Goal: Task Accomplishment & Management: Manage account settings

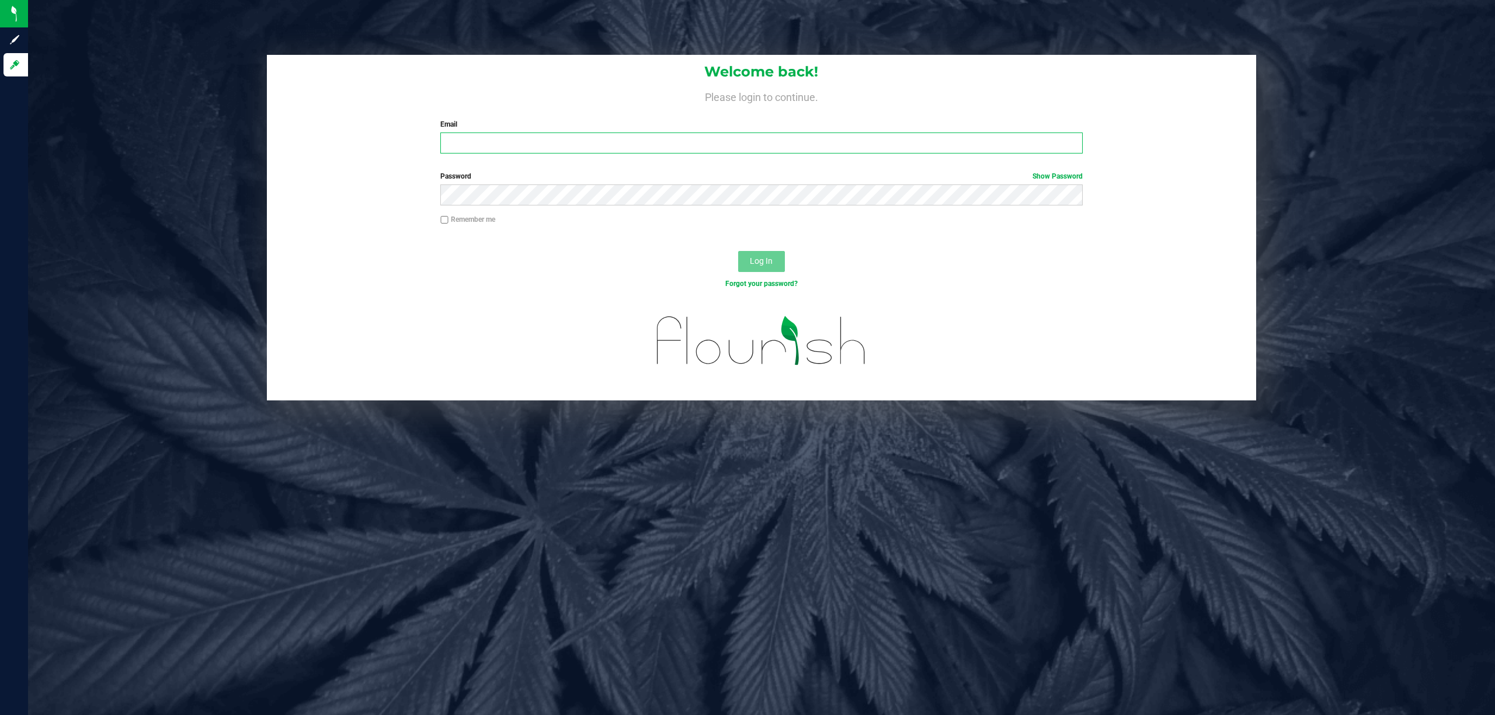
click at [472, 141] on input "Email" at bounding box center [761, 143] width 642 height 21
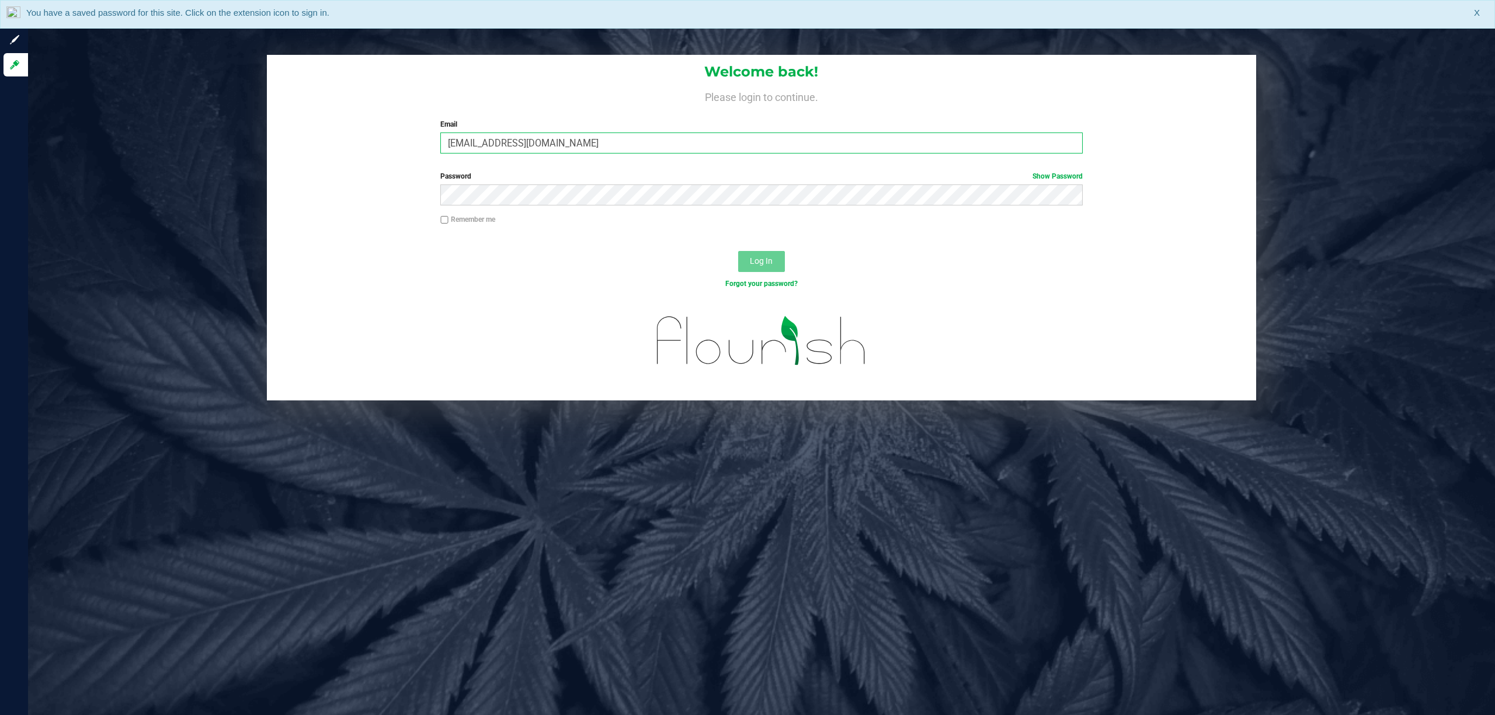
type input "[EMAIL_ADDRESS][DOMAIN_NAME]"
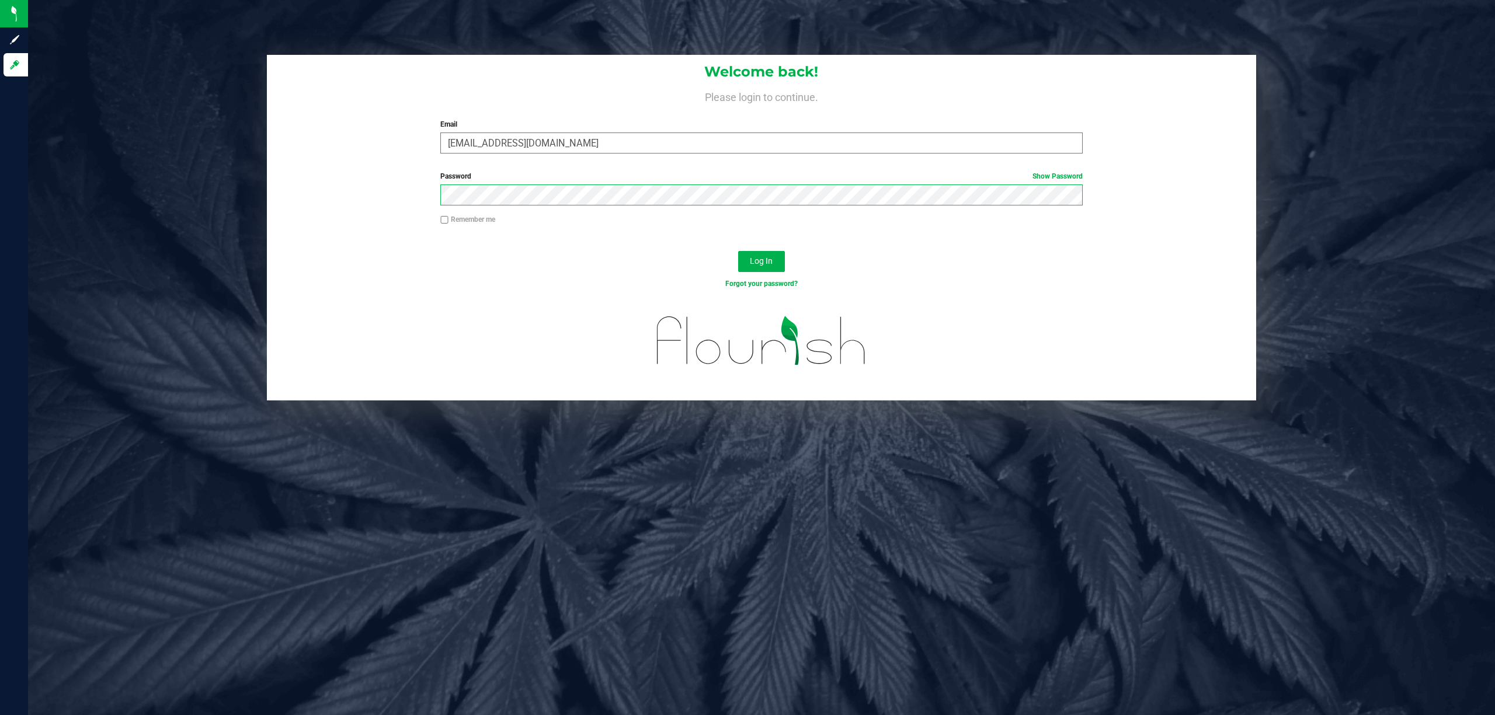
click at [738, 251] on button "Log In" at bounding box center [761, 261] width 47 height 21
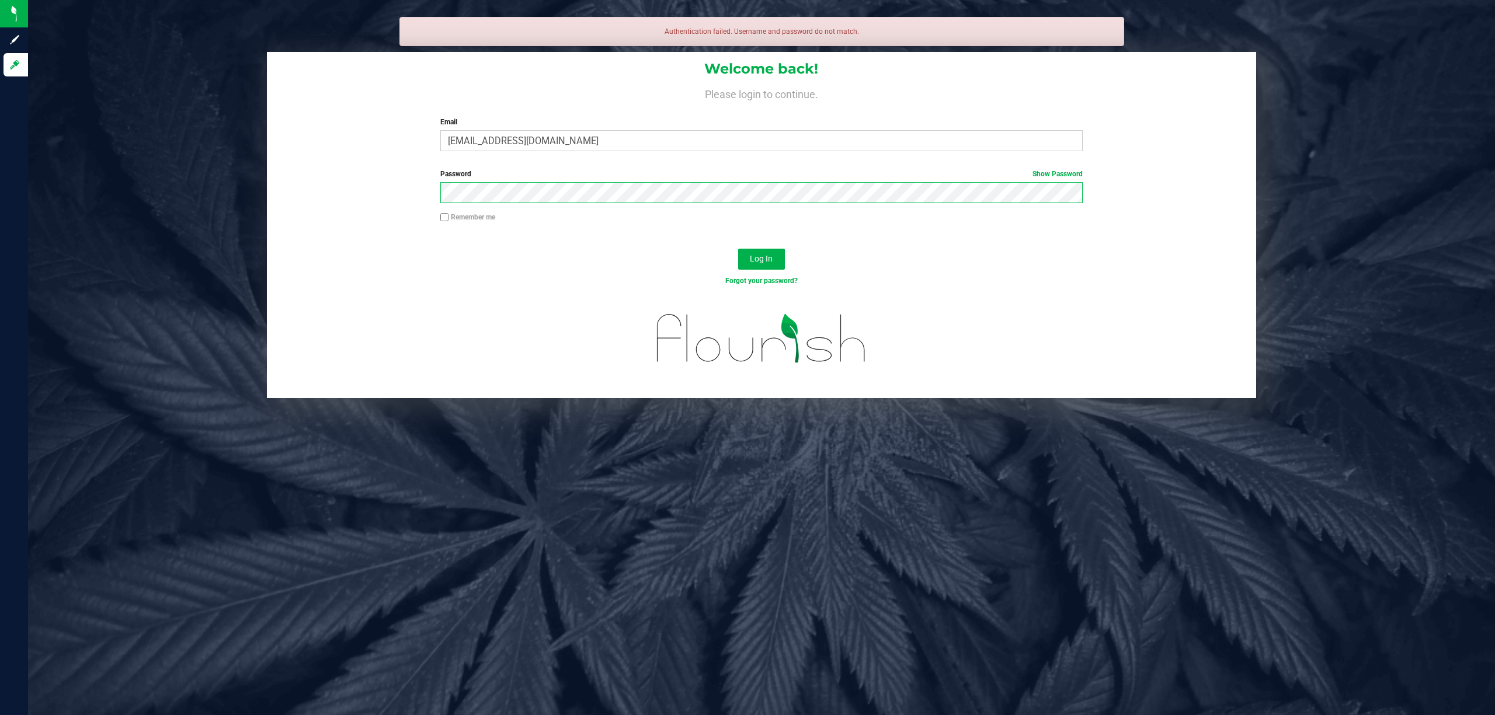
click at [738, 249] on button "Log In" at bounding box center [761, 259] width 47 height 21
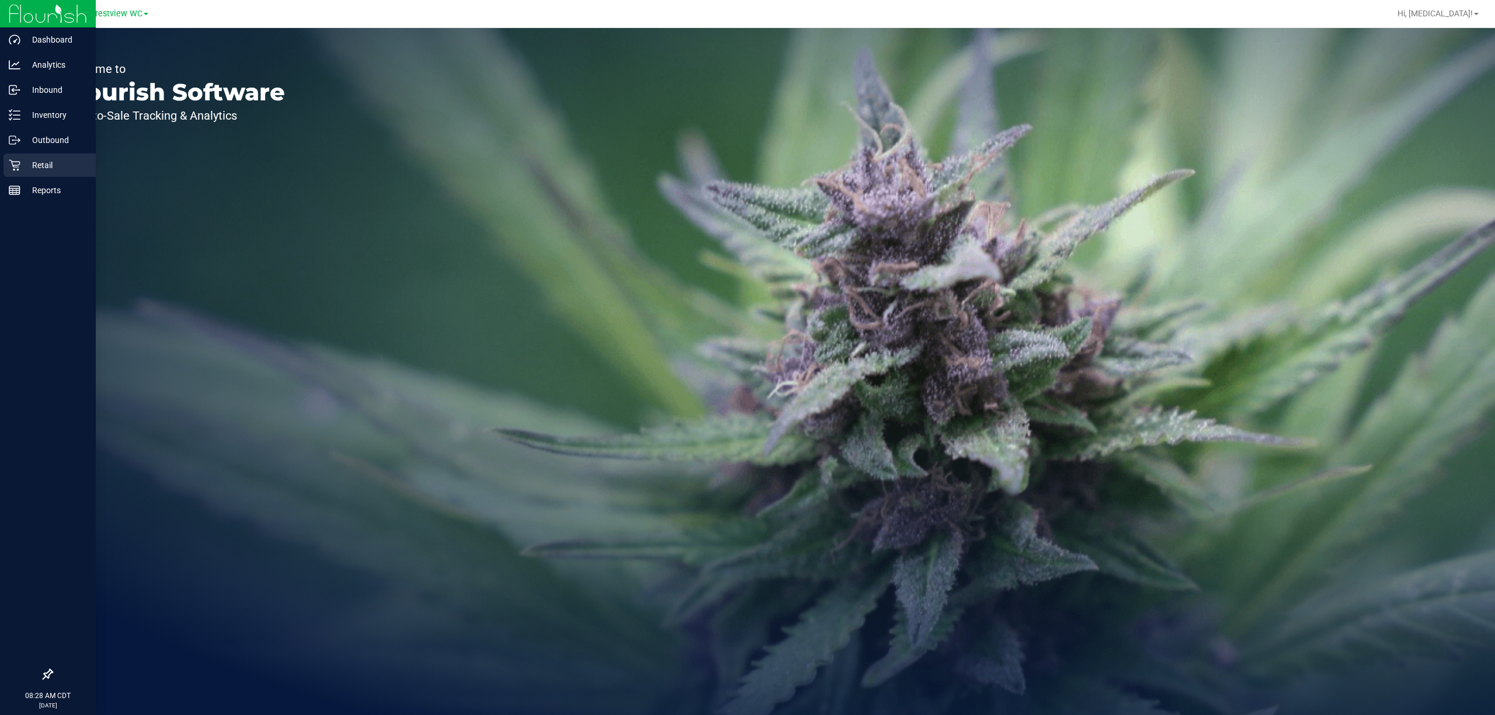
click at [41, 166] on p "Retail" at bounding box center [55, 165] width 70 height 14
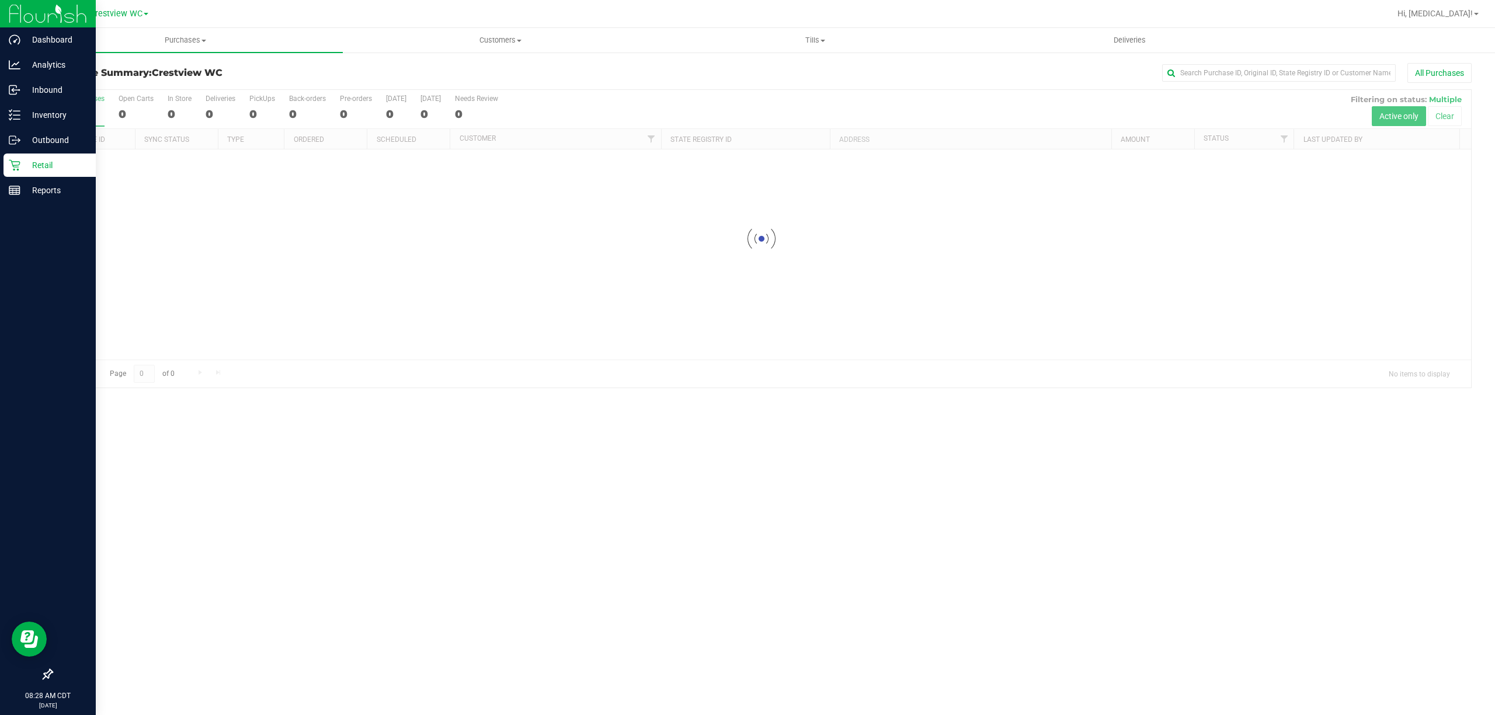
click at [44, 676] on icon at bounding box center [48, 675] width 12 height 12
click at [42, 676] on input "checkbox" at bounding box center [42, 676] width 0 height 0
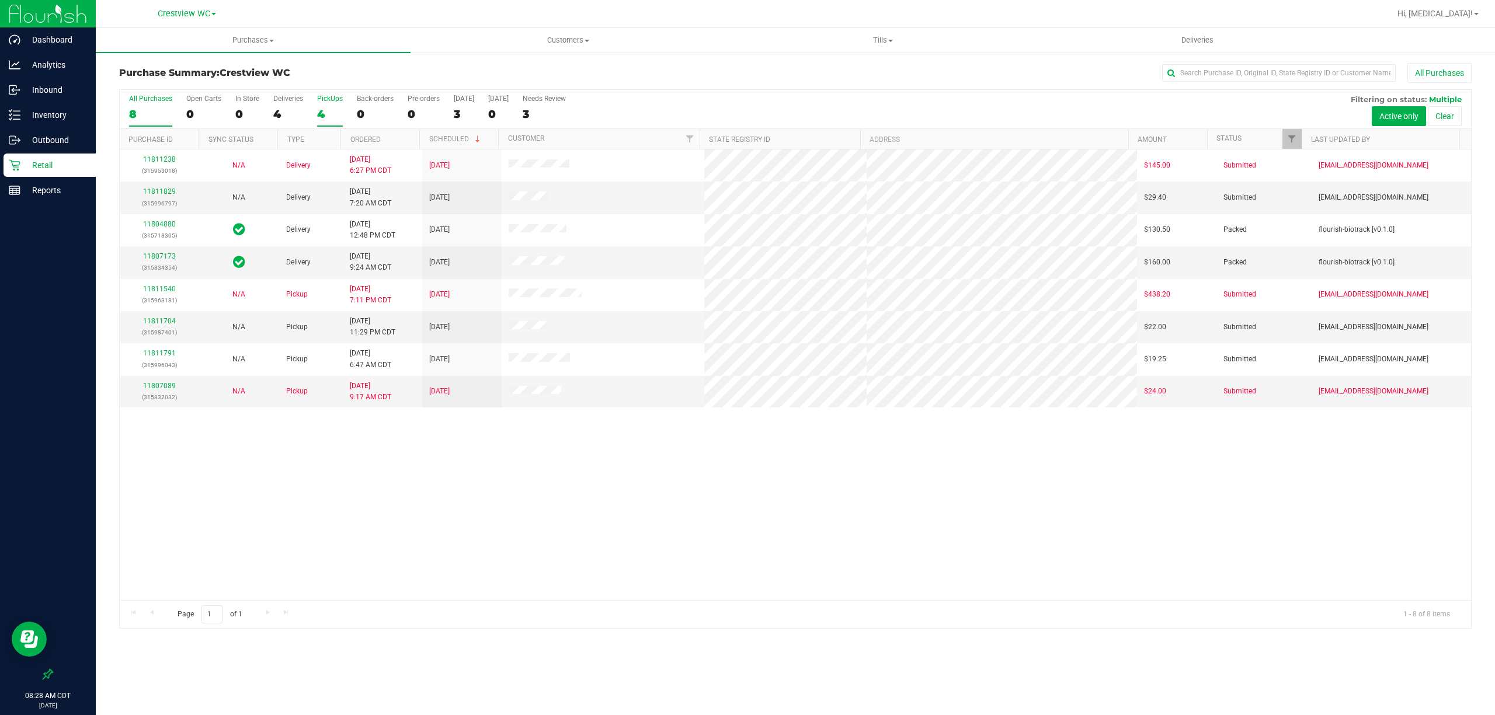
click at [321, 110] on div "4" at bounding box center [330, 113] width 26 height 13
click at [0, 0] on input "PickUps 4" at bounding box center [0, 0] width 0 height 0
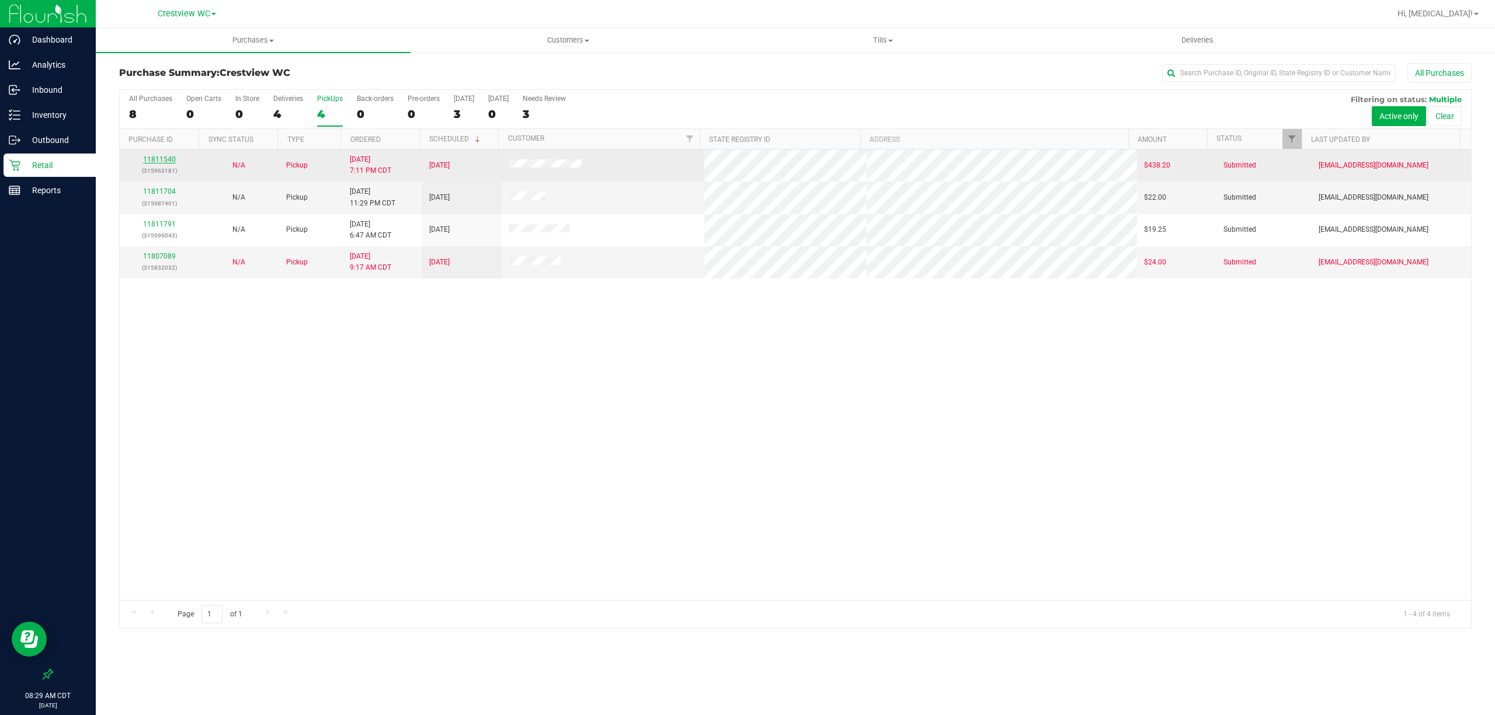
click at [161, 160] on link "11811540" at bounding box center [159, 159] width 33 height 8
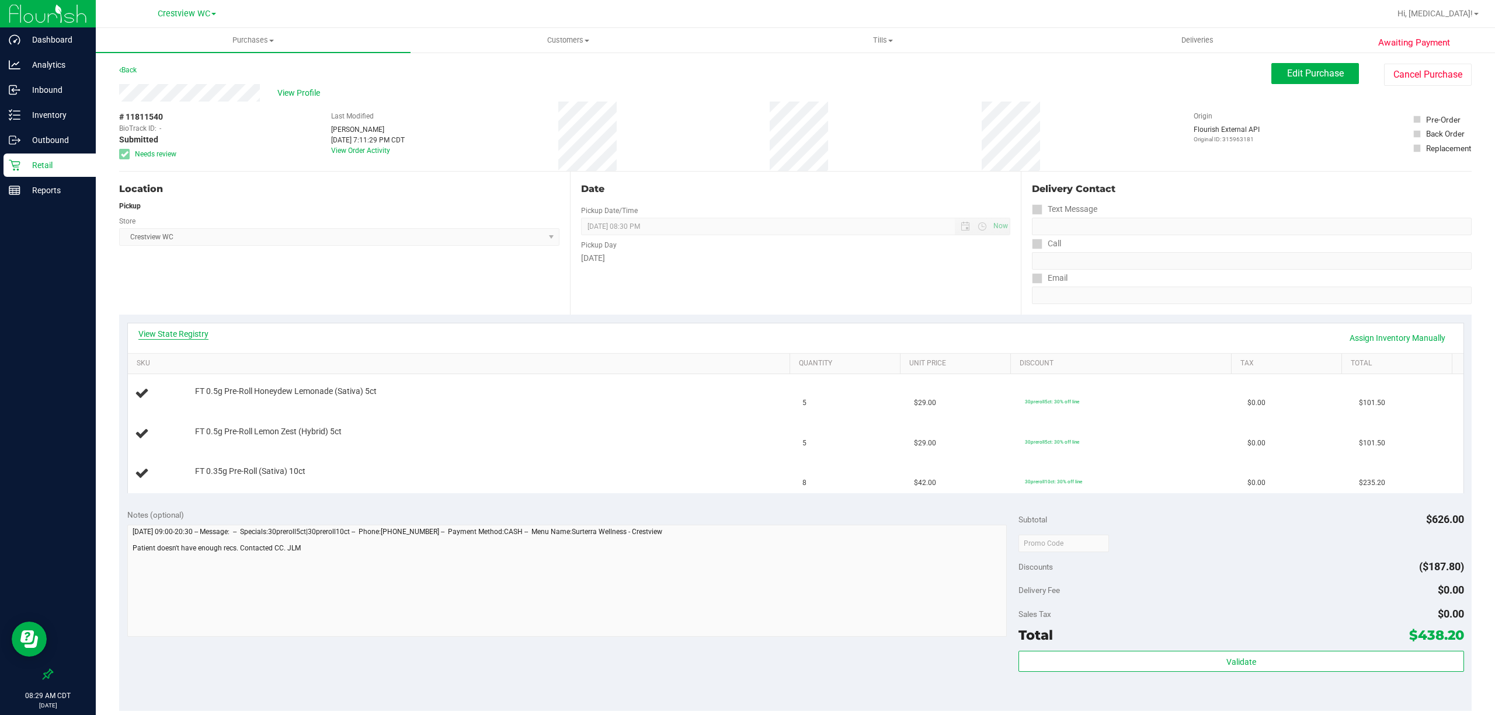
click at [176, 336] on link "View State Registry" at bounding box center [173, 334] width 70 height 12
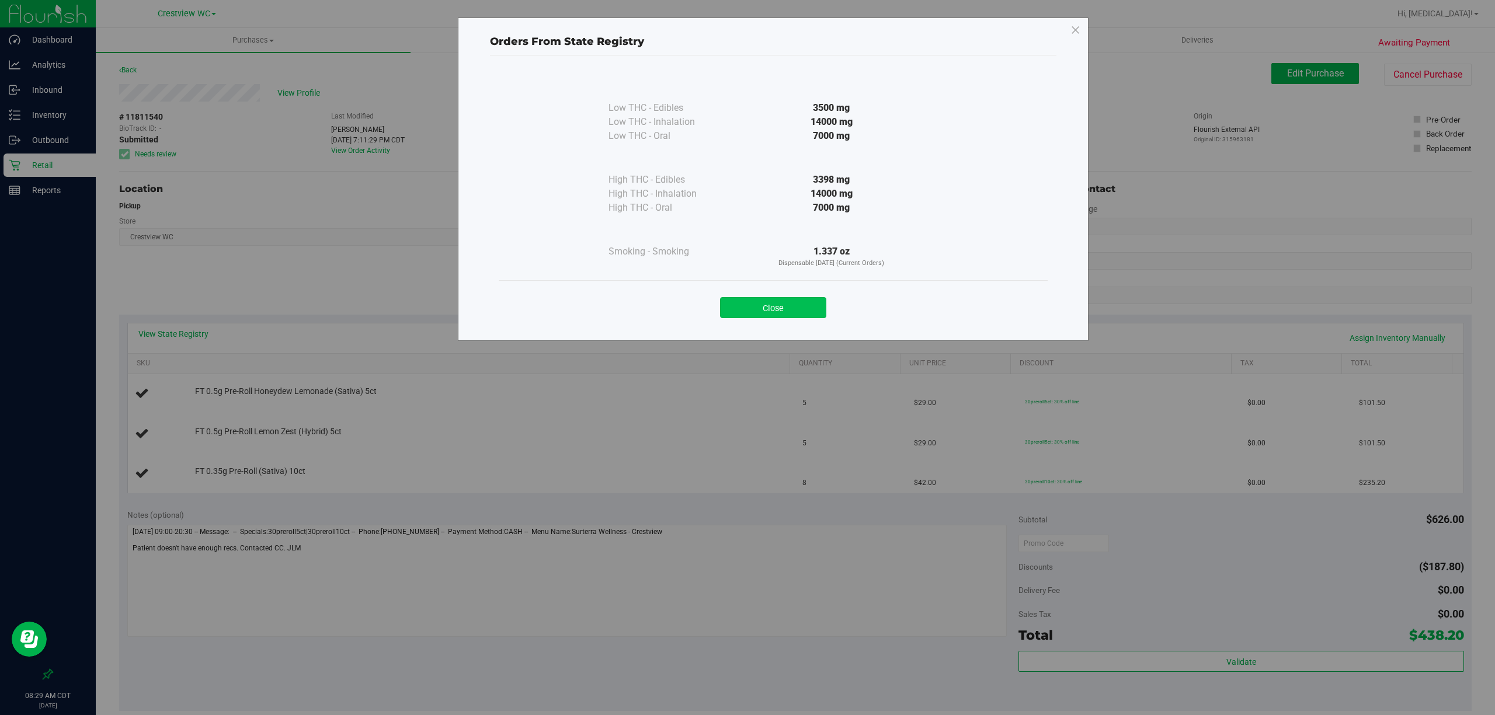
click at [786, 304] on button "Close" at bounding box center [773, 307] width 106 height 21
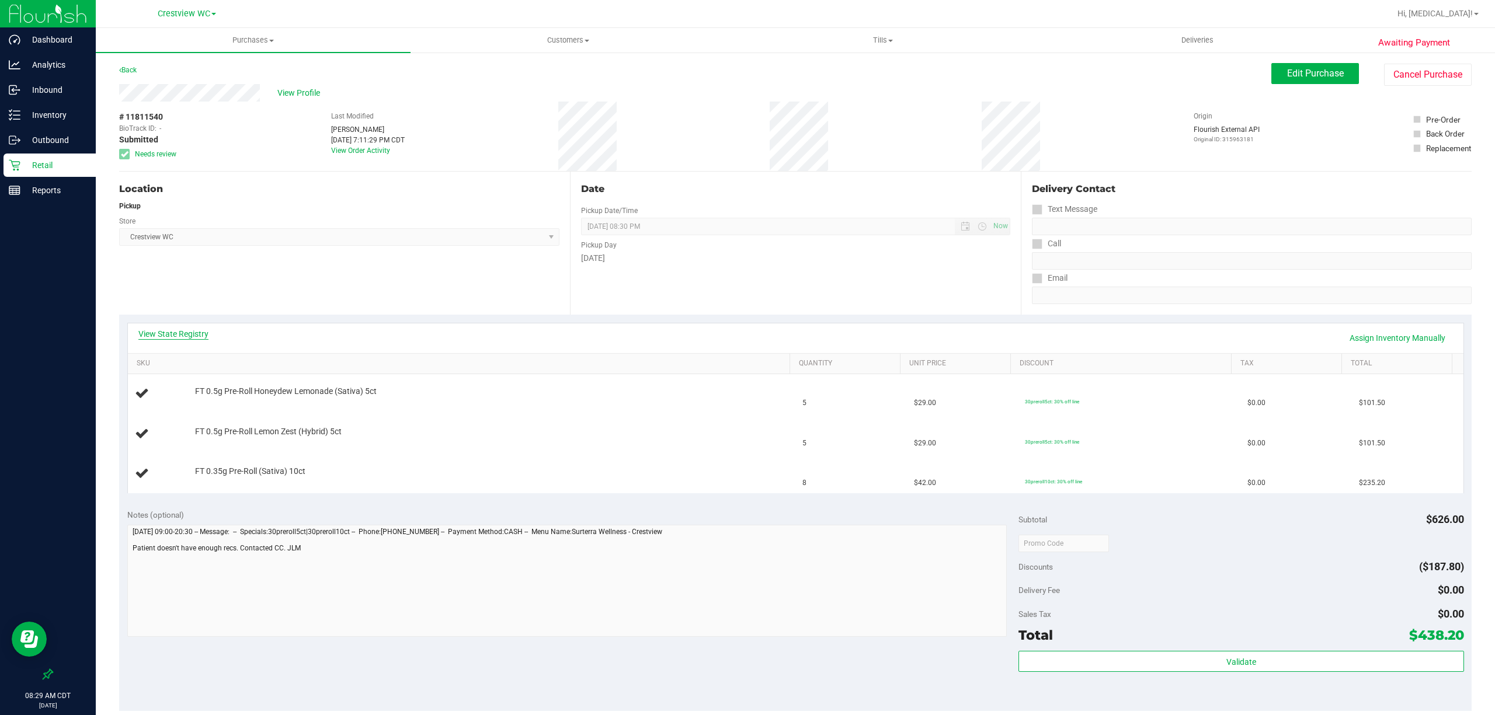
click at [178, 335] on link "View State Registry" at bounding box center [173, 334] width 70 height 12
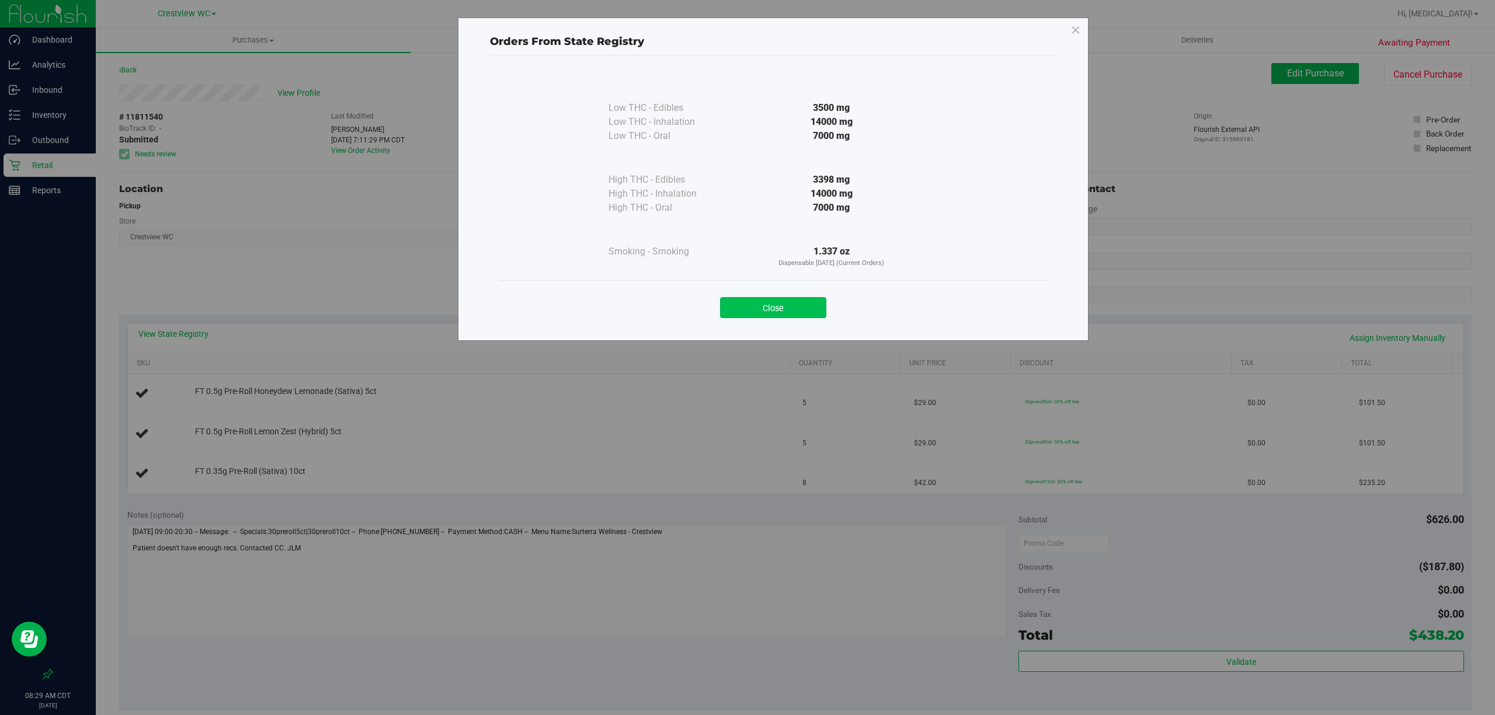
click at [776, 297] on button "Close" at bounding box center [773, 307] width 106 height 21
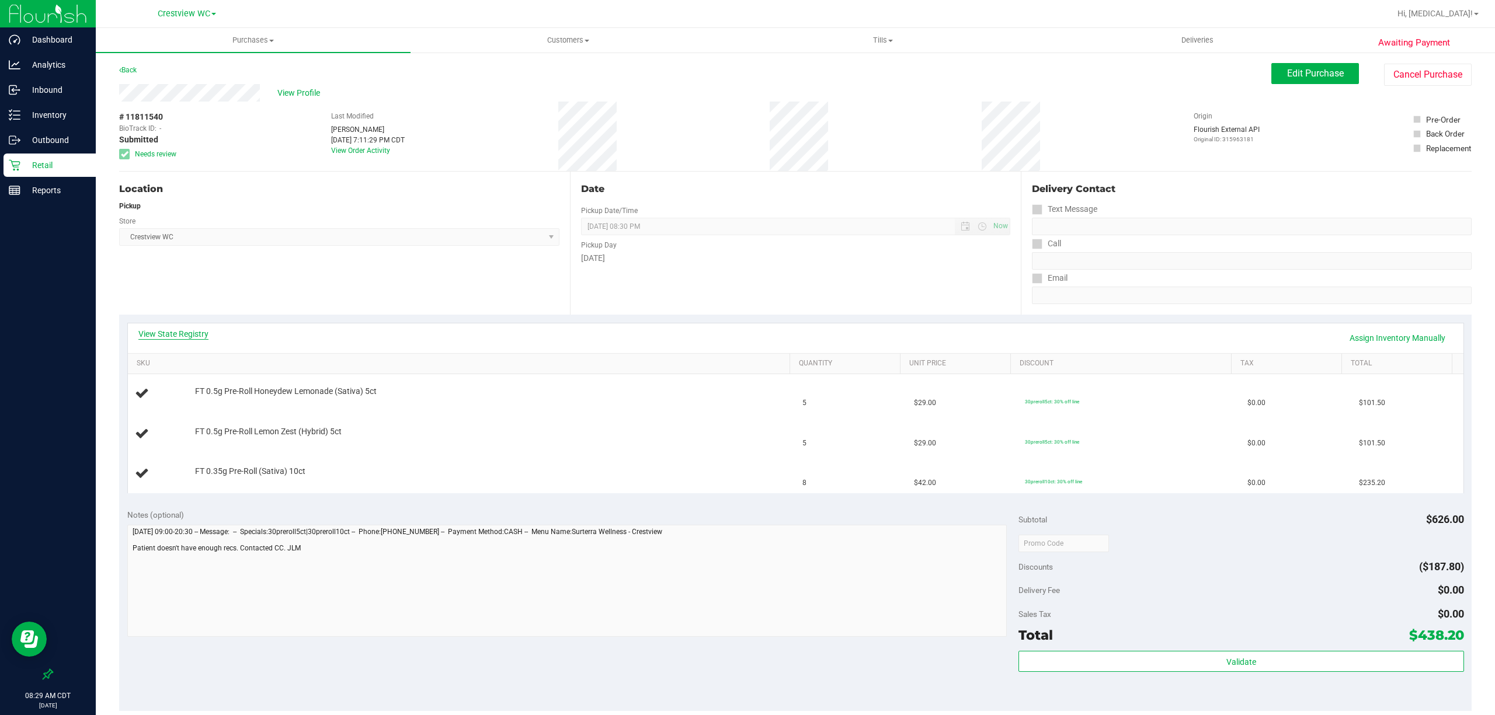
click at [176, 329] on link "View State Registry" at bounding box center [173, 334] width 70 height 12
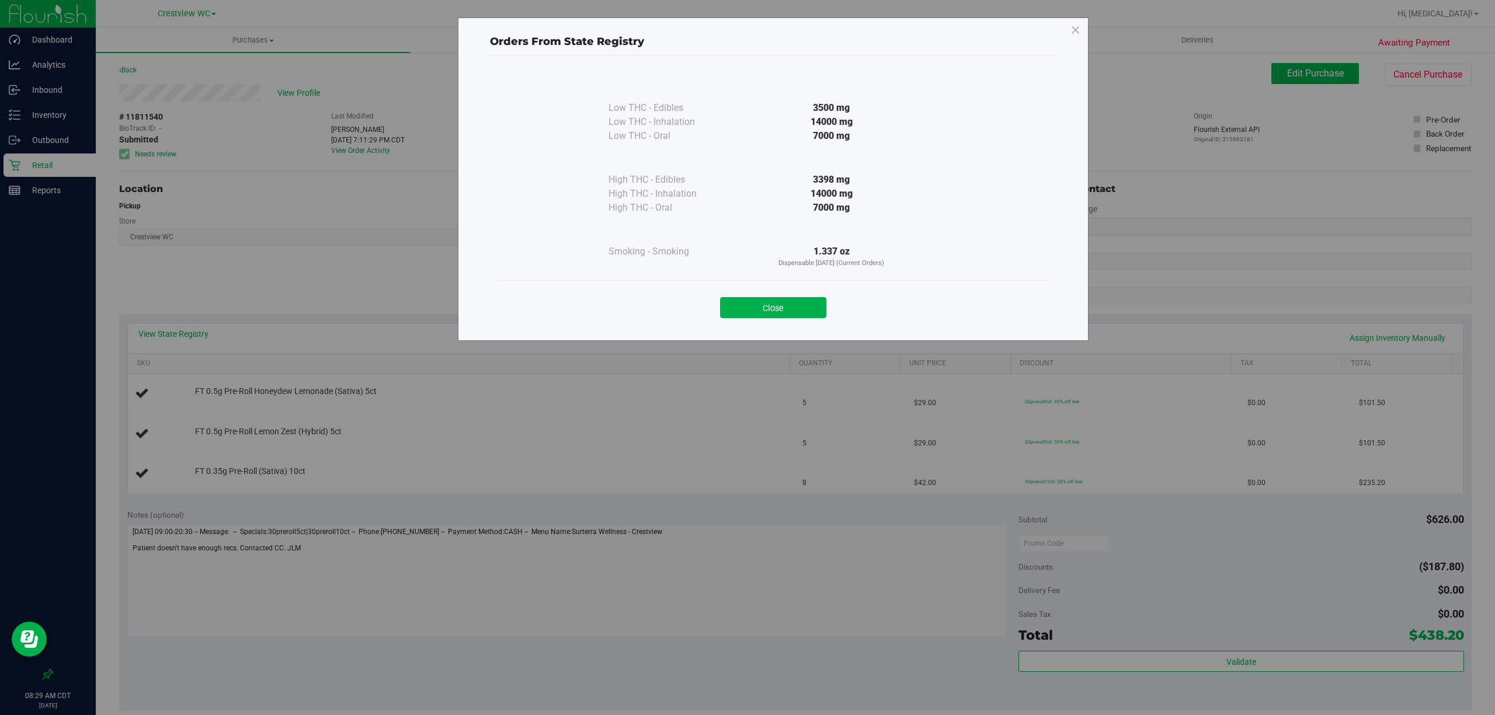
drag, startPoint x: 806, startPoint y: 306, endPoint x: 714, endPoint y: 372, distance: 113.5
click at [806, 306] on button "Close" at bounding box center [773, 307] width 106 height 21
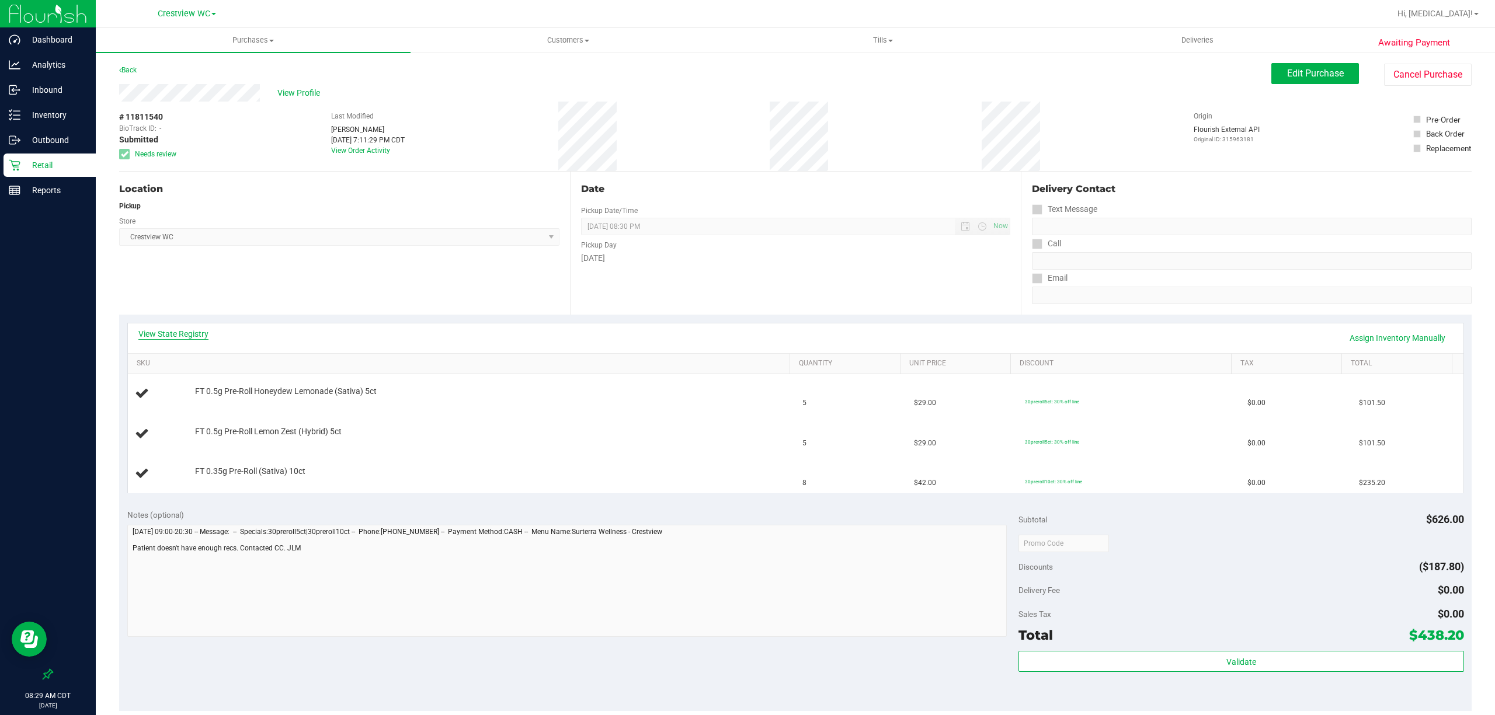
click at [172, 335] on link "View State Registry" at bounding box center [173, 334] width 70 height 12
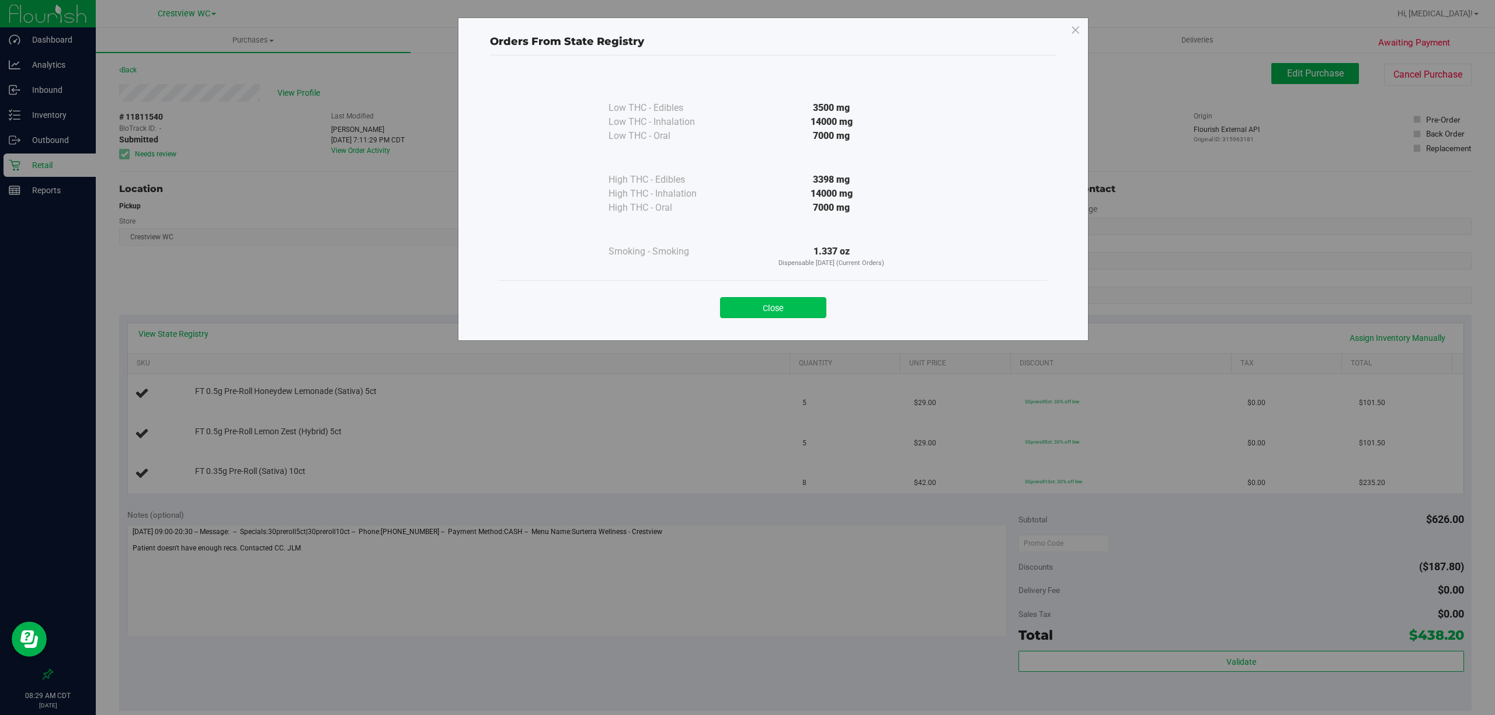
click at [793, 302] on button "Close" at bounding box center [773, 307] width 106 height 21
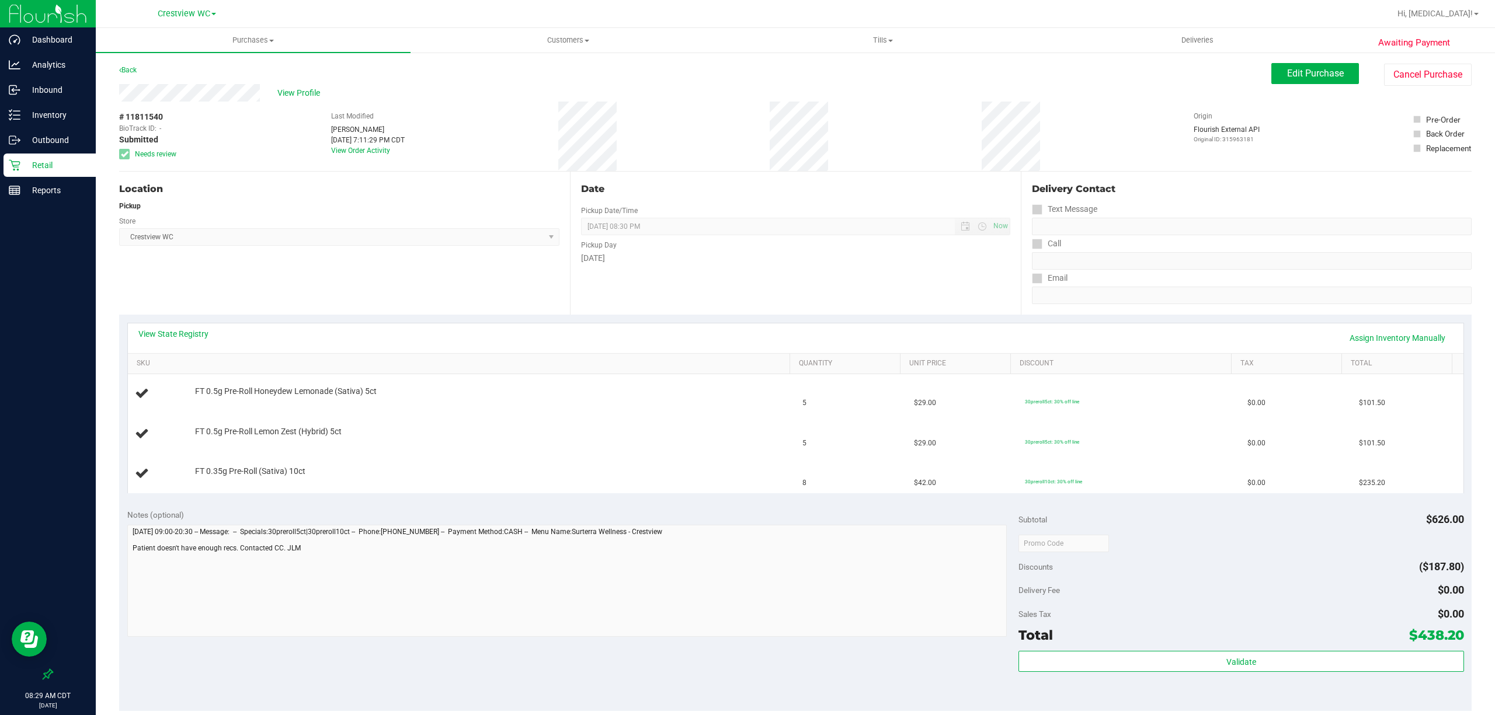
click at [387, 304] on div "Location Pickup Store Crestview WC Select Store Bonita Springs WC Boynton Beach…" at bounding box center [344, 243] width 451 height 143
click at [168, 333] on link "View State Registry" at bounding box center [173, 334] width 70 height 12
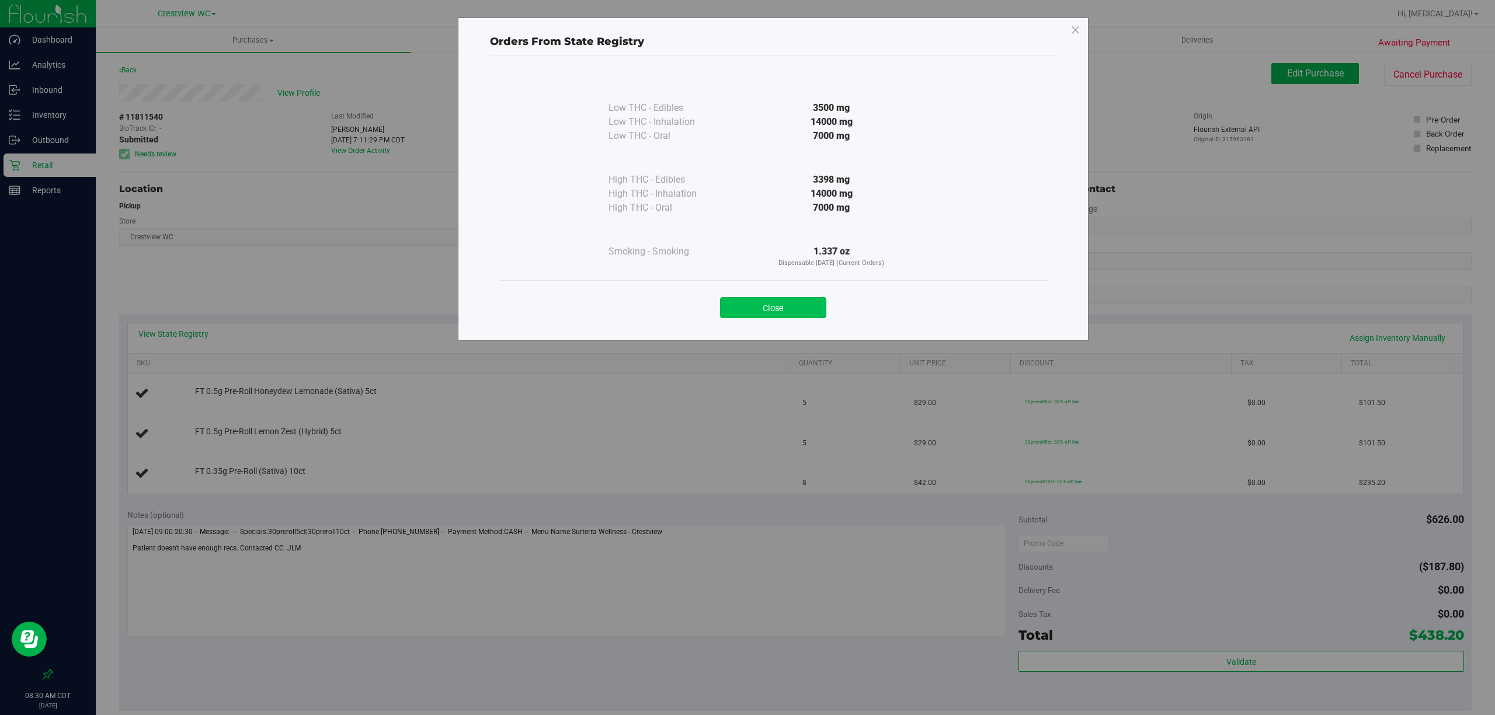
click at [773, 307] on button "Close" at bounding box center [773, 307] width 106 height 21
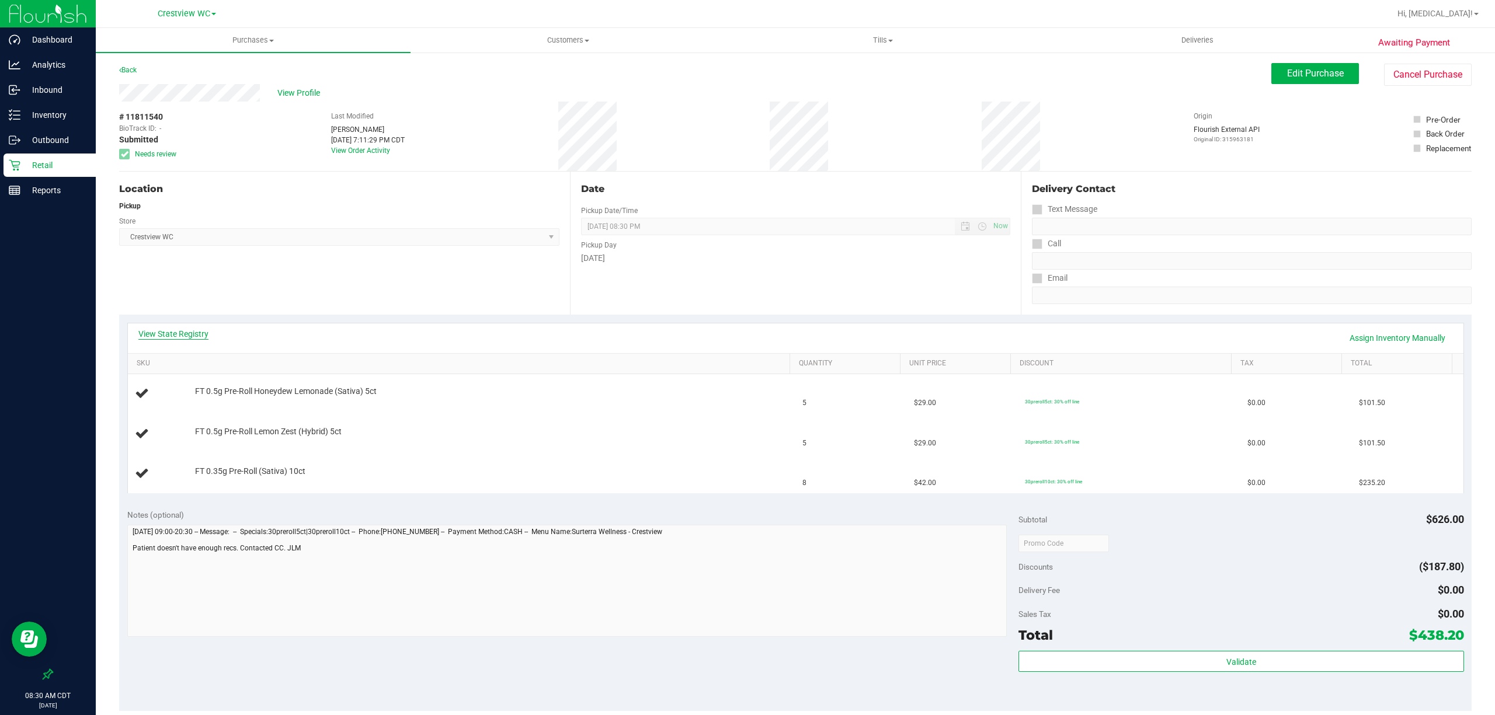
click at [174, 335] on link "View State Registry" at bounding box center [173, 334] width 70 height 12
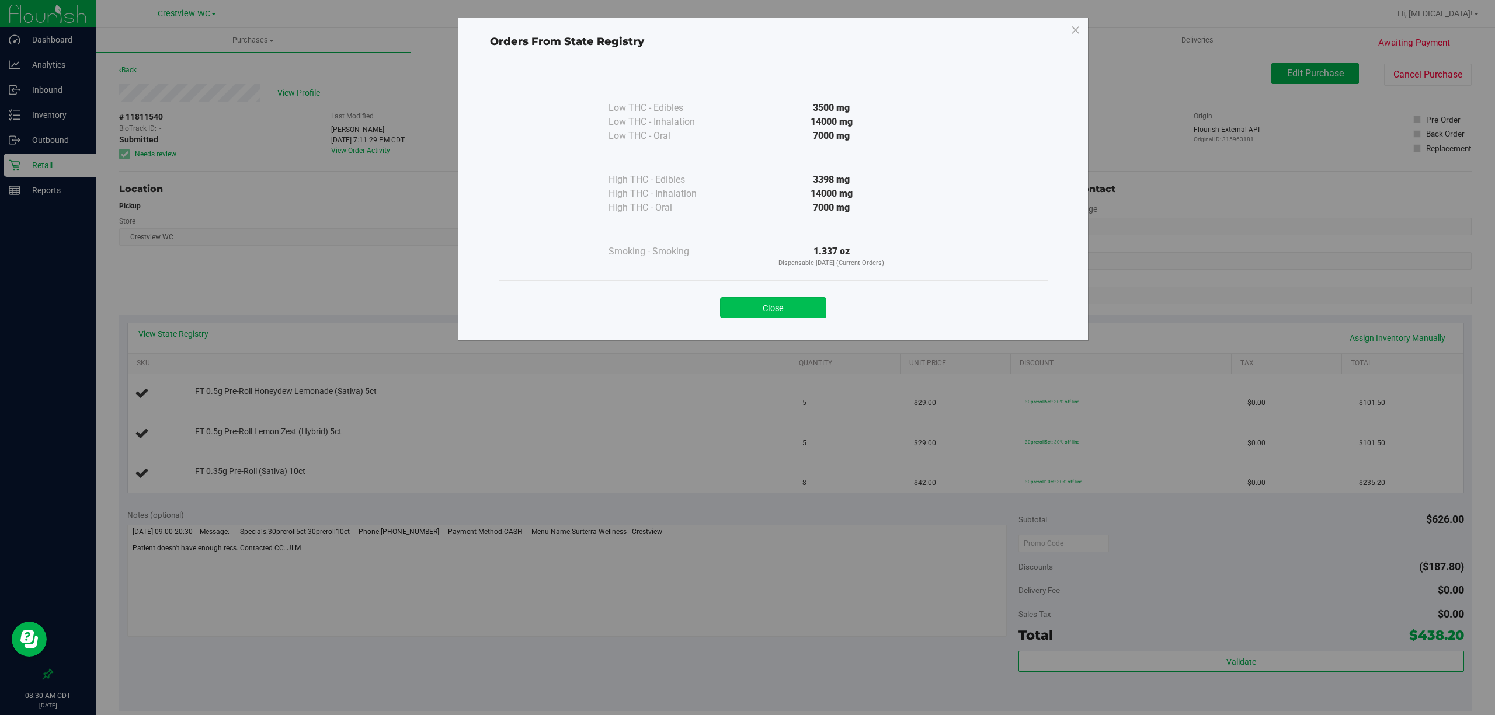
click at [777, 309] on button "Close" at bounding box center [773, 307] width 106 height 21
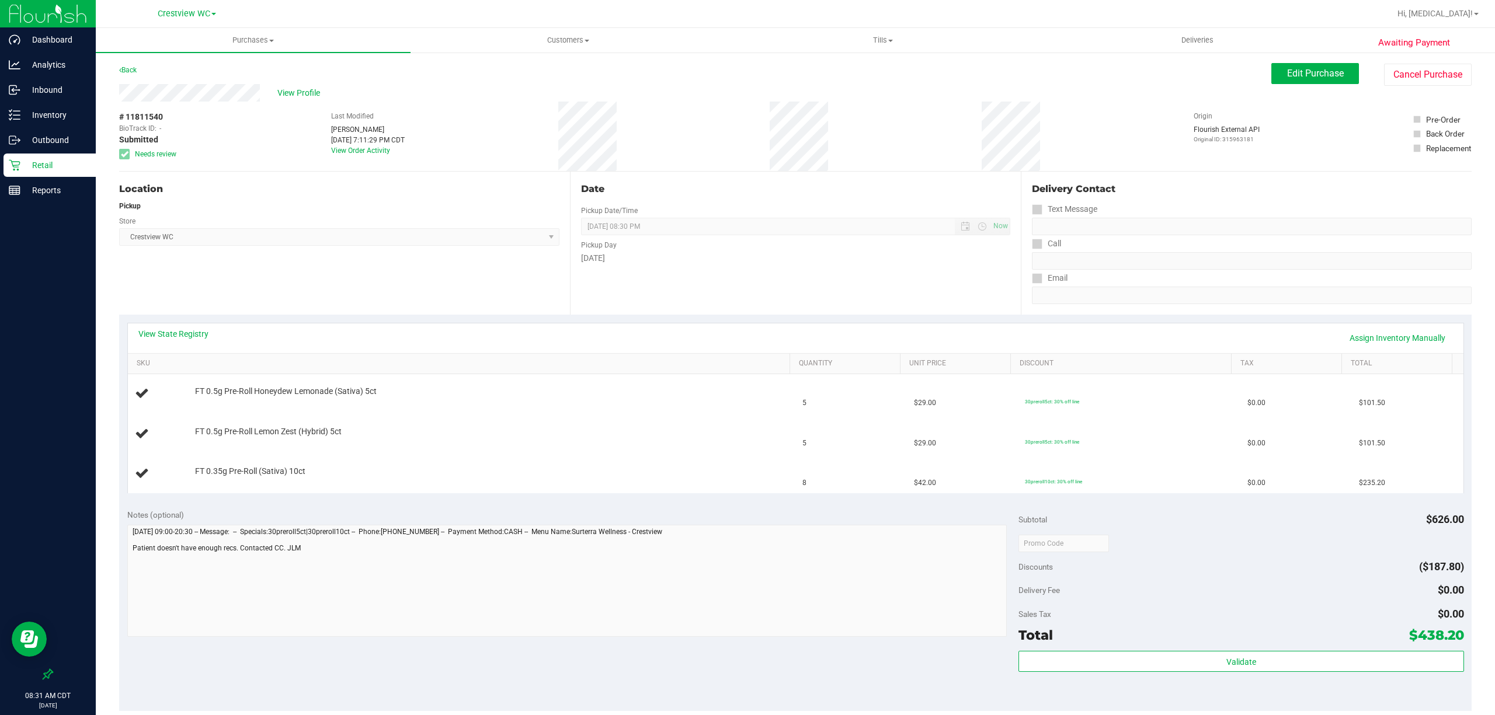
click at [60, 167] on p "Retail" at bounding box center [55, 165] width 70 height 14
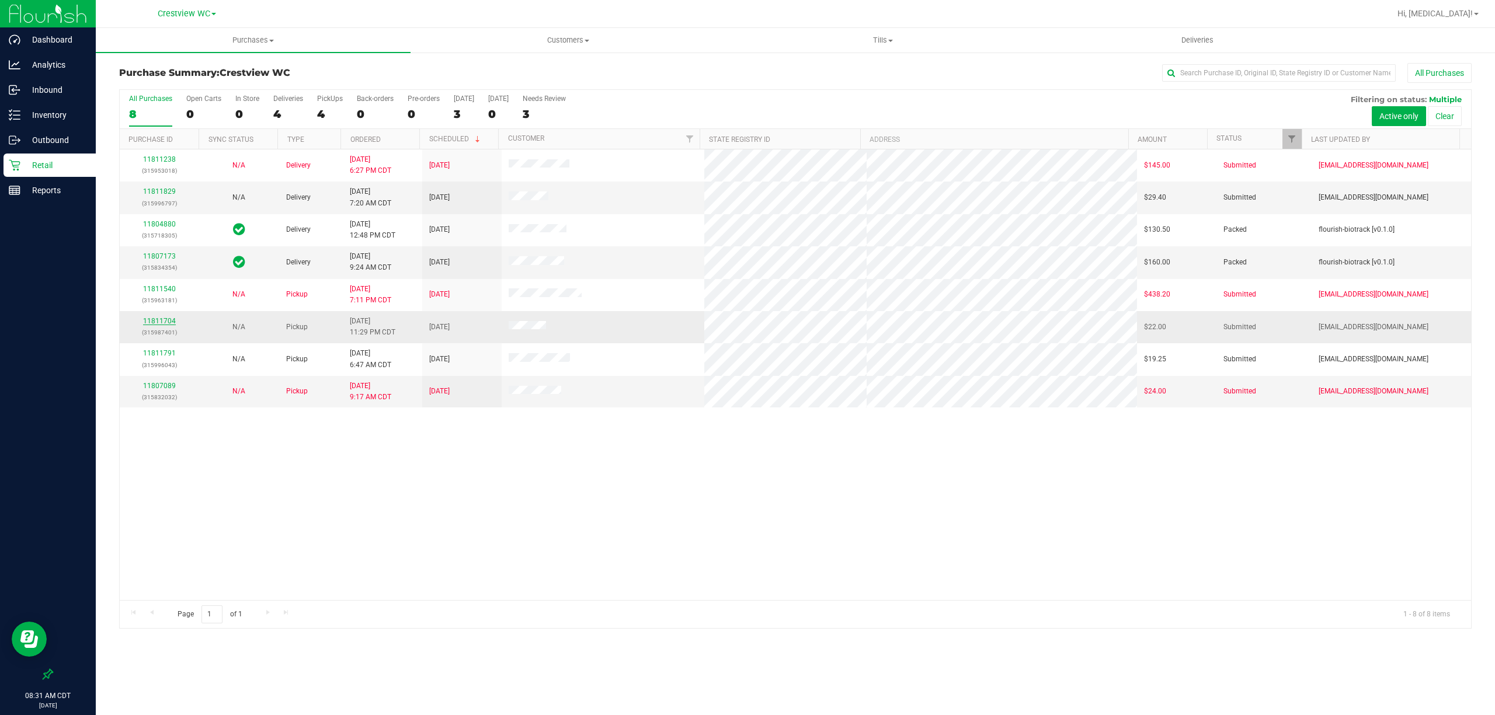
click at [164, 325] on link "11811704" at bounding box center [159, 321] width 33 height 8
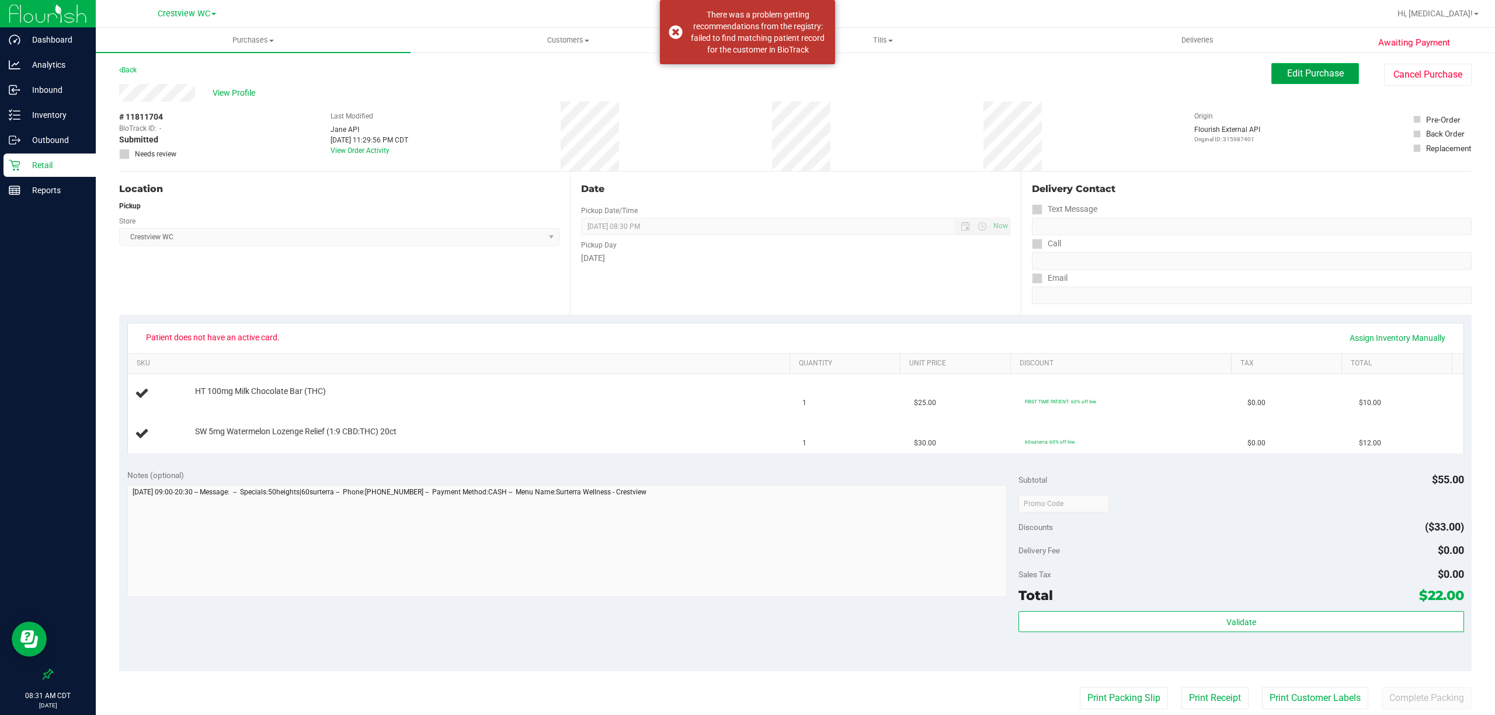
click at [1287, 78] on span "Edit Purchase" at bounding box center [1315, 73] width 57 height 11
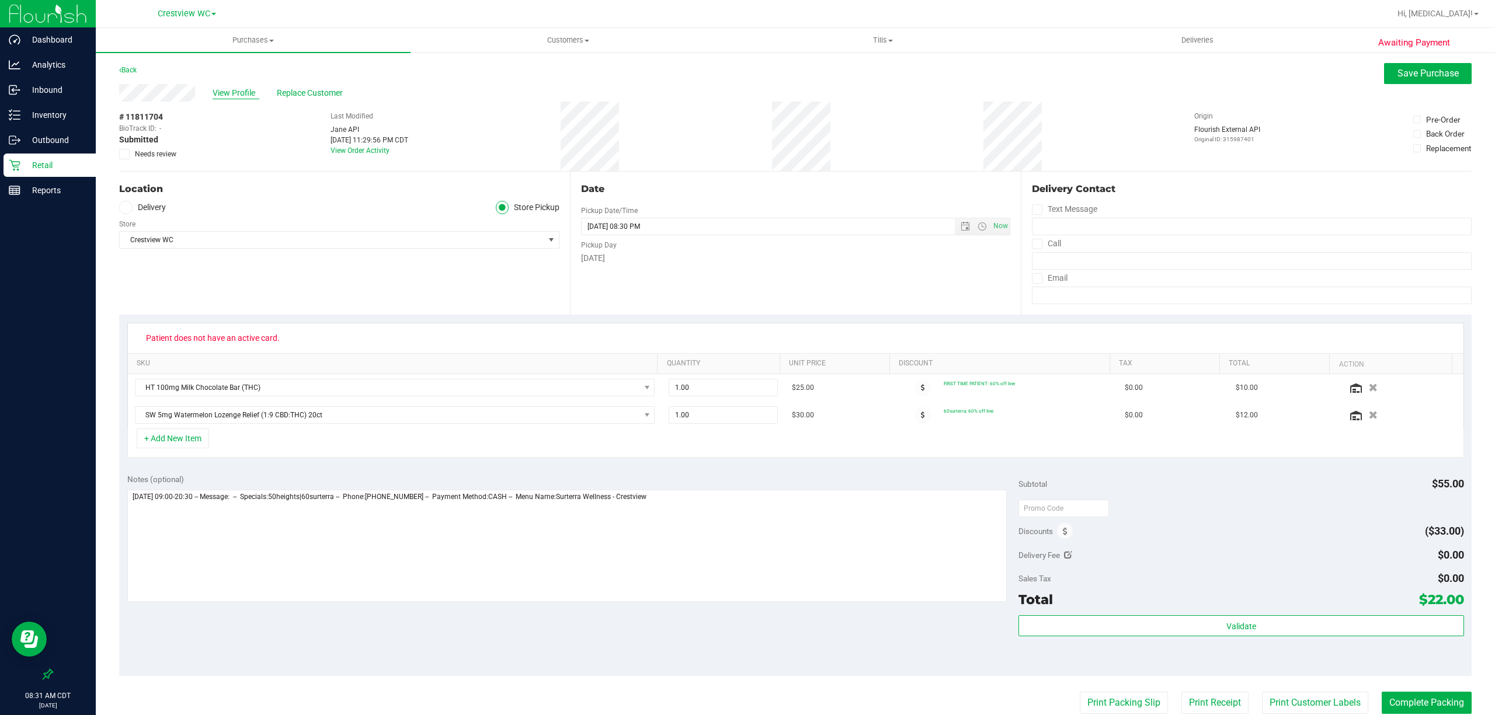
click at [223, 89] on span "View Profile" at bounding box center [236, 93] width 47 height 12
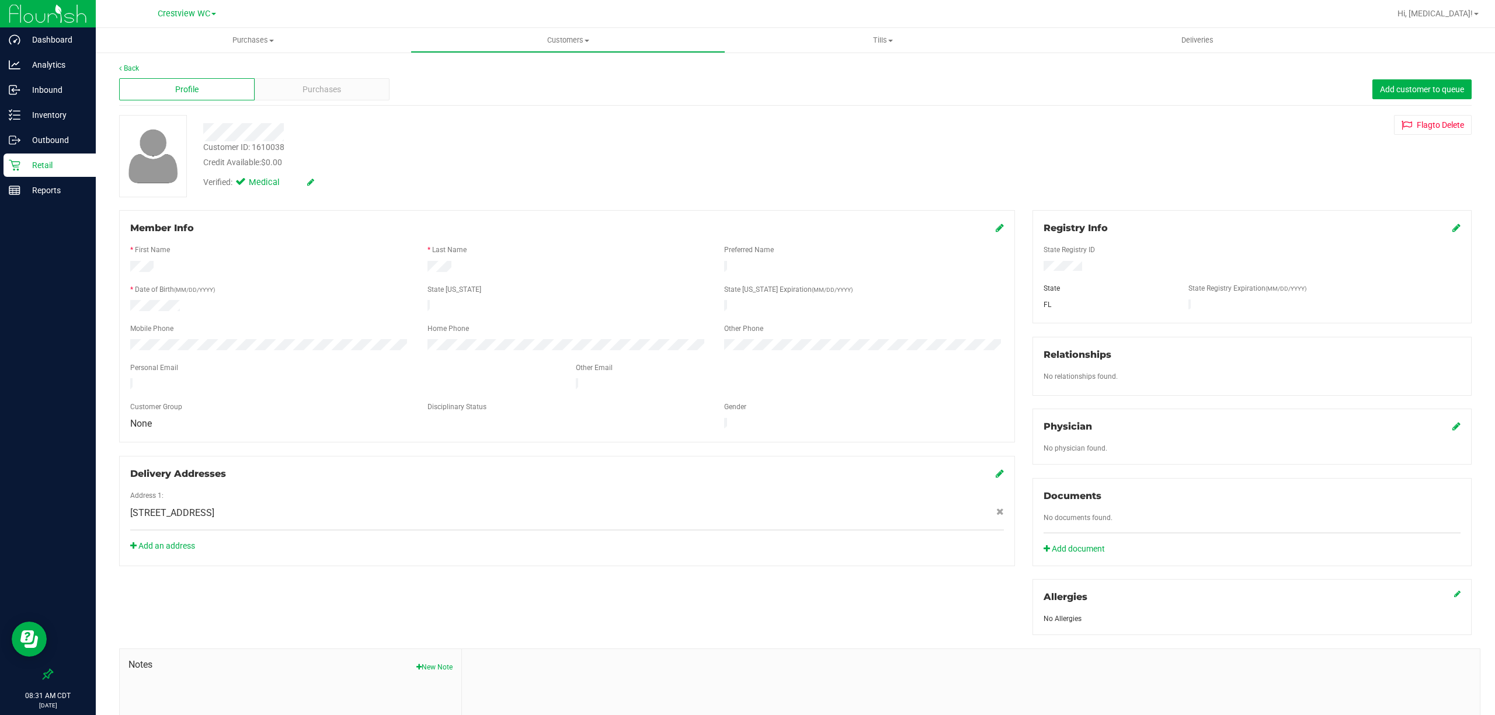
click at [996, 230] on icon at bounding box center [1000, 227] width 8 height 9
click at [993, 229] on icon at bounding box center [998, 228] width 11 height 9
click at [1439, 129] on button "Flag to Delete" at bounding box center [1433, 125] width 78 height 20
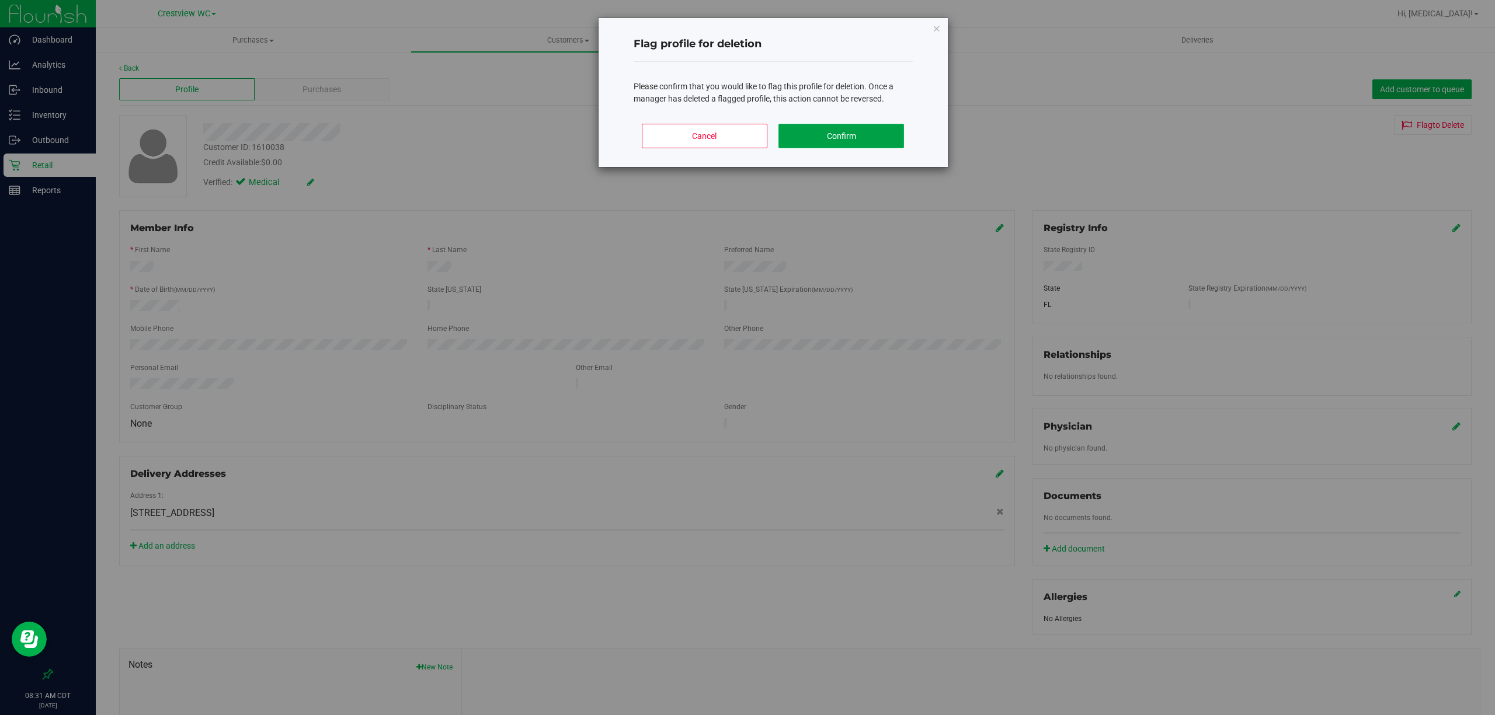
click at [835, 141] on button "Confirm" at bounding box center [842, 136] width 126 height 25
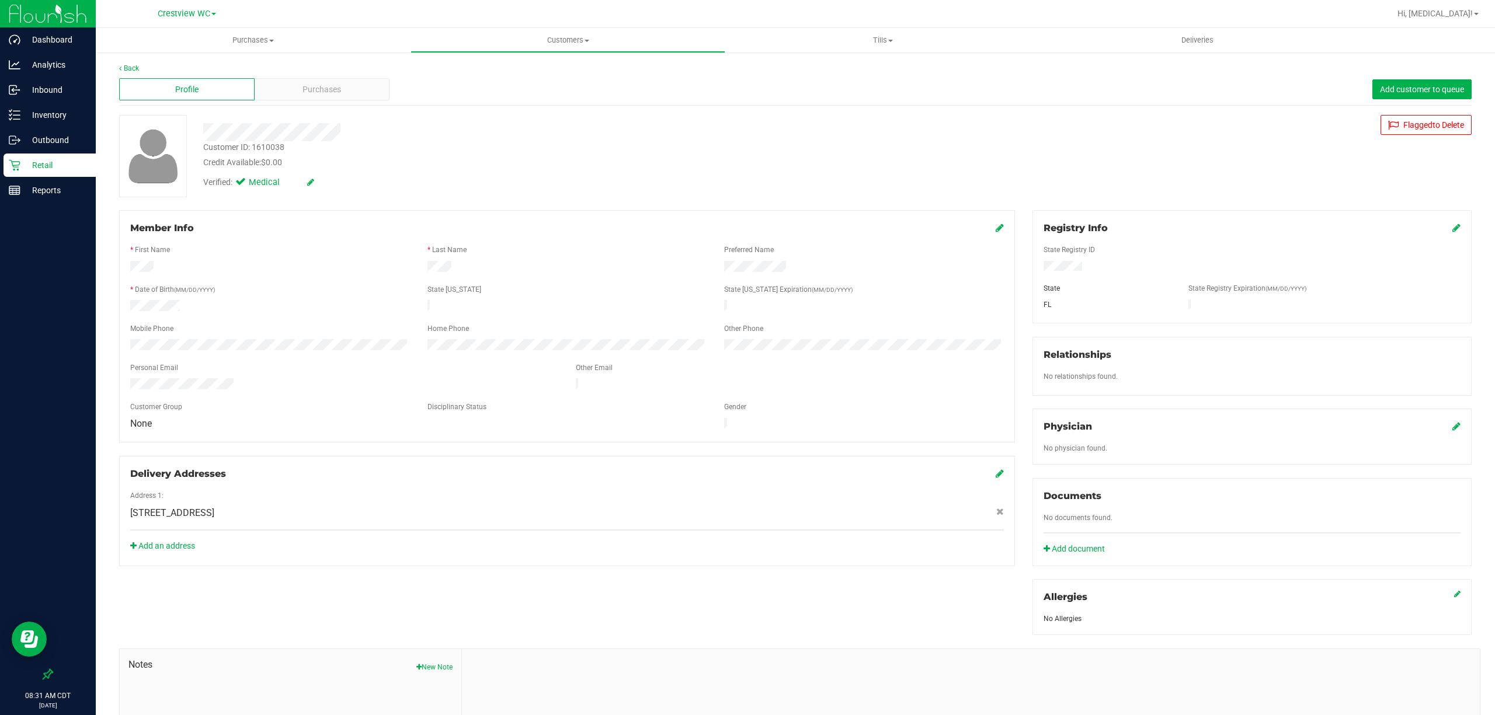
click at [22, 164] on p "Retail" at bounding box center [55, 165] width 70 height 14
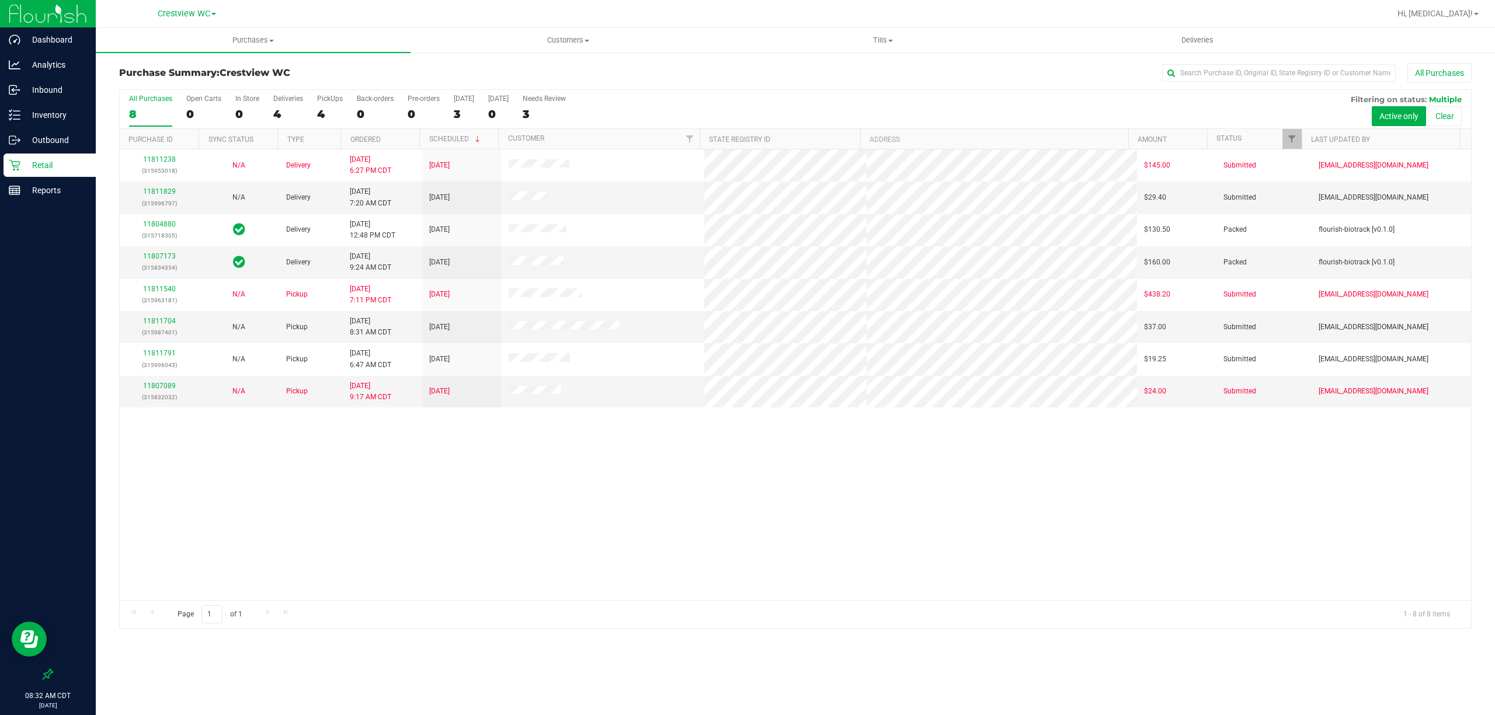
click at [306, 108] on div "All Purchases 8 Open Carts 0 In Store 0 Deliveries 4 PickUps 4 Back-orders 0 Pr…" at bounding box center [796, 109] width 1352 height 39
click at [317, 108] on div "4" at bounding box center [330, 113] width 26 height 13
click at [0, 0] on input "PickUps 4" at bounding box center [0, 0] width 0 height 0
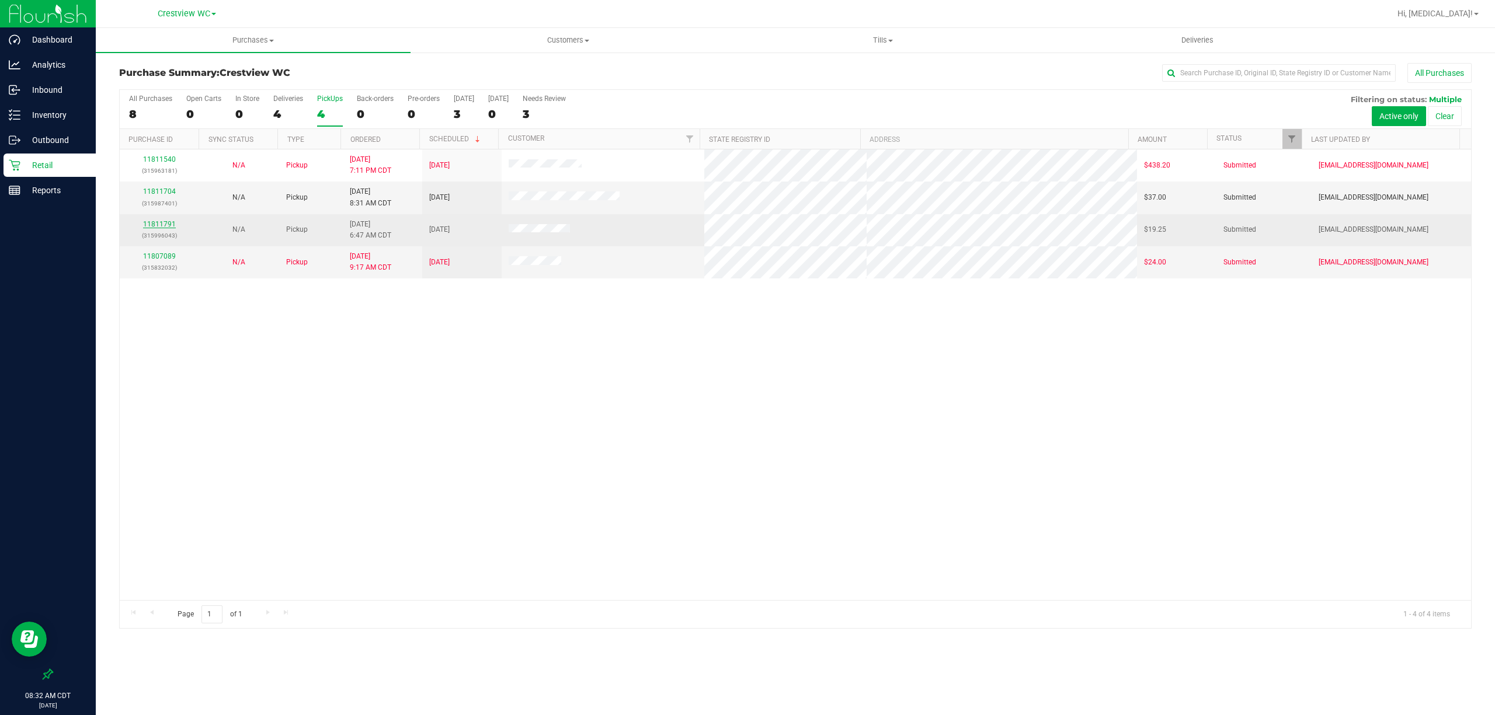
click at [166, 223] on link "11811791" at bounding box center [159, 224] width 33 height 8
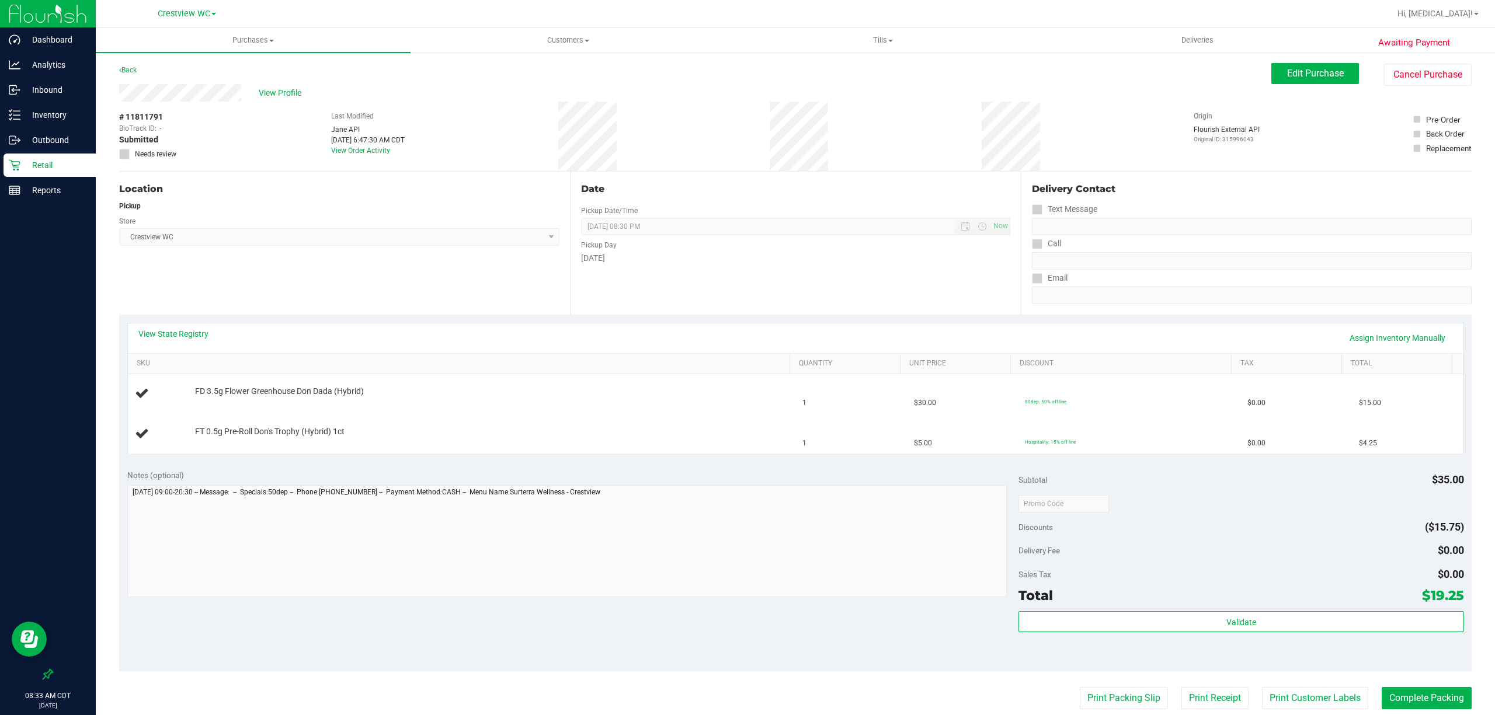
click at [41, 159] on p "Retail" at bounding box center [55, 165] width 70 height 14
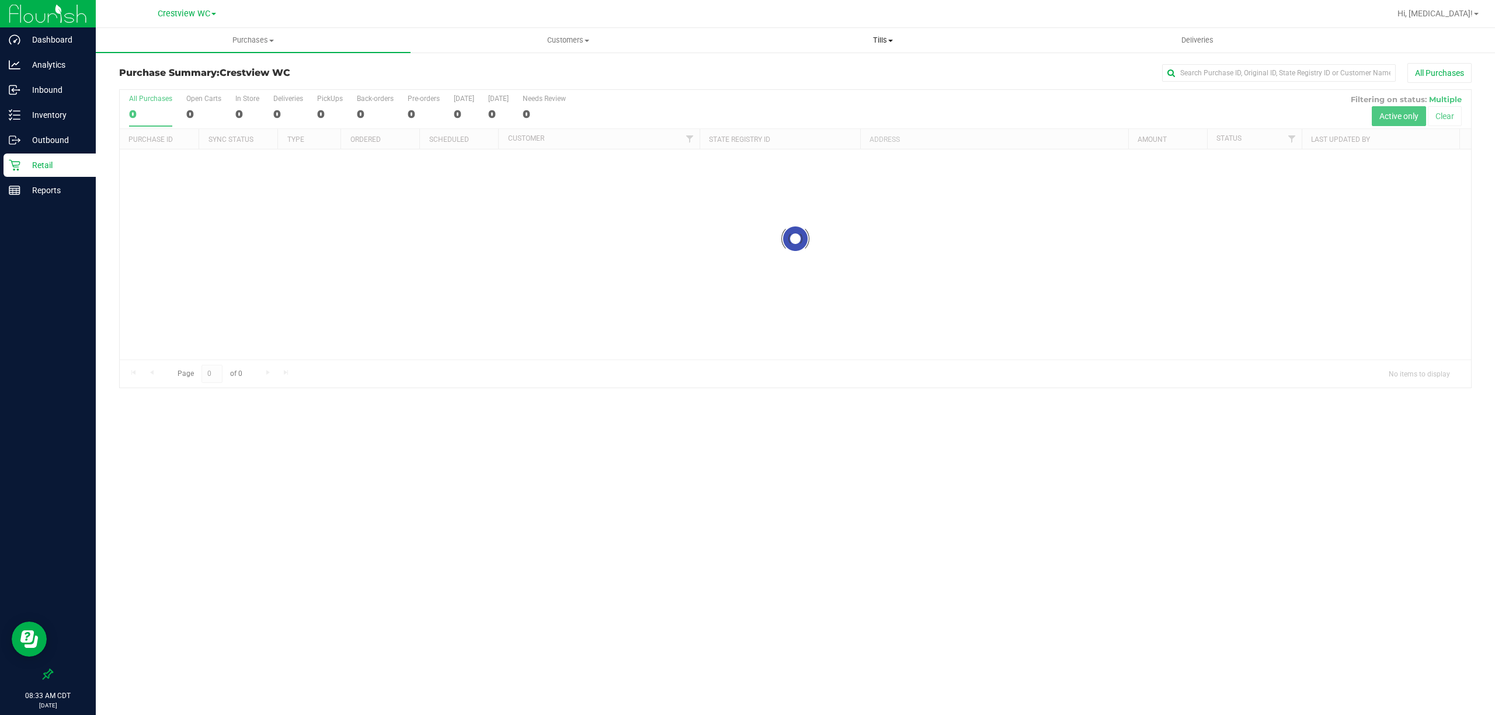
click at [883, 38] on span "Tills" at bounding box center [883, 40] width 314 height 11
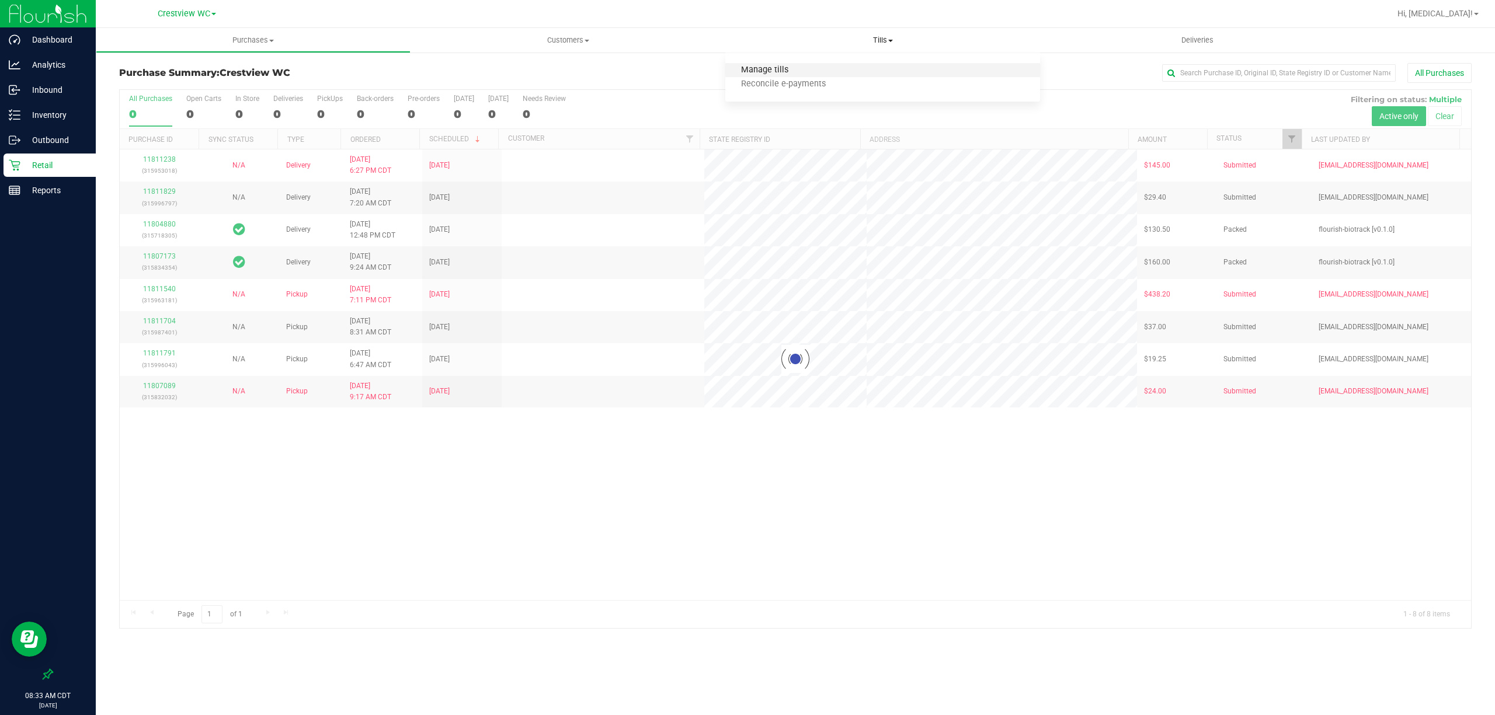
click at [783, 68] on span "Manage tills" at bounding box center [764, 70] width 79 height 10
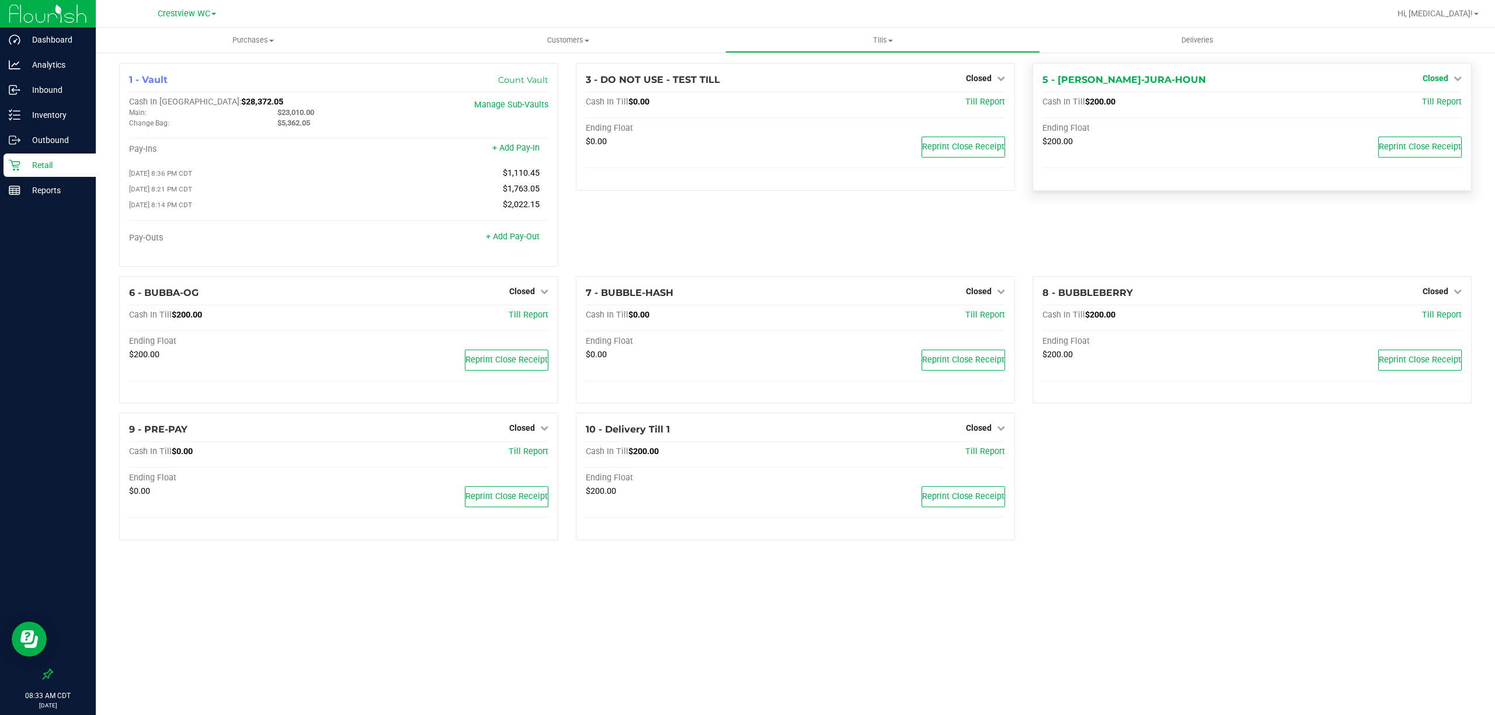
click at [1452, 76] on link "Closed" at bounding box center [1442, 78] width 39 height 9
click at [1436, 101] on link "Open Till" at bounding box center [1435, 102] width 31 height 9
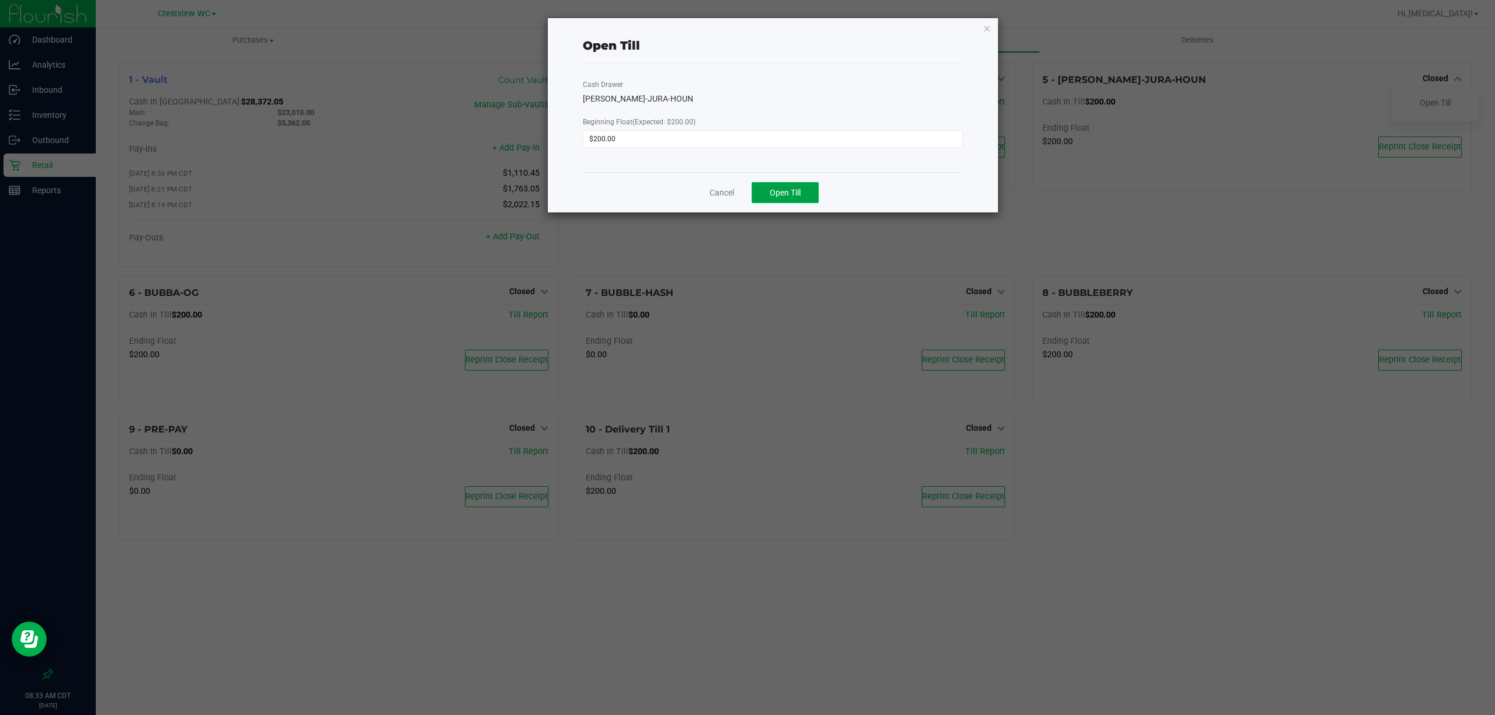
click at [813, 194] on button "Open Till" at bounding box center [785, 192] width 67 height 21
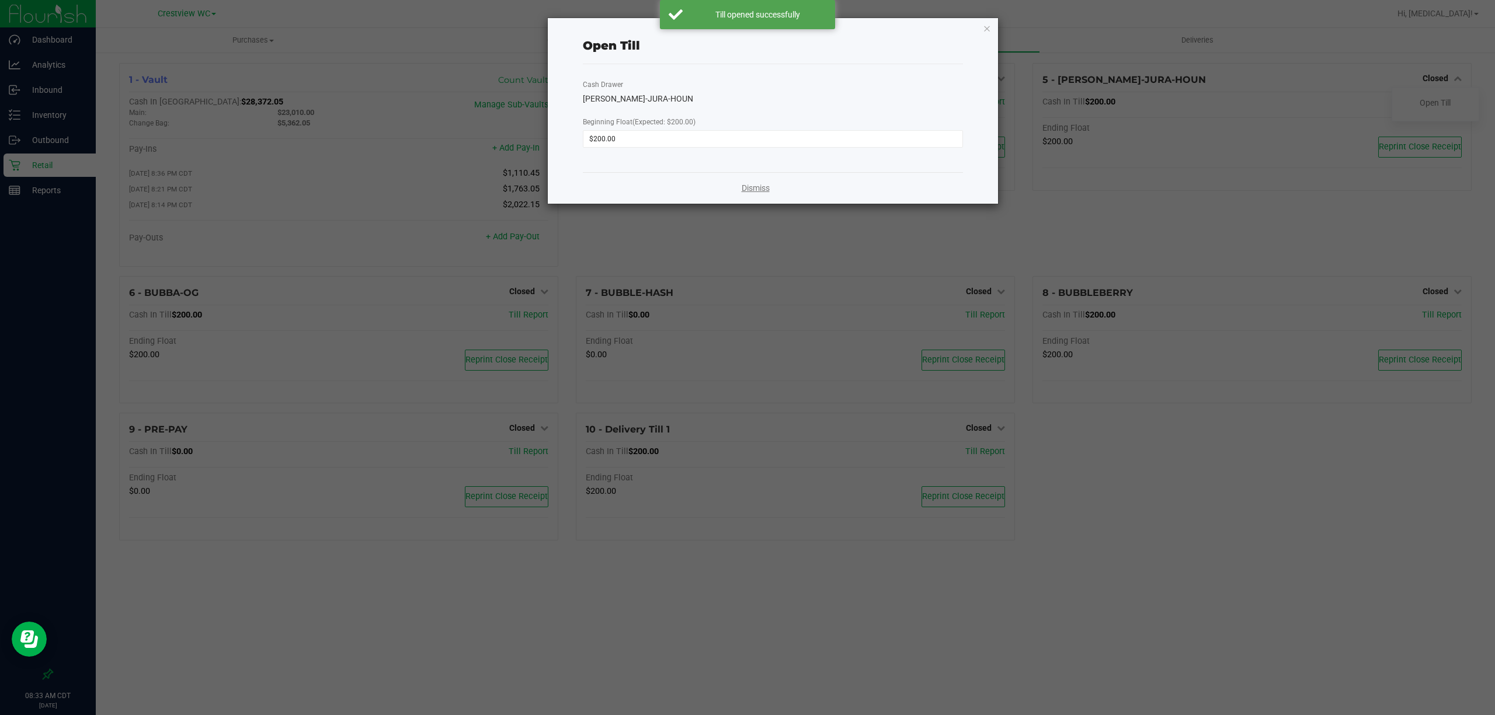
click at [755, 188] on link "Dismiss" at bounding box center [756, 188] width 28 height 12
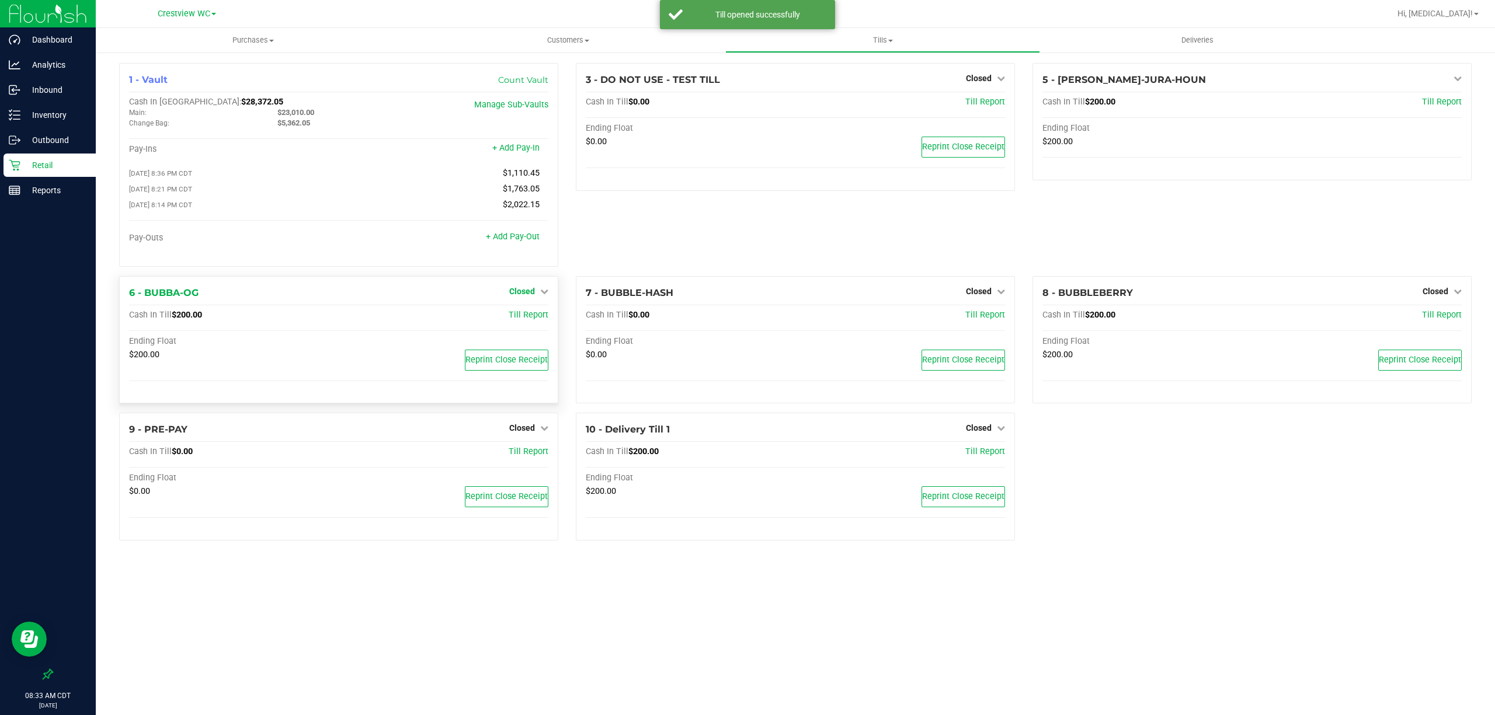
click at [530, 296] on span "Closed" at bounding box center [522, 291] width 26 height 9
click at [532, 314] on link "Open Till" at bounding box center [521, 315] width 31 height 9
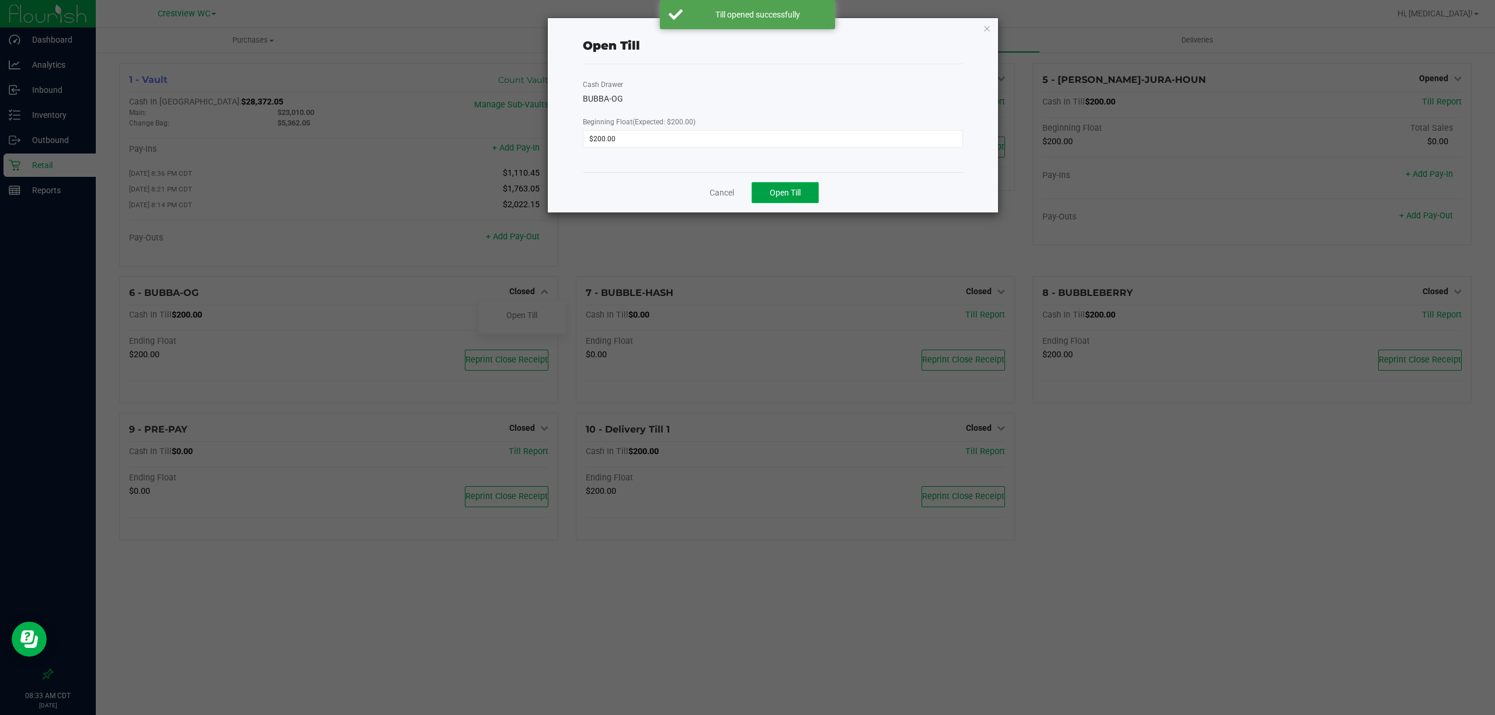
click at [802, 187] on button "Open Till" at bounding box center [785, 192] width 67 height 21
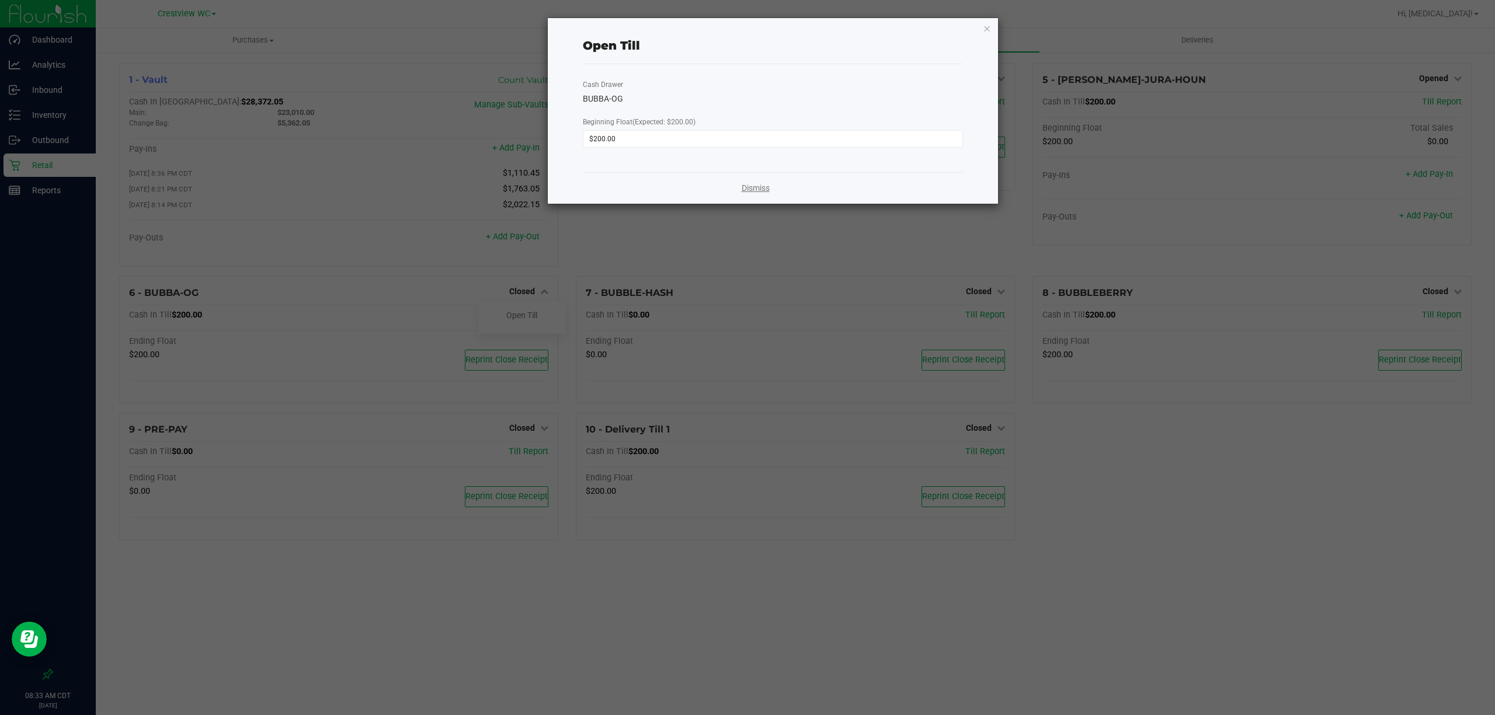
click at [753, 186] on link "Dismiss" at bounding box center [756, 188] width 28 height 12
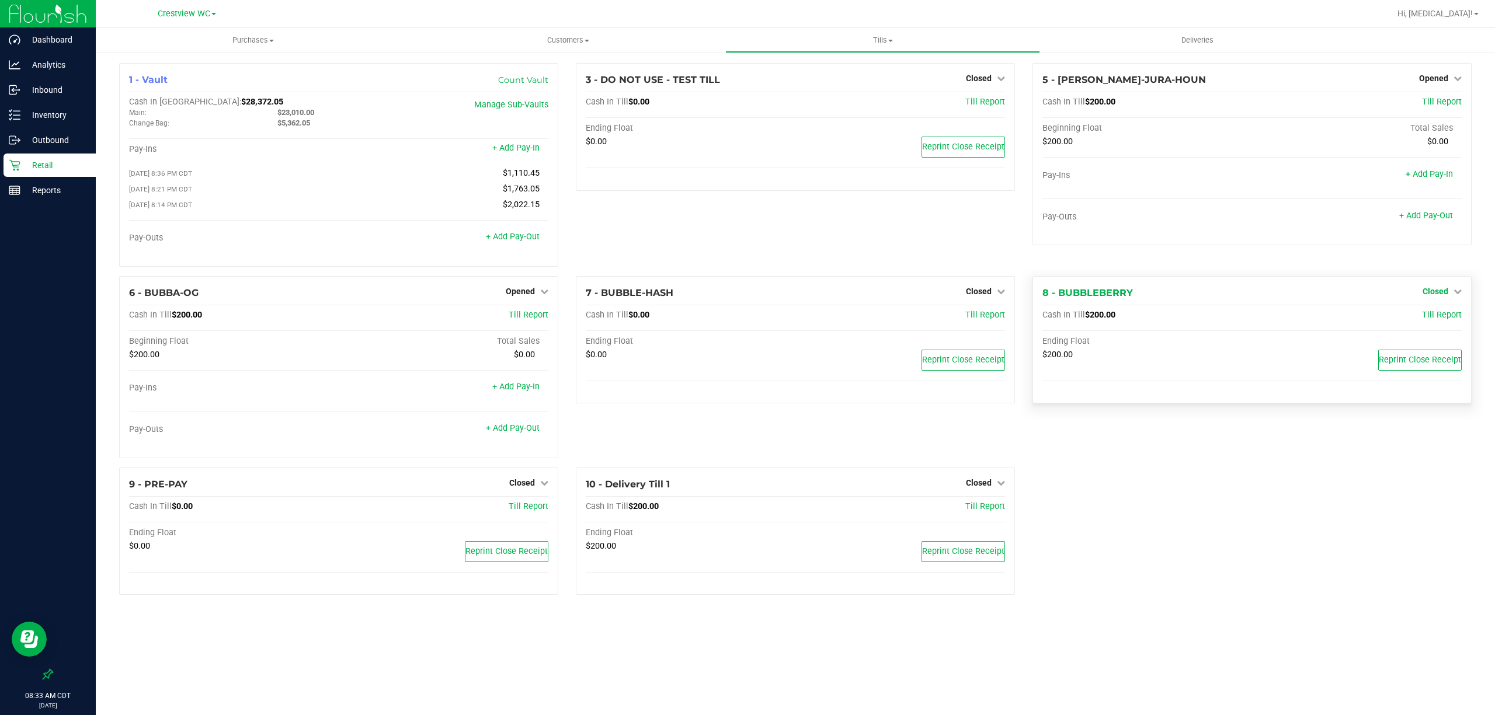
click at [1441, 292] on span "Closed" at bounding box center [1436, 291] width 26 height 9
click at [1430, 318] on link "Open Till" at bounding box center [1435, 315] width 31 height 9
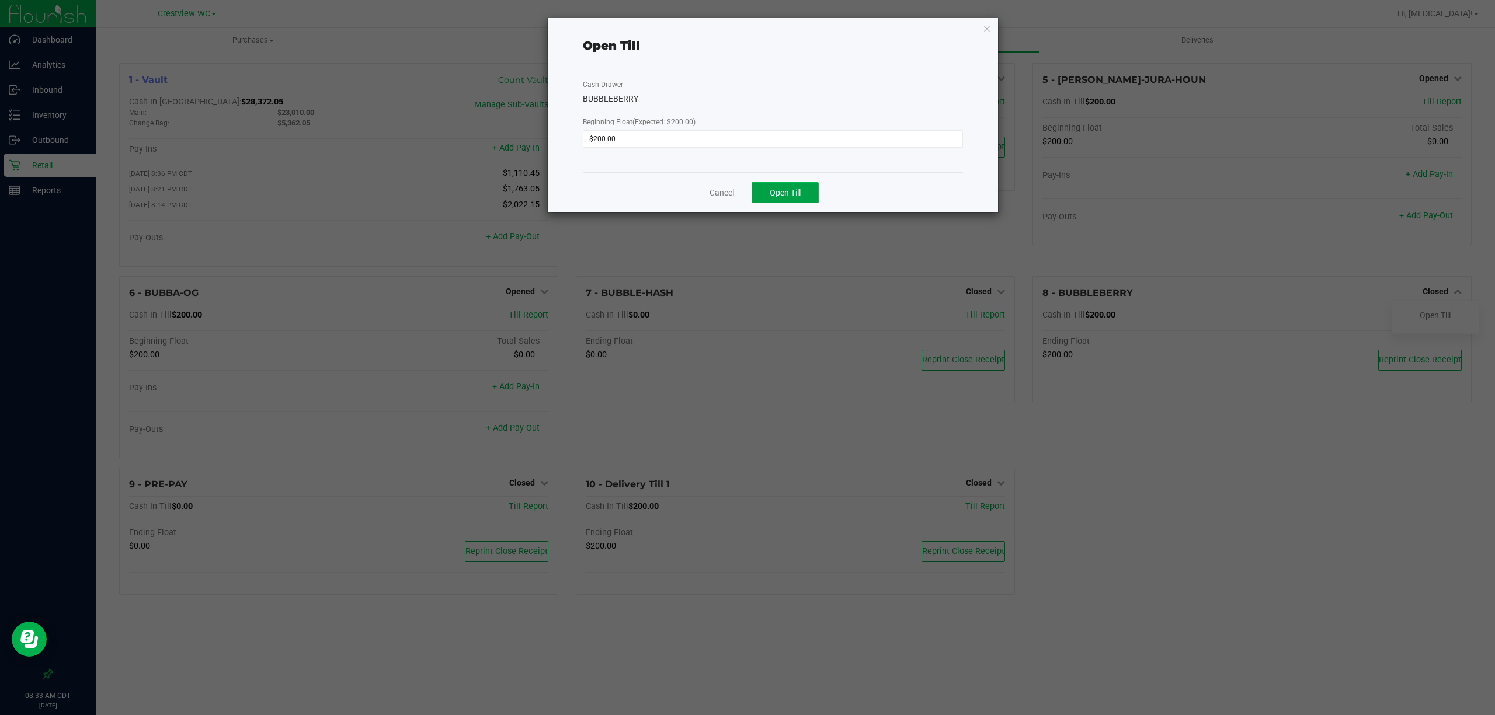
click at [792, 185] on button "Open Till" at bounding box center [785, 192] width 67 height 21
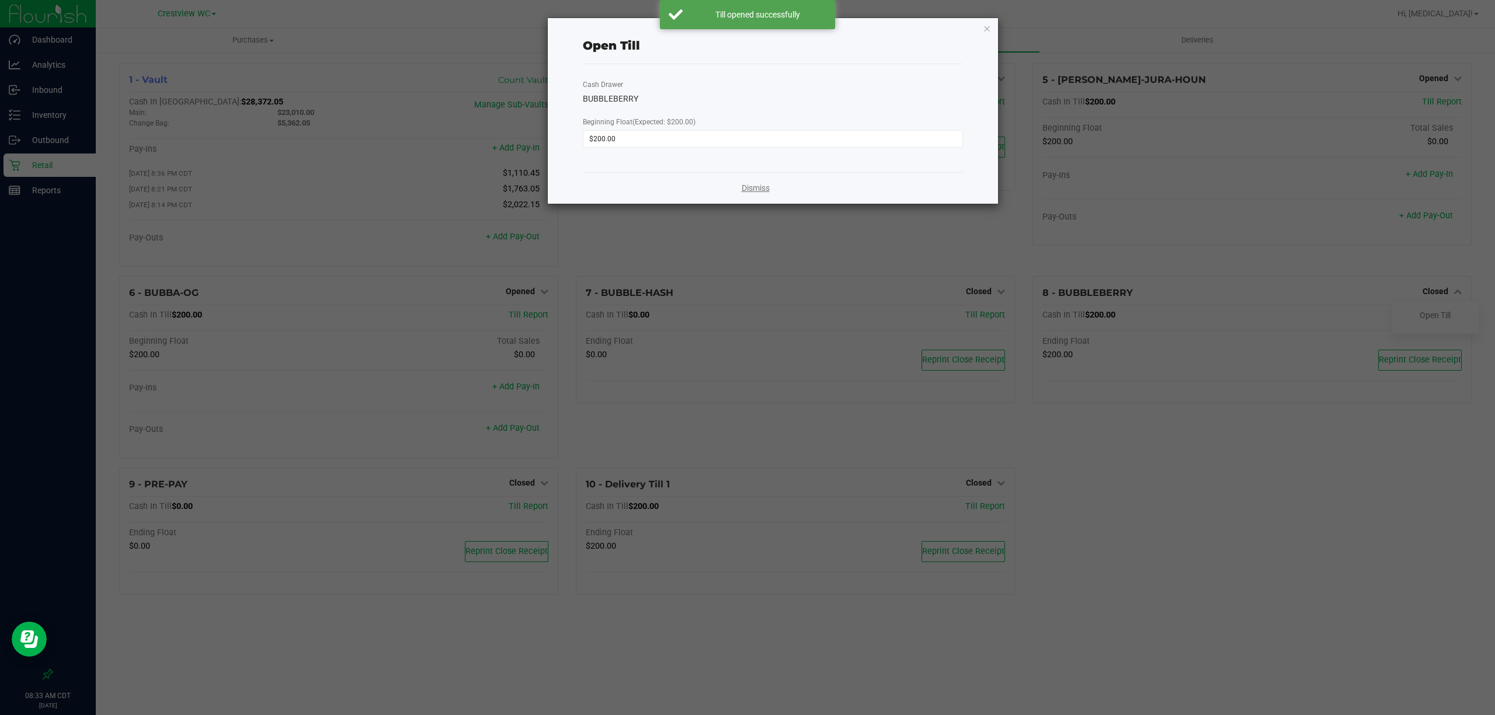
click at [762, 187] on link "Dismiss" at bounding box center [756, 188] width 28 height 12
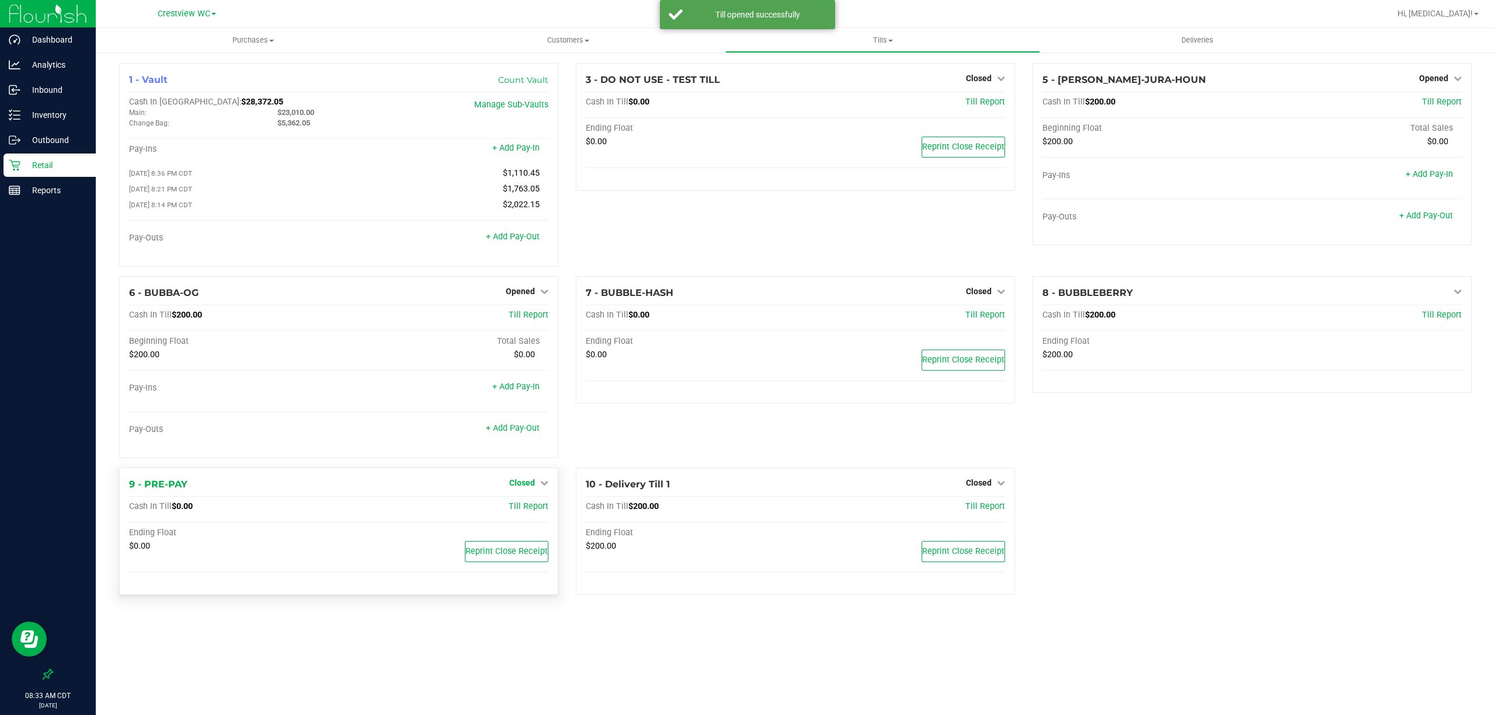
click at [517, 488] on span "Closed" at bounding box center [522, 482] width 26 height 9
click at [529, 512] on link "Open Till" at bounding box center [521, 506] width 31 height 9
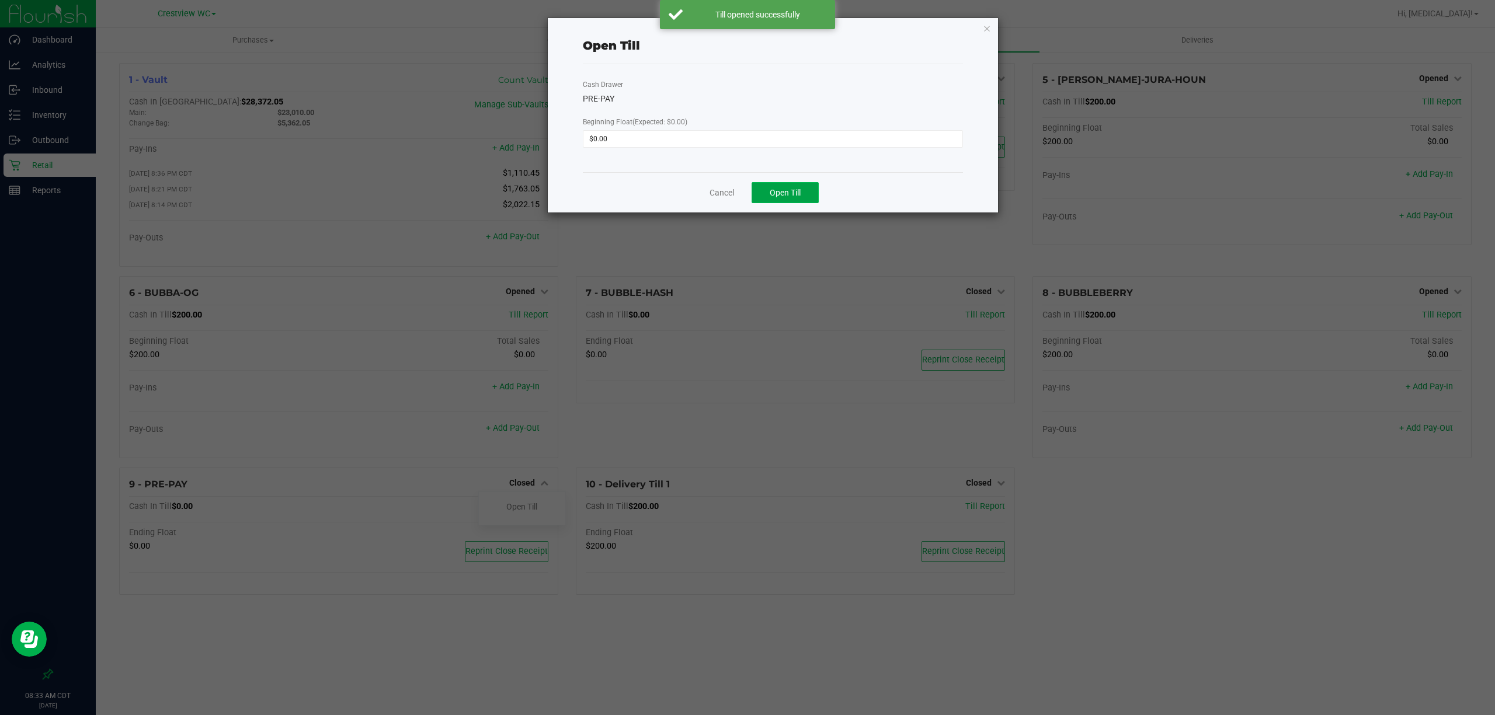
click at [797, 201] on button "Open Till" at bounding box center [785, 192] width 67 height 21
click at [755, 187] on link "Dismiss" at bounding box center [756, 188] width 28 height 12
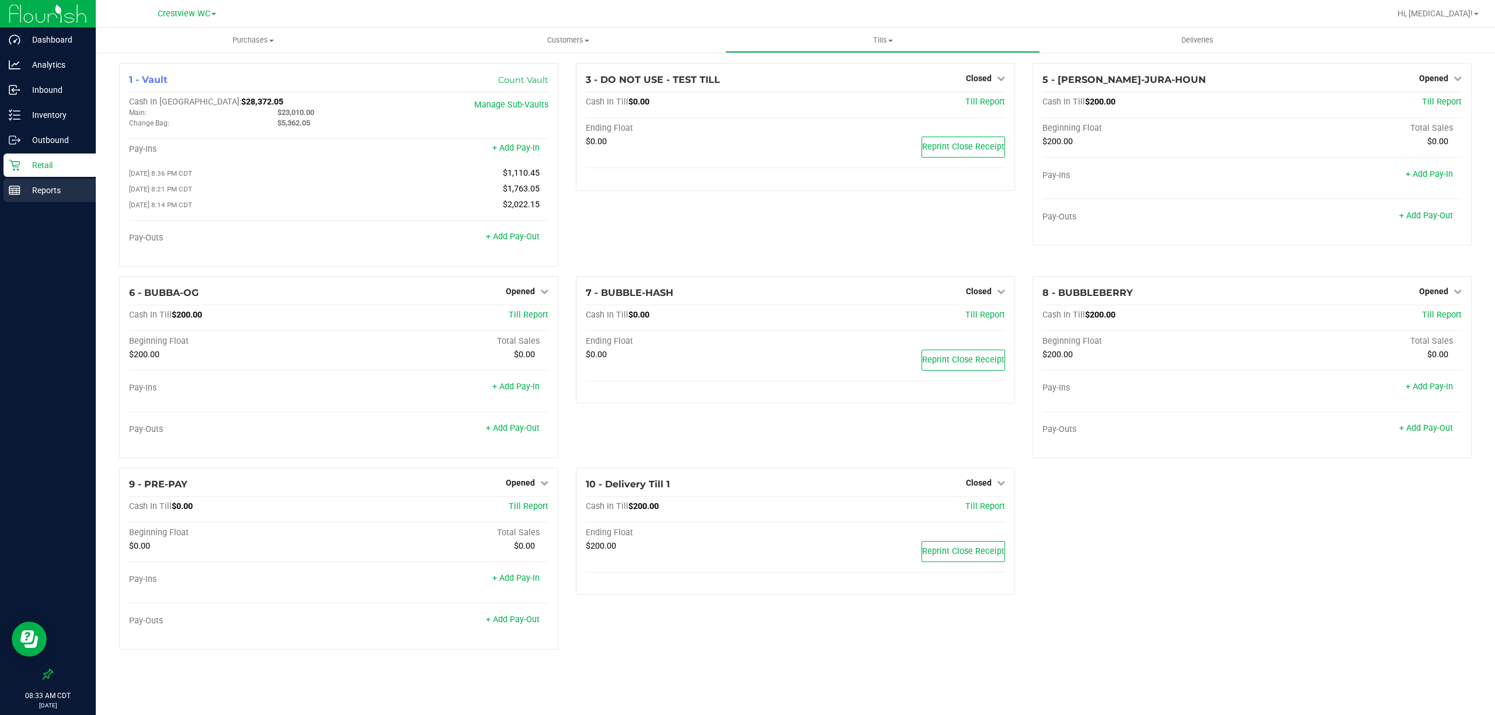
click at [48, 190] on p "Reports" at bounding box center [55, 190] width 70 height 14
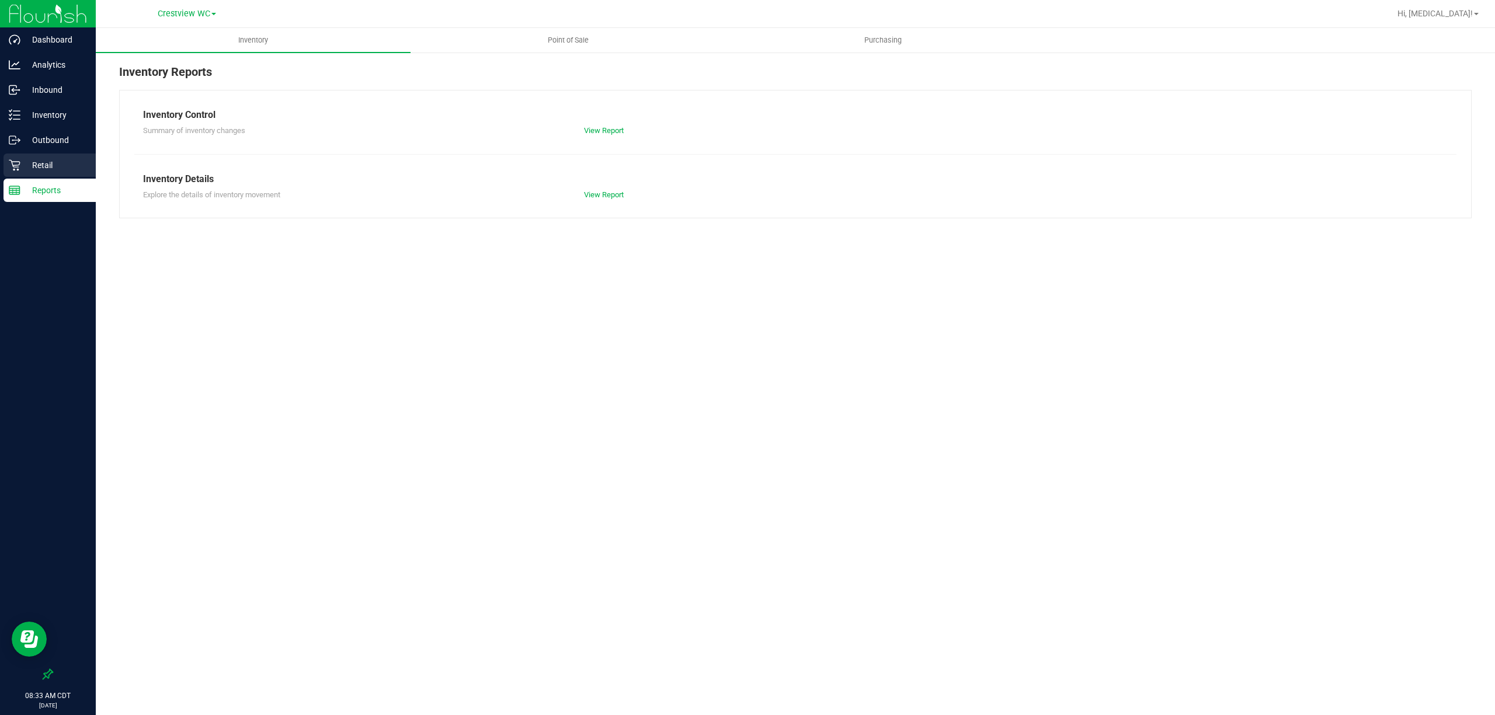
click at [57, 162] on p "Retail" at bounding box center [55, 165] width 70 height 14
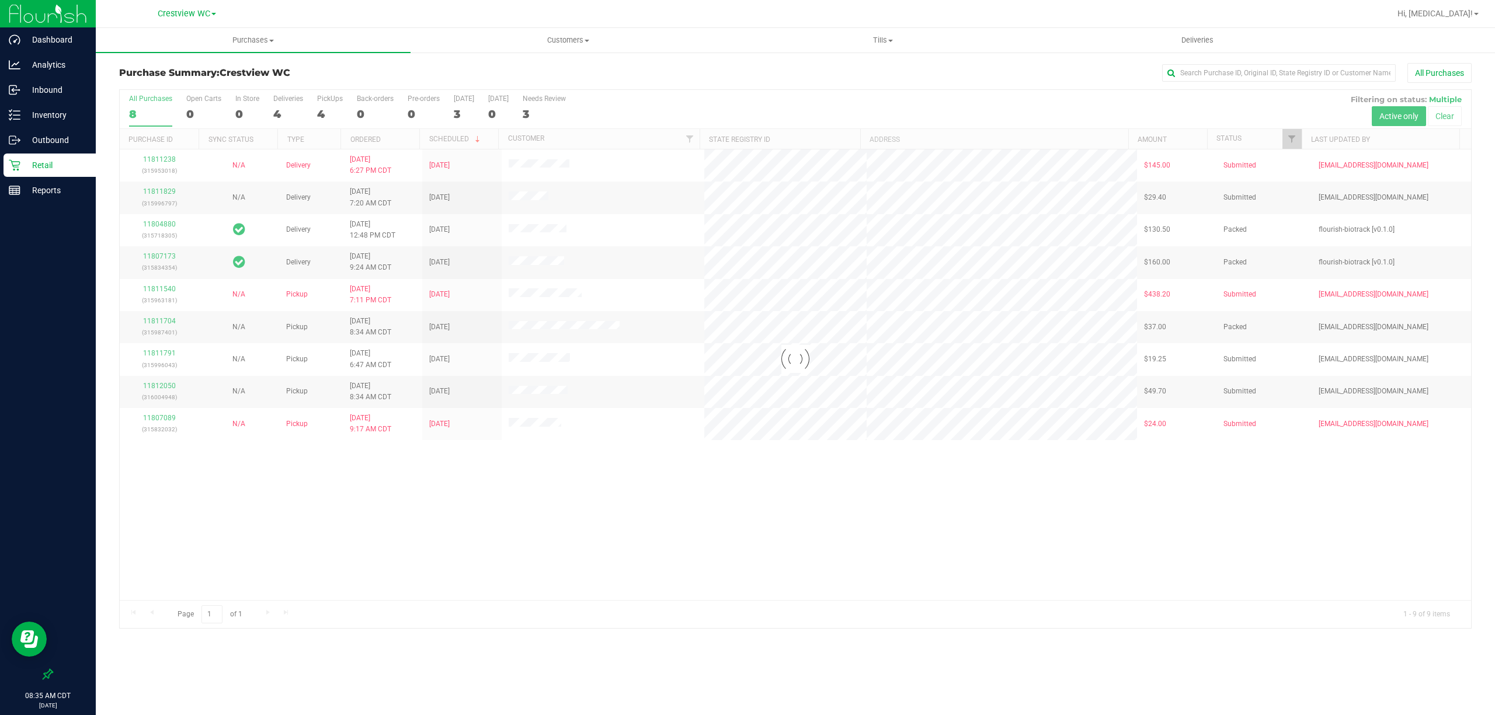
click at [317, 113] on div at bounding box center [796, 359] width 1352 height 539
click at [324, 108] on div "4" at bounding box center [330, 113] width 26 height 13
click at [0, 0] on input "PickUps 4" at bounding box center [0, 0] width 0 height 0
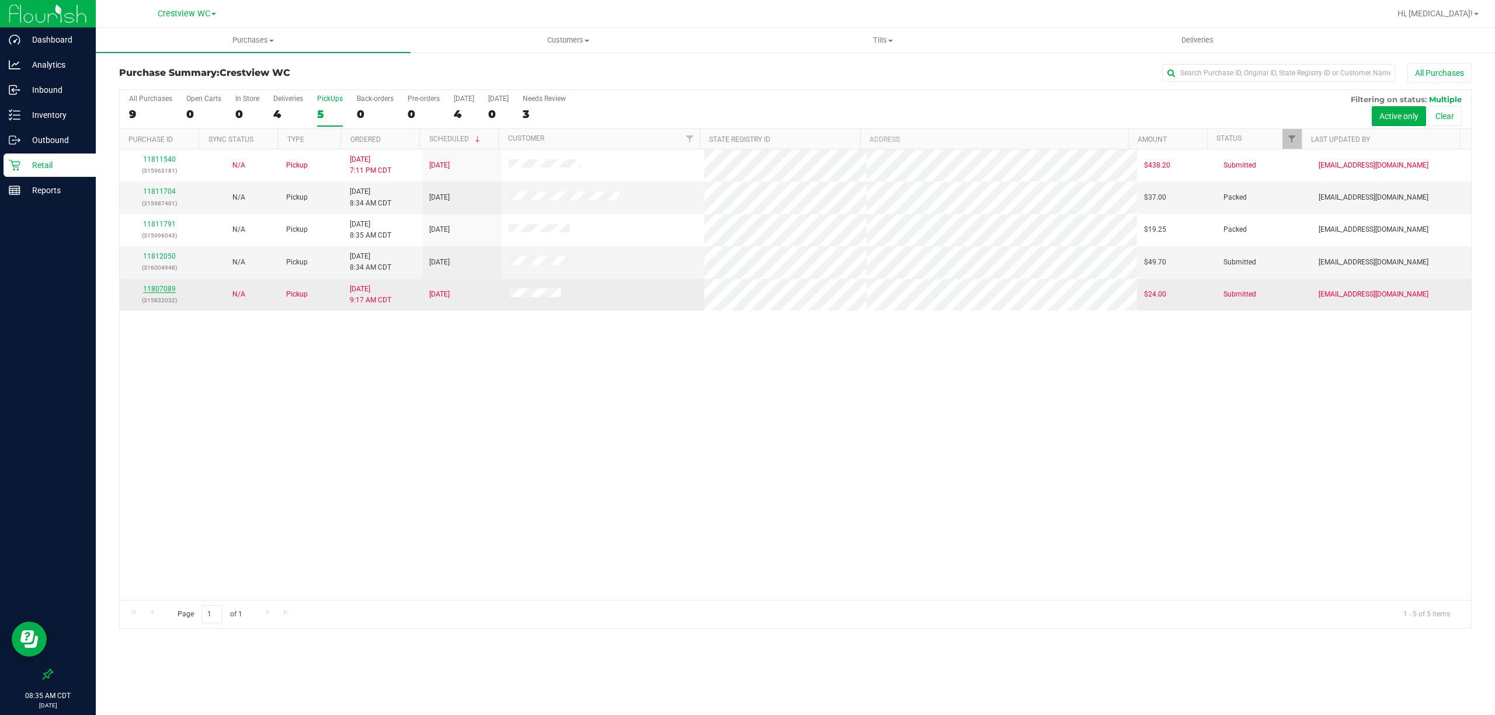
click at [151, 291] on link "11807089" at bounding box center [159, 289] width 33 height 8
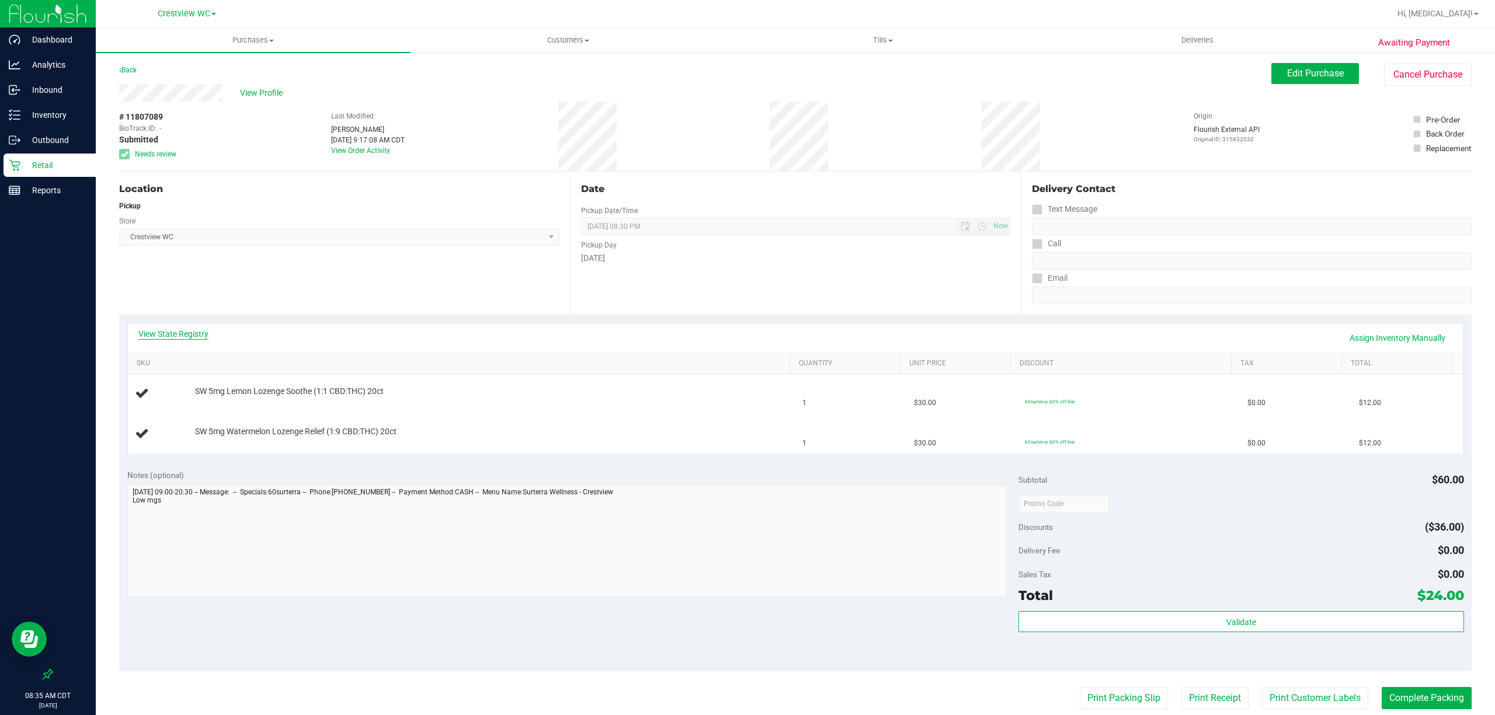
click at [160, 338] on link "View State Registry" at bounding box center [173, 334] width 70 height 12
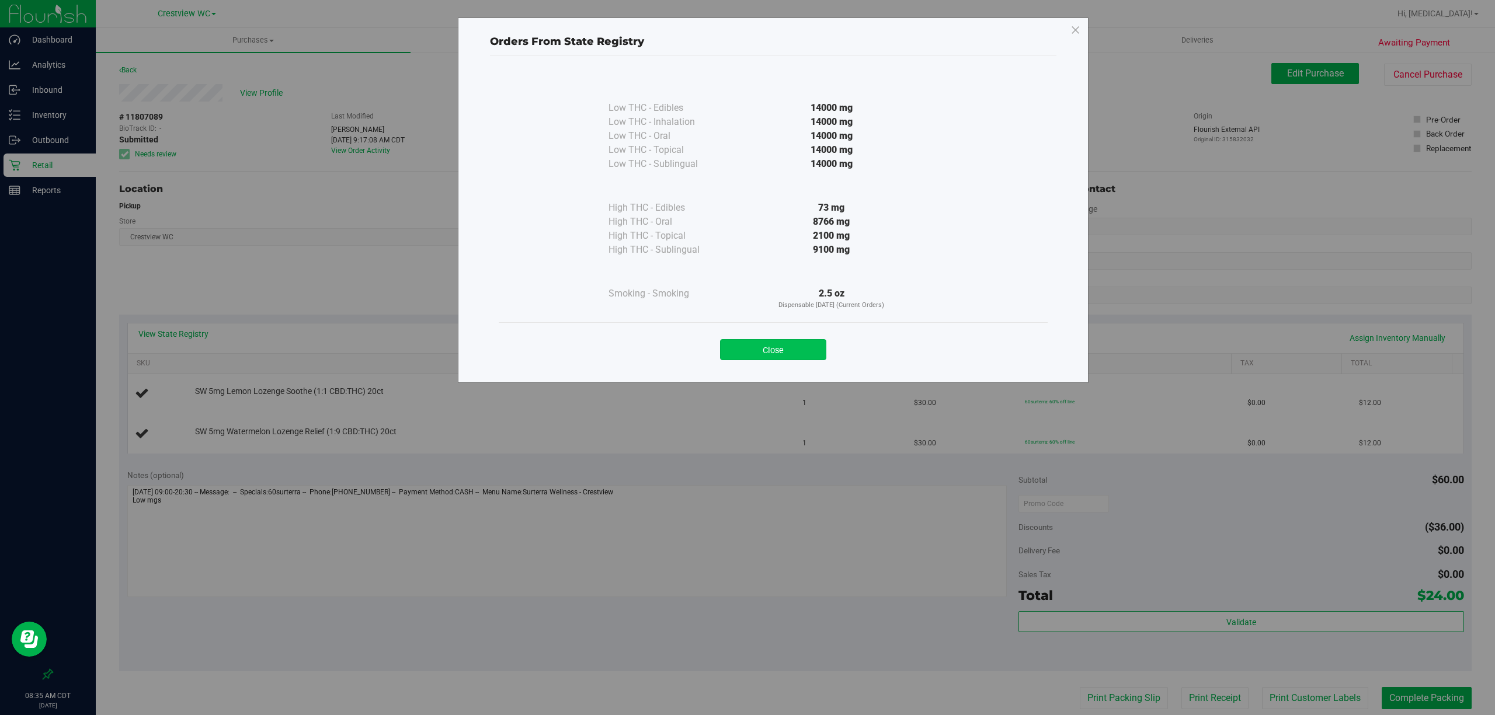
click at [767, 344] on button "Close" at bounding box center [773, 349] width 106 height 21
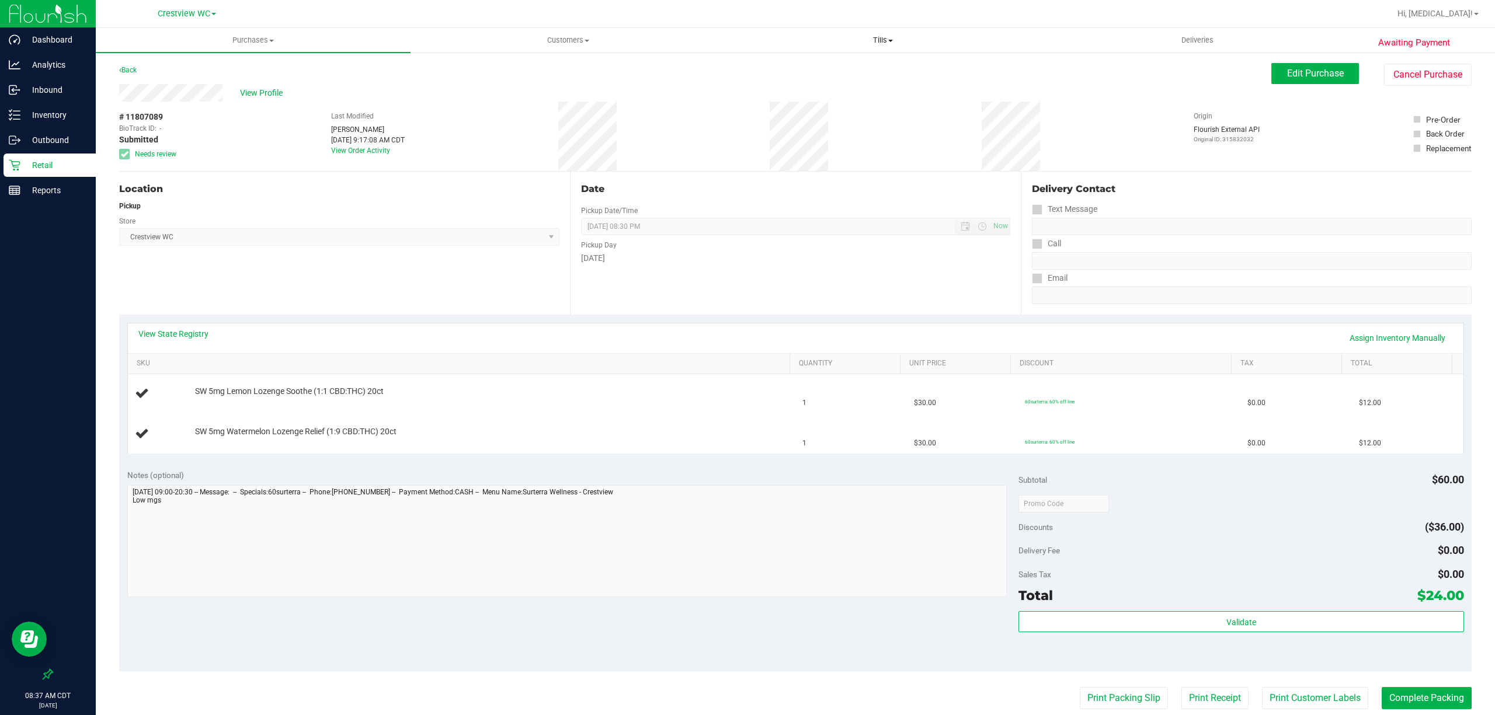
click at [879, 45] on span "Tills" at bounding box center [883, 40] width 314 height 11
click at [1021, 33] on uib-tab-heading "Tills Manage tills Reconcile e-payments" at bounding box center [882, 40] width 315 height 25
click at [44, 168] on p "Retail" at bounding box center [55, 165] width 70 height 14
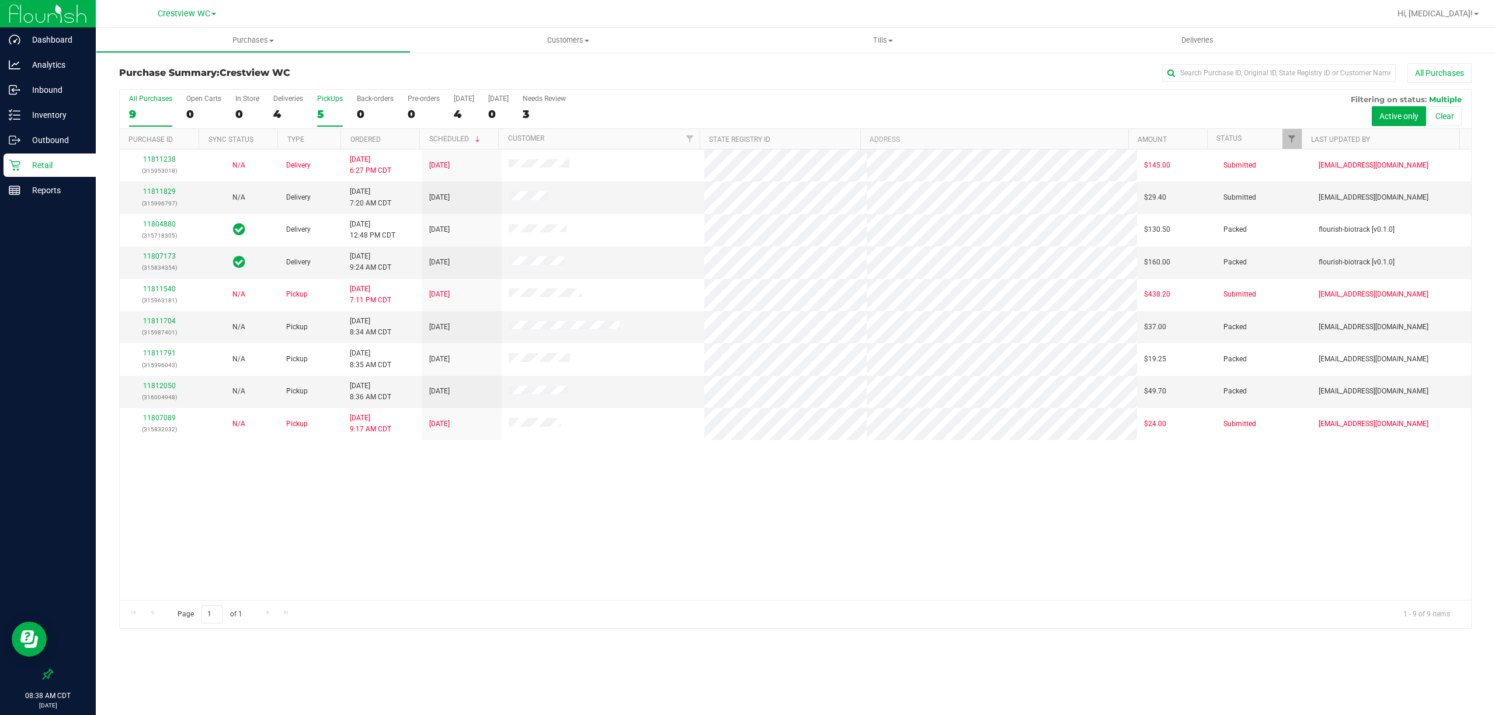
click at [330, 121] on div "5" at bounding box center [330, 113] width 26 height 13
click at [0, 0] on input "PickUps 5" at bounding box center [0, 0] width 0 height 0
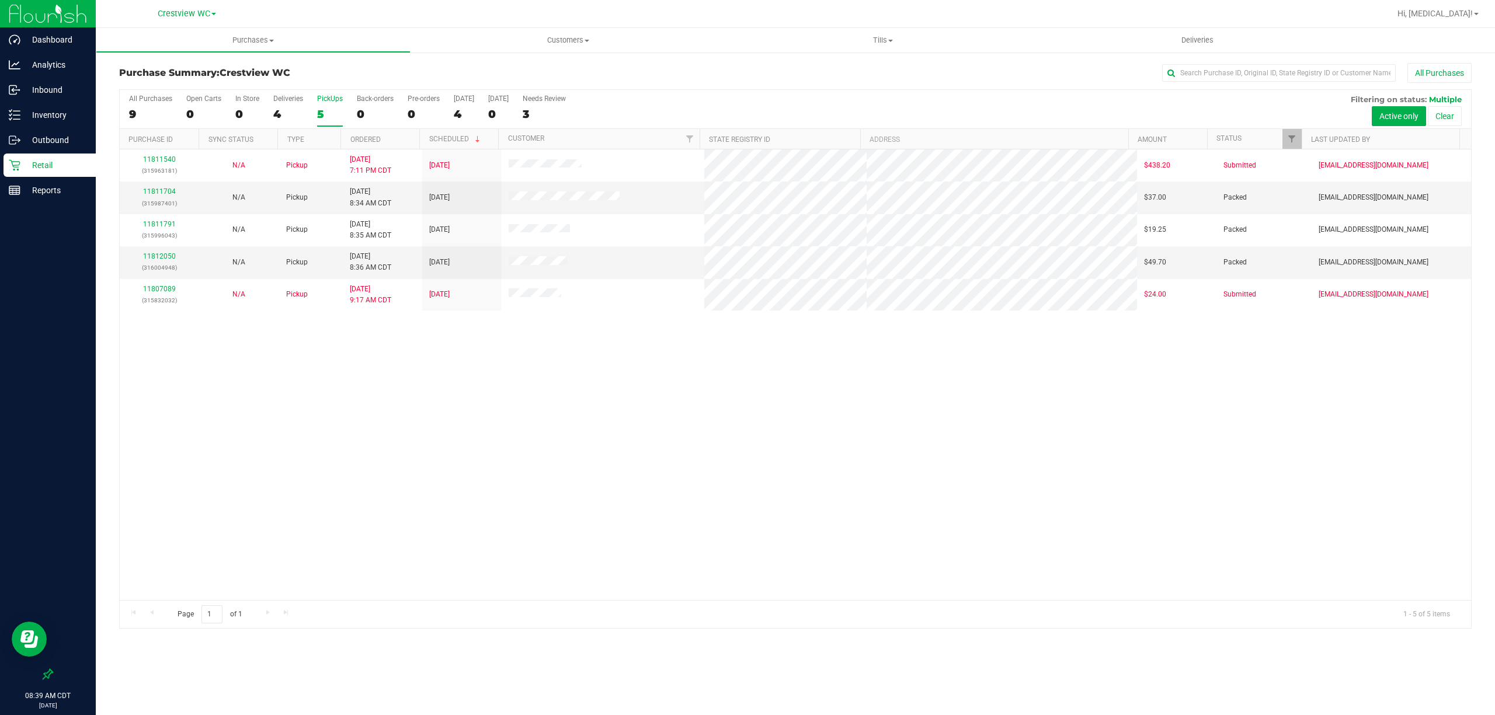
drag, startPoint x: 640, startPoint y: 398, endPoint x: 638, endPoint y: 404, distance: 6.3
click at [638, 404] on div "11811540 (315963181) N/A Pickup 8/18/2025 7:11 PM CDT 8/19/2025 $438.20 Submitt…" at bounding box center [796, 375] width 1352 height 451
click at [765, 387] on div "11811540 (315963181) N/A Pickup 8/19/2025 8:39 AM CDT 8/19/2025 $316.40 Submitt…" at bounding box center [796, 375] width 1352 height 451
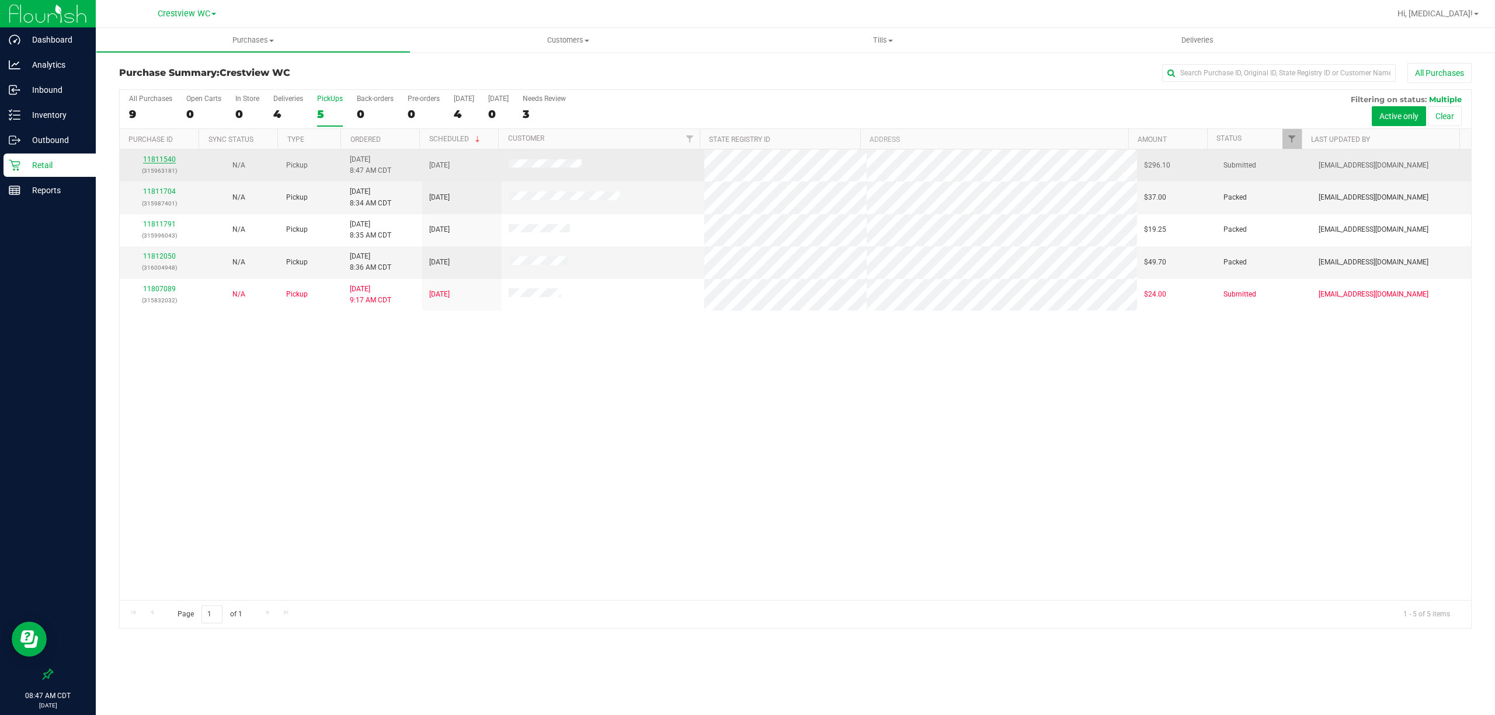
click at [172, 159] on link "11811540" at bounding box center [159, 159] width 33 height 8
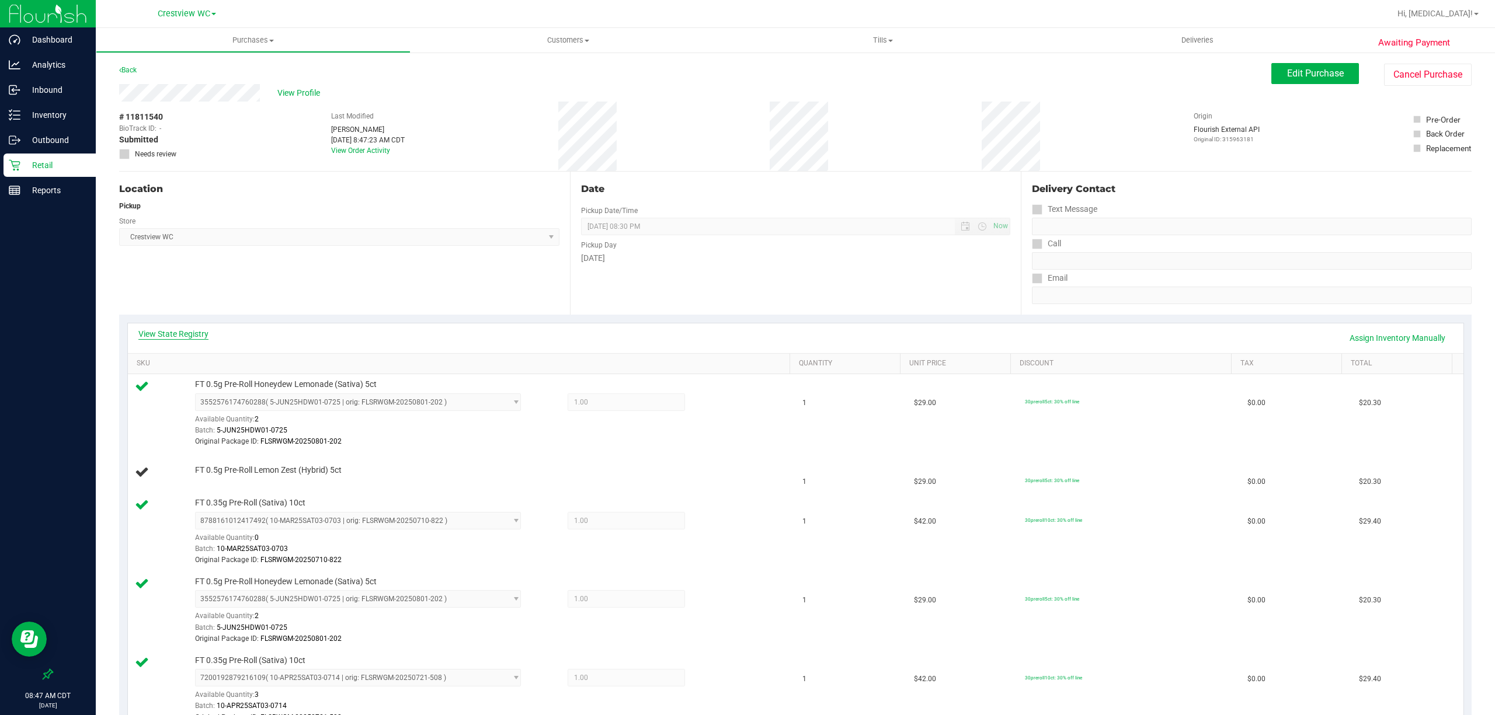
click at [160, 332] on link "View State Registry" at bounding box center [173, 334] width 70 height 12
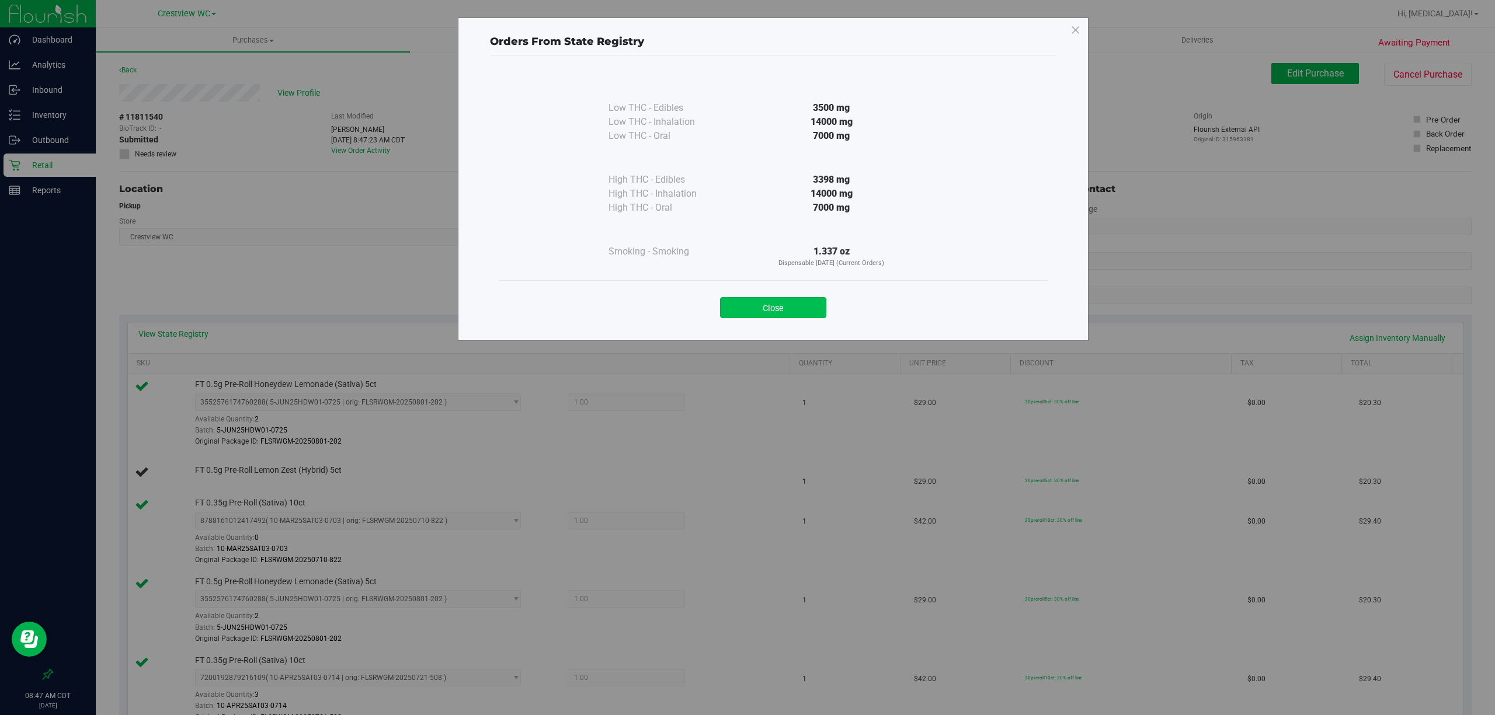
click at [807, 305] on button "Close" at bounding box center [773, 307] width 106 height 21
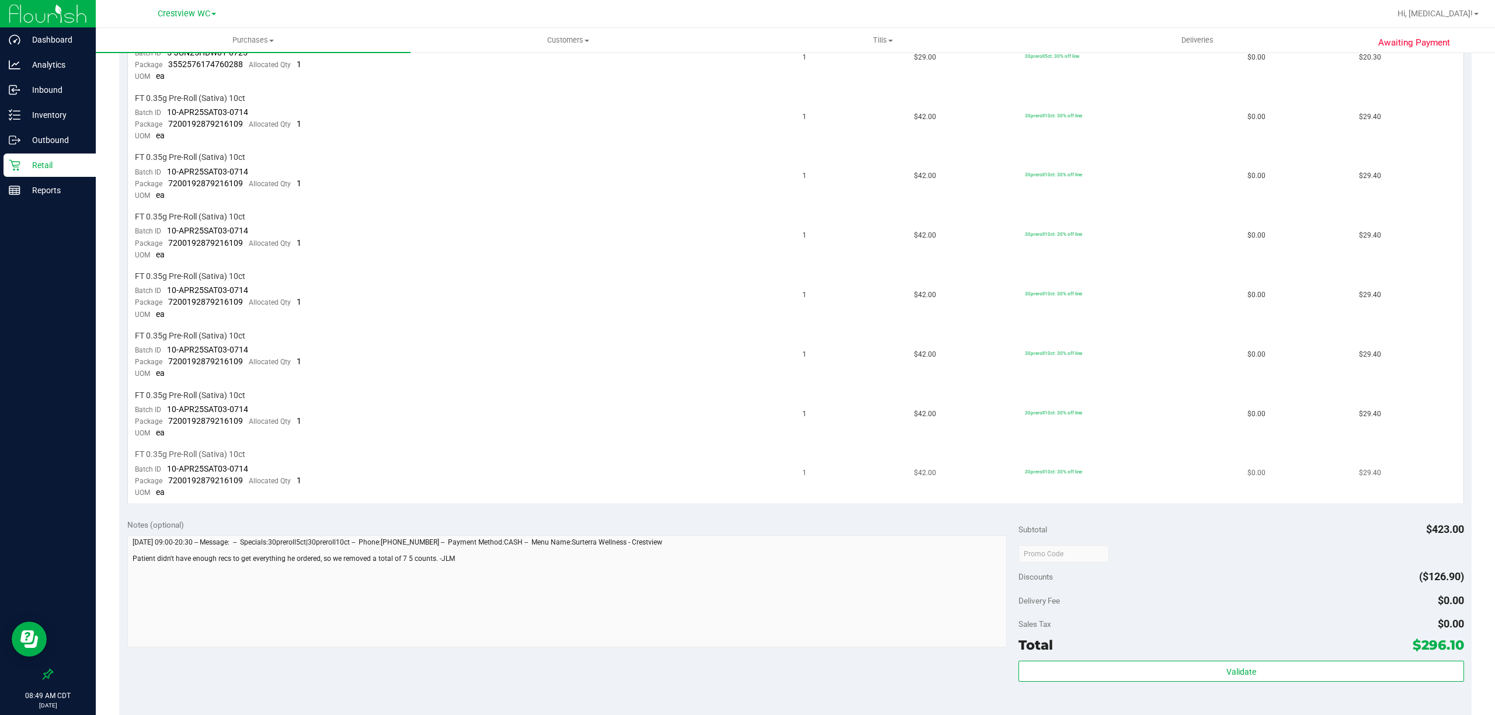
scroll to position [623, 0]
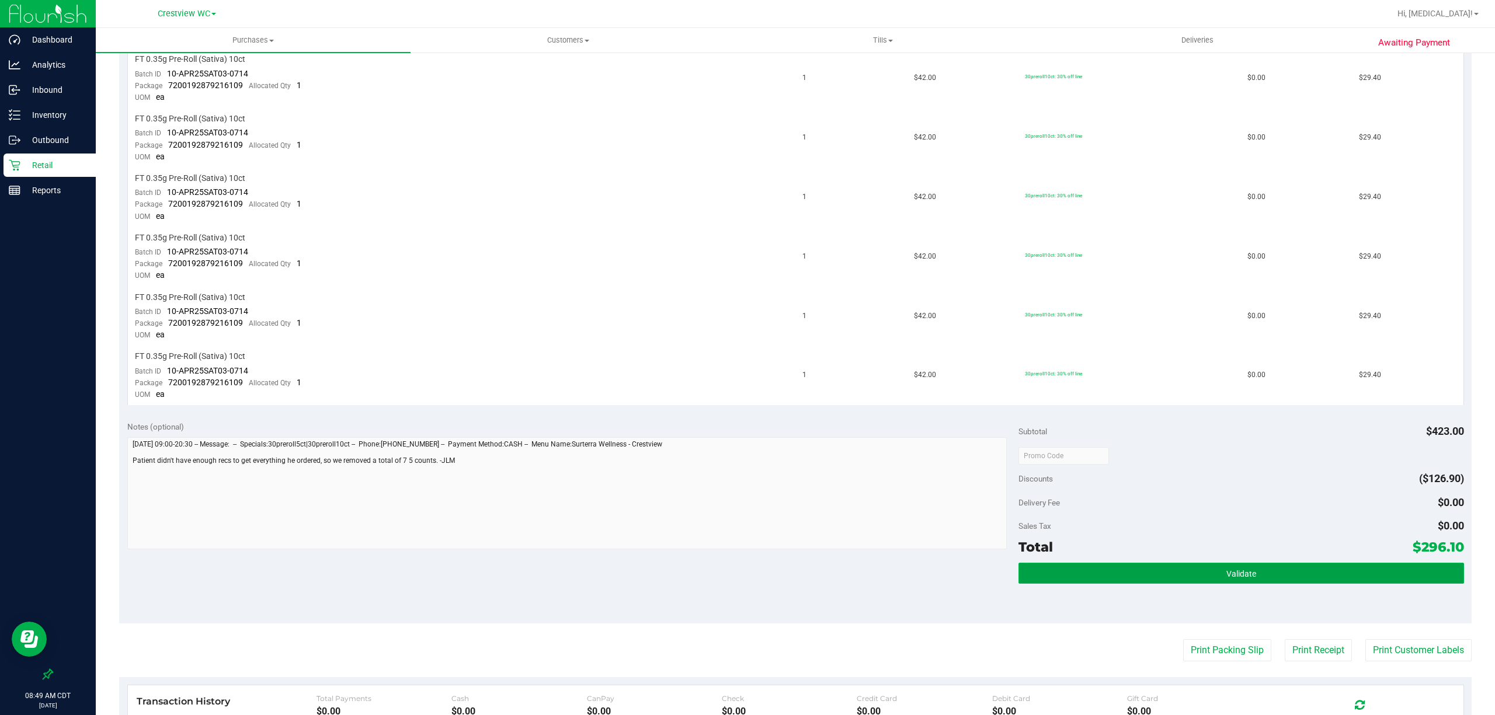
click at [1214, 563] on button "Validate" at bounding box center [1242, 573] width 446 height 21
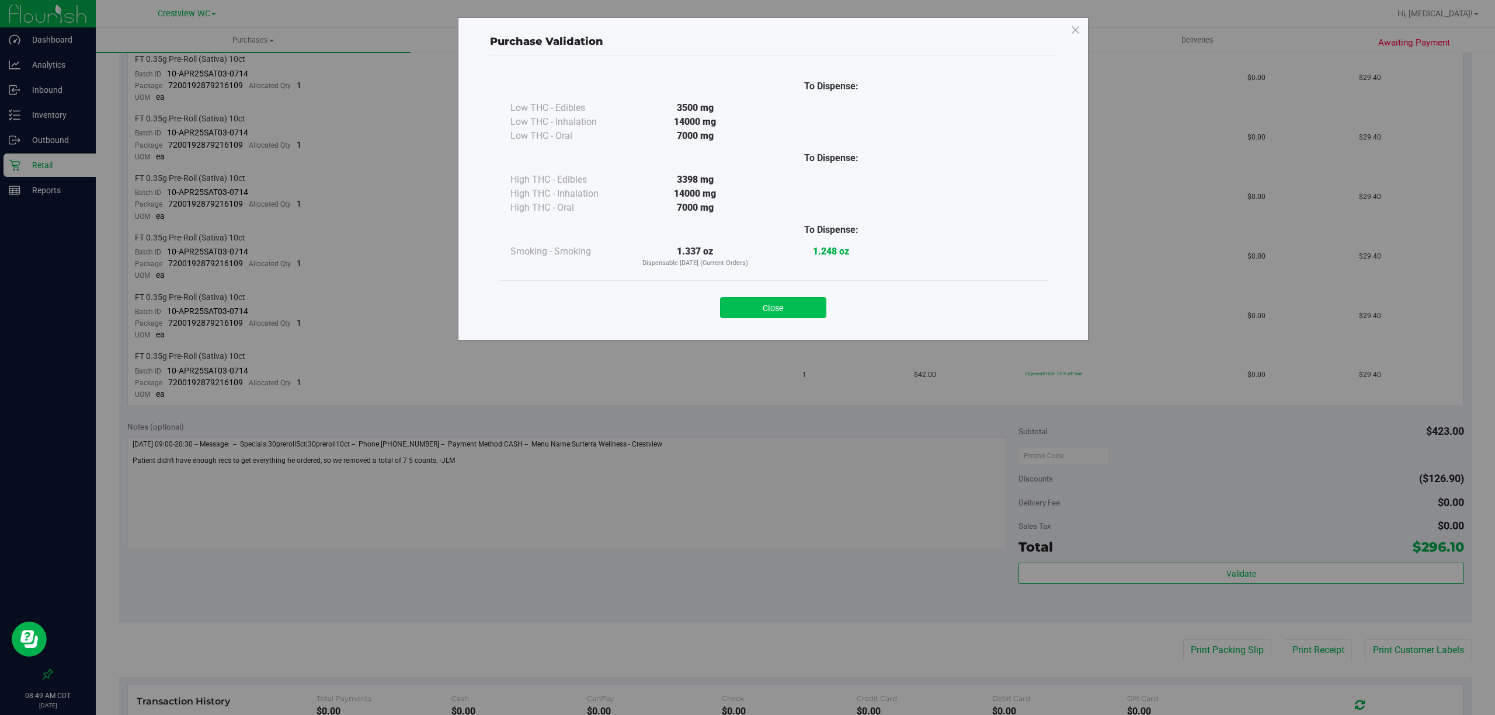
click at [755, 308] on button "Close" at bounding box center [773, 307] width 106 height 21
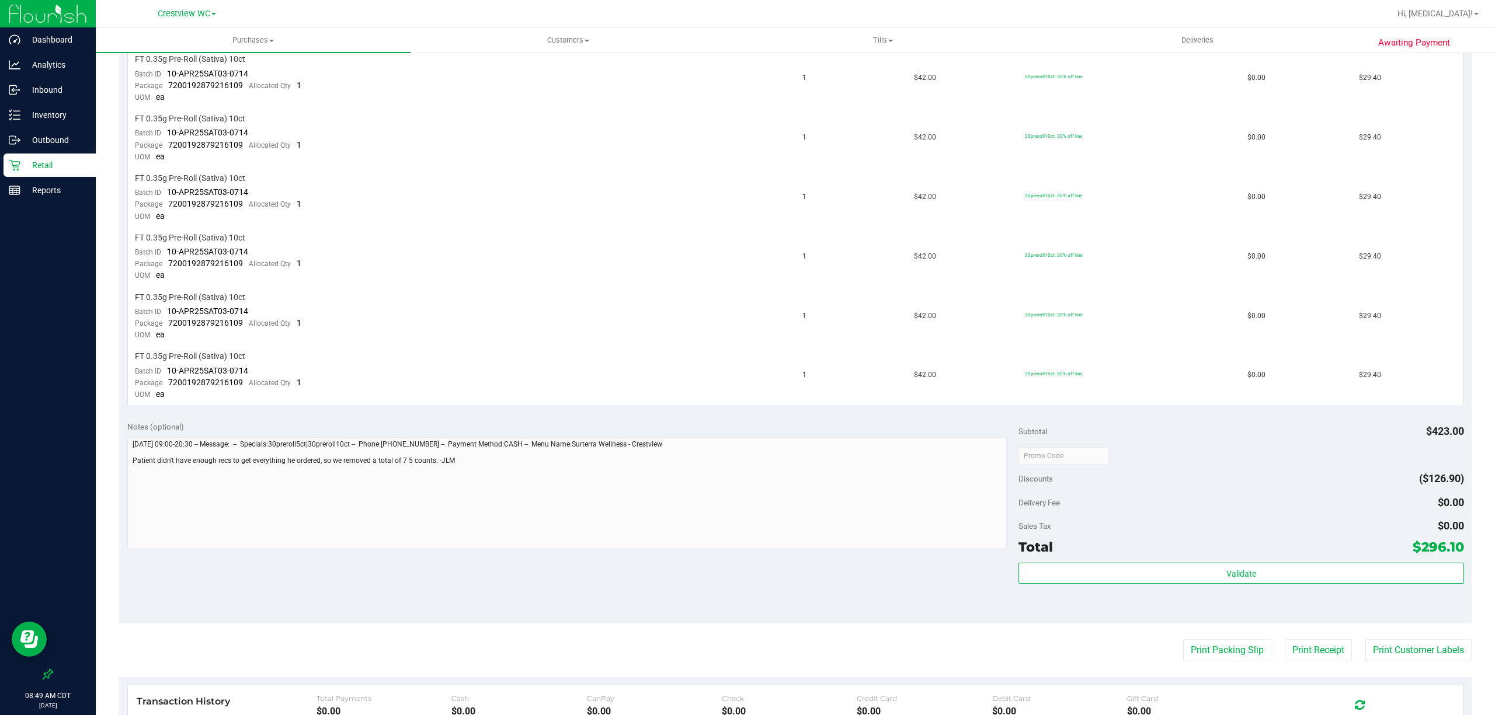
click at [33, 172] on p "Retail" at bounding box center [55, 165] width 70 height 14
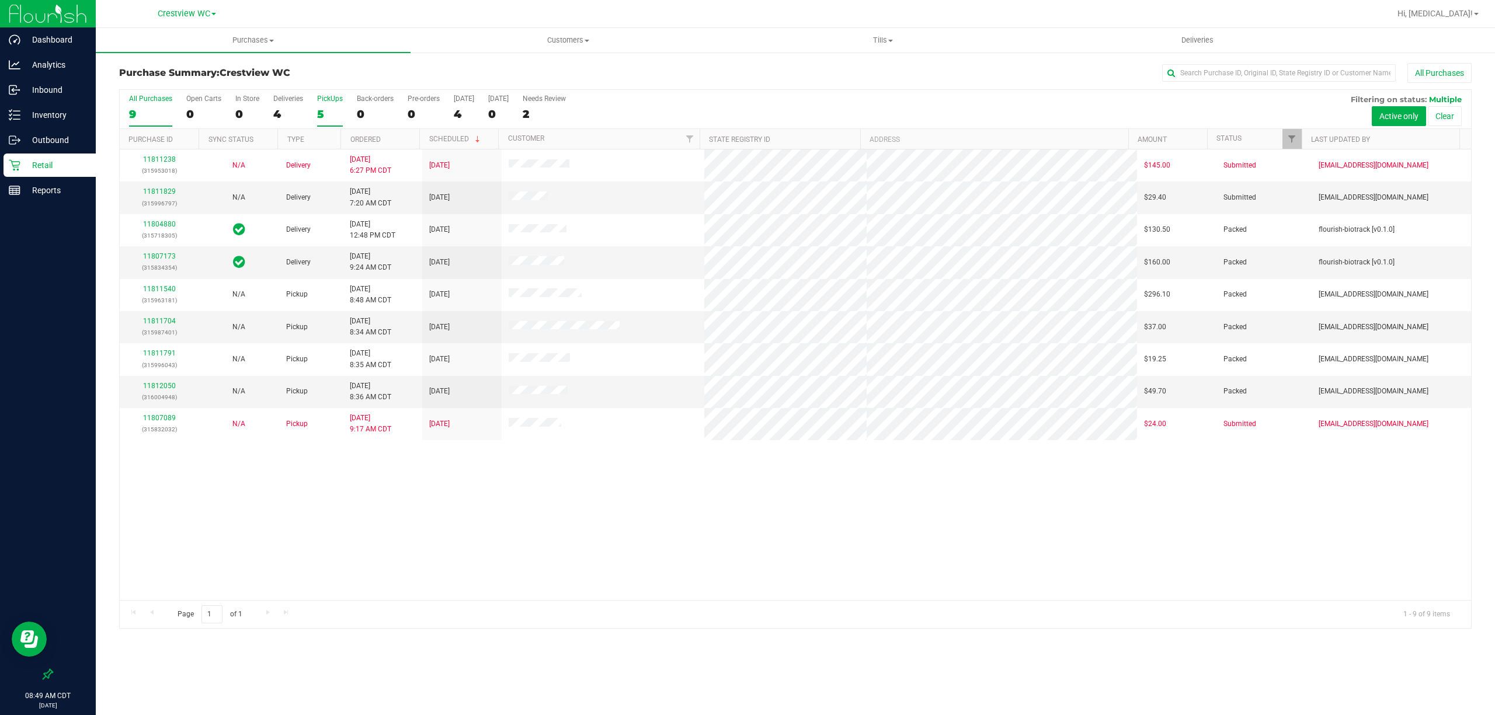
click at [327, 112] on div "5" at bounding box center [330, 113] width 26 height 13
click at [0, 0] on input "PickUps 5" at bounding box center [0, 0] width 0 height 0
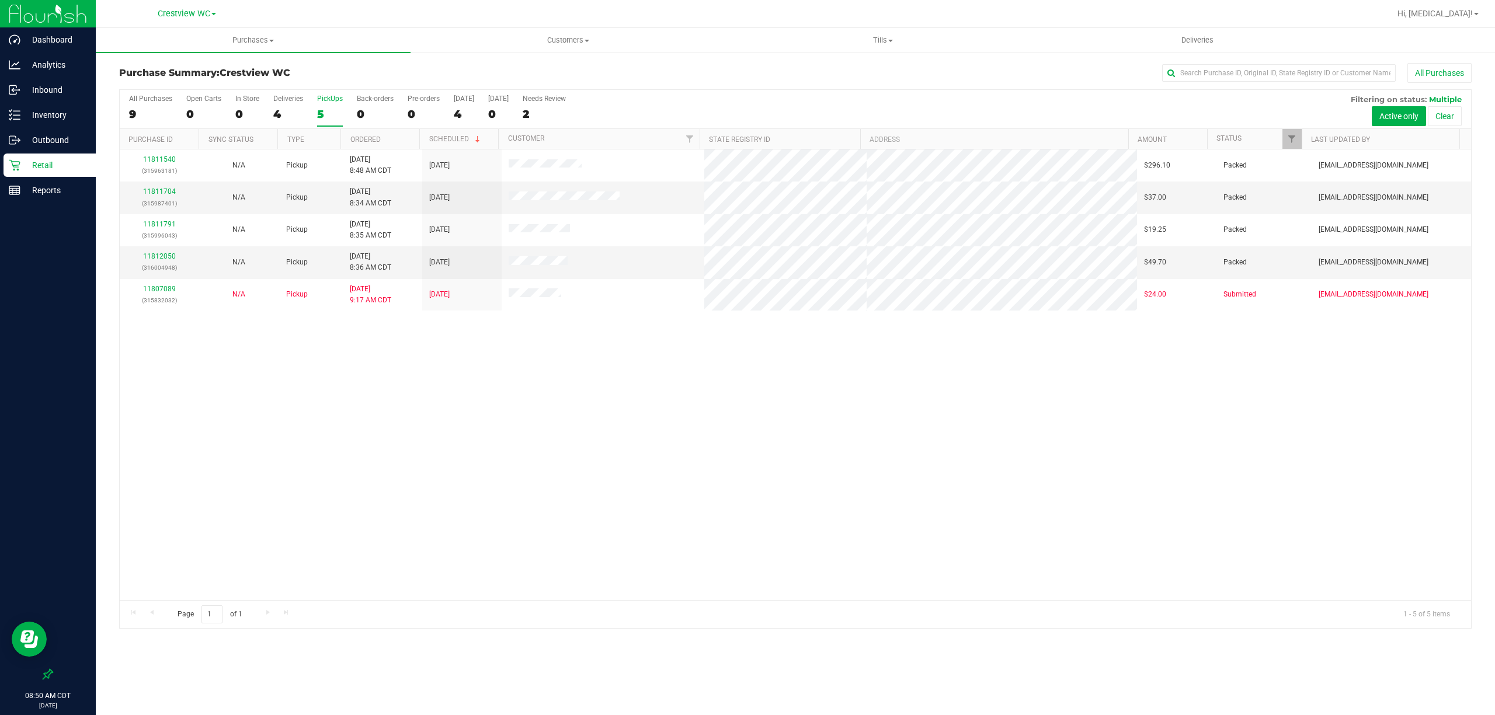
drag, startPoint x: 685, startPoint y: 450, endPoint x: 661, endPoint y: 437, distance: 26.9
click at [683, 450] on div "11811540 (315963181) N/A Pickup [DATE] 8:48 AM CDT 8/19/2025 $296.10 Packed [EM…" at bounding box center [796, 375] width 1352 height 451
click at [512, 398] on div "11811540 (315963181) N/A Pickup [DATE] 8:48 AM CDT 8/19/2025 $296.10 Packed [EM…" at bounding box center [796, 375] width 1352 height 451
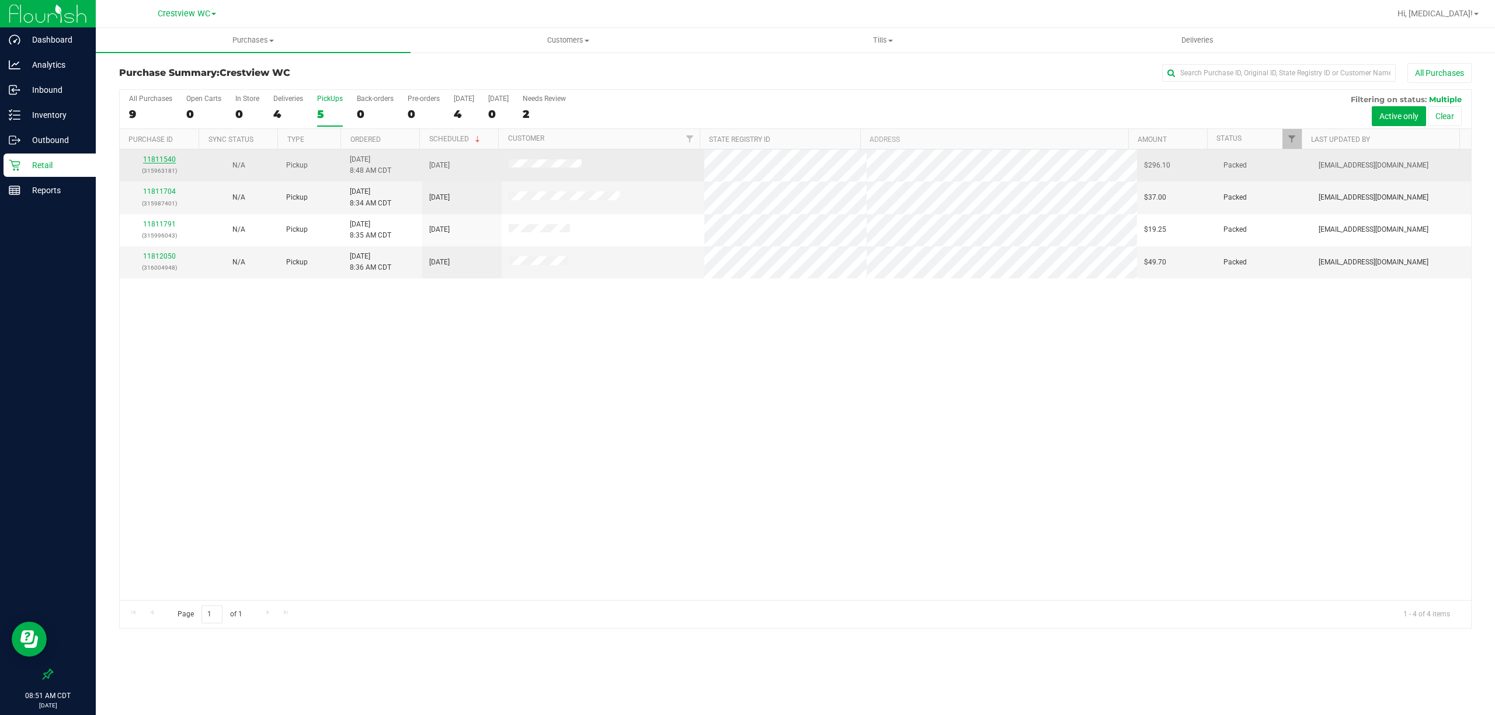
click at [153, 164] on link "11811540" at bounding box center [159, 159] width 33 height 8
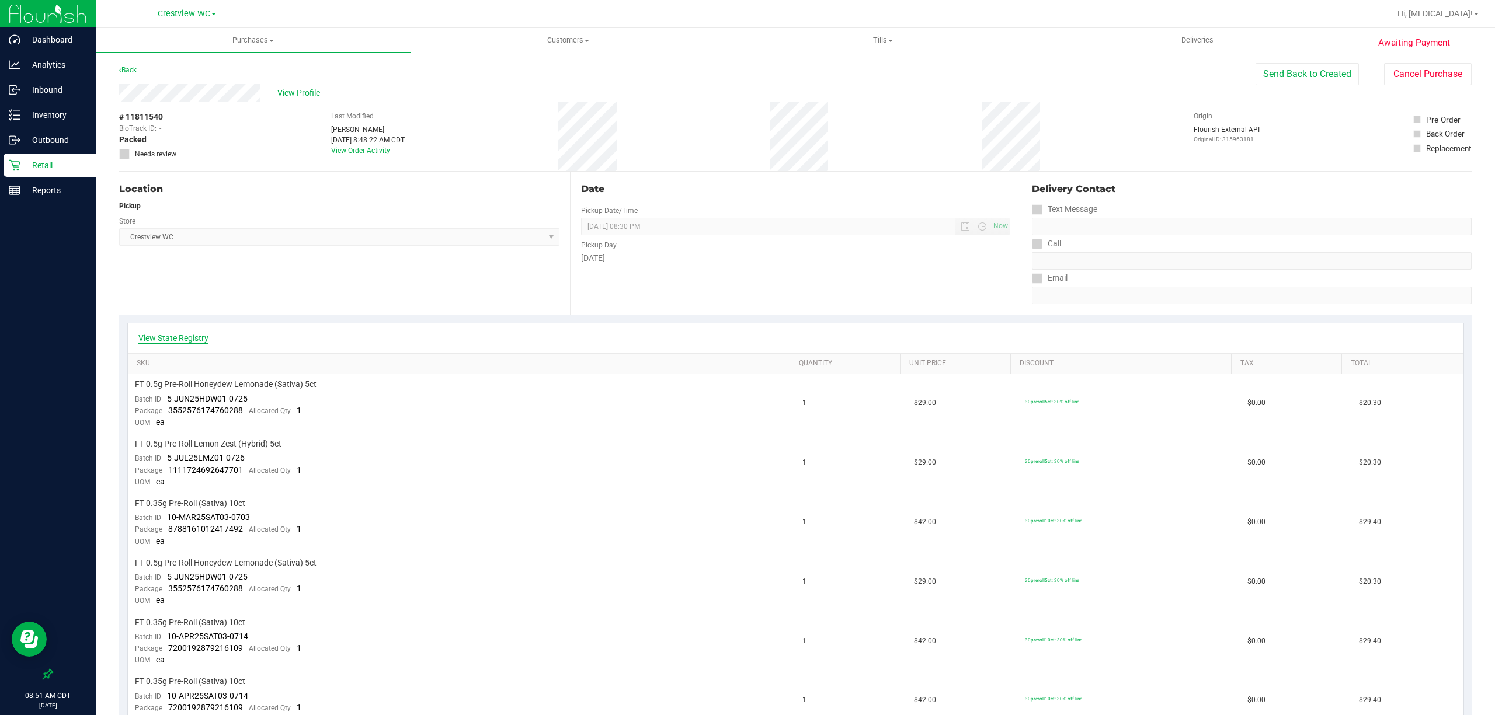
click at [173, 341] on link "View State Registry" at bounding box center [173, 338] width 70 height 12
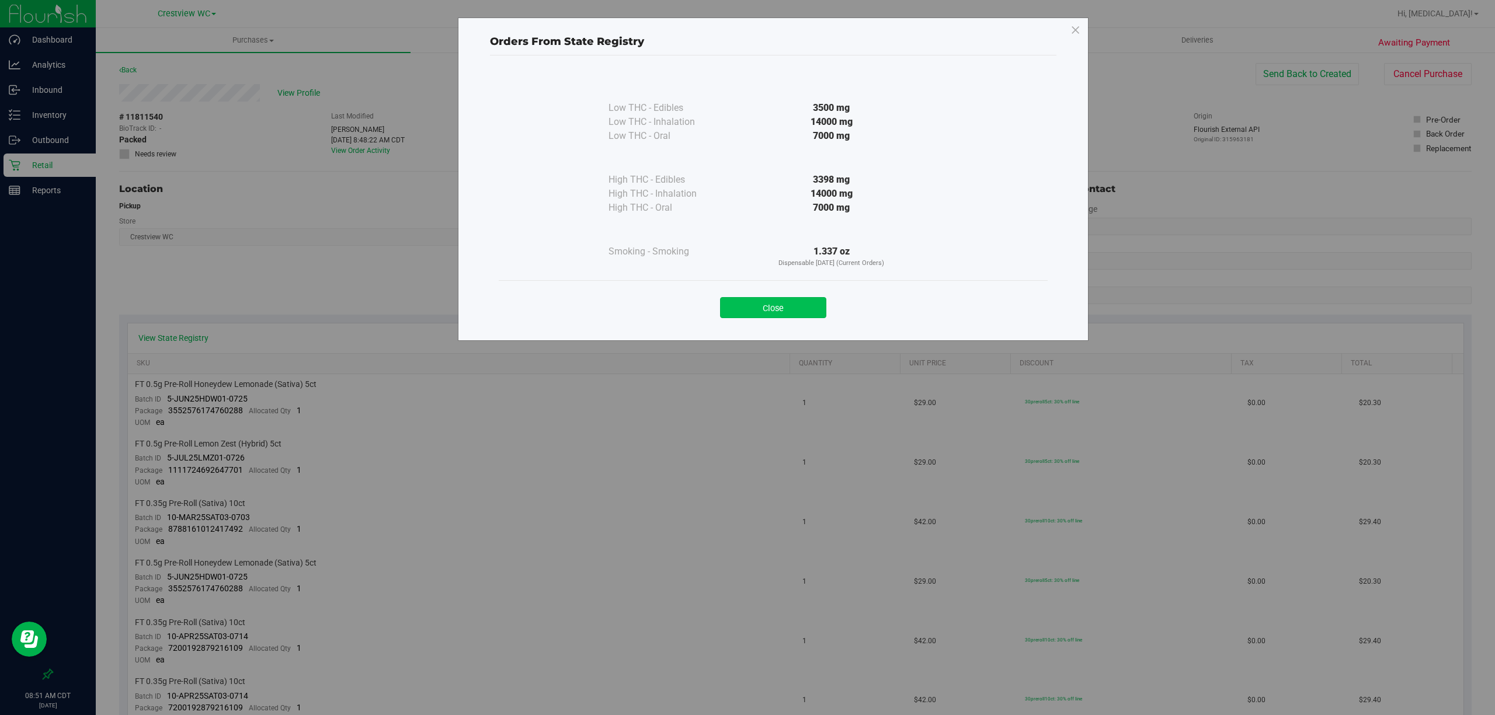
click at [793, 314] on button "Close" at bounding box center [773, 307] width 106 height 21
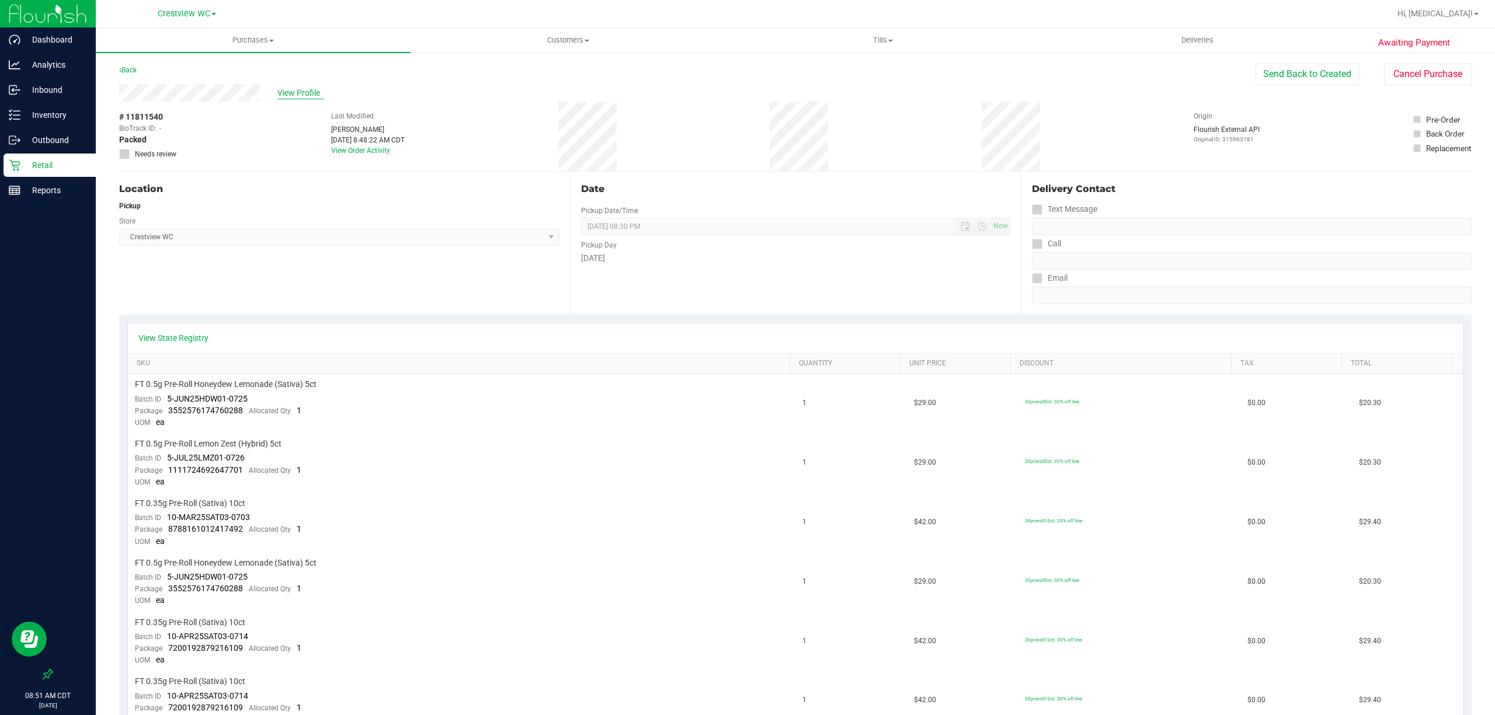
click at [290, 89] on span "View Profile" at bounding box center [300, 93] width 47 height 12
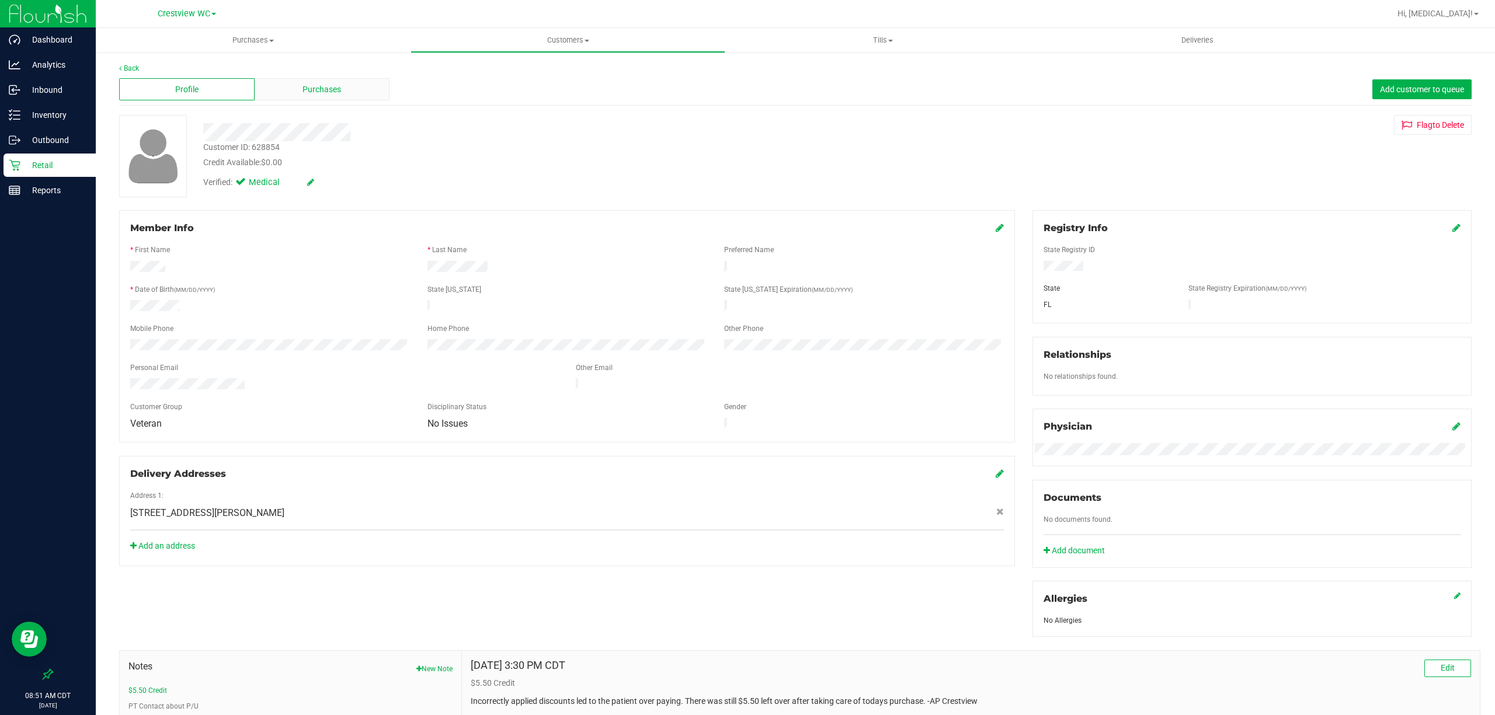
click at [297, 89] on div "Purchases" at bounding box center [323, 89] width 136 height 22
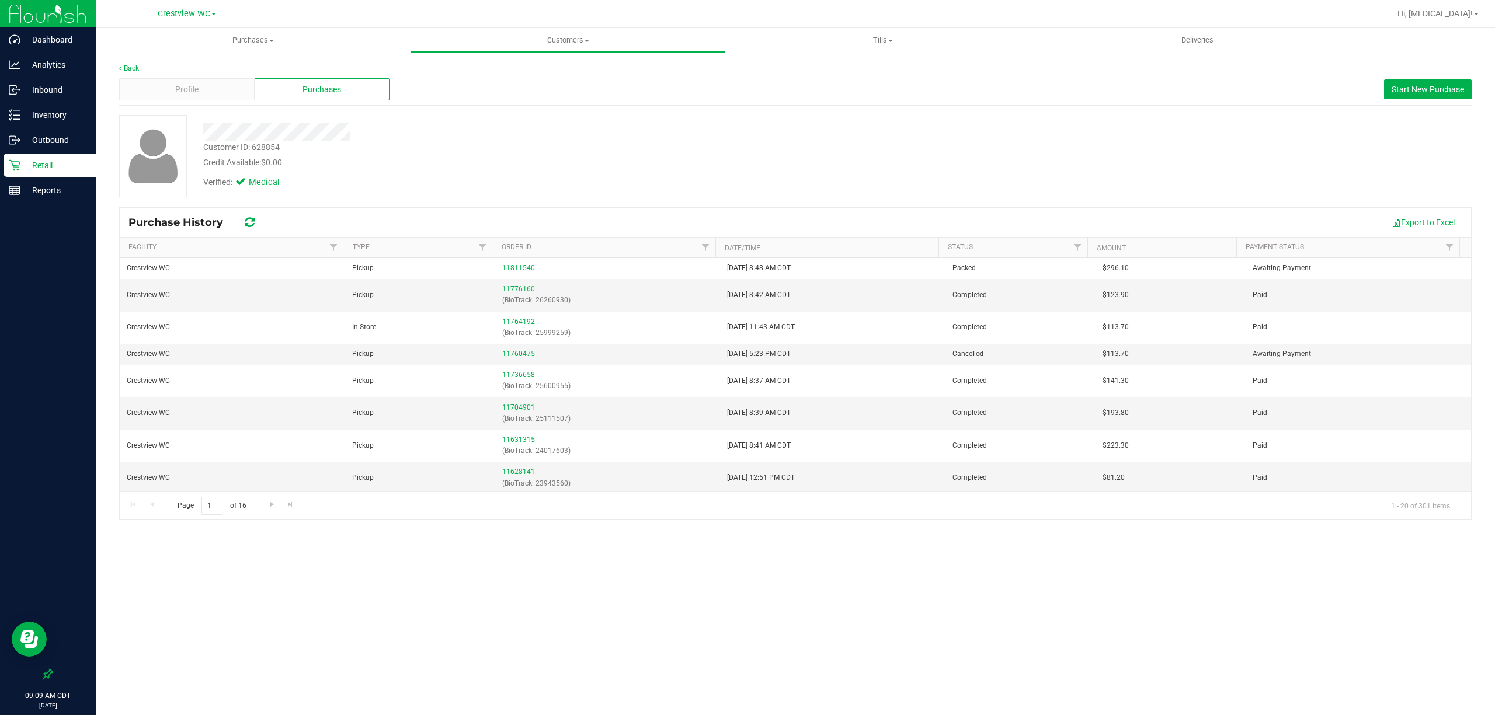
click at [47, 167] on p "Retail" at bounding box center [55, 165] width 70 height 14
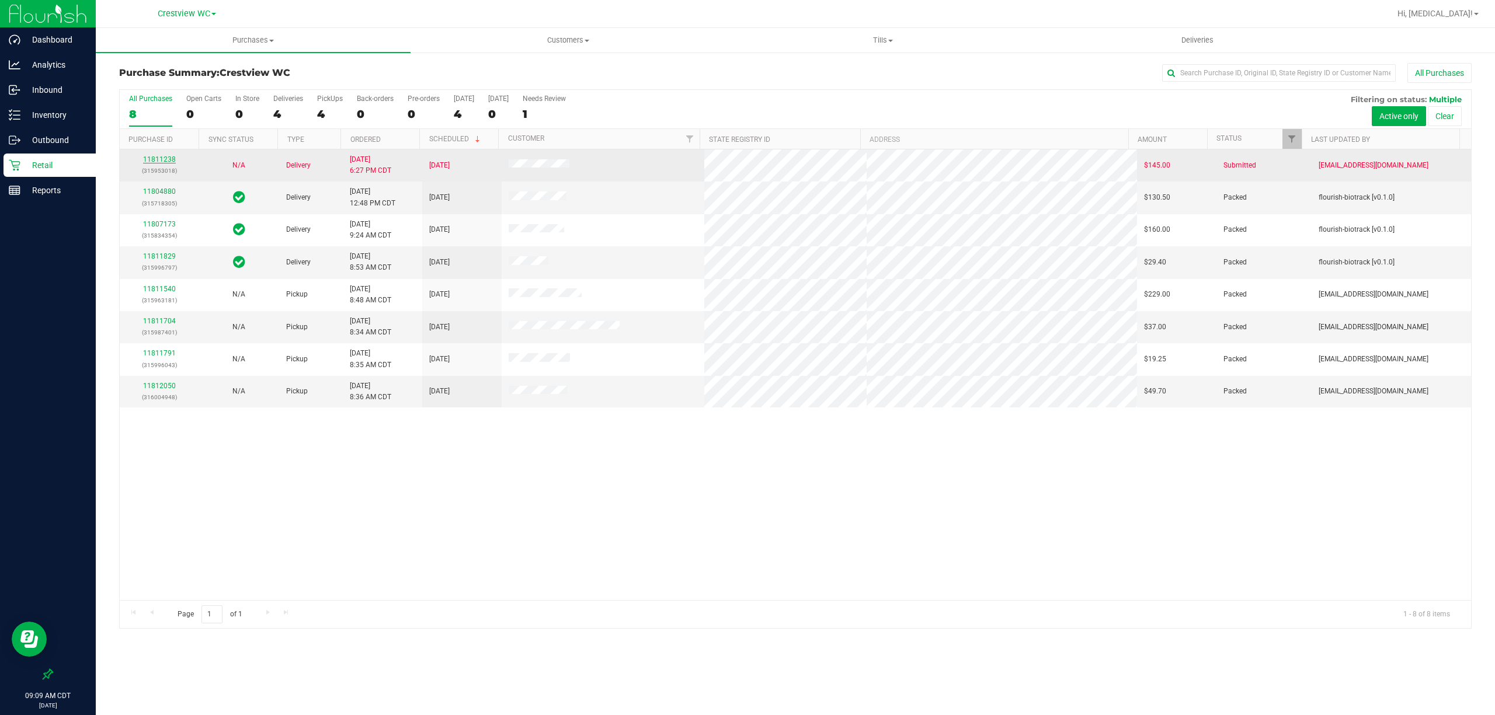
click at [155, 159] on link "11811238" at bounding box center [159, 159] width 33 height 8
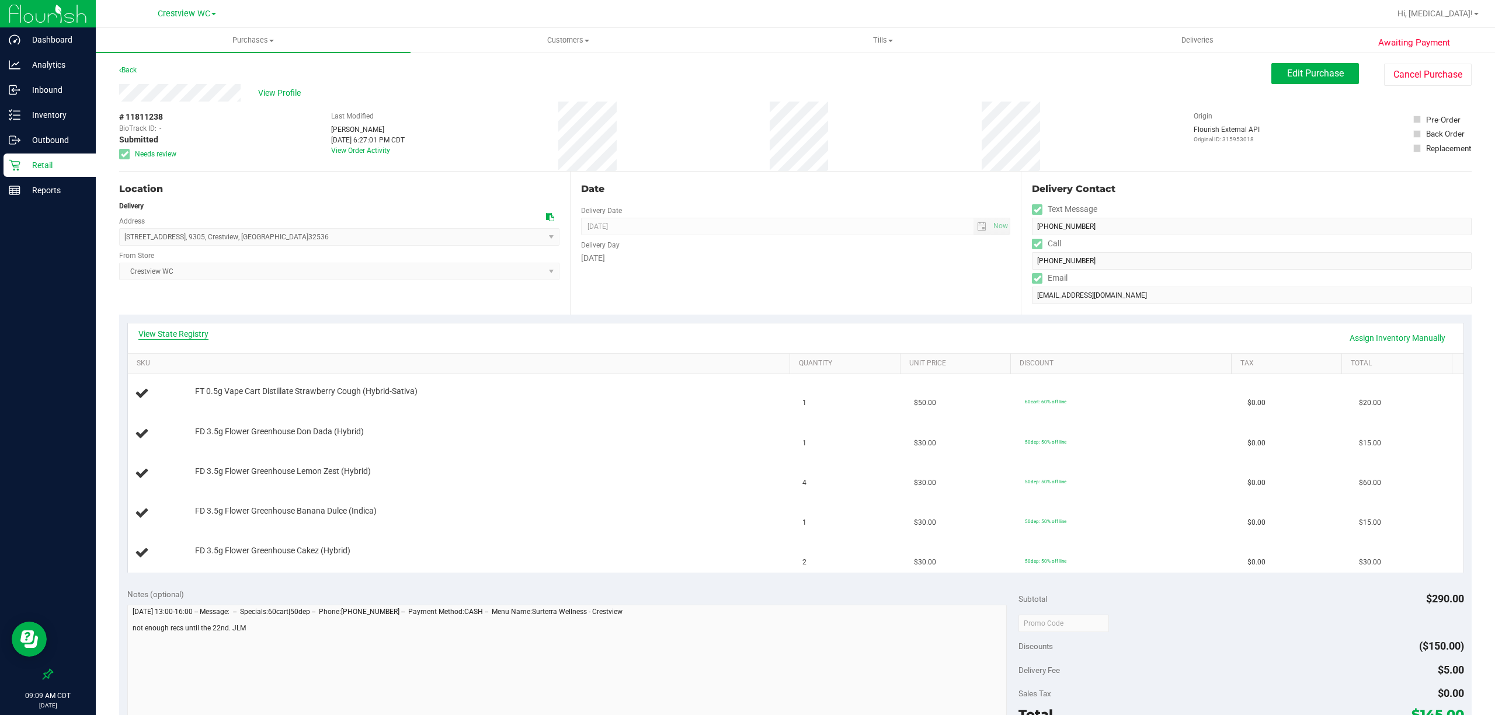
click at [193, 339] on link "View State Registry" at bounding box center [173, 334] width 70 height 12
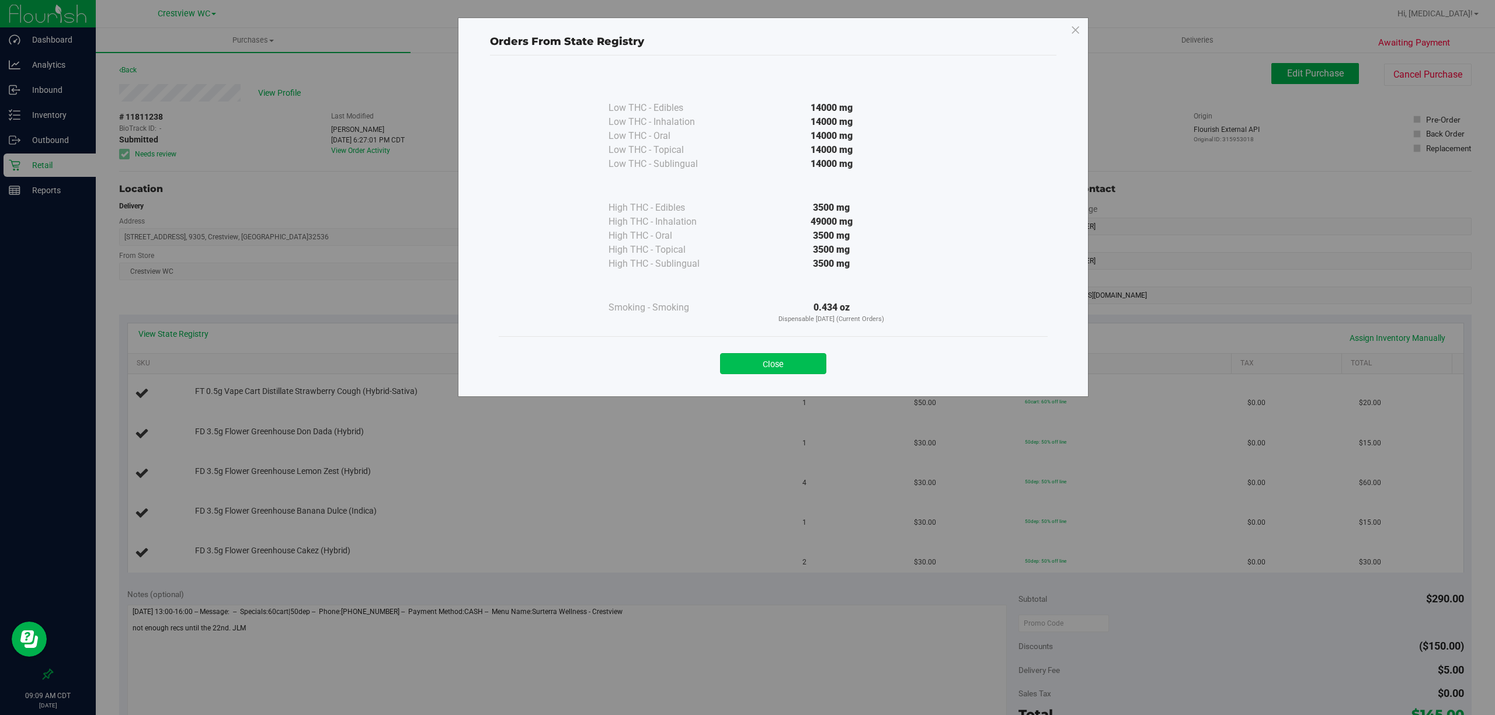
click at [772, 355] on button "Close" at bounding box center [773, 363] width 106 height 21
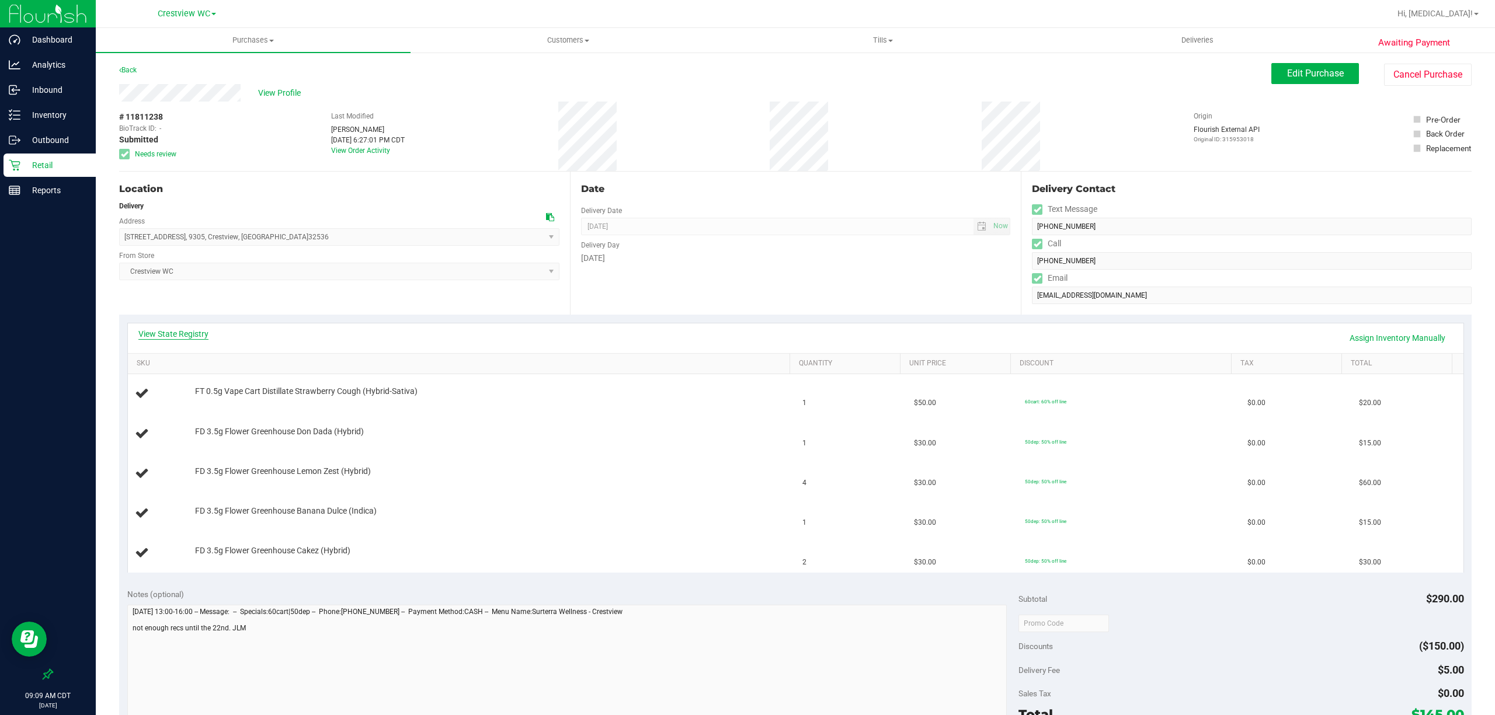
click at [159, 335] on link "View State Registry" at bounding box center [173, 334] width 70 height 12
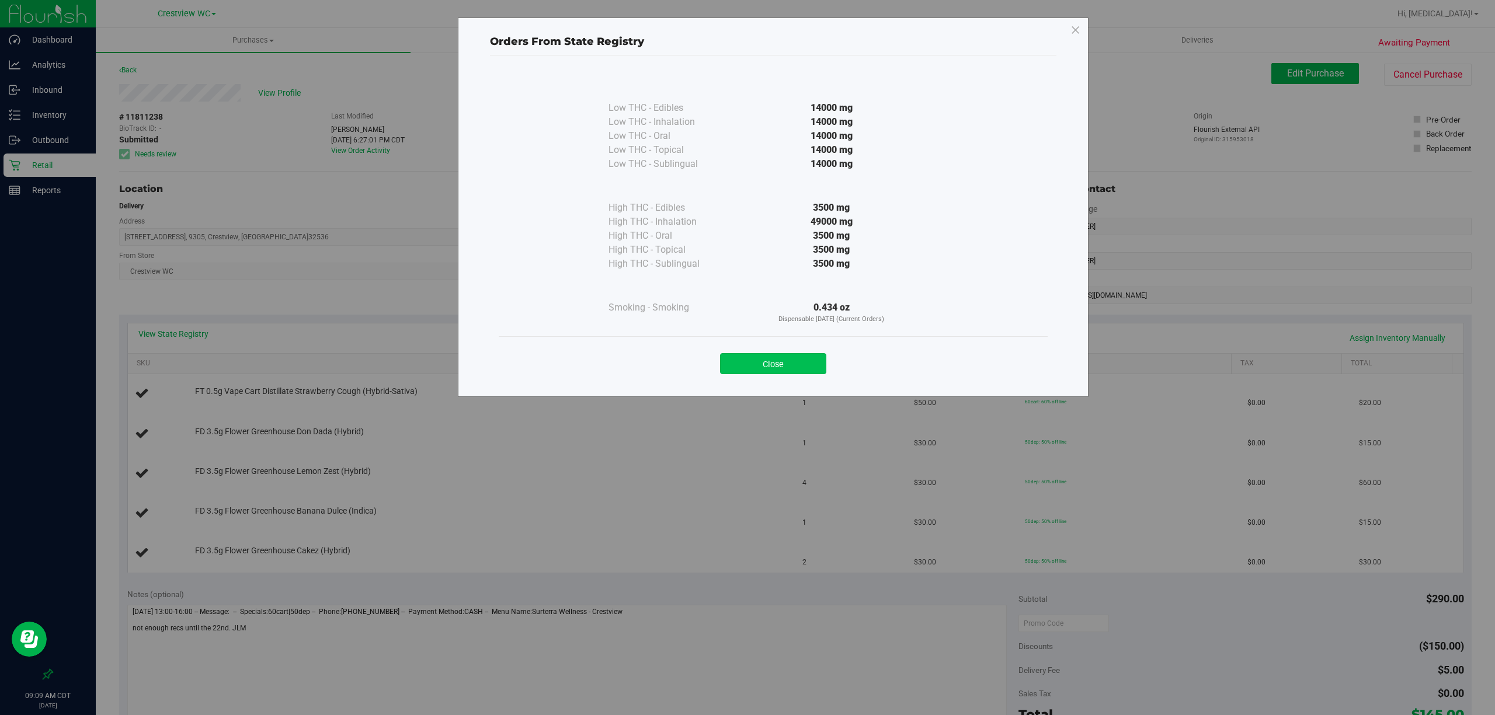
click at [787, 370] on button "Close" at bounding box center [773, 363] width 106 height 21
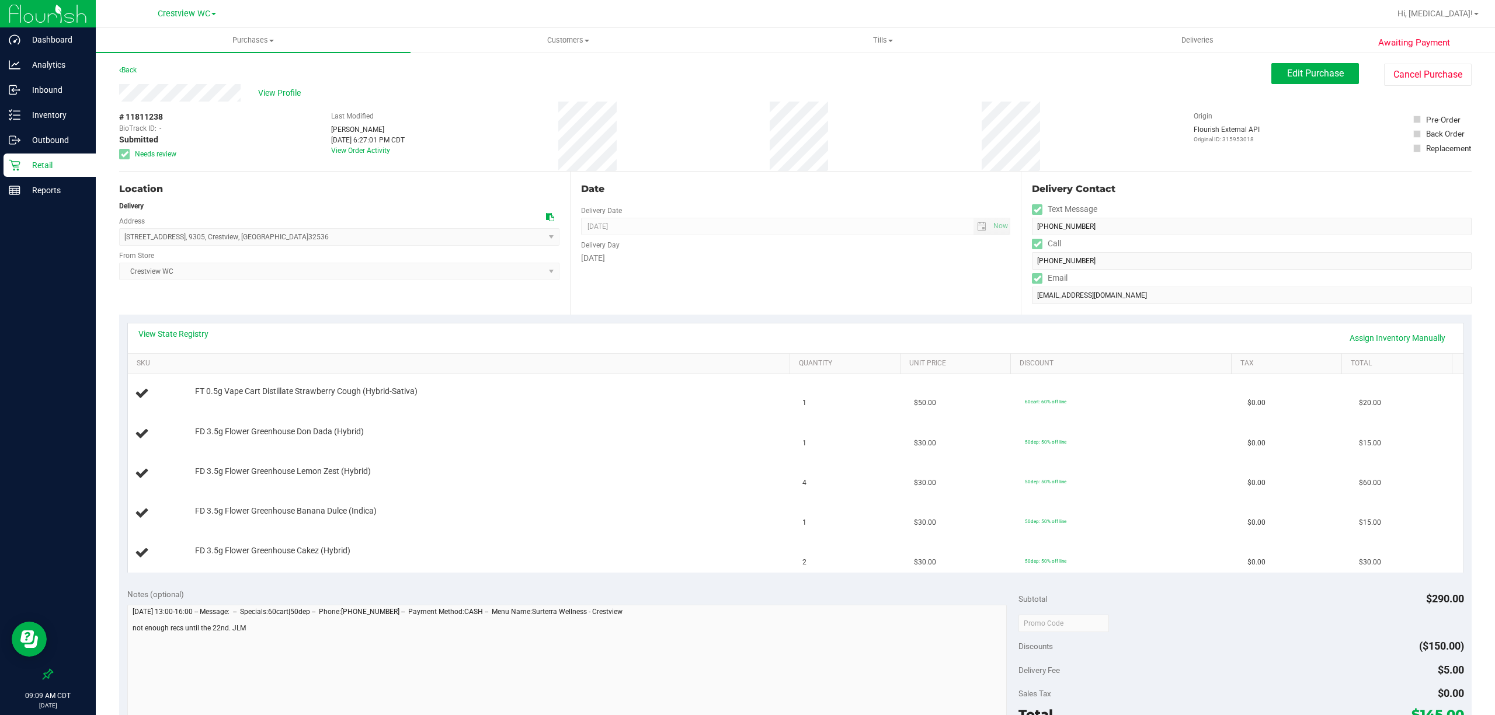
click at [40, 168] on p "Retail" at bounding box center [55, 165] width 70 height 14
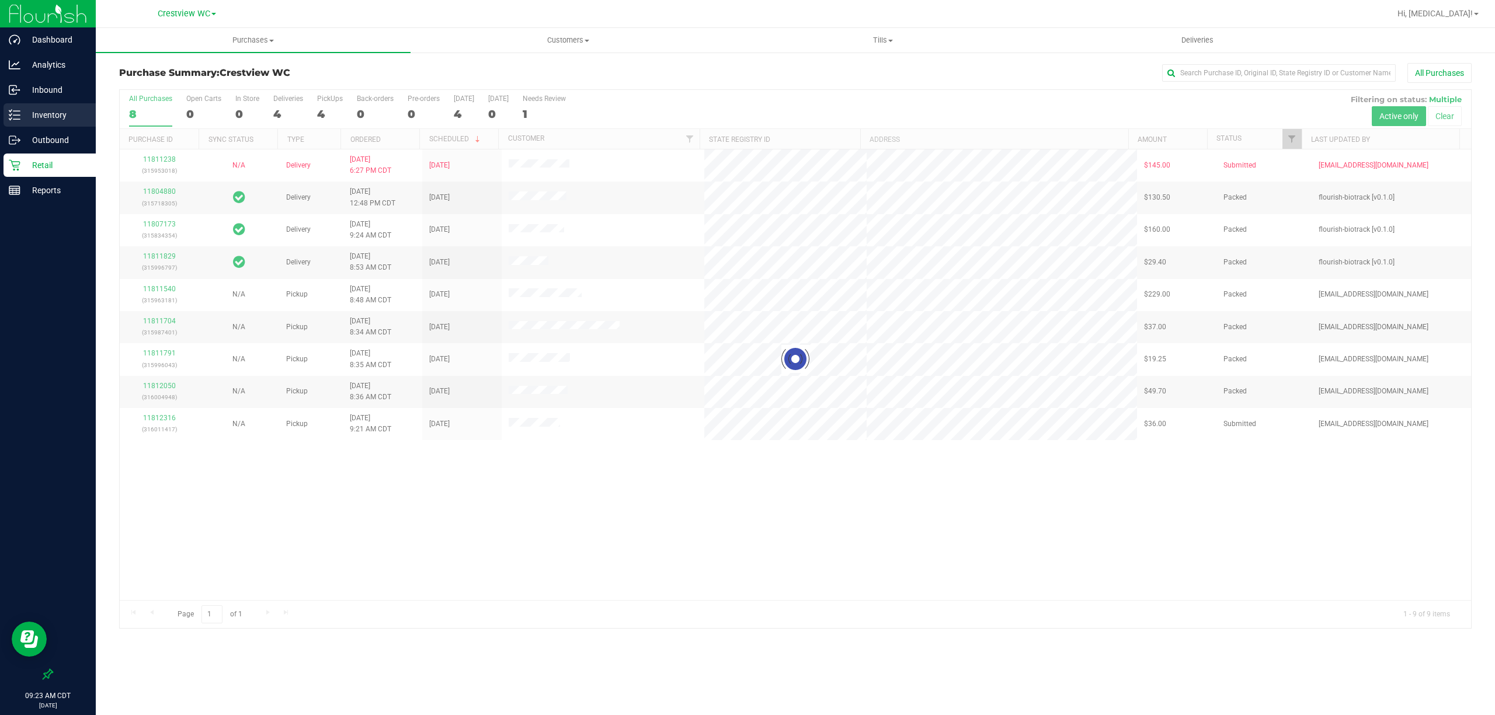
click at [50, 115] on p "Inventory" at bounding box center [55, 115] width 70 height 14
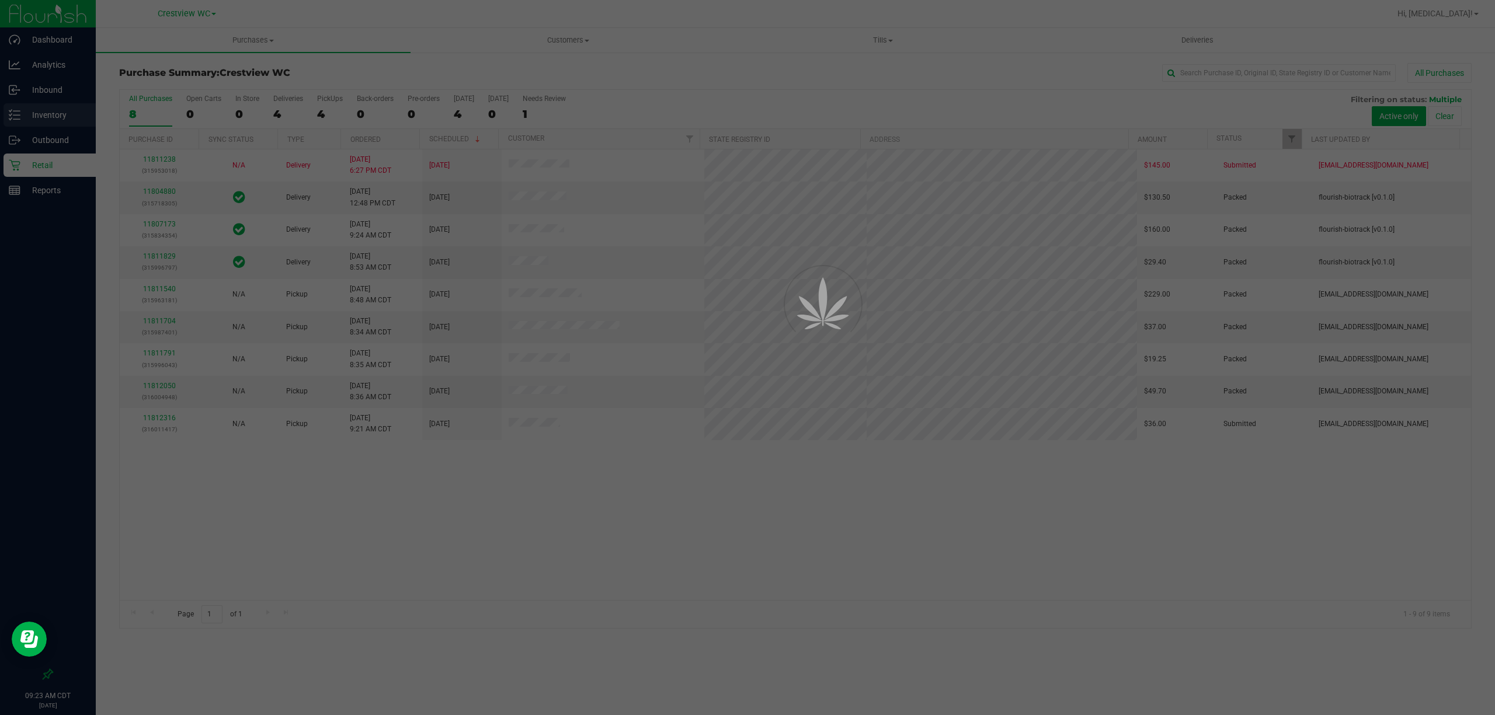
click at [50, 115] on div at bounding box center [747, 357] width 1495 height 715
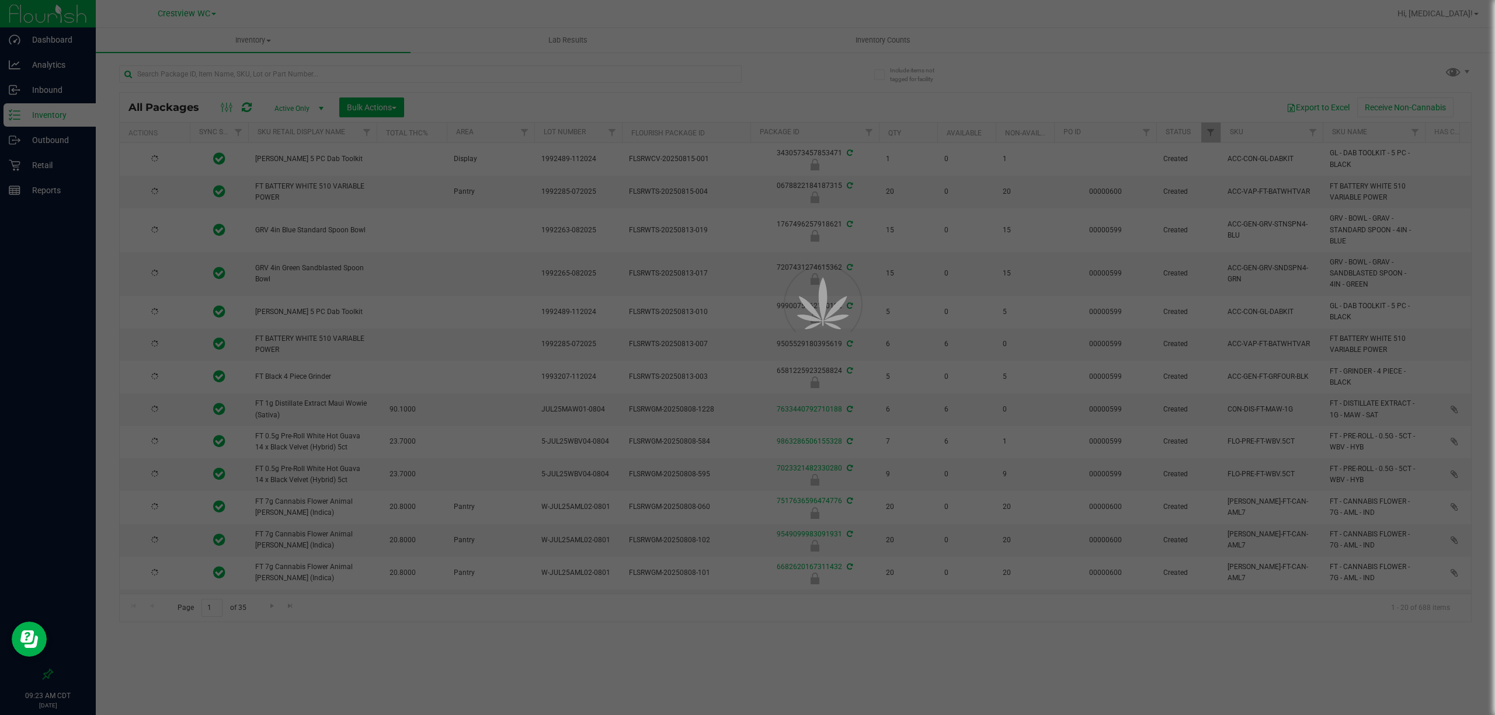
click at [258, 73] on div at bounding box center [747, 357] width 1495 height 715
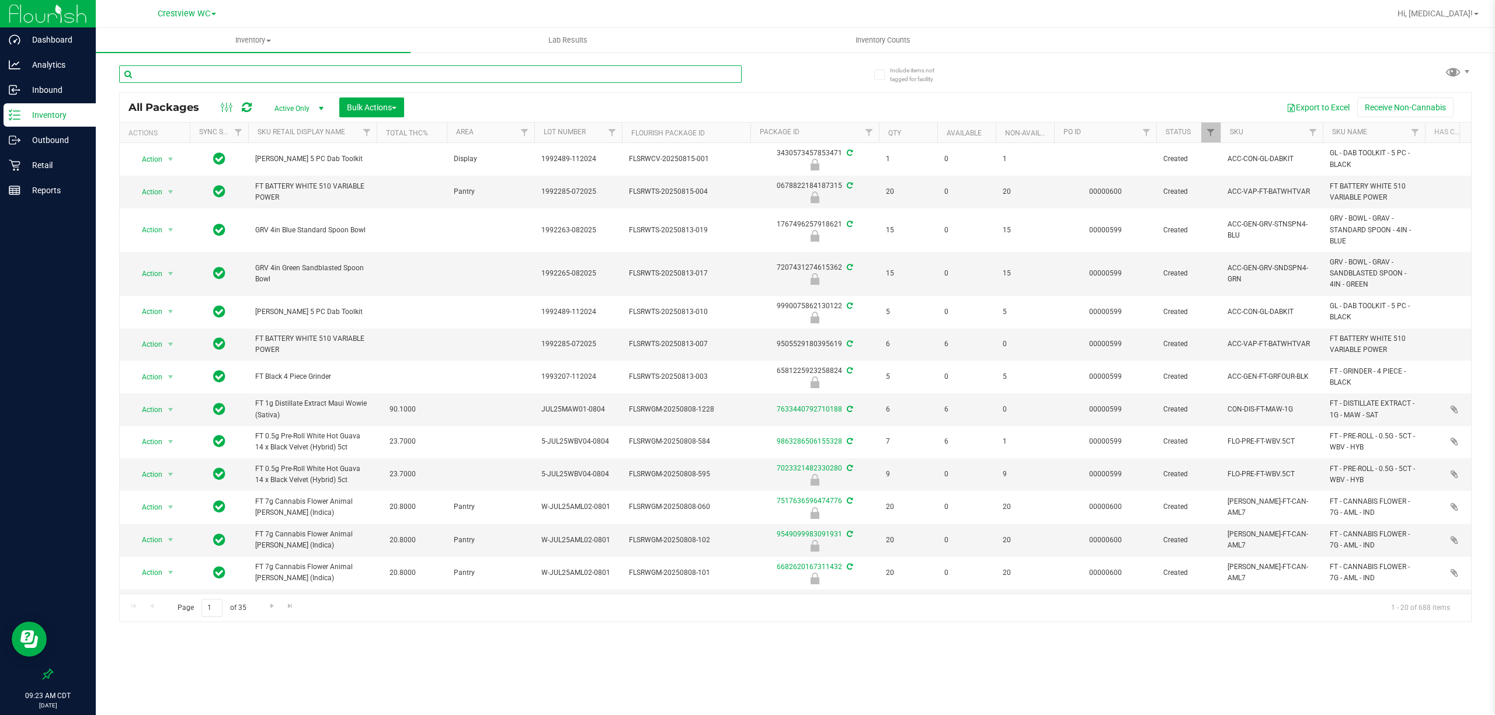
click at [255, 74] on input "text" at bounding box center [430, 74] width 623 height 18
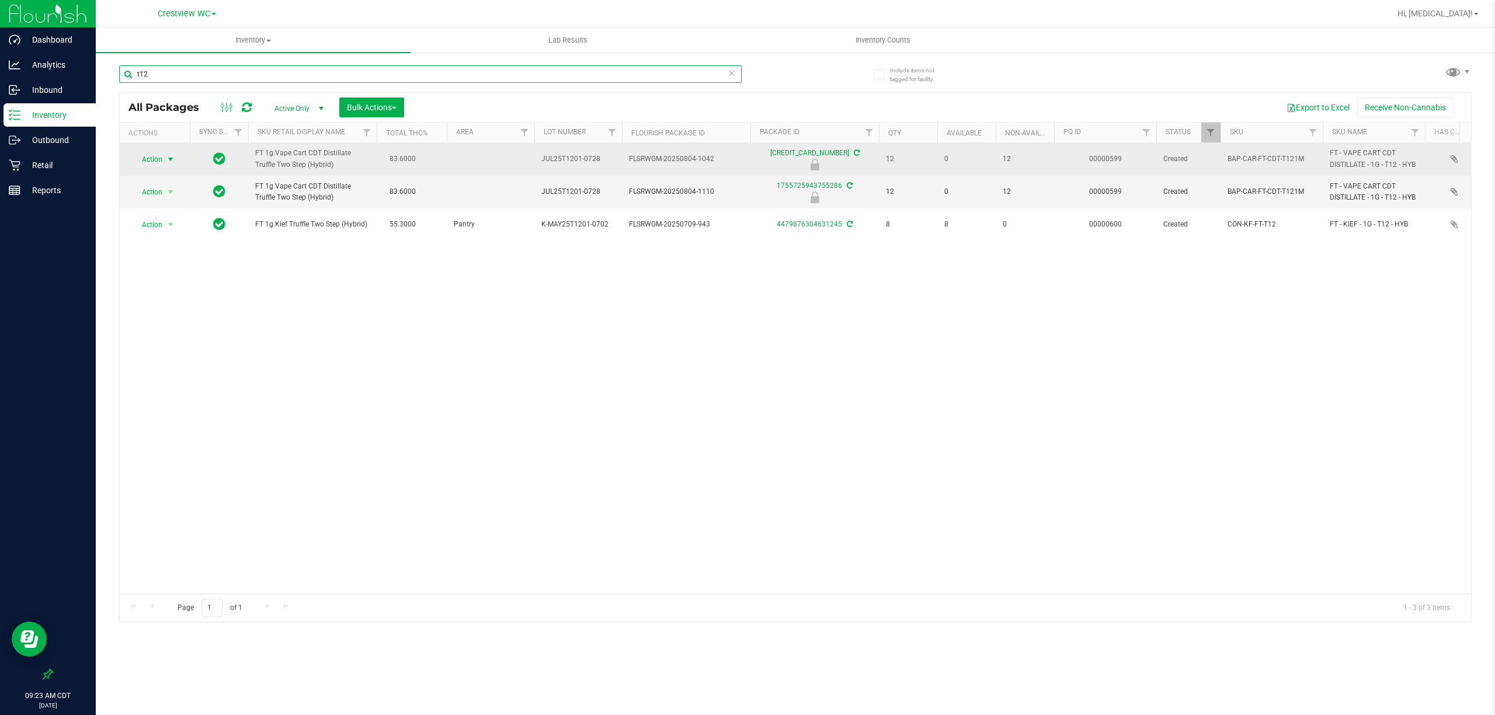
type input "t12"
click at [155, 162] on span "Action" at bounding box center [147, 159] width 32 height 16
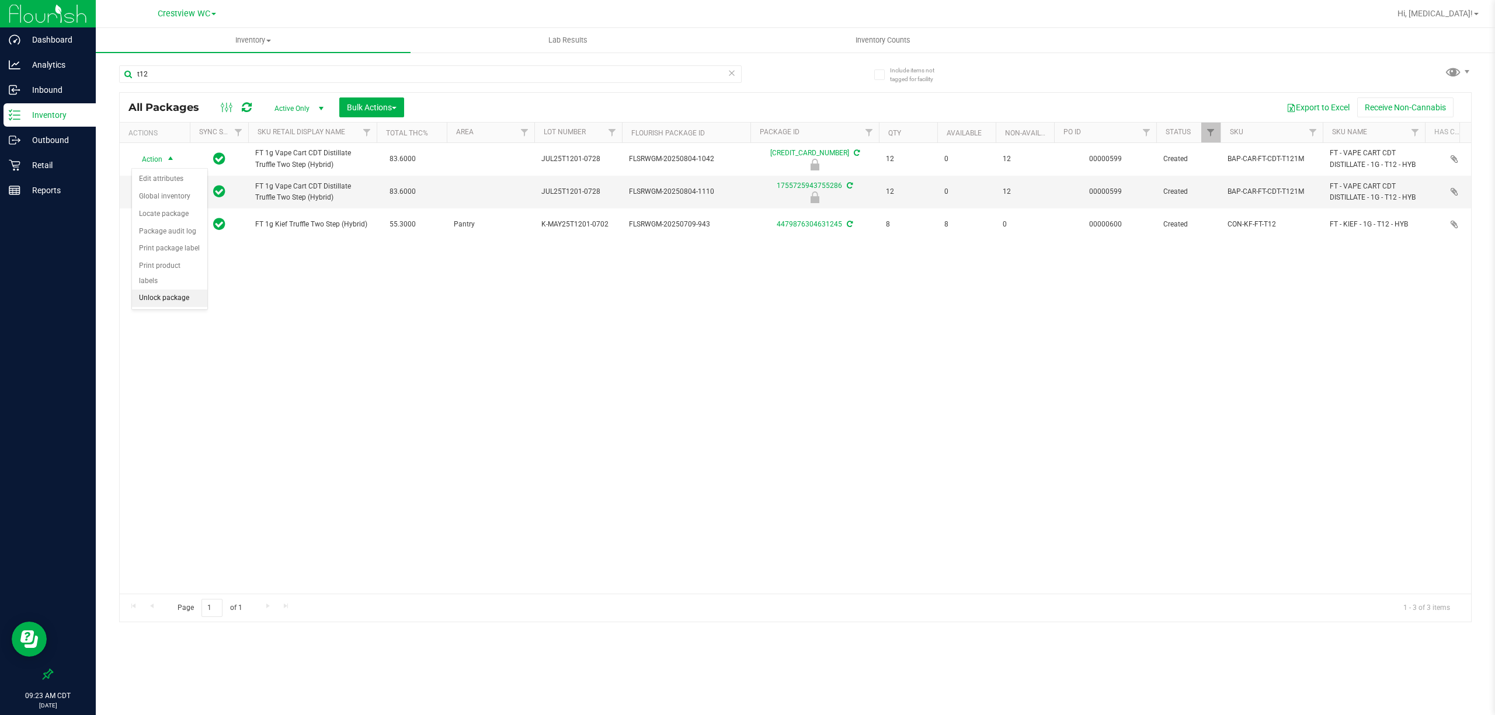
click at [159, 296] on li "Unlock package" at bounding box center [169, 299] width 75 height 18
click at [148, 194] on span "Action" at bounding box center [147, 191] width 32 height 16
click at [151, 337] on li "Unlock package" at bounding box center [169, 331] width 75 height 18
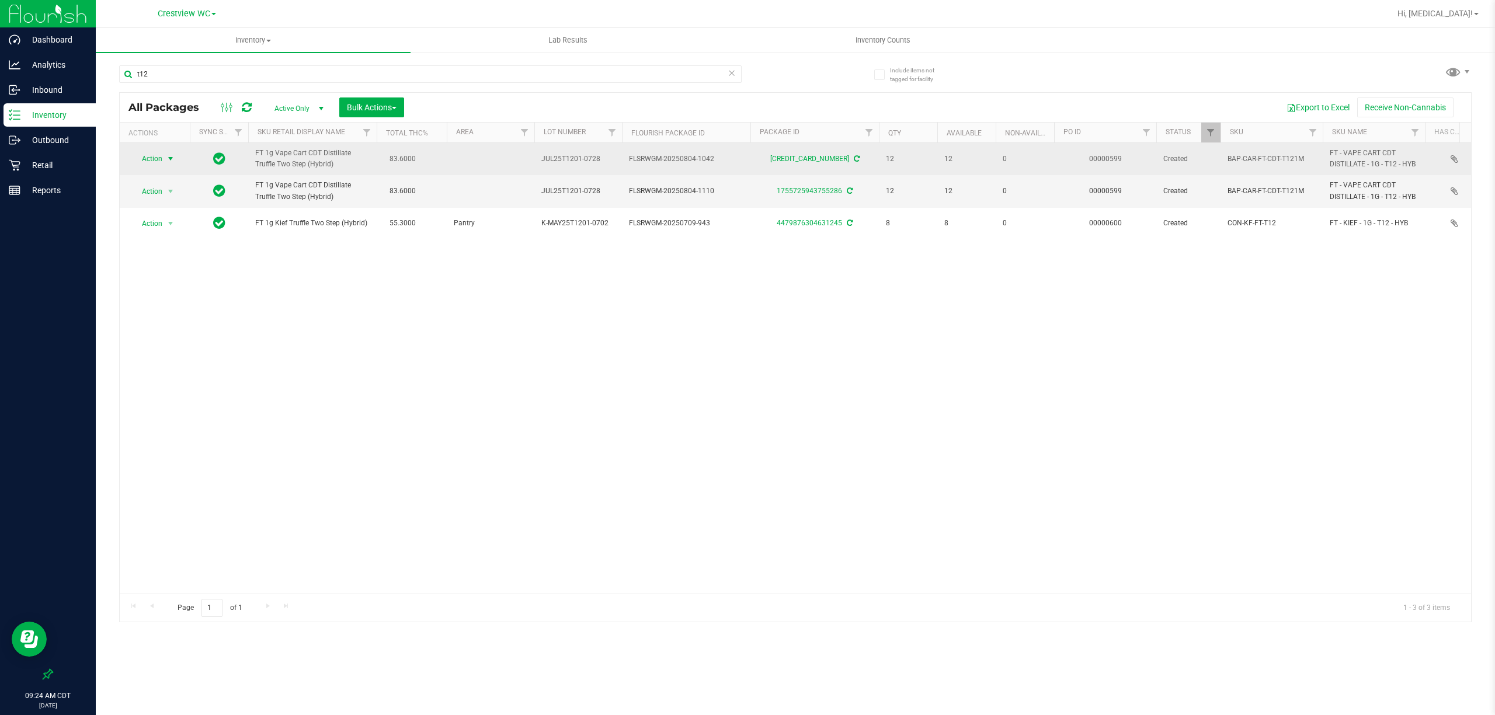
click at [155, 157] on span "Action" at bounding box center [147, 159] width 32 height 16
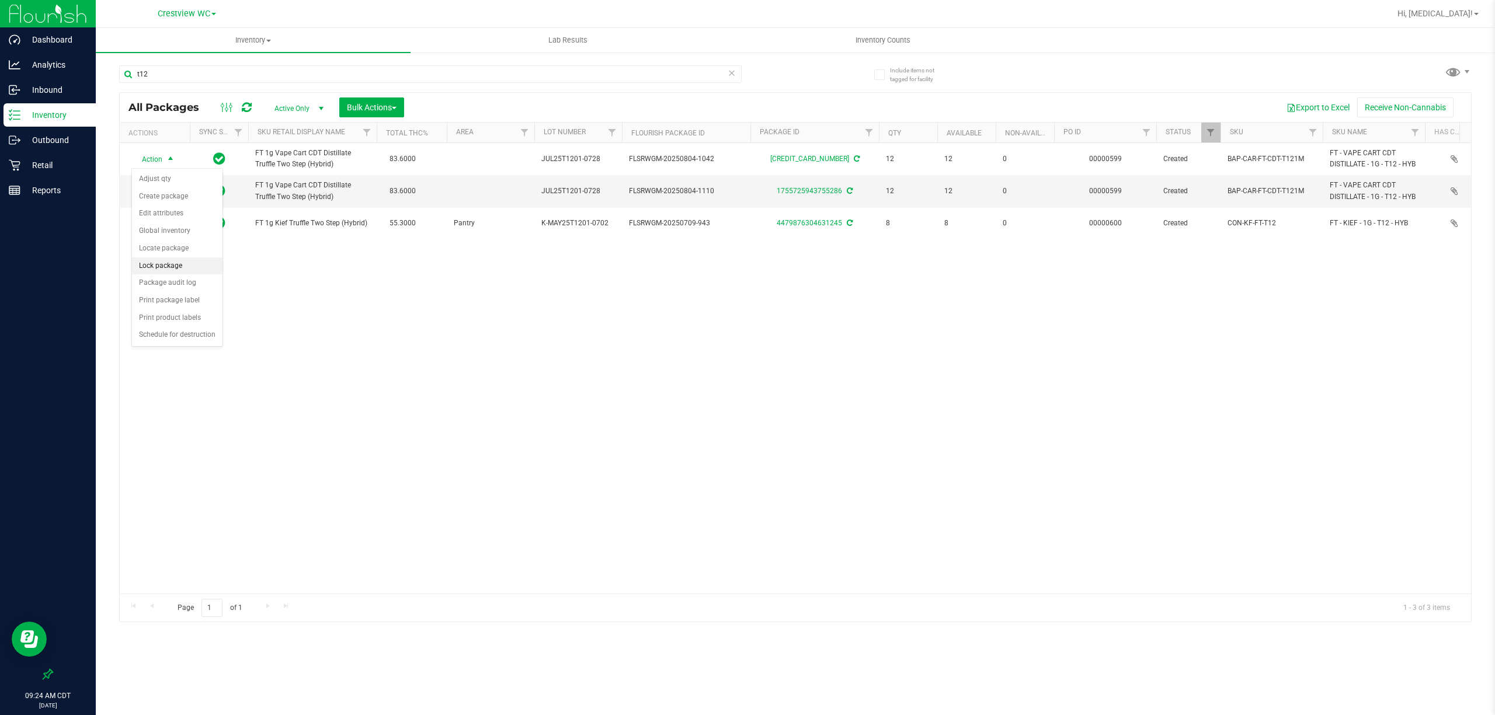
click at [159, 272] on li "Lock package" at bounding box center [177, 267] width 91 height 18
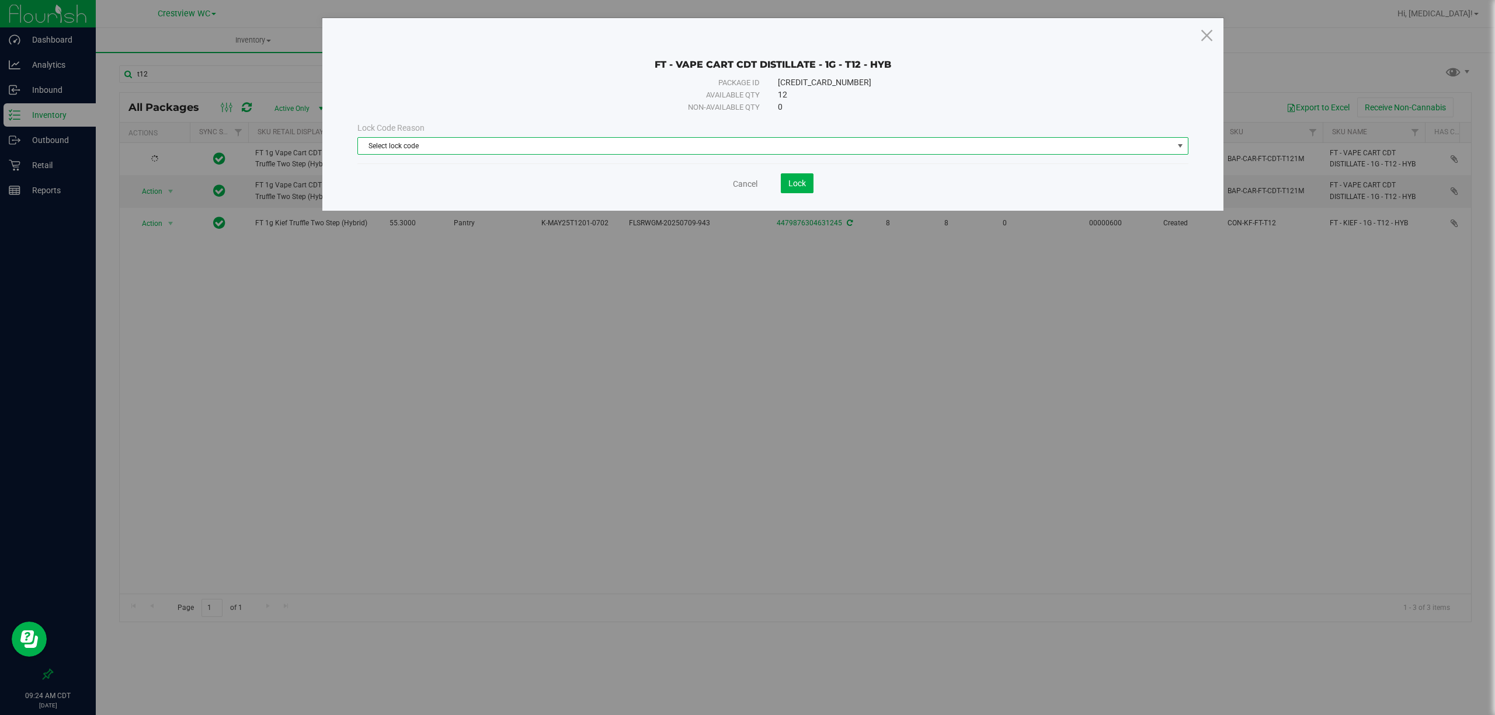
click at [770, 150] on span "Select lock code" at bounding box center [765, 146] width 815 height 16
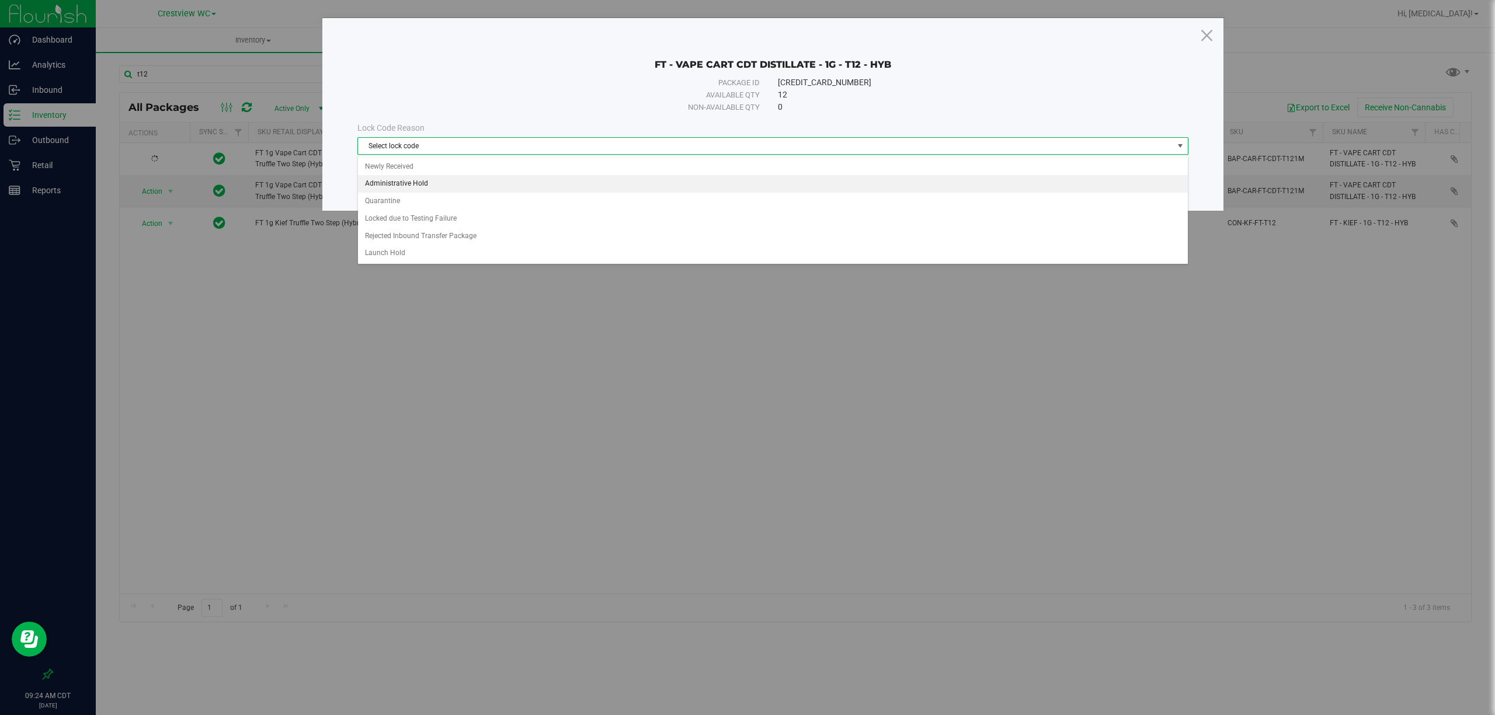
click at [412, 176] on li "Administrative Hold" at bounding box center [772, 184] width 829 height 18
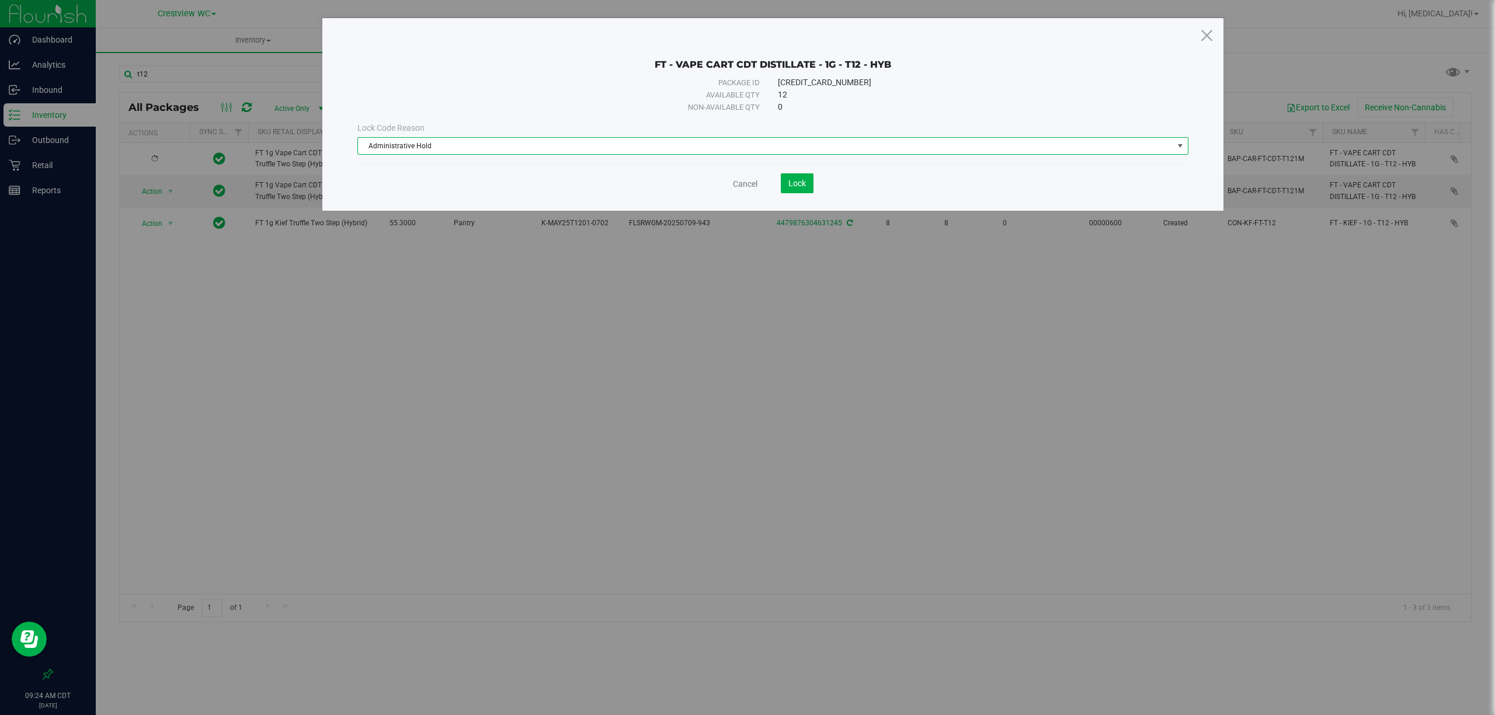
click at [428, 157] on div "Lock Code Reason Administrative Hold Select lock code Newly Received Administra…" at bounding box center [773, 138] width 849 height 50
click at [428, 146] on span "Administrative Hold" at bounding box center [765, 146] width 815 height 16
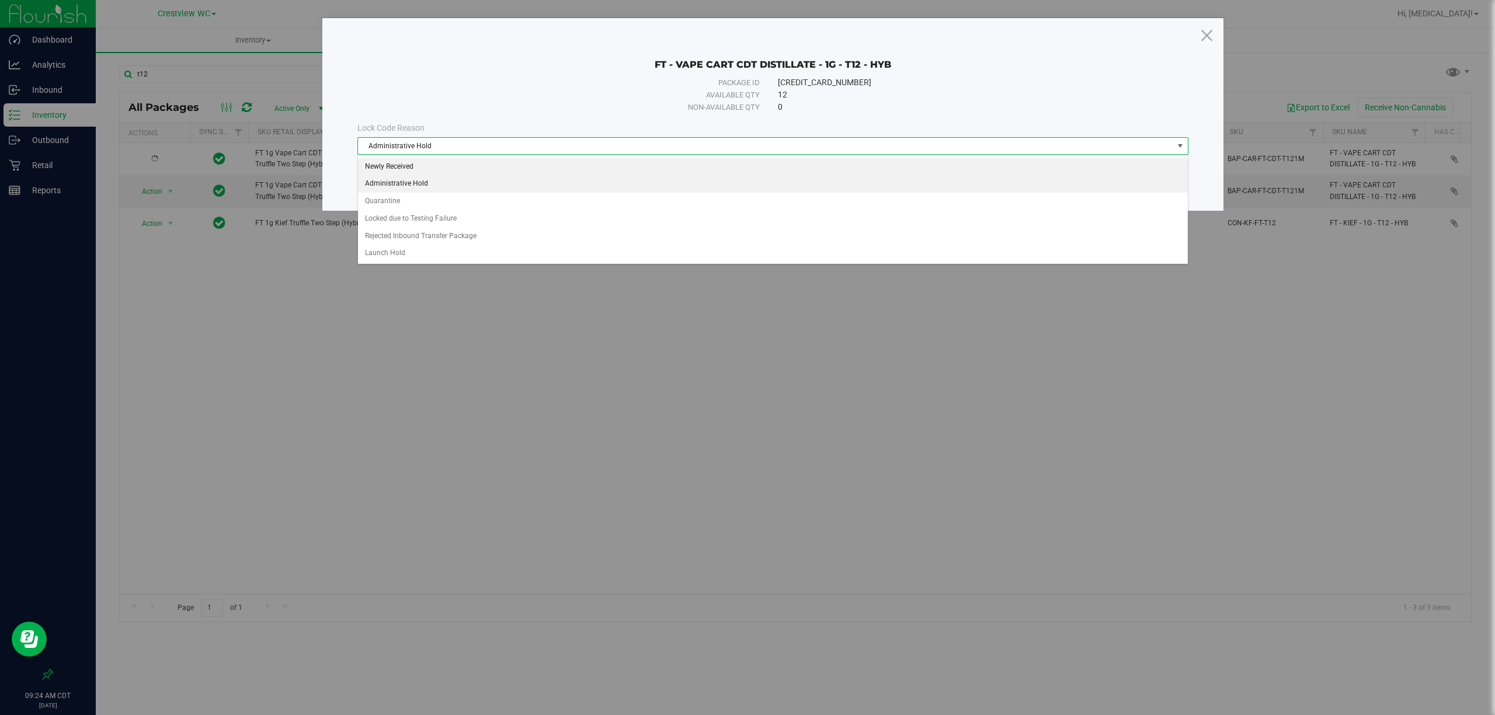
click at [410, 167] on li "Newly Received" at bounding box center [772, 167] width 829 height 18
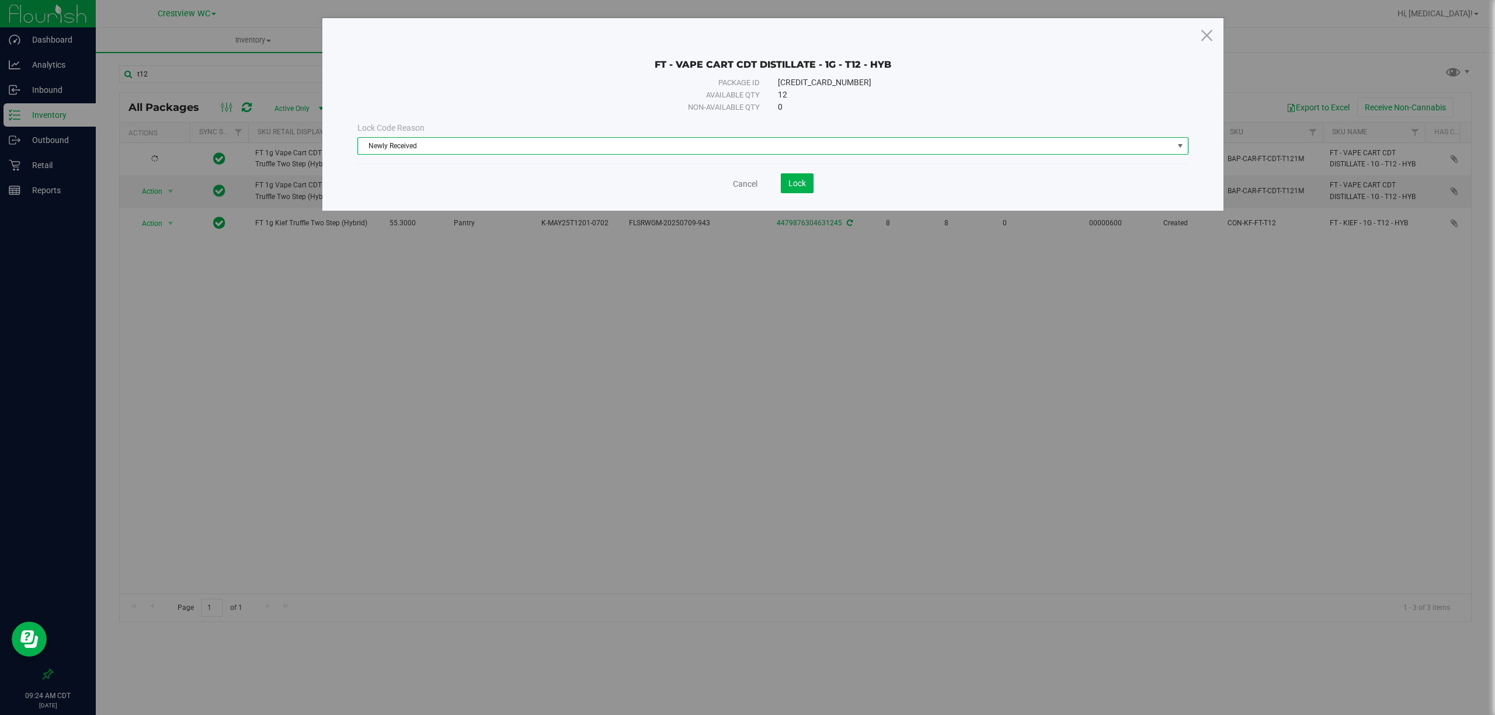
click at [489, 110] on div "Non-available qty" at bounding box center [577, 108] width 366 height 12
click at [807, 187] on button "Lock" at bounding box center [797, 183] width 33 height 20
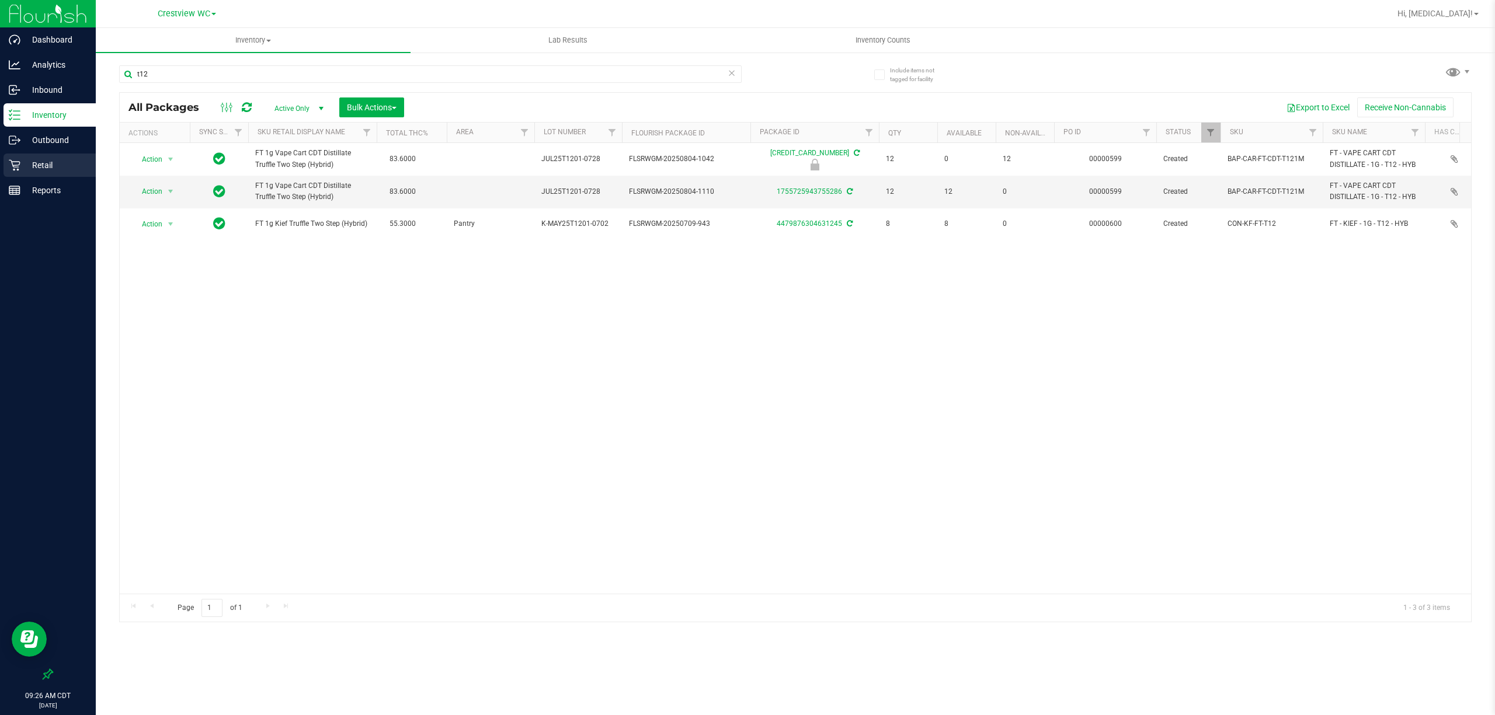
click at [56, 162] on p "Retail" at bounding box center [55, 165] width 70 height 14
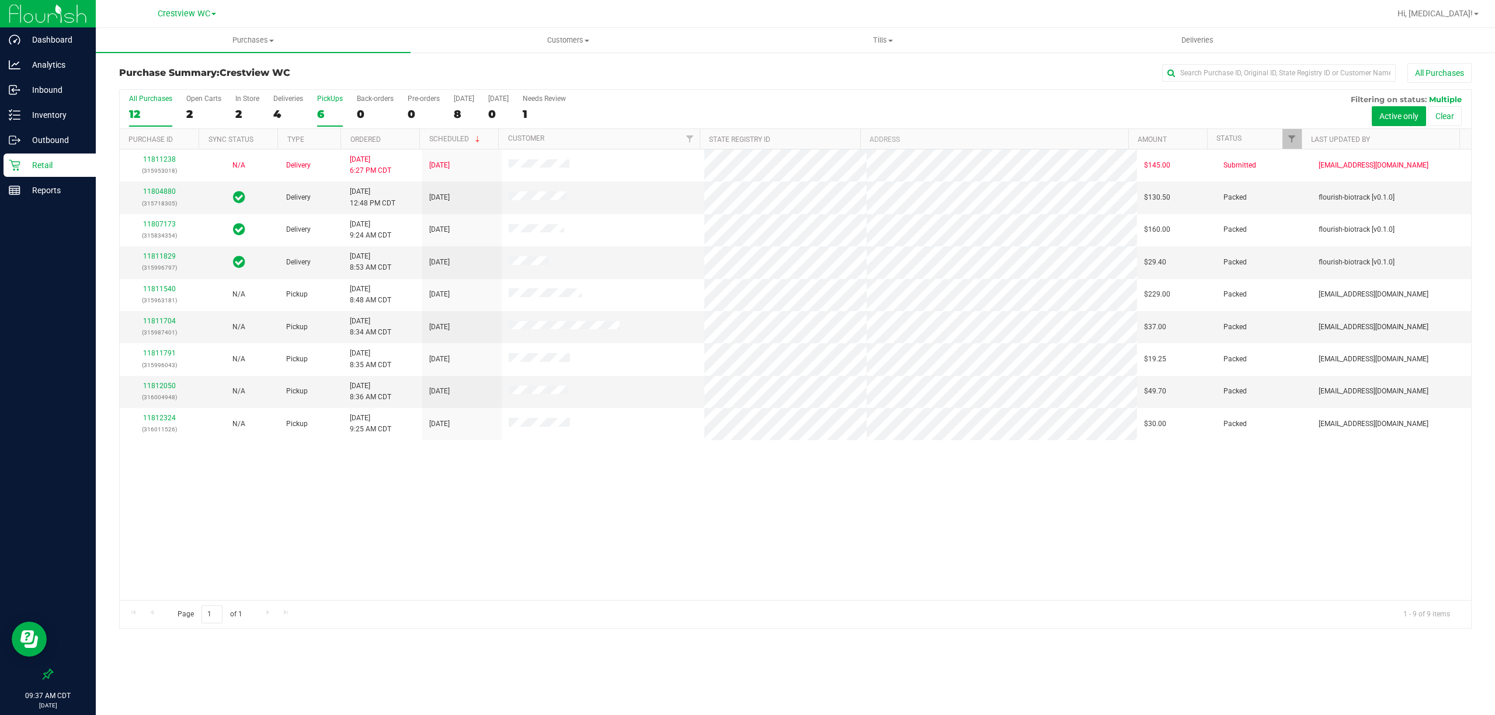
click at [325, 113] on div "6" at bounding box center [330, 113] width 26 height 13
click at [0, 0] on input "PickUps 6" at bounding box center [0, 0] width 0 height 0
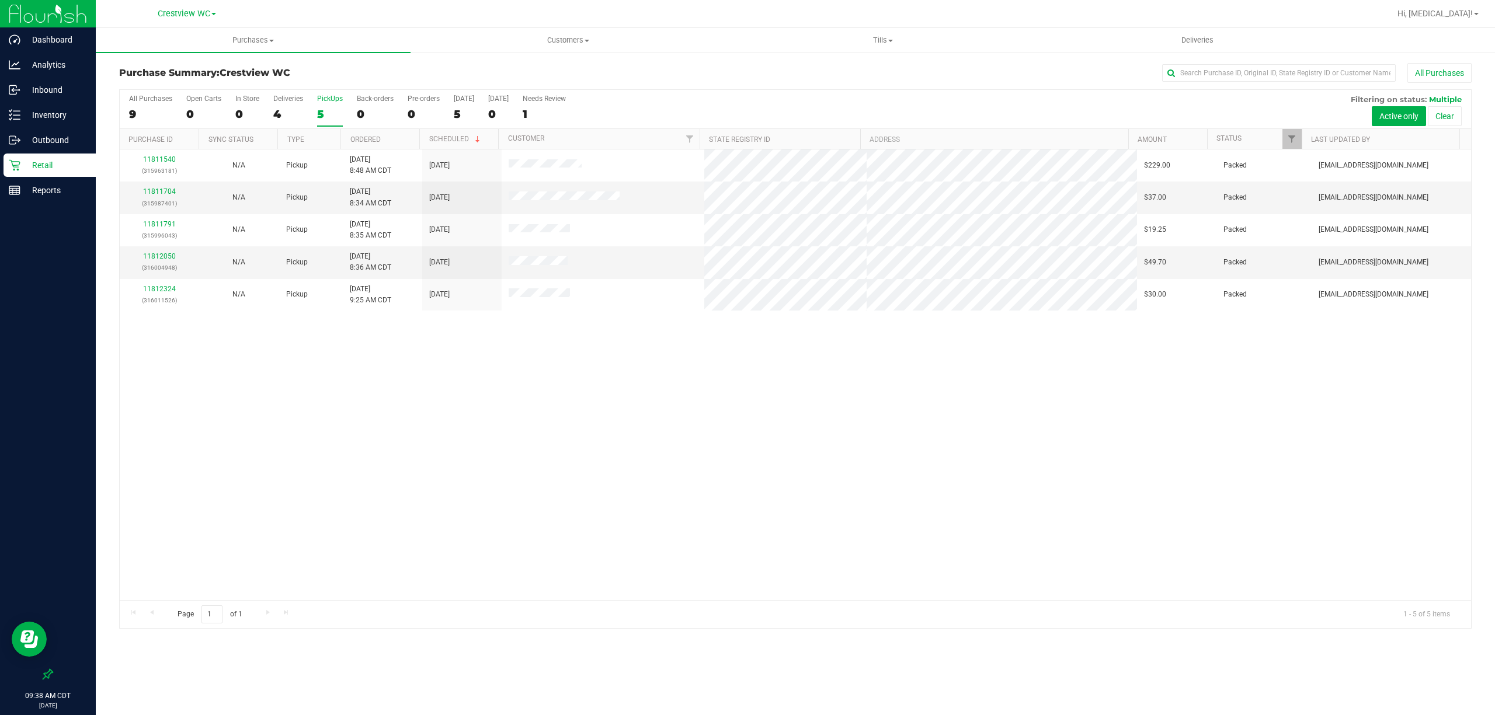
click at [330, 111] on div "5" at bounding box center [330, 113] width 26 height 13
click at [0, 0] on input "PickUps 5" at bounding box center [0, 0] width 0 height 0
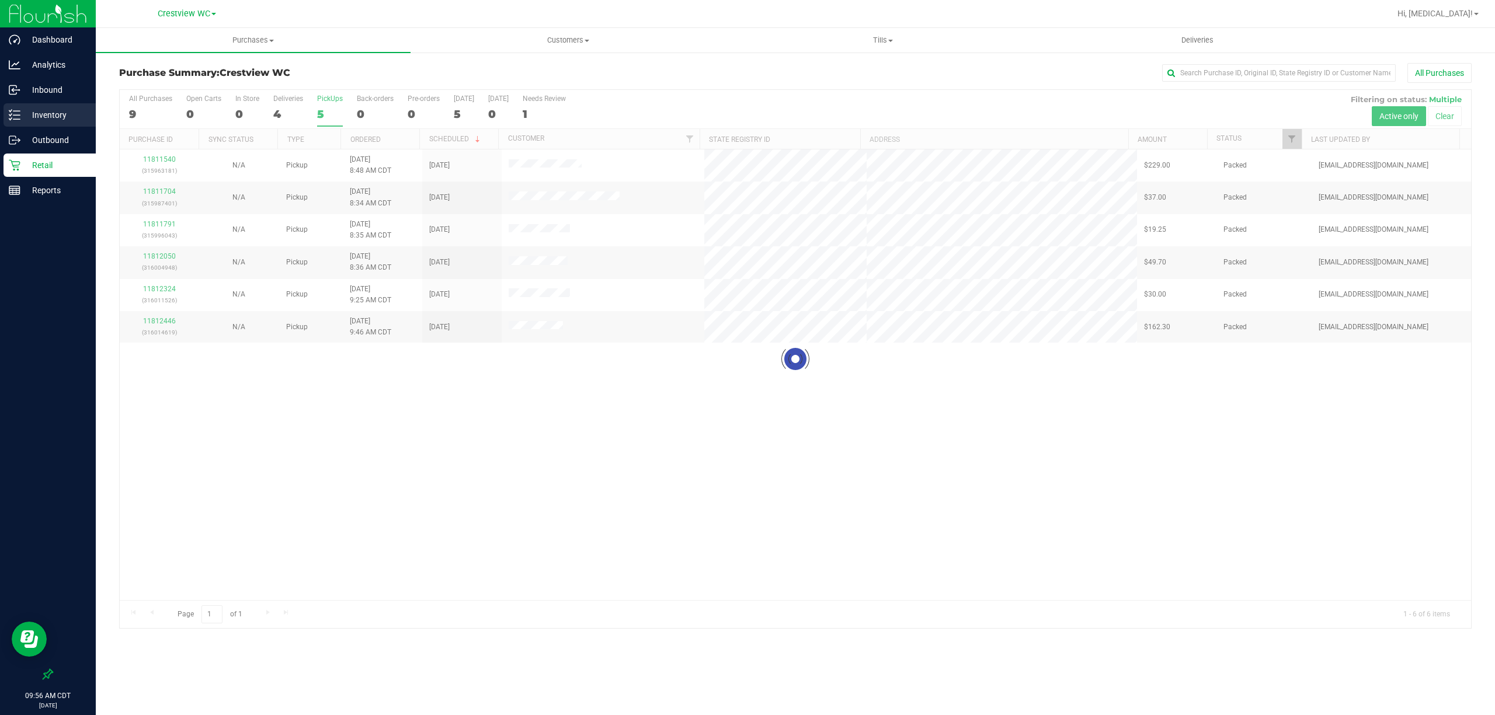
click at [29, 113] on p "Inventory" at bounding box center [55, 115] width 70 height 14
click at [57, 116] on p "Inventory" at bounding box center [55, 115] width 70 height 14
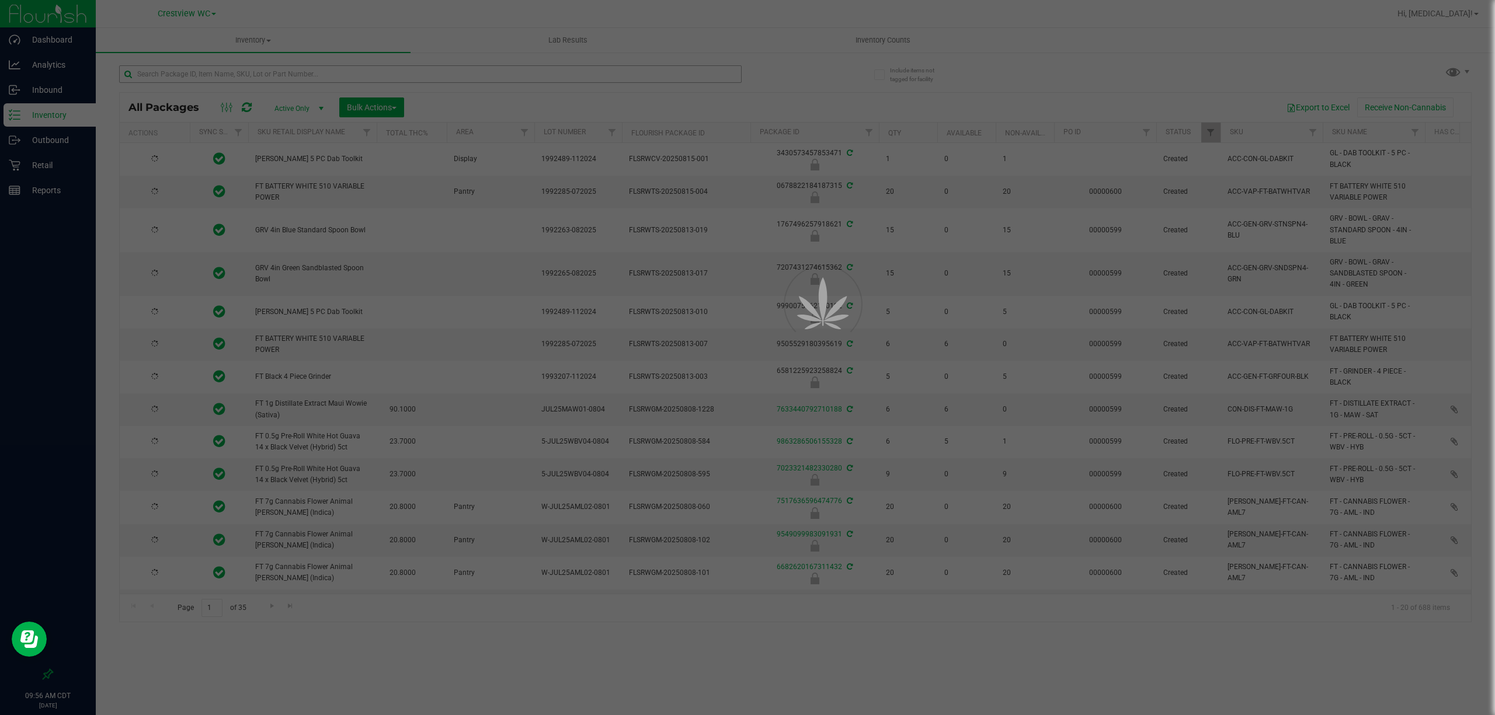
click at [346, 78] on div at bounding box center [747, 357] width 1495 height 715
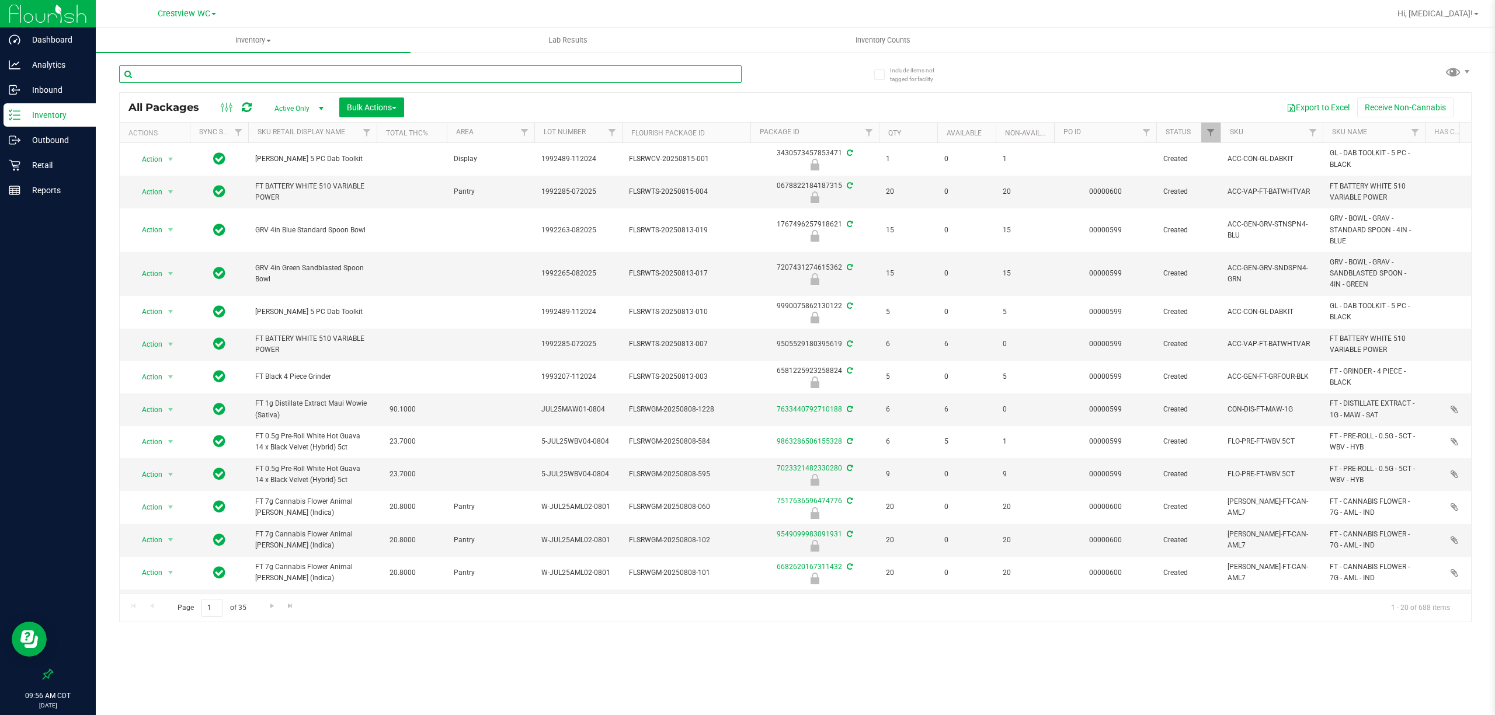
click at [346, 76] on input "text" at bounding box center [430, 74] width 623 height 18
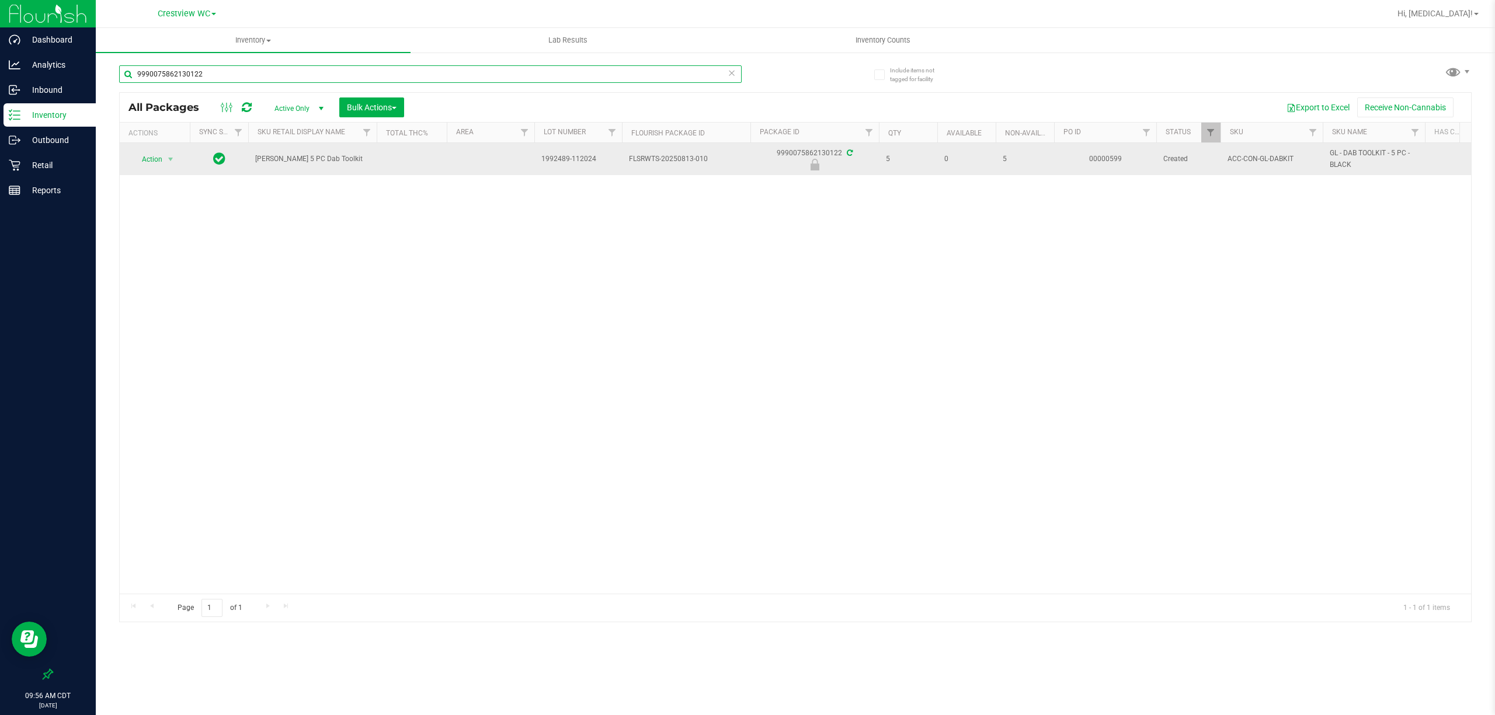
type input "9990075862130122"
click at [145, 158] on span "Action" at bounding box center [147, 159] width 32 height 16
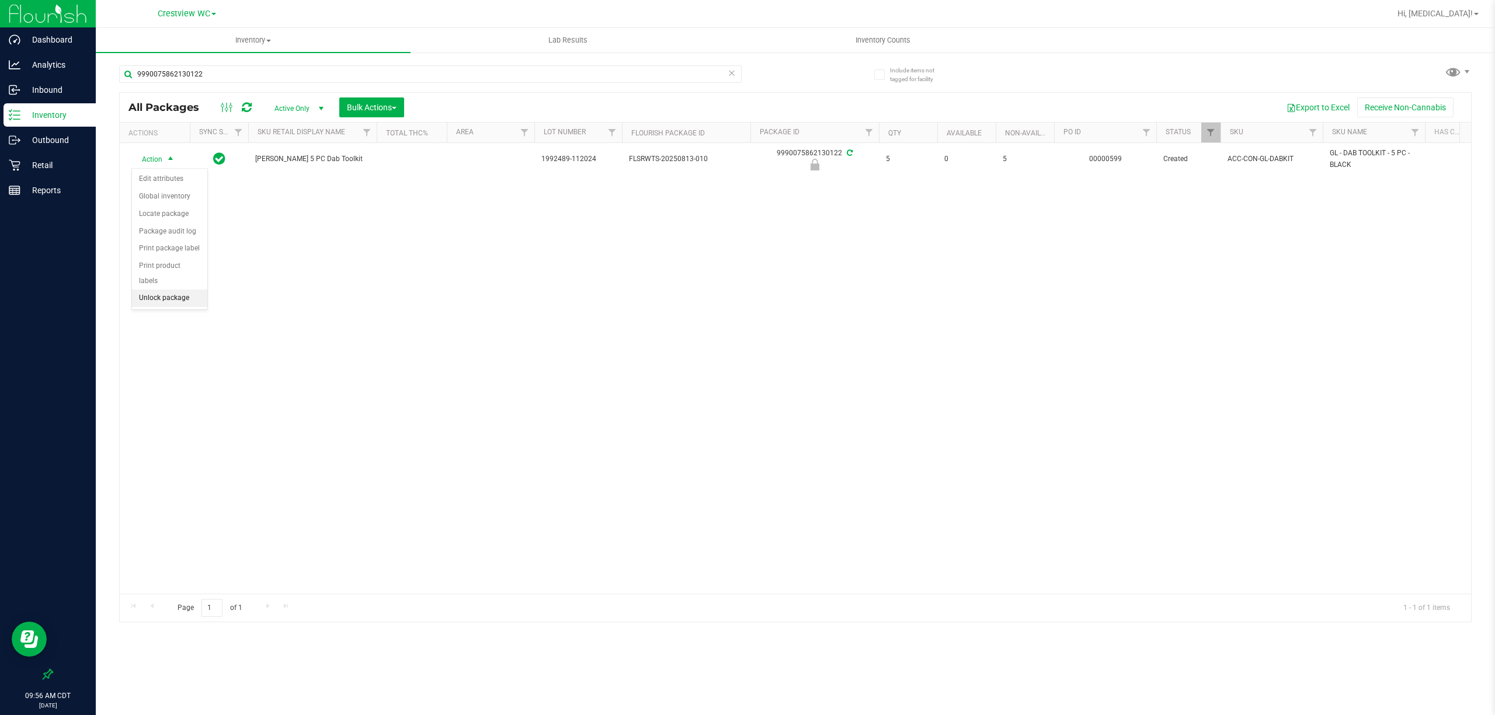
click at [159, 303] on li "Unlock package" at bounding box center [169, 299] width 75 height 18
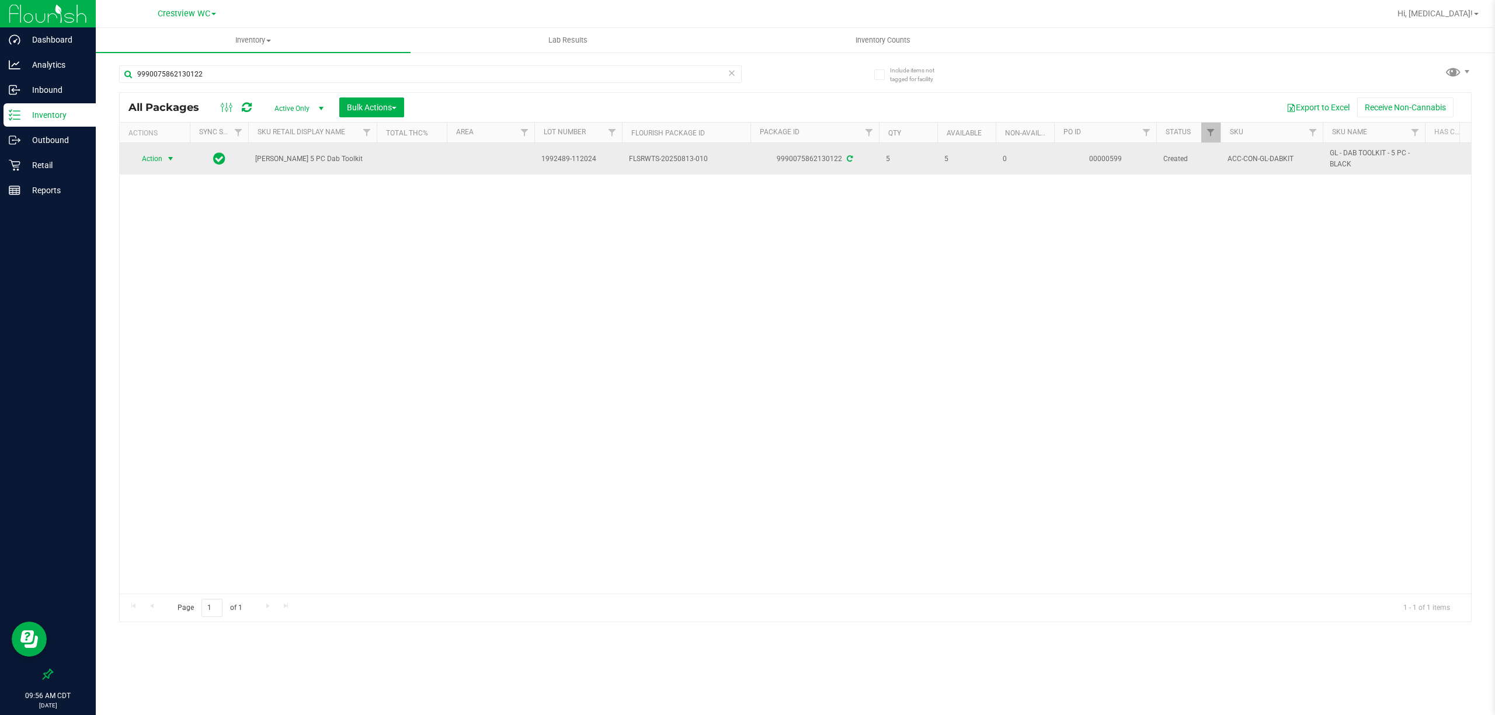
drag, startPoint x: 155, startPoint y: 165, endPoint x: 157, endPoint y: 151, distance: 14.2
click at [155, 157] on span "Action" at bounding box center [147, 159] width 32 height 16
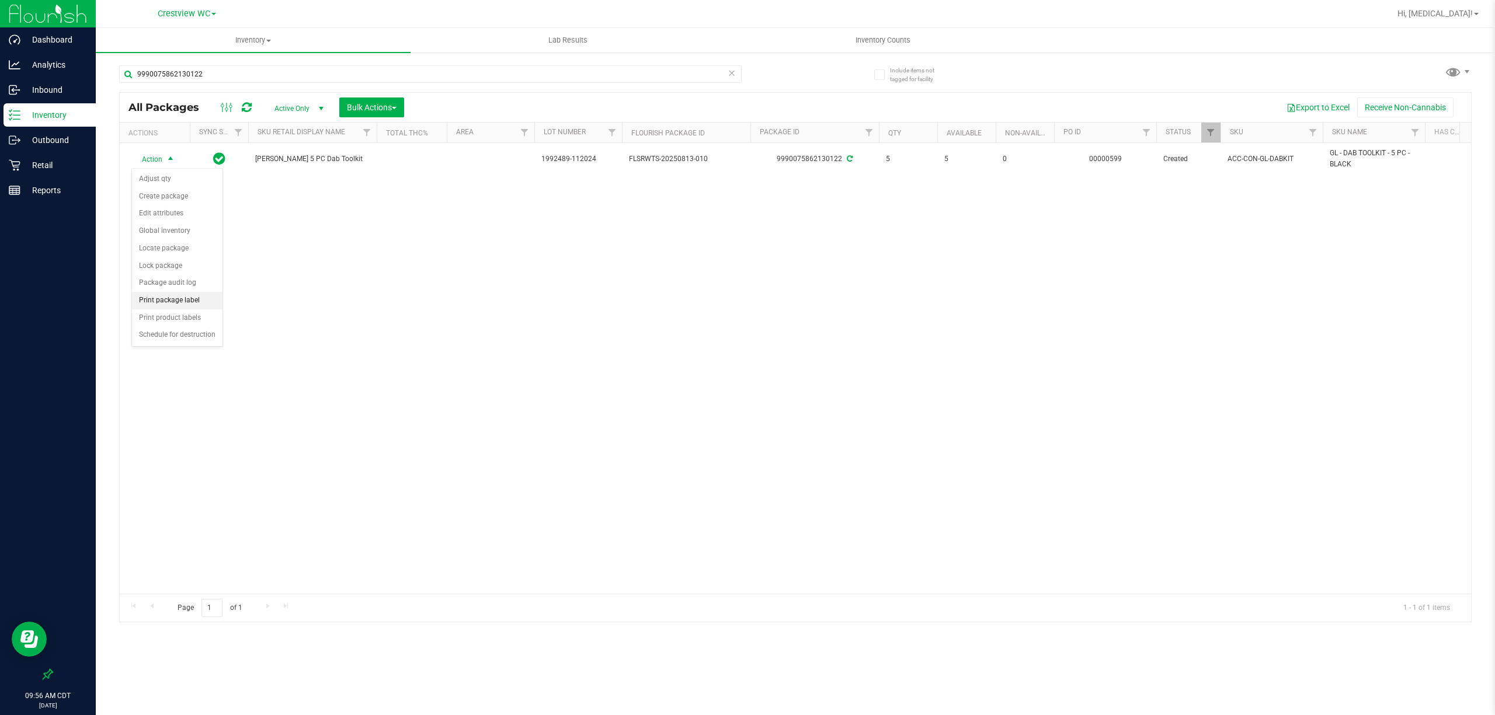
click at [172, 306] on li "Print package label" at bounding box center [177, 301] width 91 height 18
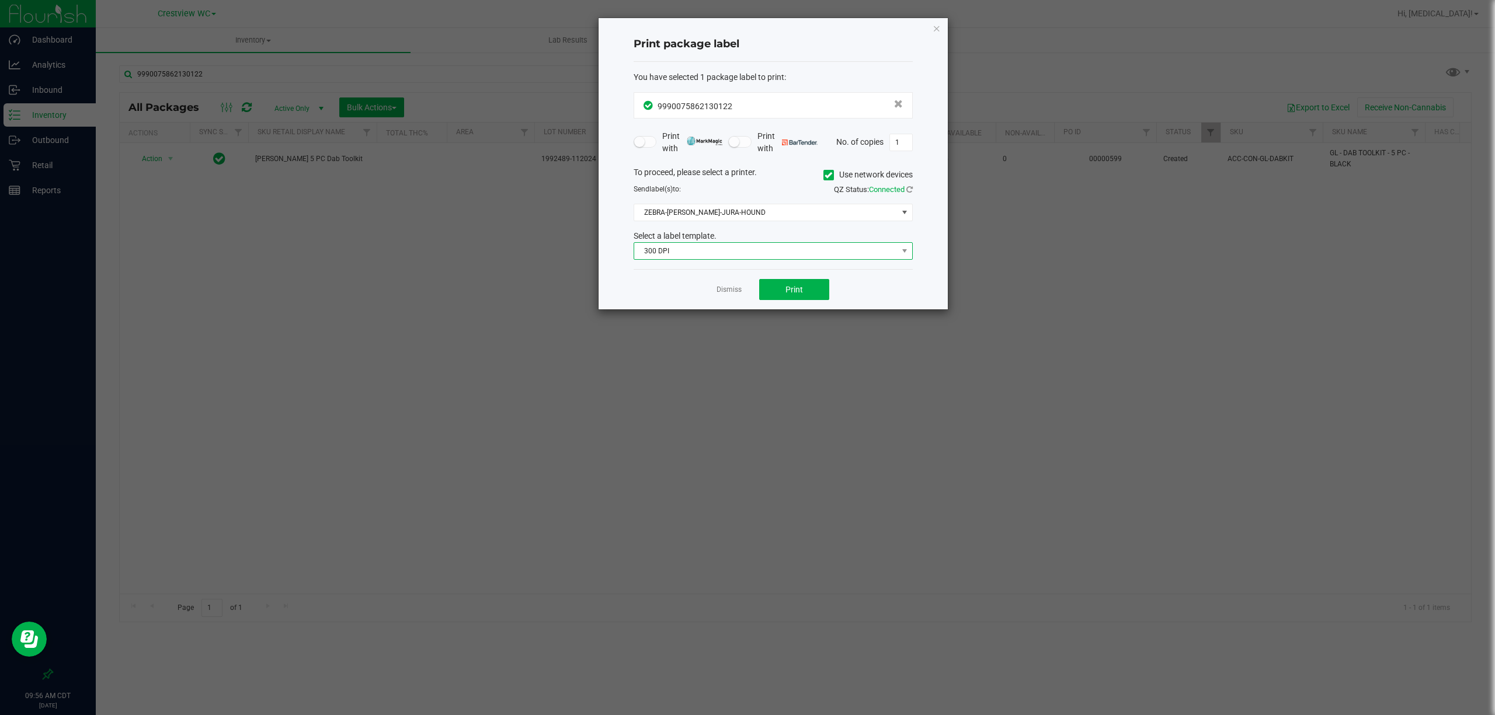
click at [758, 249] on span "300 DPI" at bounding box center [765, 251] width 263 height 16
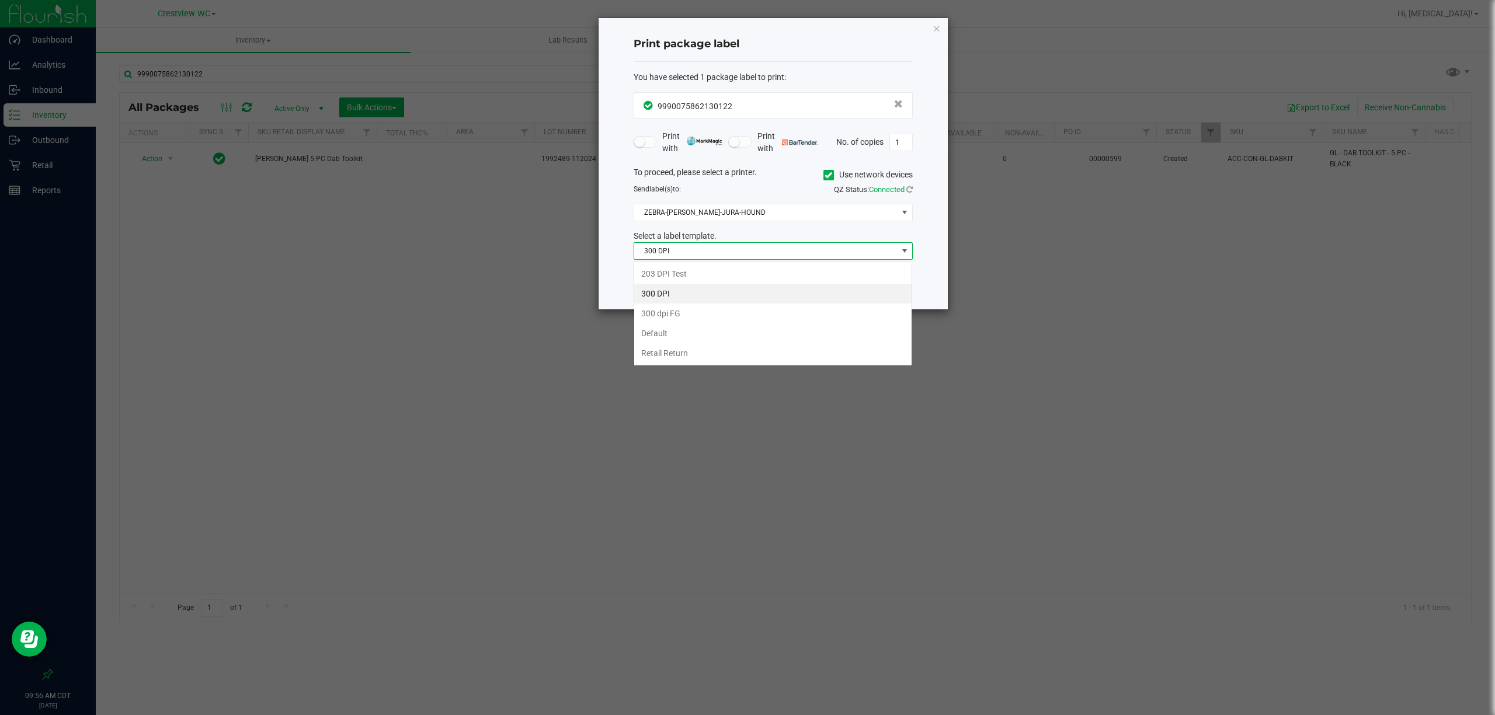
scroll to position [18, 279]
click at [704, 274] on li "203 DPI Test" at bounding box center [772, 274] width 277 height 20
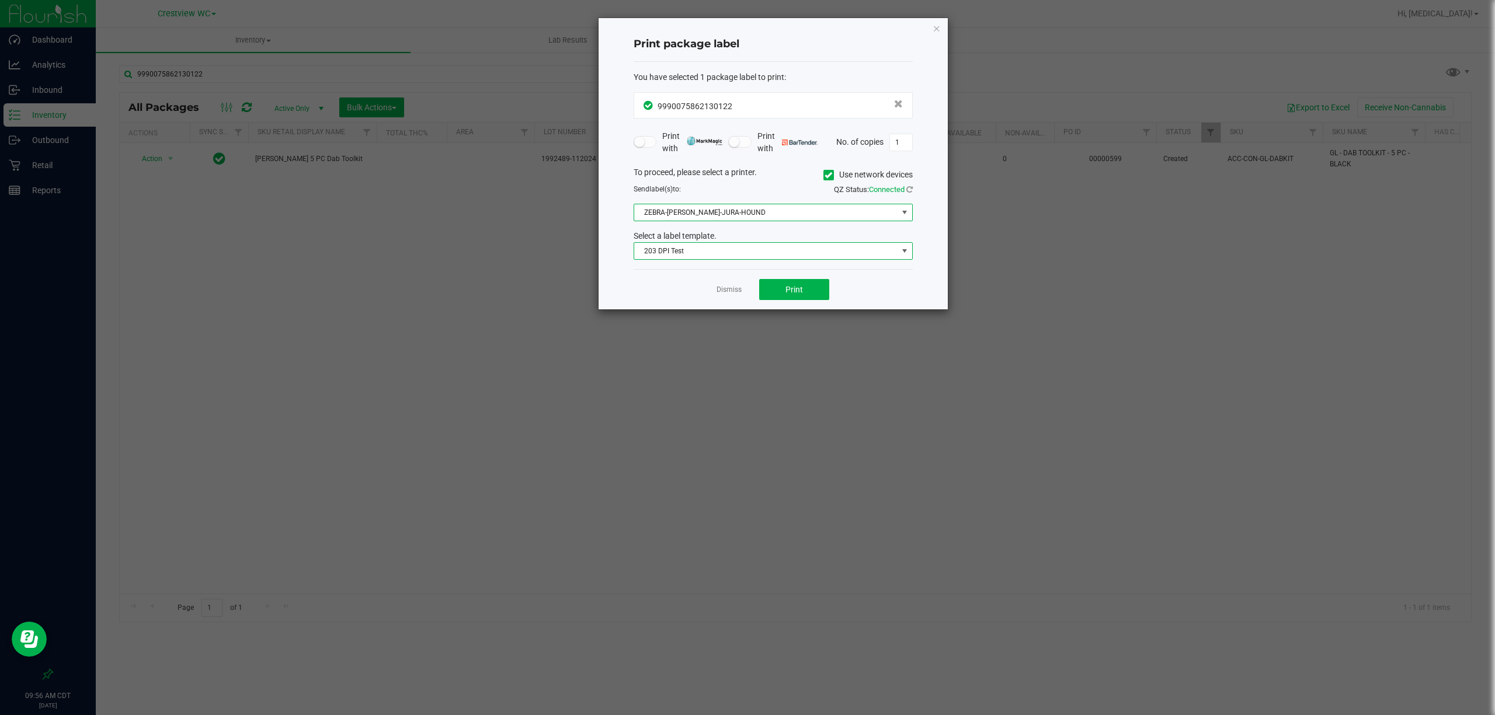
click at [716, 208] on span "ZEBRA-[PERSON_NAME]-JURA-HOUND" at bounding box center [765, 212] width 263 height 16
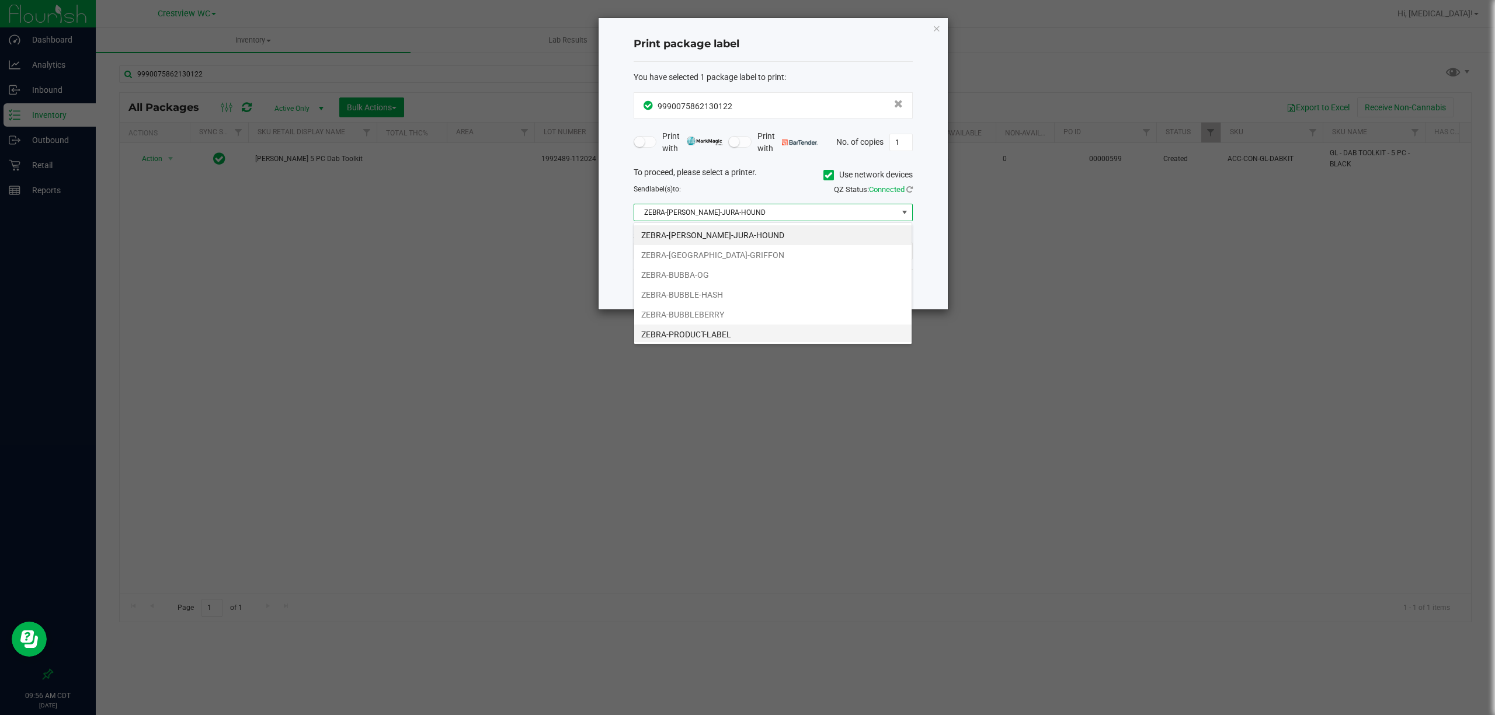
scroll to position [25, 0]
click at [730, 328] on li "[PERSON_NAME]-BUBBLE-GUM" at bounding box center [772, 332] width 277 height 20
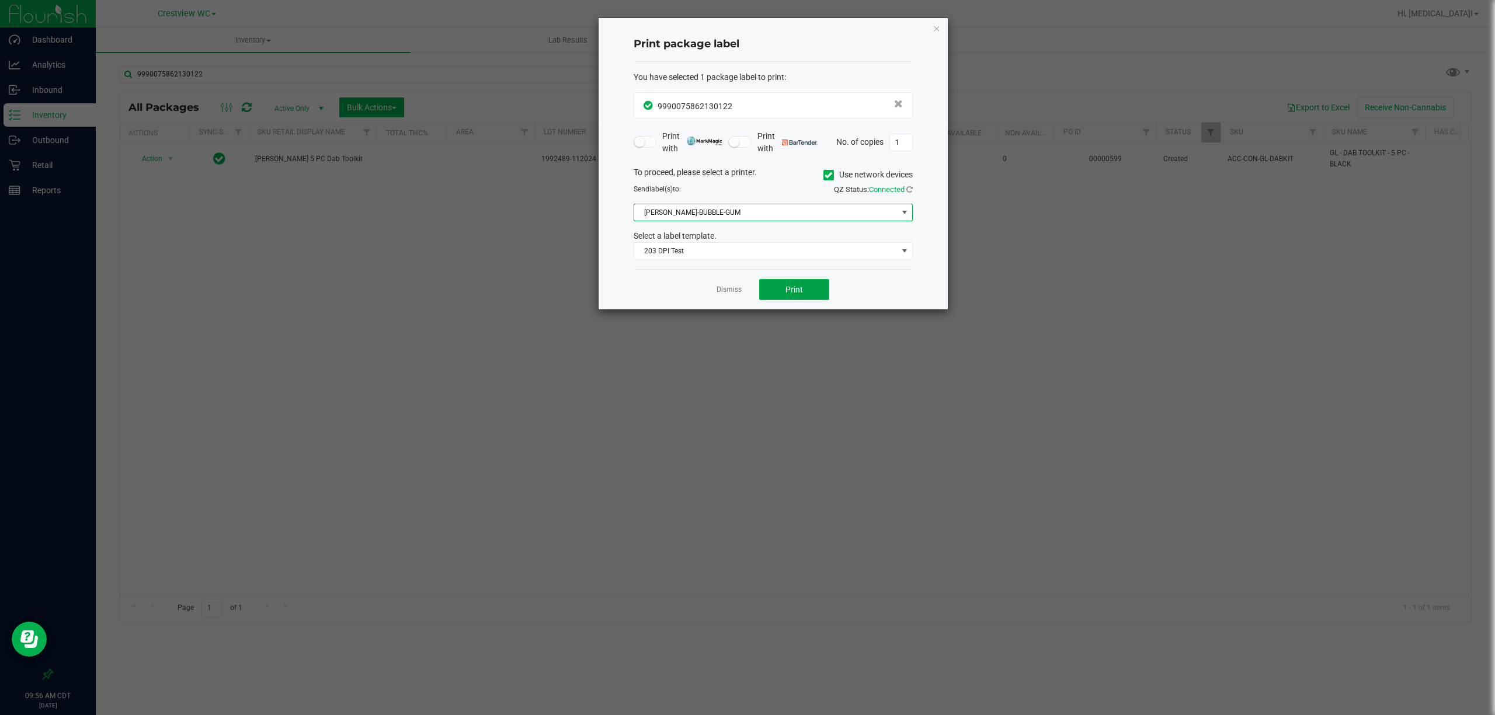
click at [825, 290] on button "Print" at bounding box center [794, 289] width 70 height 21
click at [730, 289] on link "Dismiss" at bounding box center [729, 290] width 25 height 10
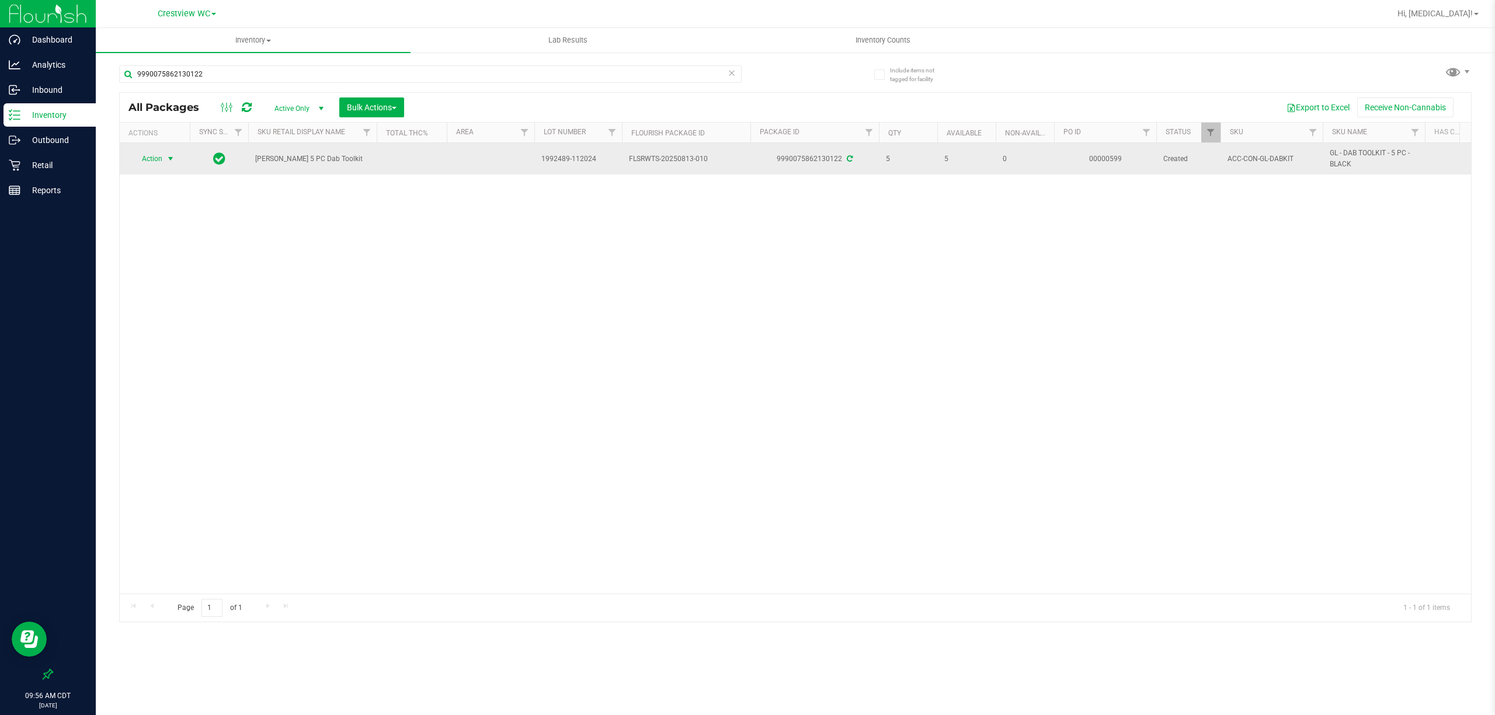
click at [153, 162] on span "Action" at bounding box center [147, 159] width 32 height 16
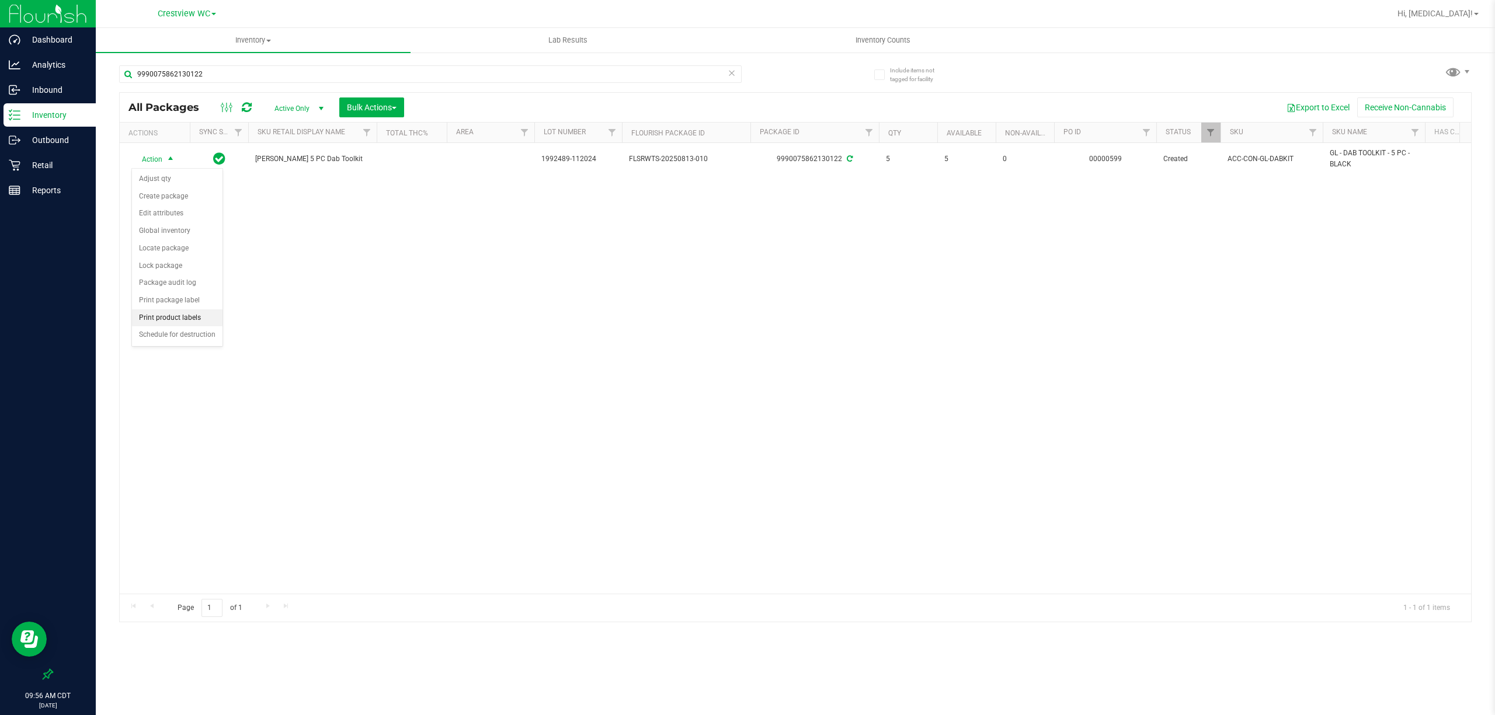
click at [176, 321] on li "Print product labels" at bounding box center [177, 319] width 91 height 18
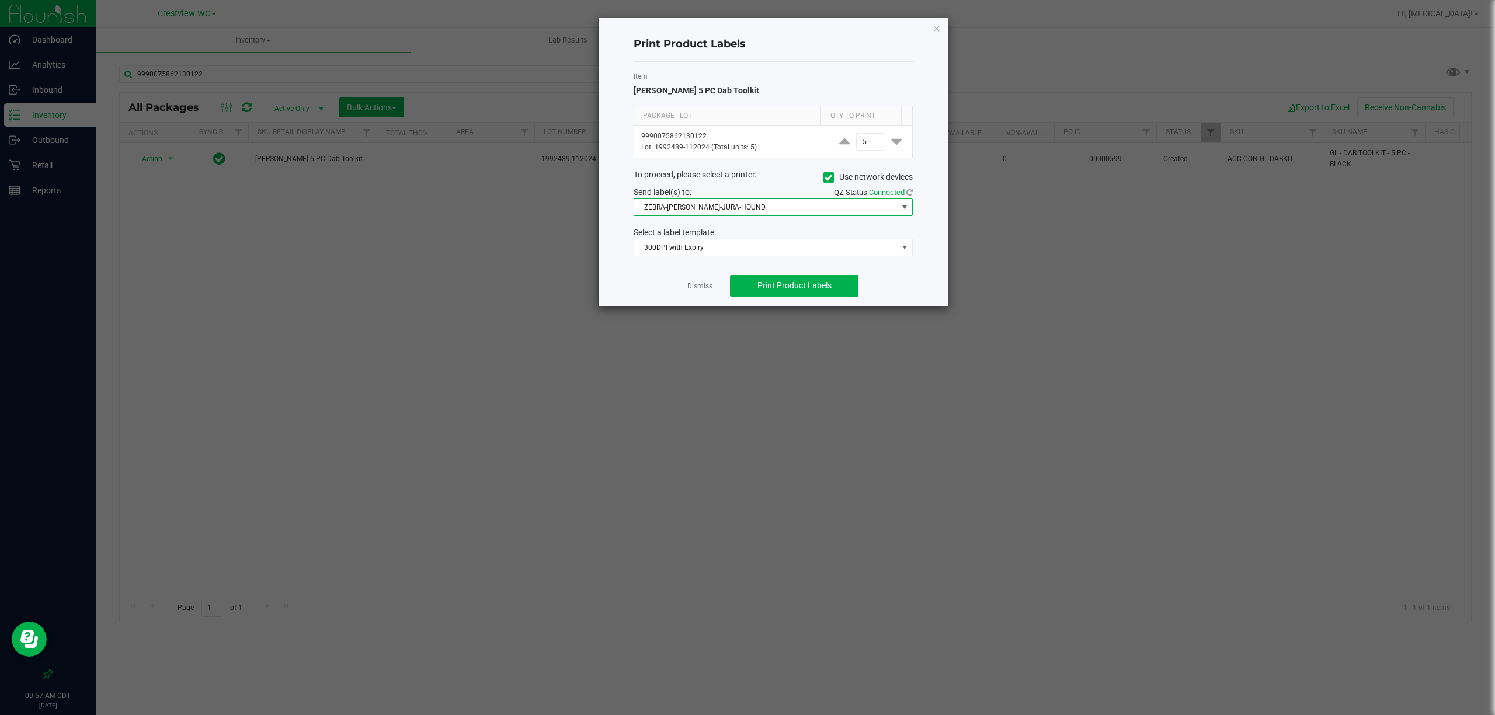
click at [753, 214] on span "ZEBRA-[PERSON_NAME]-JURA-HOUND" at bounding box center [765, 207] width 263 height 16
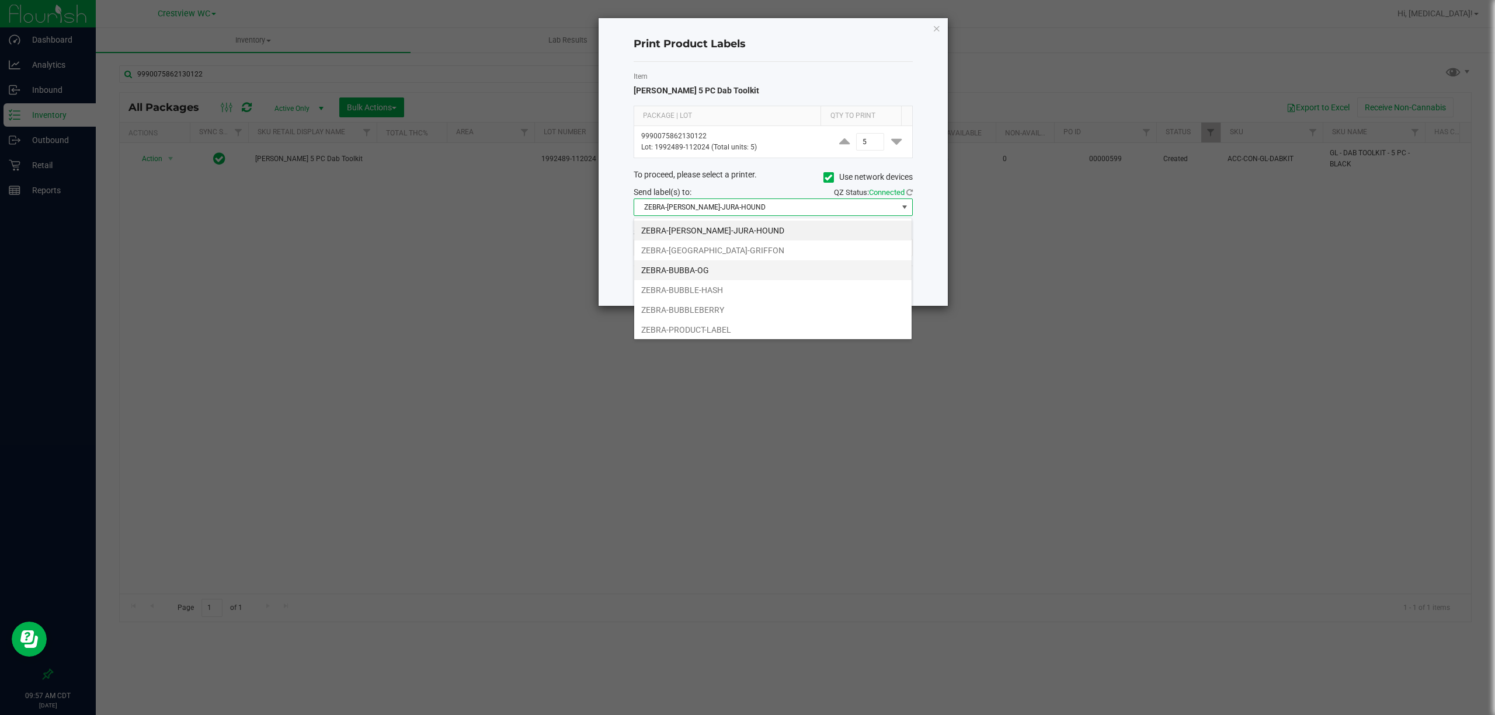
scroll to position [18, 279]
click at [694, 338] on div "ZEBRA-BRUNO-JURA-HOUND ZEBRA-BRUSSELS-GRIFFON ZEBRA-BUBBA-OG ZEBRA-BUBBLE-HASH …" at bounding box center [773, 279] width 279 height 122
click at [694, 337] on li "ZEBRA-PRODUCT-LABEL" at bounding box center [772, 330] width 277 height 20
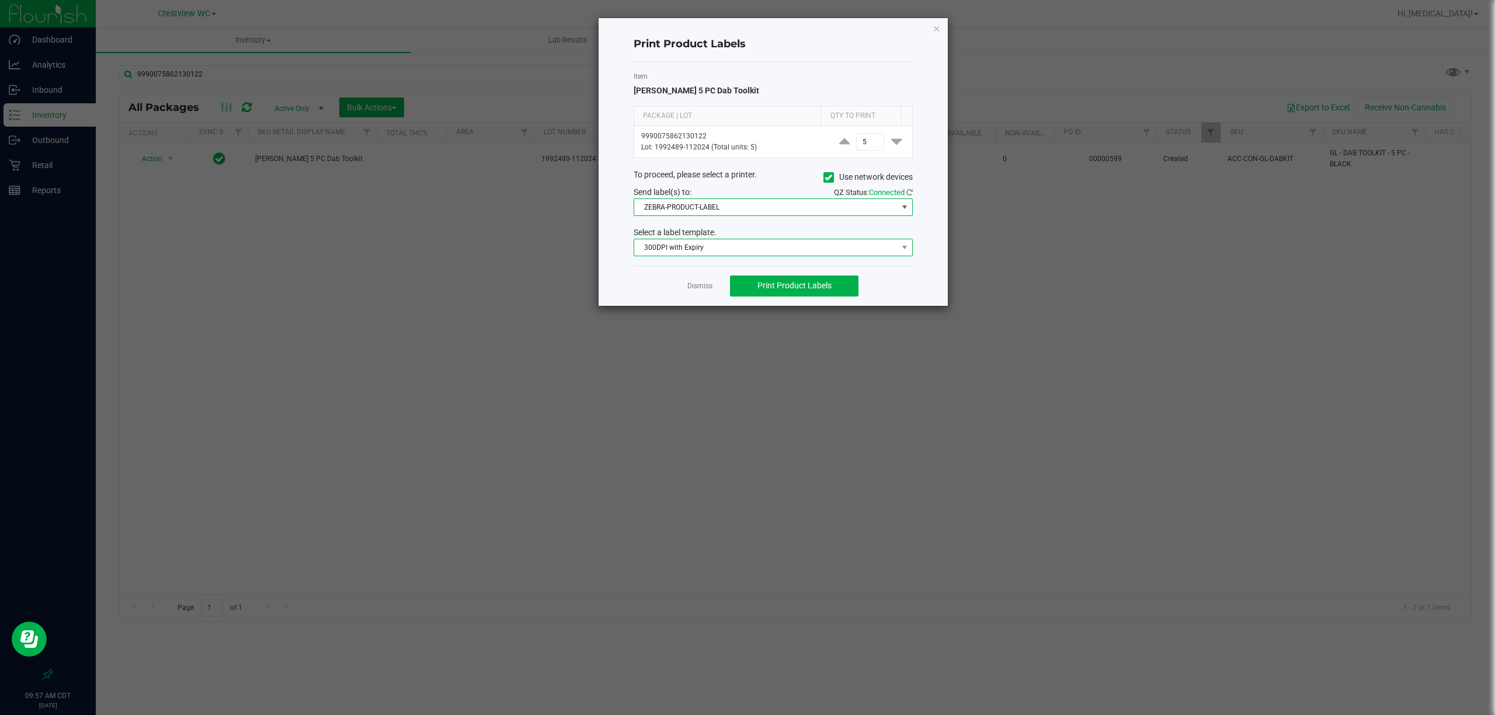
click at [697, 246] on span "300DPI with Expiry" at bounding box center [765, 247] width 263 height 16
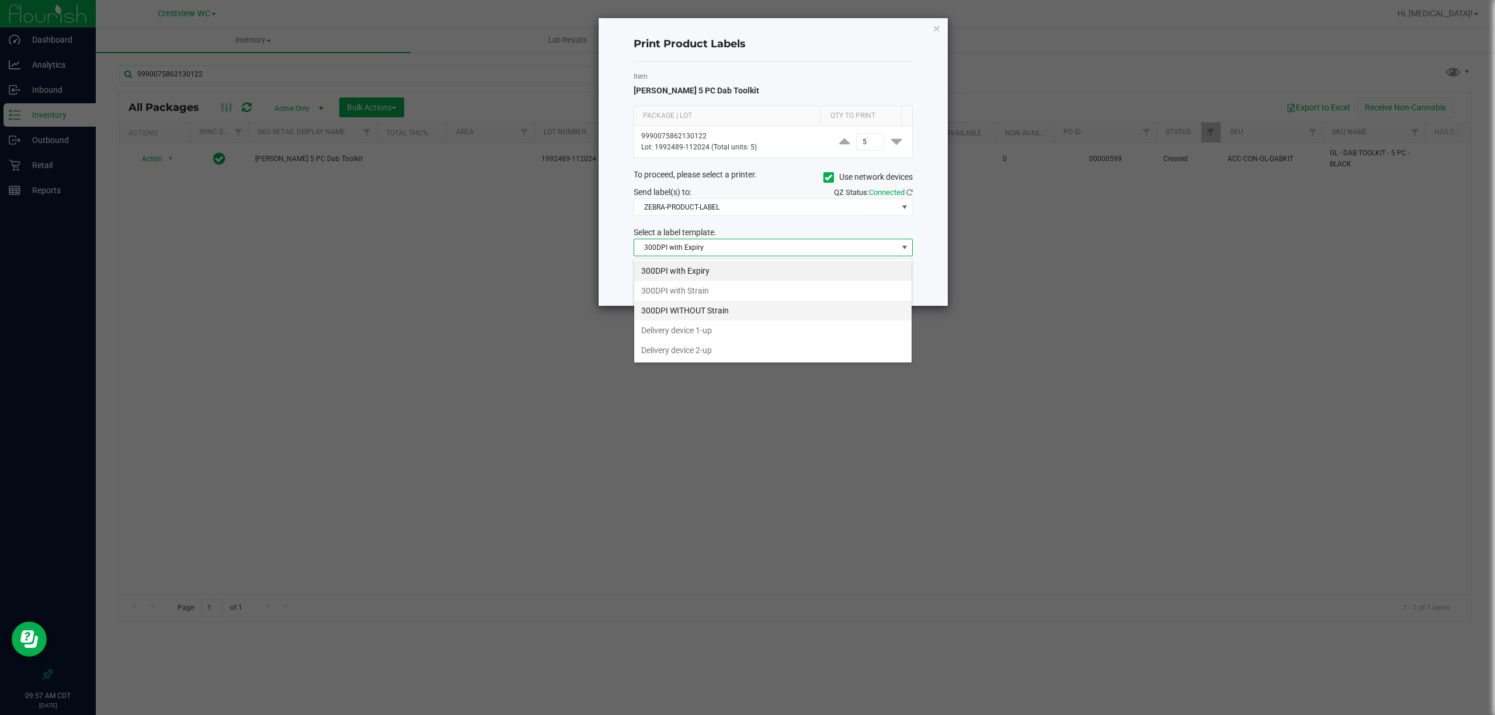
click at [716, 307] on li "300DPI WITHOUT Strain" at bounding box center [772, 311] width 277 height 20
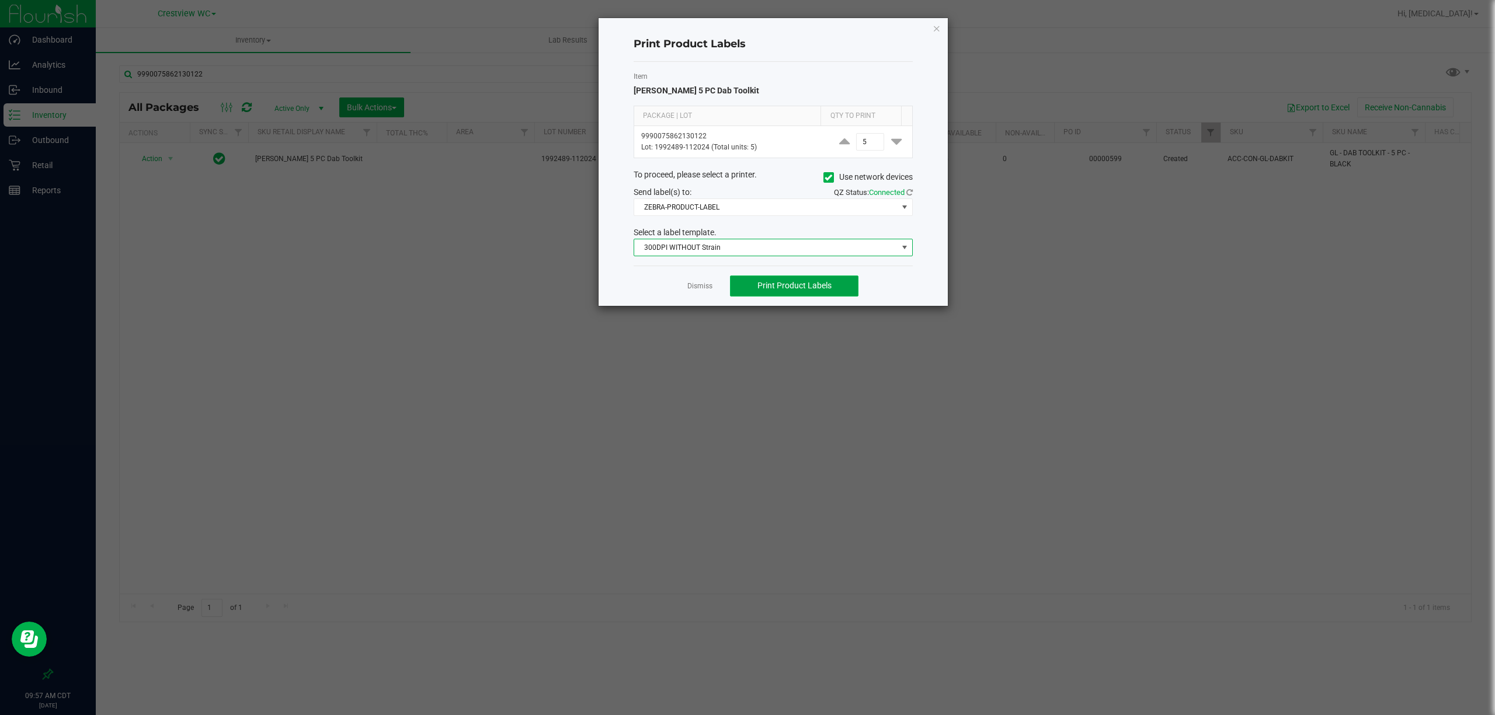
click at [781, 290] on span "Print Product Labels" at bounding box center [795, 285] width 74 height 9
click at [695, 291] on link "Dismiss" at bounding box center [699, 287] width 25 height 10
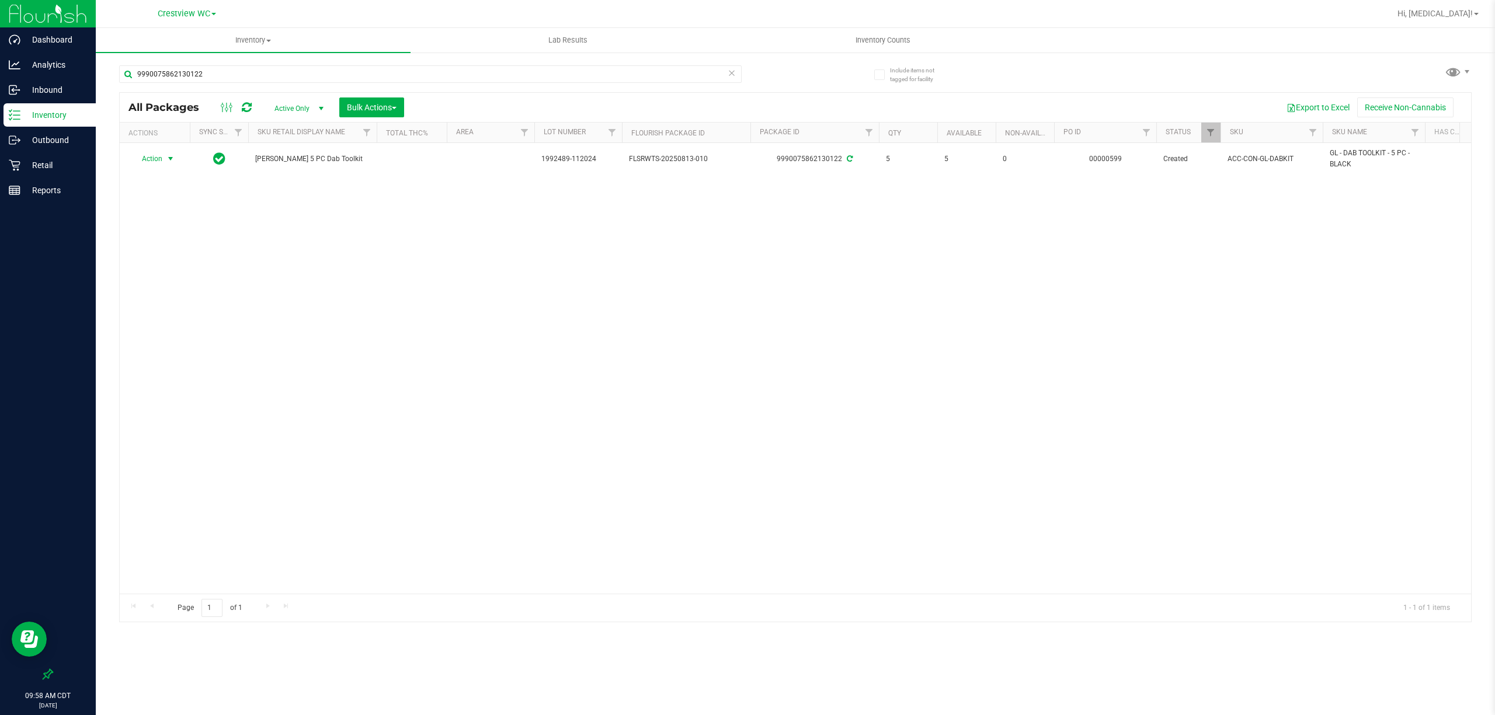
click at [221, 323] on div "Action Action Adjust qty Create package Edit attributes Global inventory Locate…" at bounding box center [796, 368] width 1352 height 451
click at [58, 171] on p "Retail" at bounding box center [55, 165] width 70 height 14
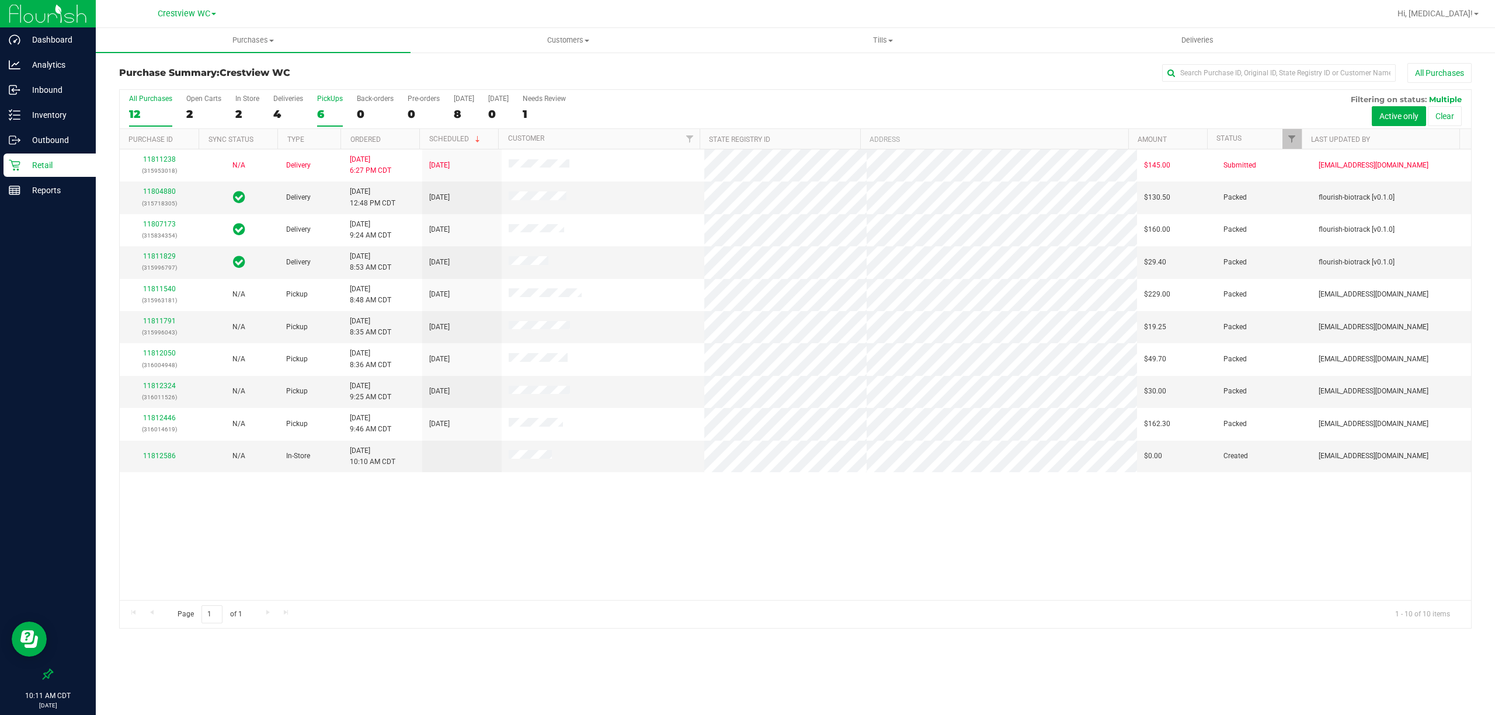
click at [332, 124] on label "PickUps 6" at bounding box center [330, 111] width 26 height 32
click at [0, 0] on input "PickUps 6" at bounding box center [0, 0] width 0 height 0
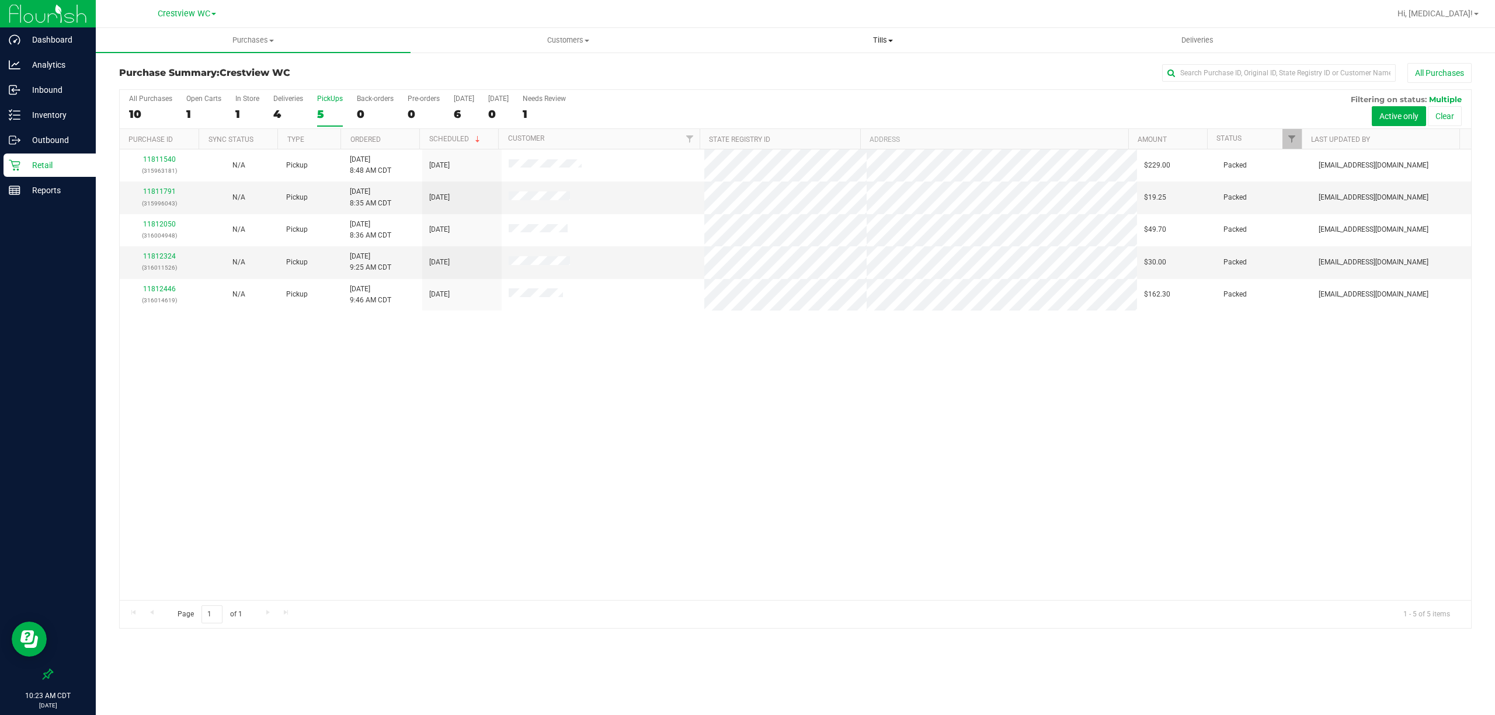
click at [870, 40] on span "Tills" at bounding box center [883, 40] width 314 height 11
click at [843, 71] on li "Manage tills" at bounding box center [882, 71] width 315 height 14
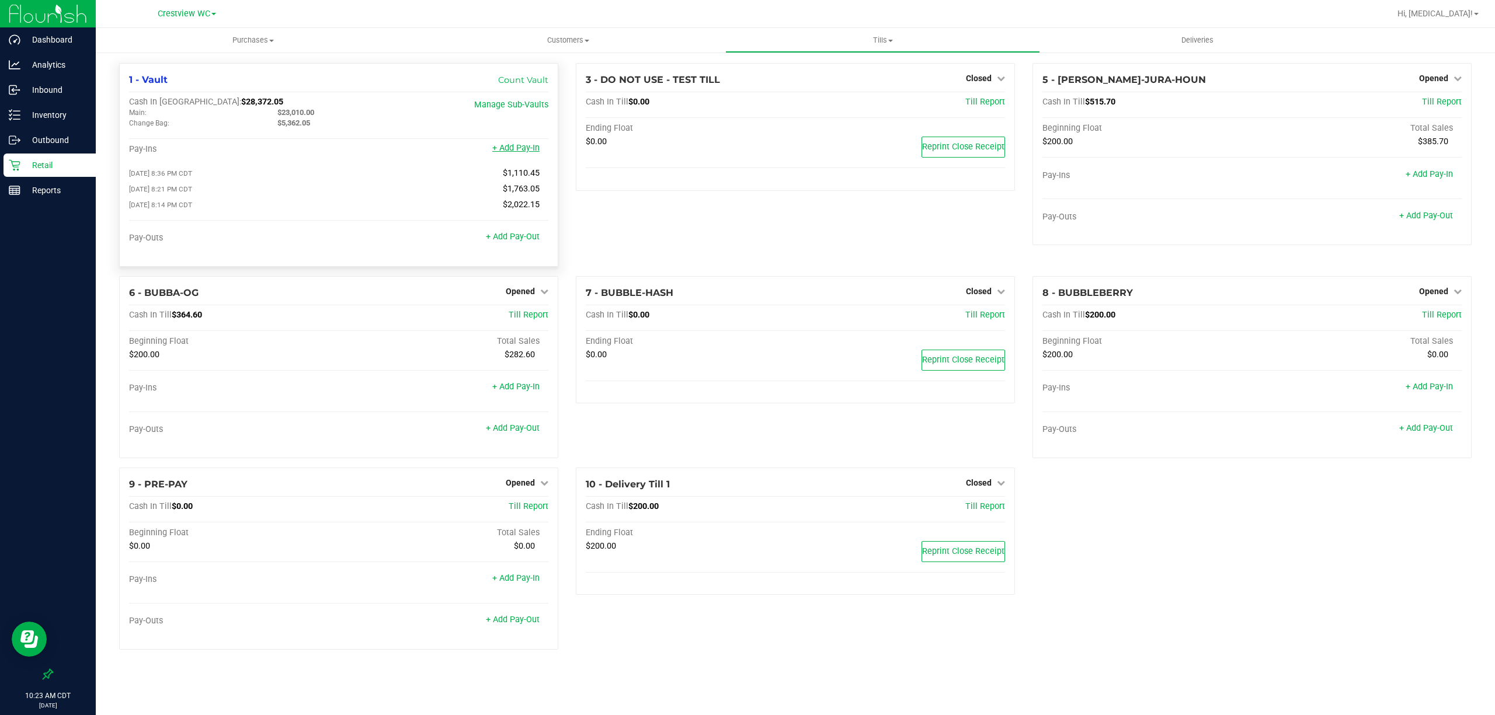
click at [533, 148] on link "+ Add Pay-In" at bounding box center [515, 148] width 47 height 10
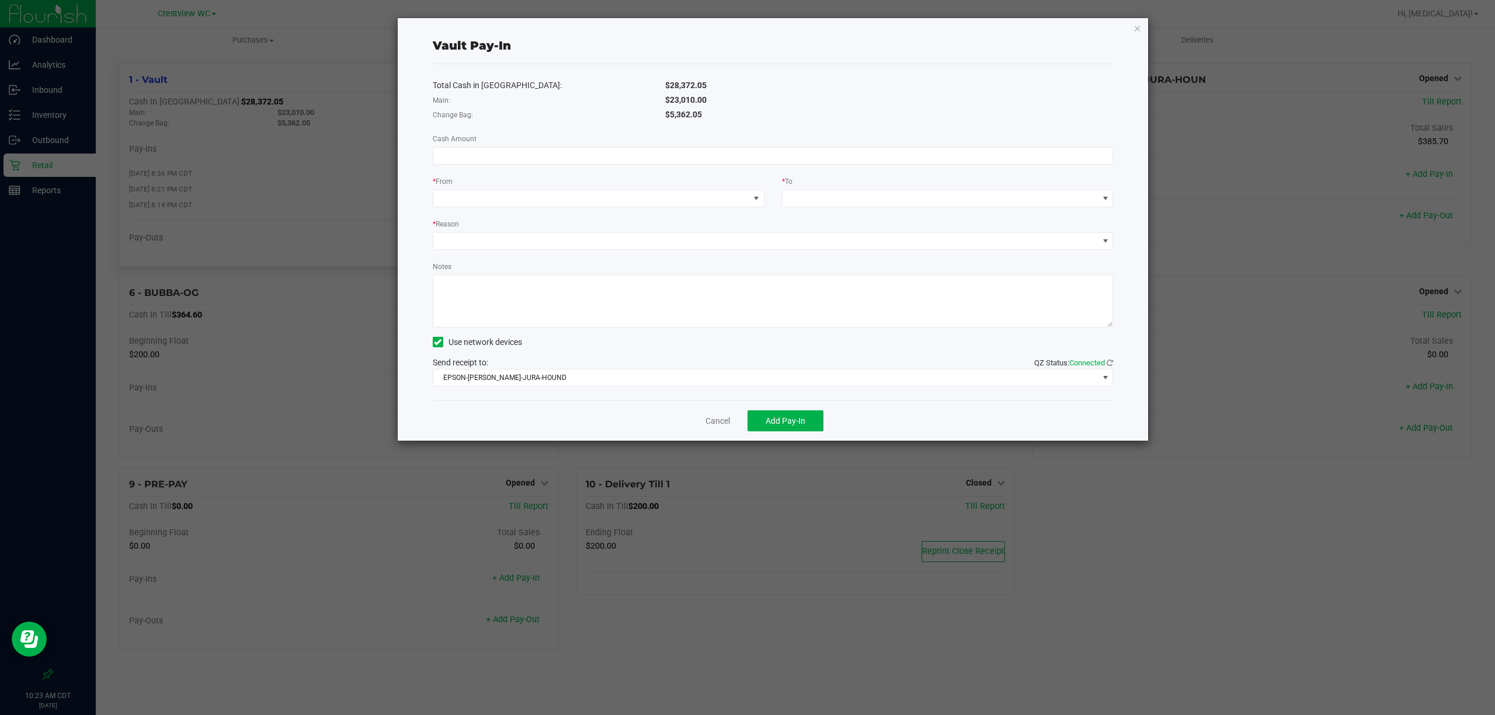
click at [533, 148] on input at bounding box center [773, 156] width 680 height 16
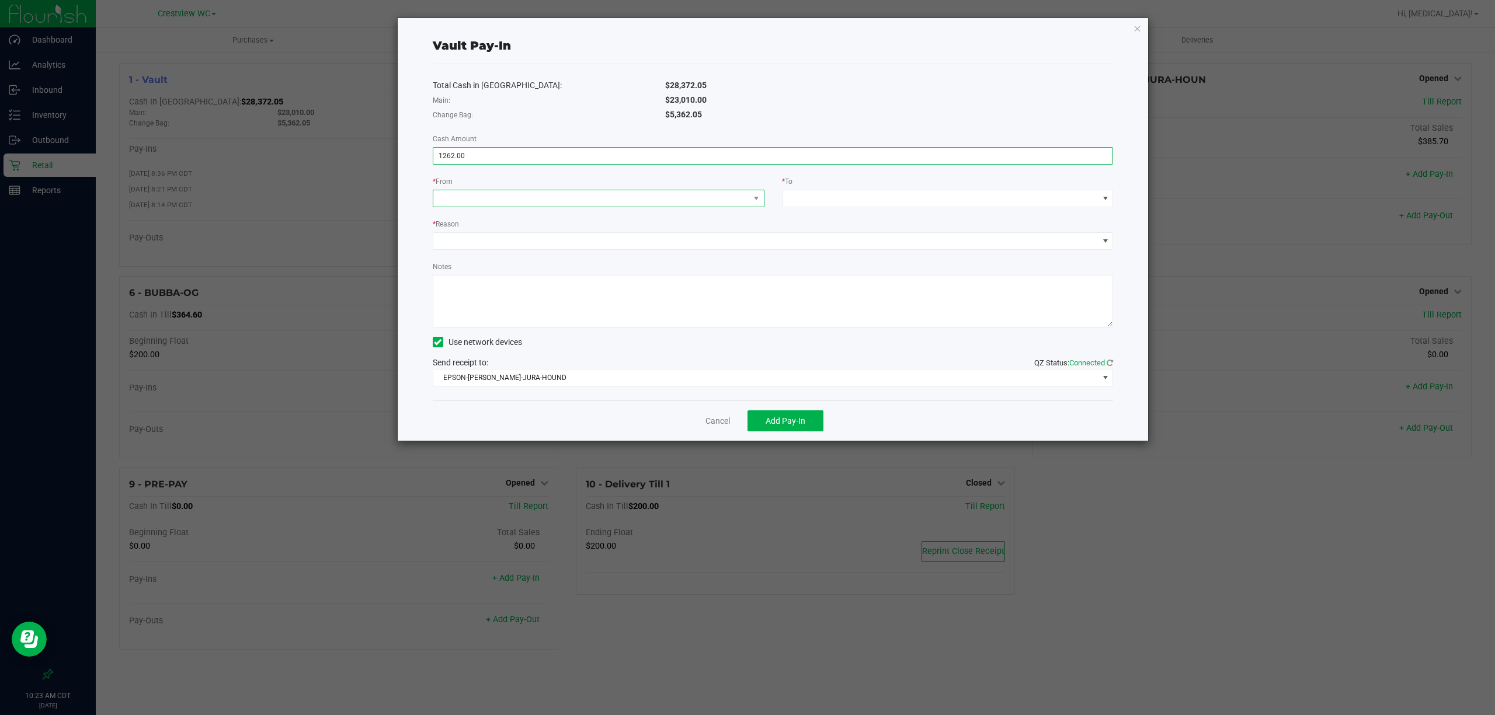
type input "$1,262.00"
click at [563, 204] on span at bounding box center [591, 198] width 316 height 16
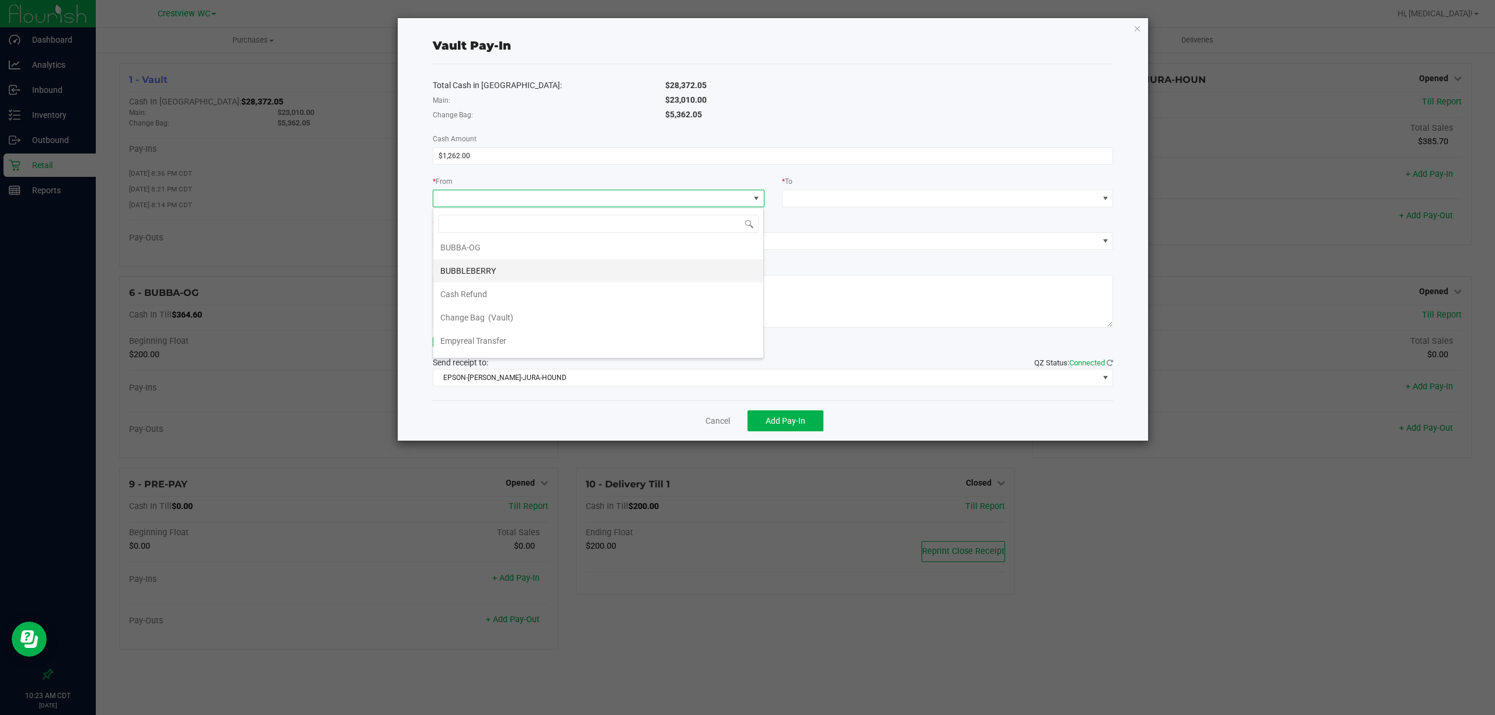
scroll to position [49, 0]
click at [539, 295] on li "Change Bag (Vault)" at bounding box center [598, 297] width 330 height 23
click at [811, 200] on span at bounding box center [941, 198] width 316 height 16
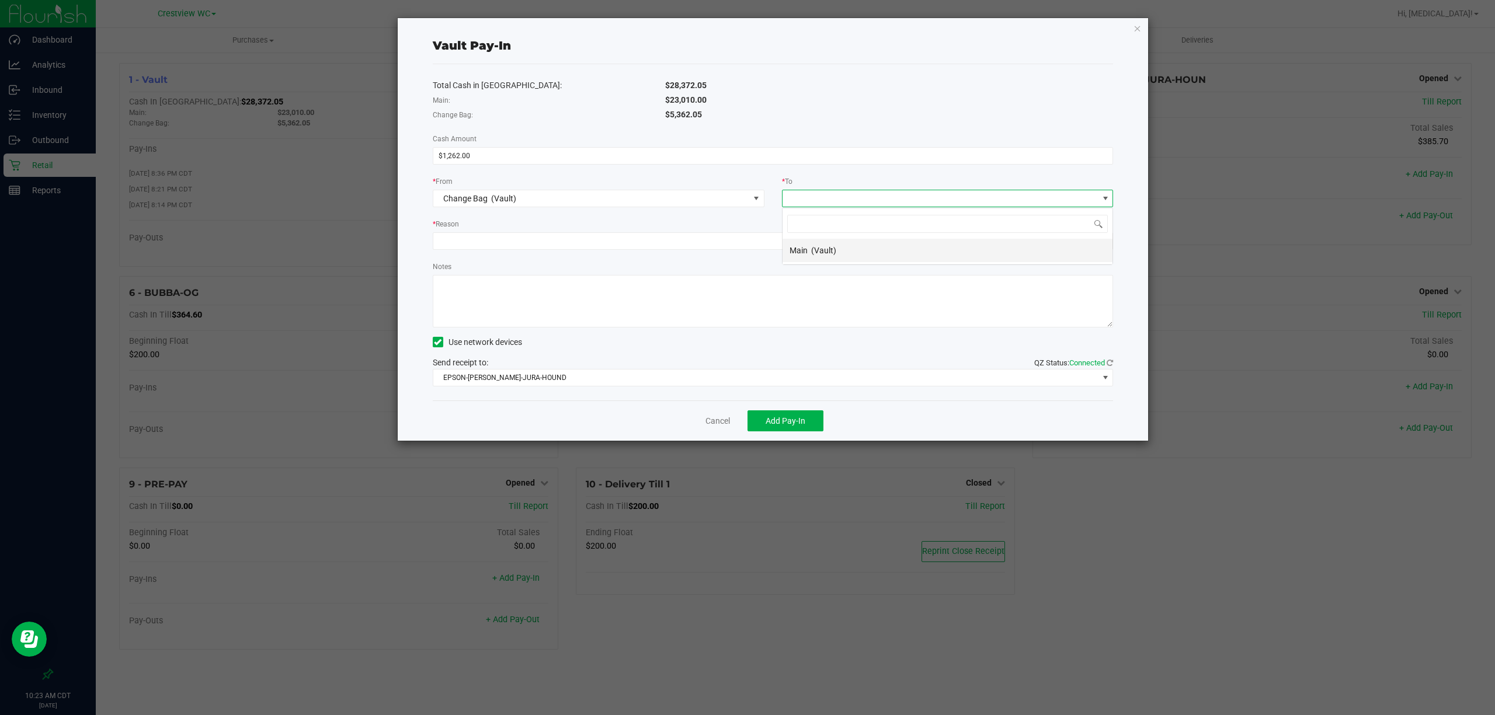
scroll to position [18, 331]
click at [821, 253] on span "(Vault)" at bounding box center [823, 250] width 25 height 9
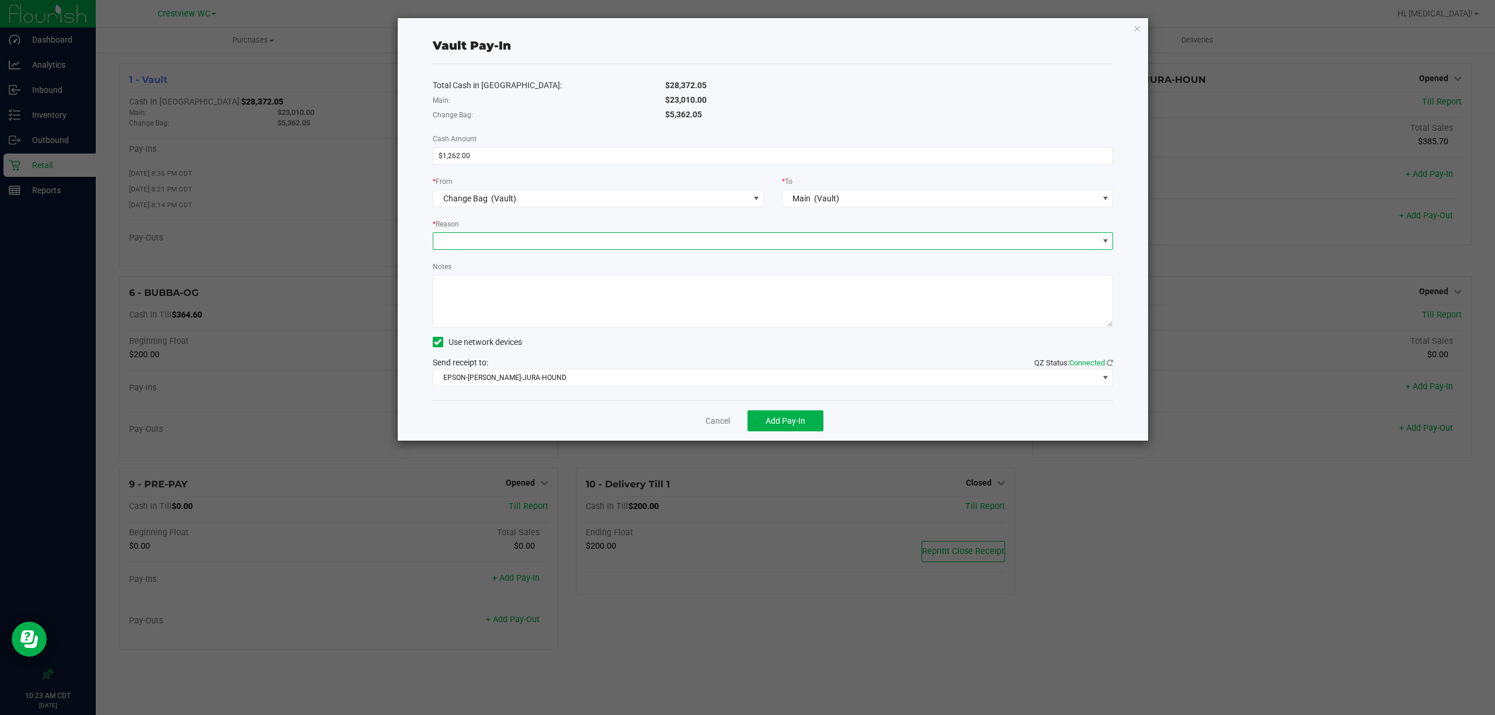
click at [748, 238] on span at bounding box center [765, 241] width 665 height 16
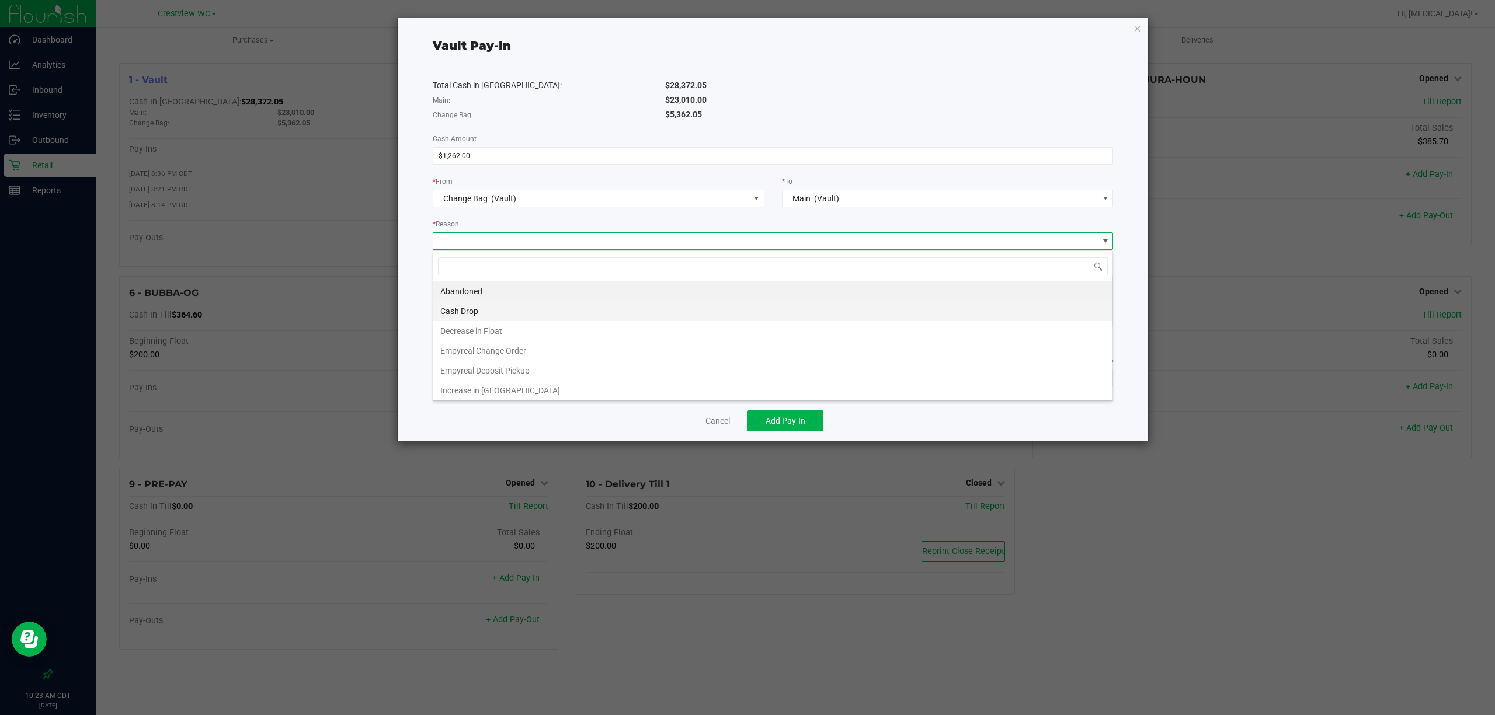
scroll to position [18, 680]
click at [564, 346] on li "Empyreal Change Order" at bounding box center [772, 351] width 679 height 20
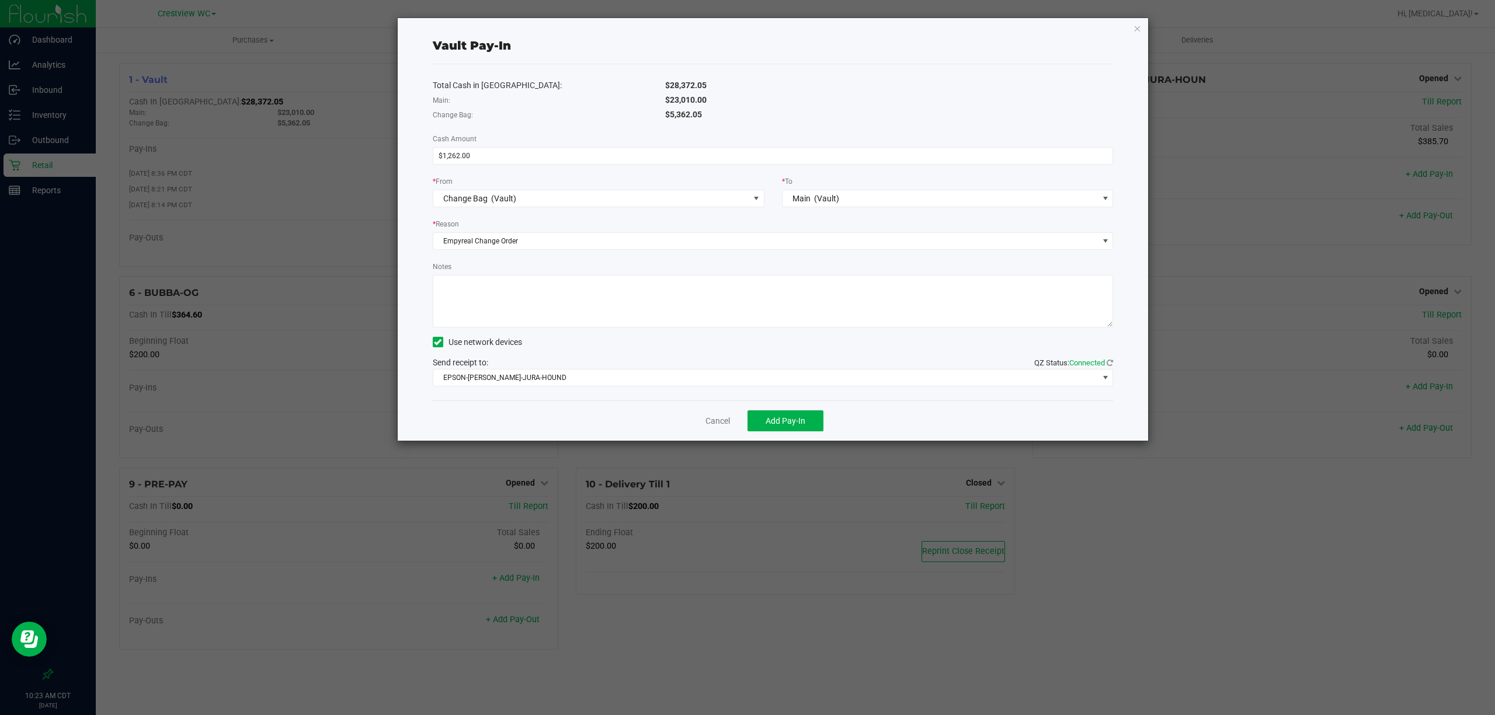
click at [577, 309] on textarea "Notes" at bounding box center [773, 301] width 681 height 53
type textarea "Change order"
click at [576, 391] on div "Total Cash in [GEOGRAPHIC_DATA]: $28,372.05 Main: $23,010.00 Change Bag: $5,362…" at bounding box center [773, 232] width 681 height 336
click at [584, 377] on span "EPSON-[PERSON_NAME]-JURA-HOUND" at bounding box center [765, 378] width 665 height 16
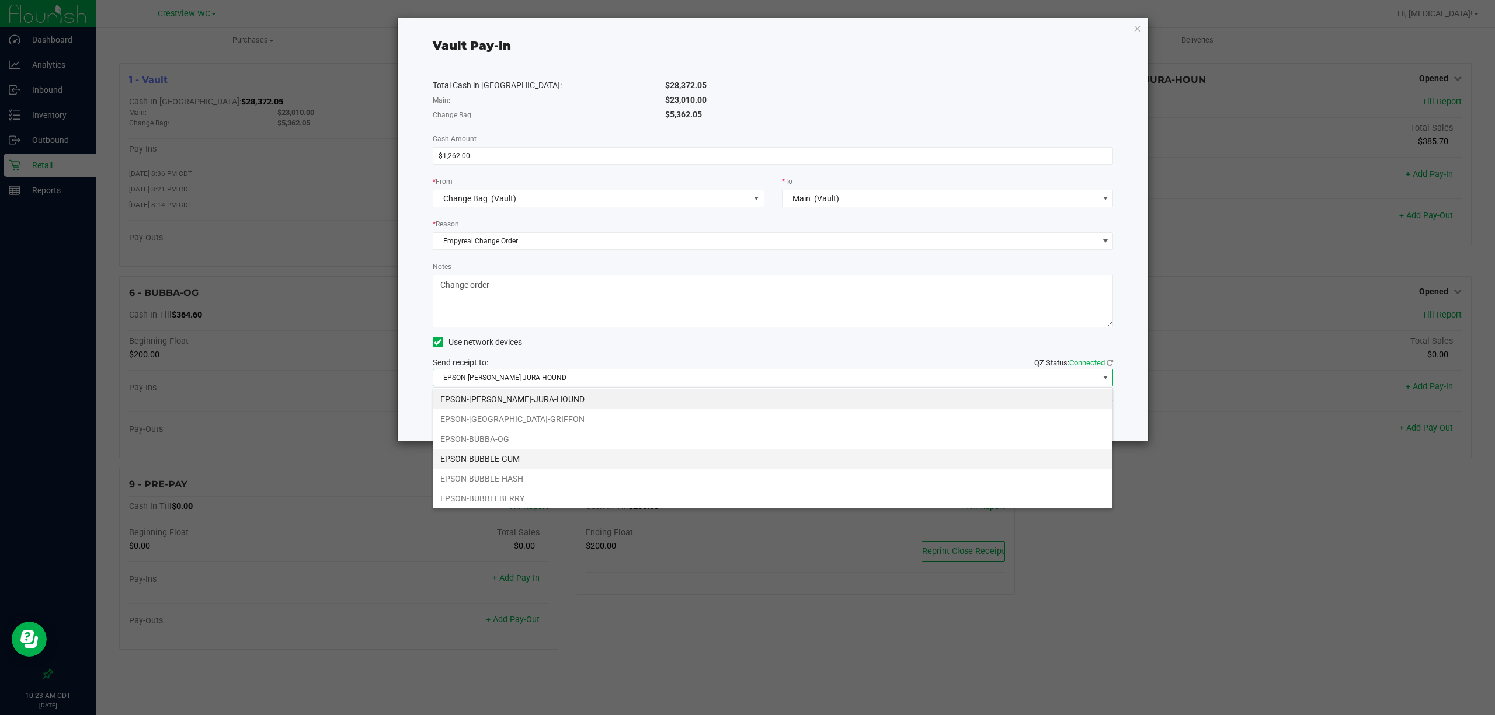
click at [570, 463] on li "EPSON-BUBBLE-GUM" at bounding box center [772, 459] width 679 height 20
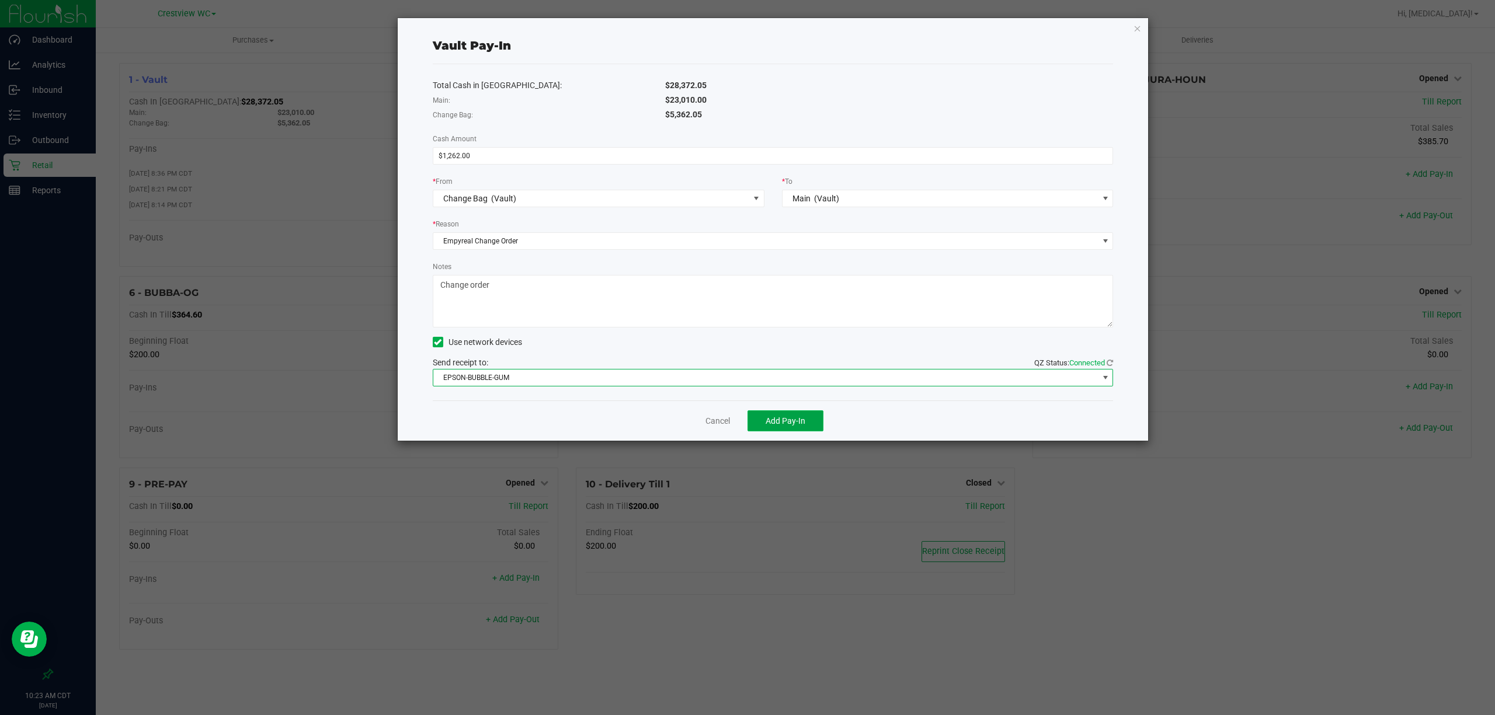
click at [795, 424] on span "Add Pay-In" at bounding box center [786, 420] width 40 height 9
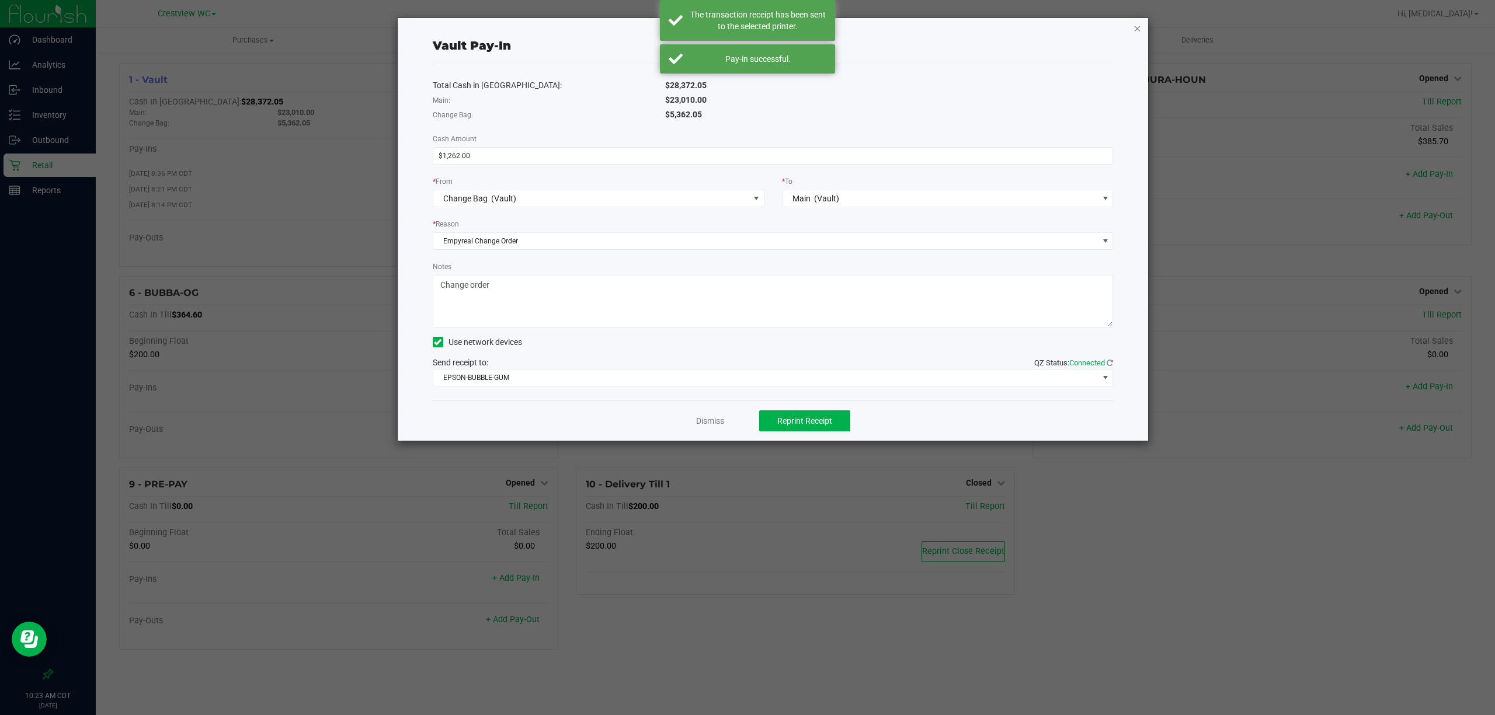
click at [1137, 29] on icon "button" at bounding box center [1138, 28] width 8 height 14
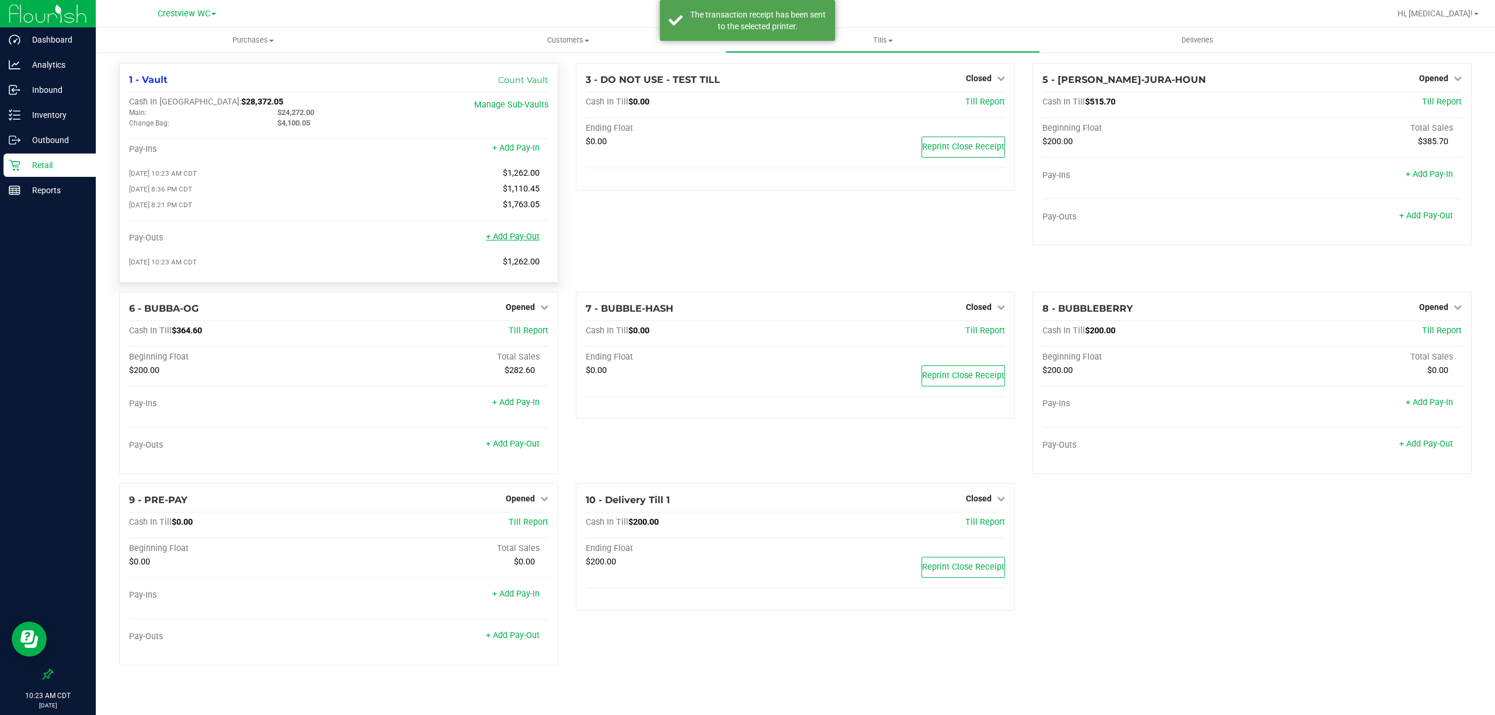
click at [523, 236] on link "+ Add Pay-Out" at bounding box center [513, 237] width 54 height 10
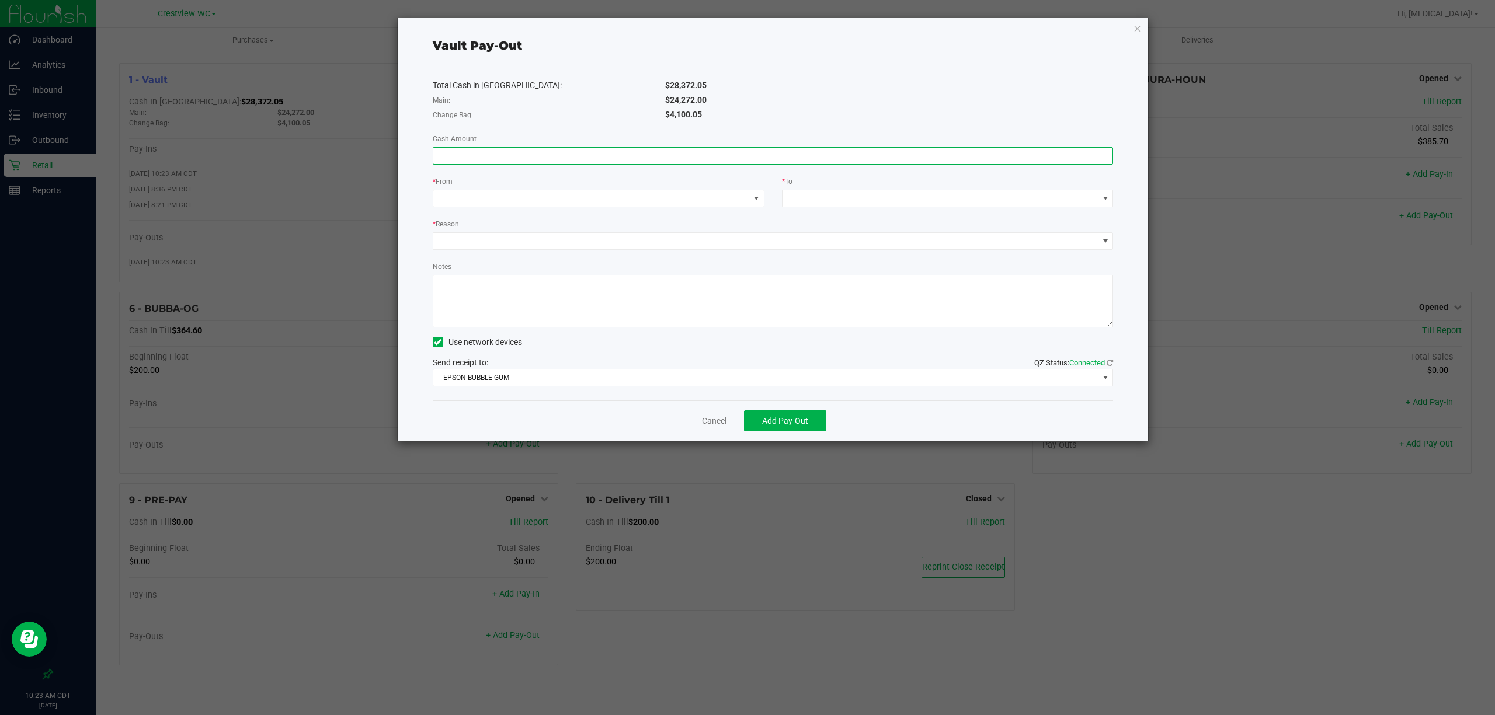
click at [547, 151] on input at bounding box center [773, 156] width 680 height 16
type input "$27,434.05"
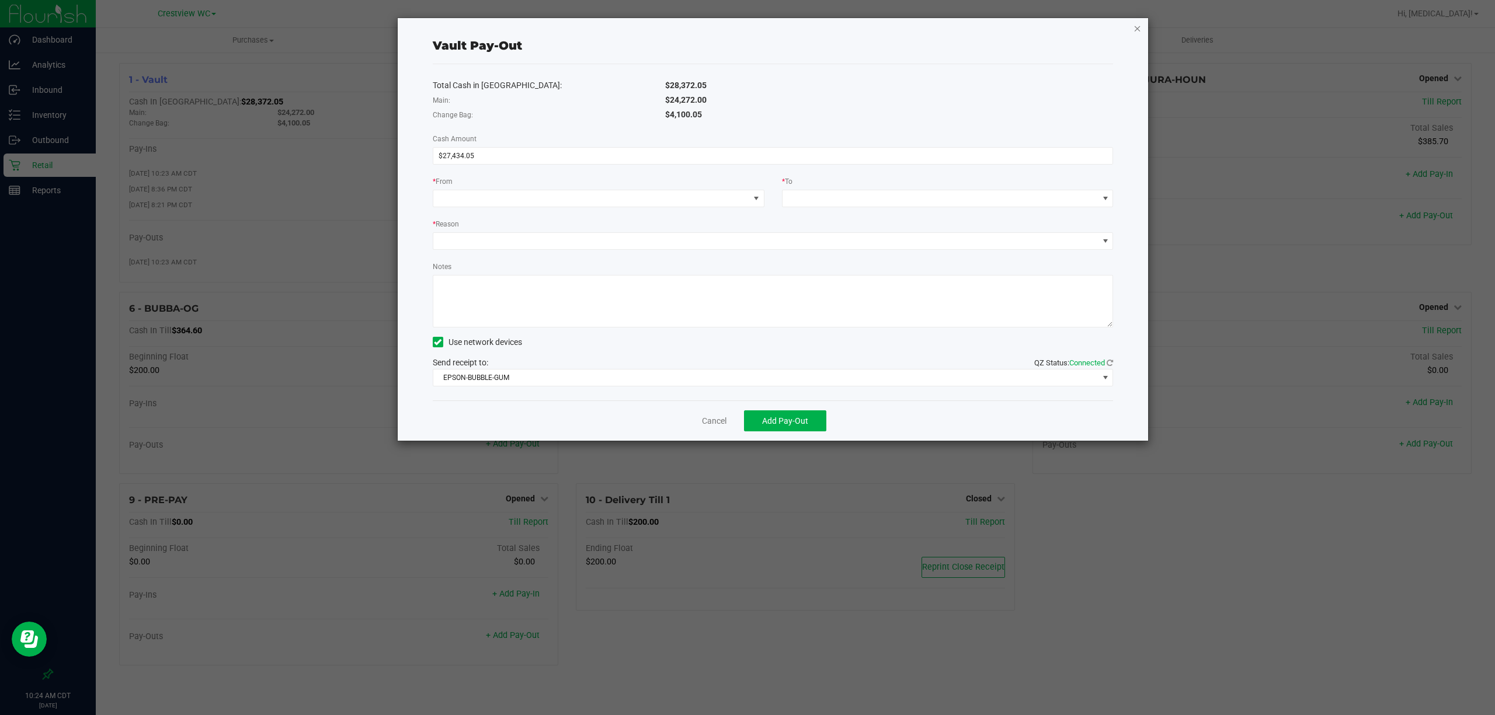
click at [1137, 25] on icon "button" at bounding box center [1138, 28] width 8 height 14
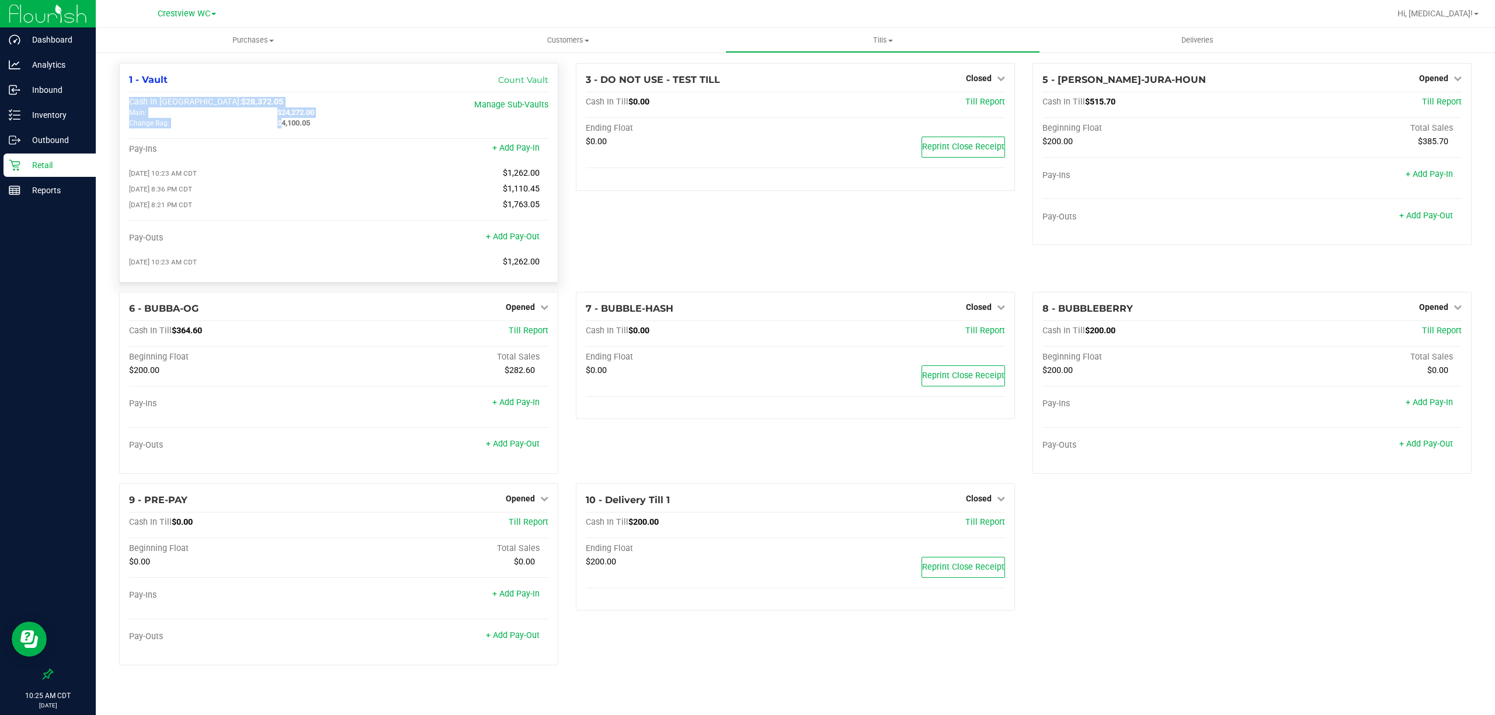
drag, startPoint x: 276, startPoint y: 127, endPoint x: 333, endPoint y: 136, distance: 58.0
click at [333, 136] on div "Cash In Vault: $28,372.05 Main: $24,272.00 Change Bag: $4,100.05 Manage Sub-Vau…" at bounding box center [338, 185] width 419 height 176
click at [678, 248] on div "3 - DO NOT USE - TEST TILL Closed Open Till Cash In Till $0.00 Till Report Endi…" at bounding box center [795, 177] width 457 height 229
click at [519, 104] on link "Manage Sub-Vaults" at bounding box center [511, 105] width 74 height 10
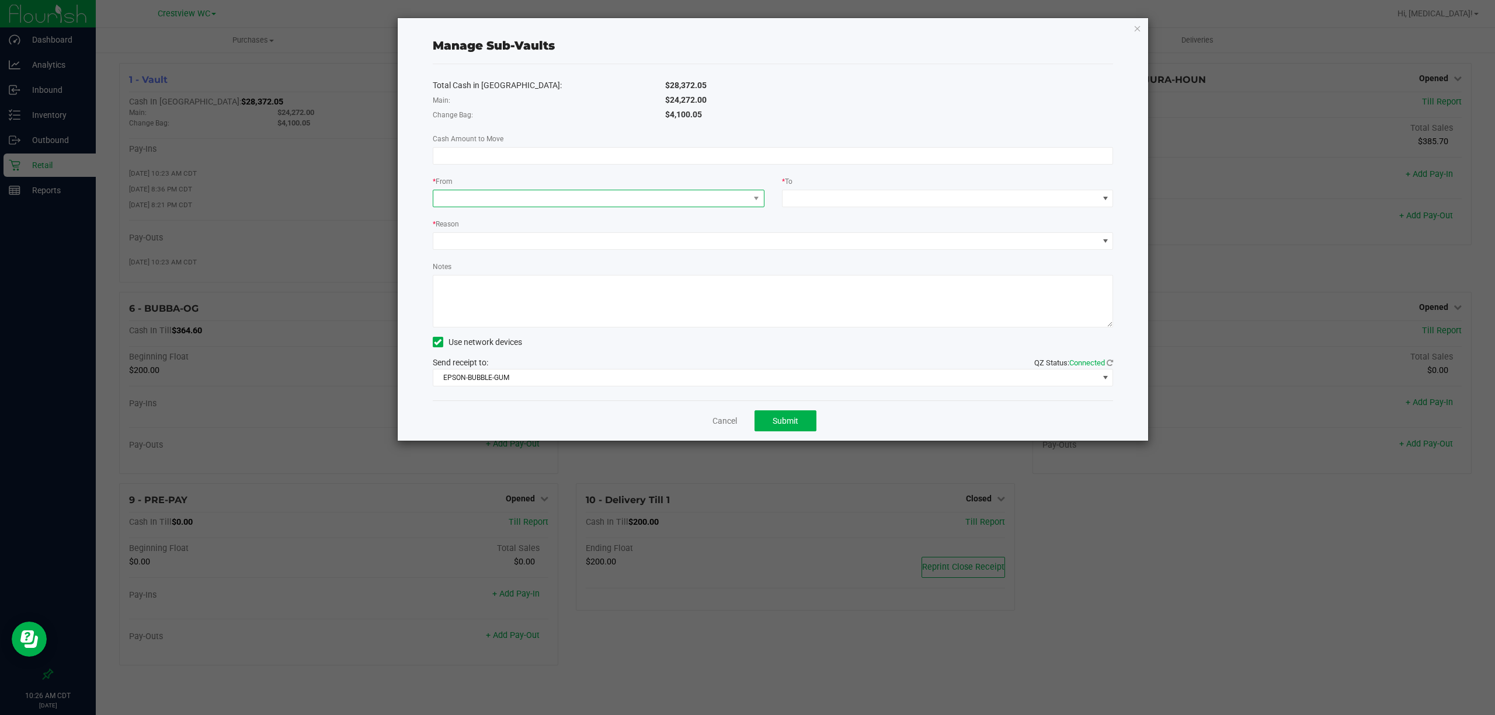
click at [683, 201] on span at bounding box center [591, 198] width 316 height 16
click at [500, 251] on span "(Vault)" at bounding box center [500, 250] width 25 height 9
click at [859, 199] on span at bounding box center [941, 198] width 316 height 16
click at [815, 250] on span "(Vault)" at bounding box center [823, 250] width 25 height 9
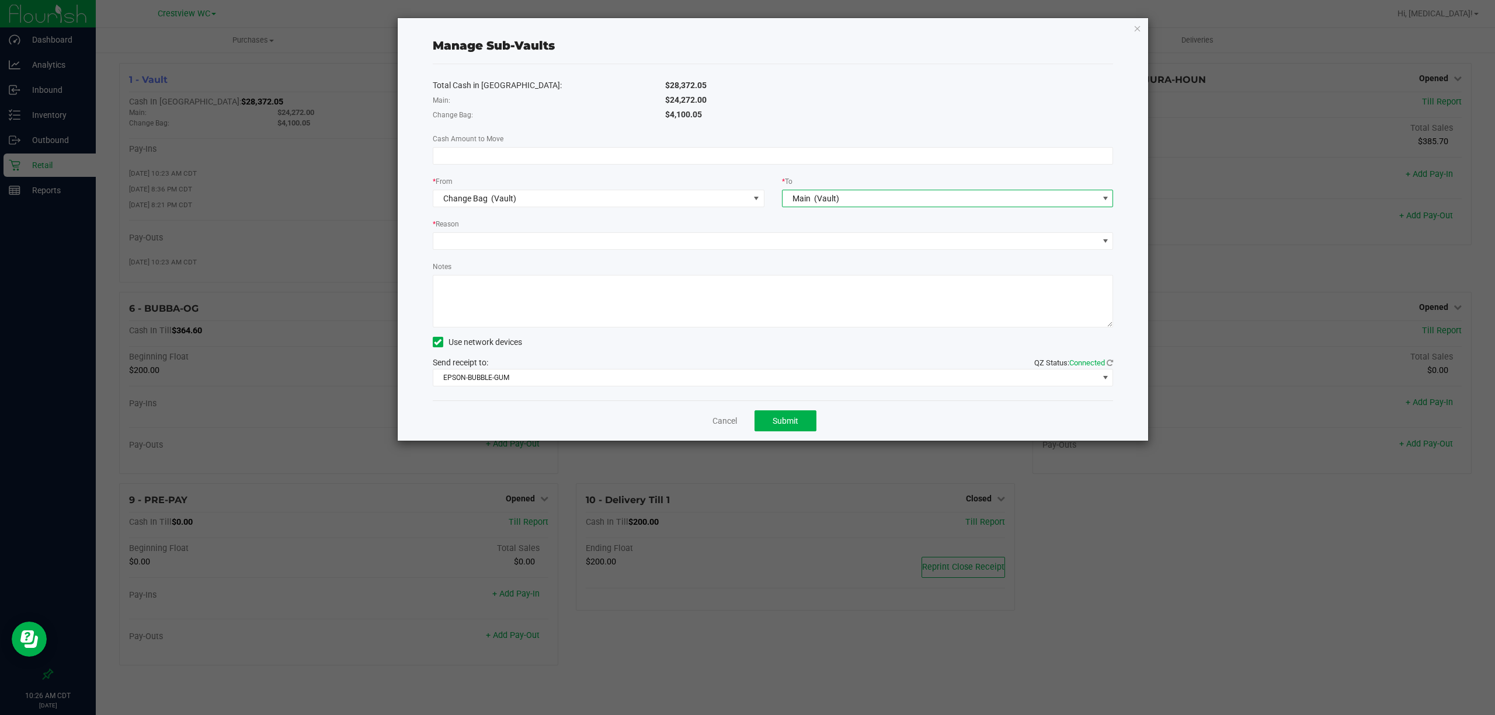
click at [578, 253] on div "Total Cash in [GEOGRAPHIC_DATA]: $28,372.05 Main: $24,272.00 Change Bag: $4,100…" at bounding box center [773, 232] width 681 height 336
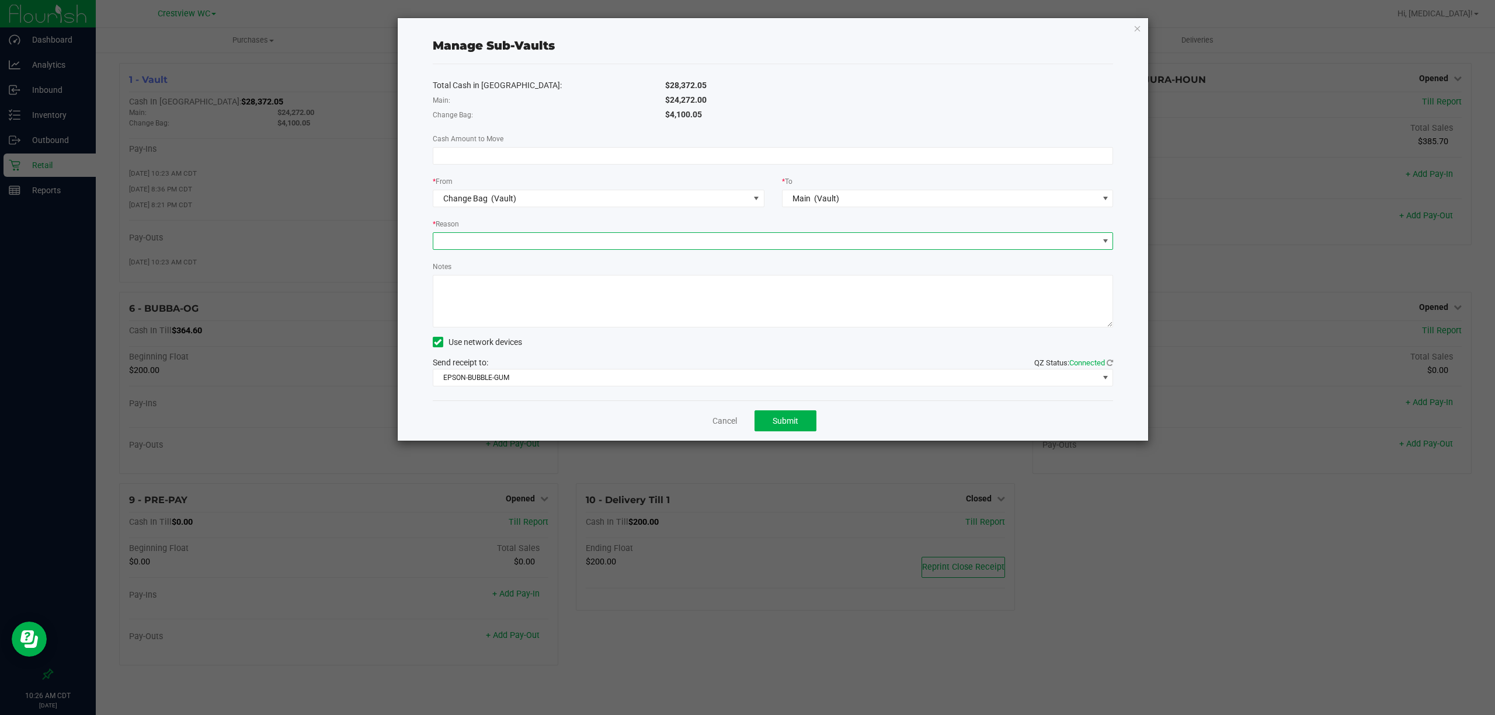
click at [575, 241] on span at bounding box center [765, 241] width 665 height 16
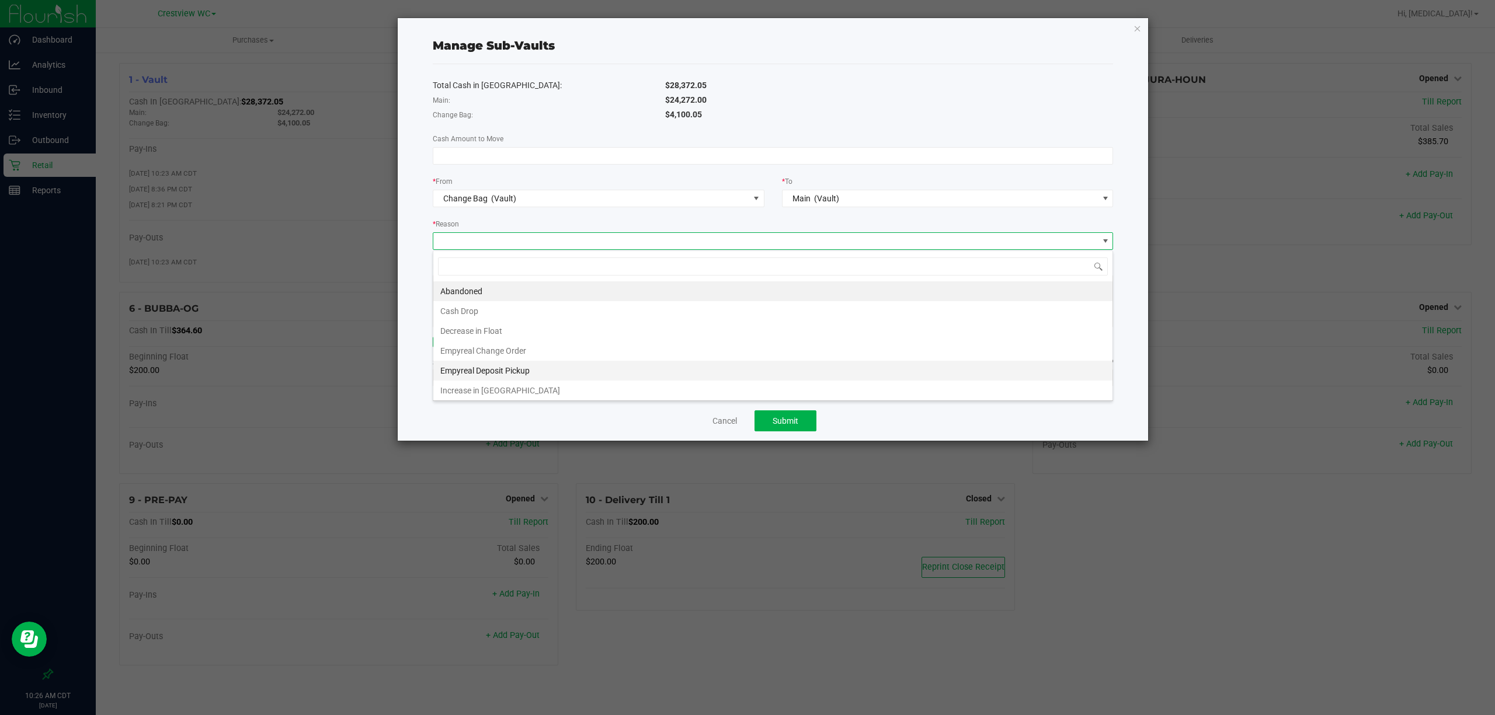
scroll to position [5, 0]
click at [547, 388] on li "Increase in [GEOGRAPHIC_DATA]" at bounding box center [772, 388] width 679 height 20
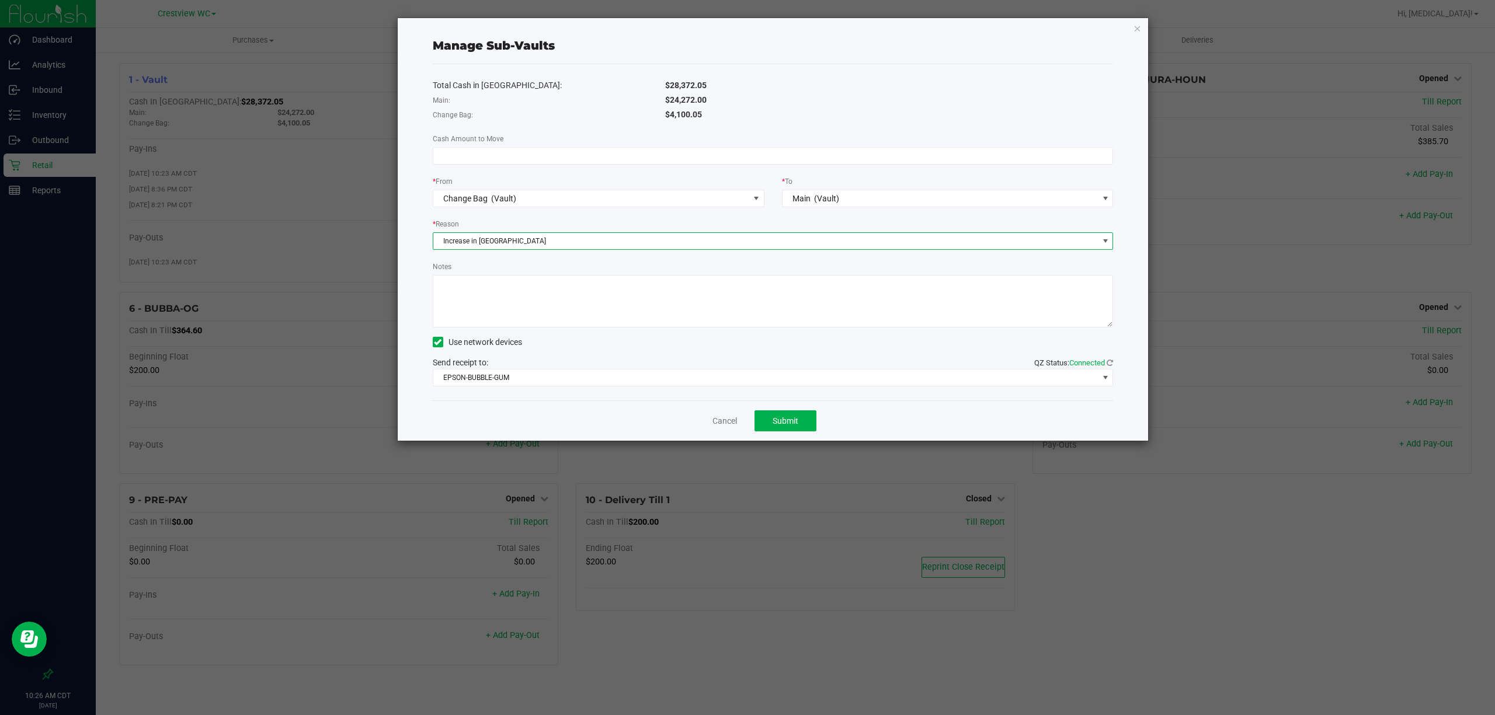
click at [510, 277] on textarea "Notes" at bounding box center [773, 301] width 681 height 53
type textarea "closed till into change bag"
click at [788, 171] on div "Total Cash in [GEOGRAPHIC_DATA]: $28,372.05 Main: $24,272.00 Change Bag: $4,100…" at bounding box center [773, 232] width 681 height 336
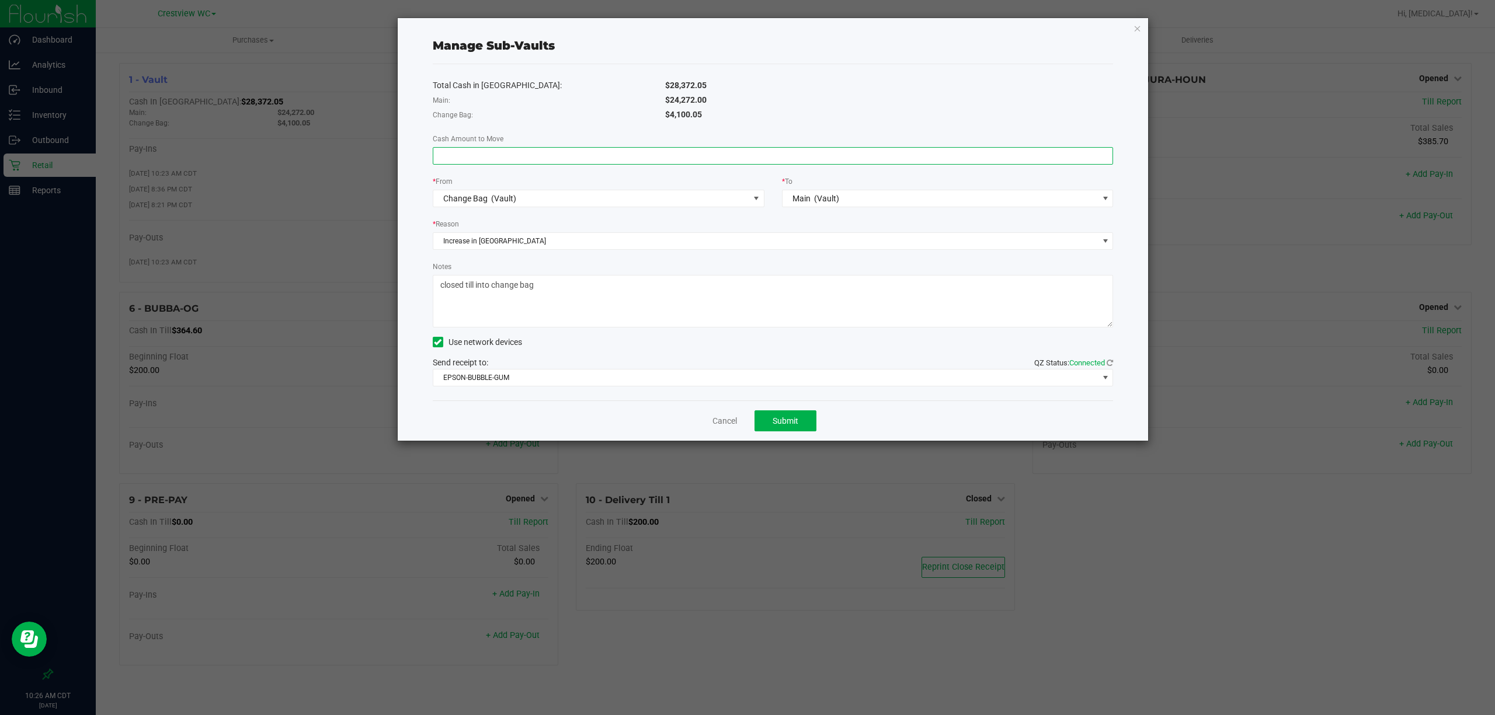
click at [793, 159] on input at bounding box center [773, 156] width 680 height 16
type input "$638.05"
click at [793, 421] on span "Submit" at bounding box center [786, 420] width 26 height 9
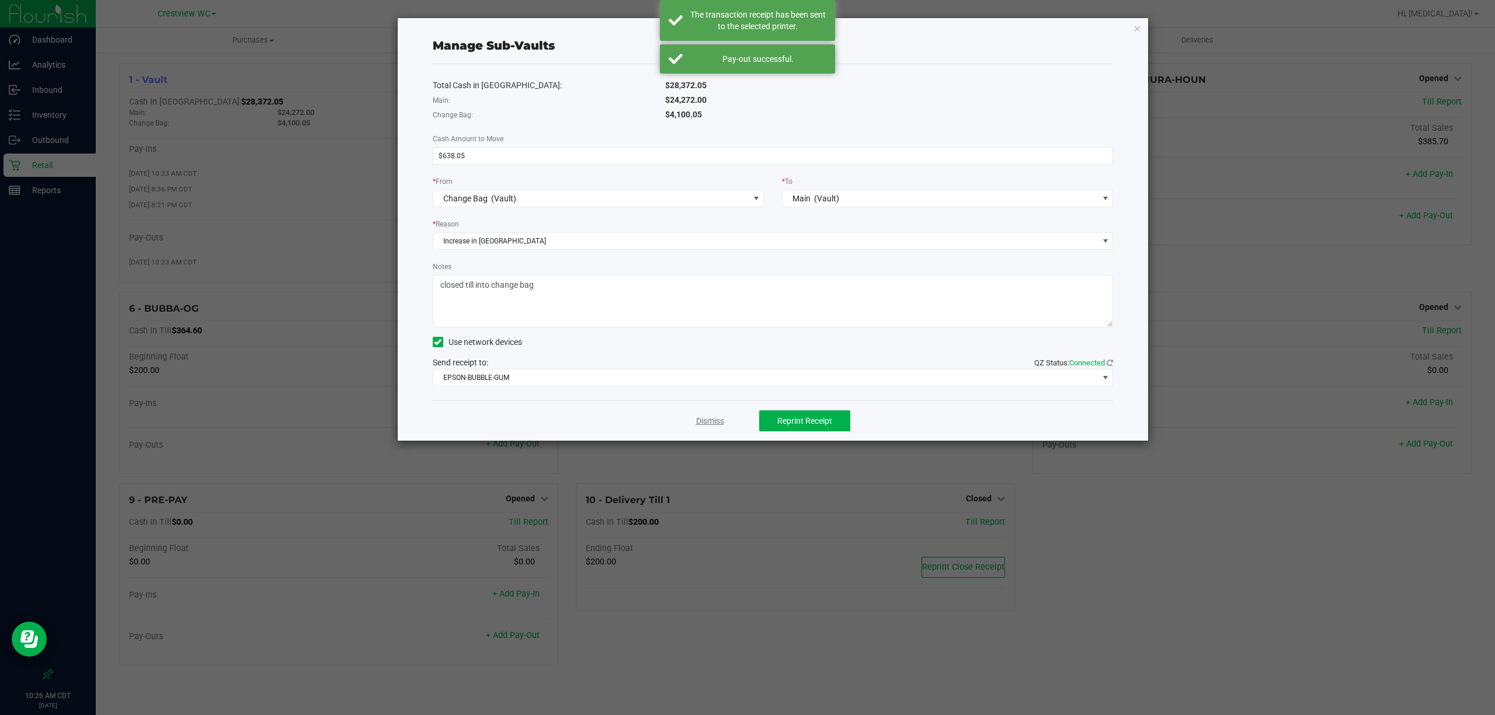
click at [713, 421] on link "Dismiss" at bounding box center [710, 421] width 28 height 12
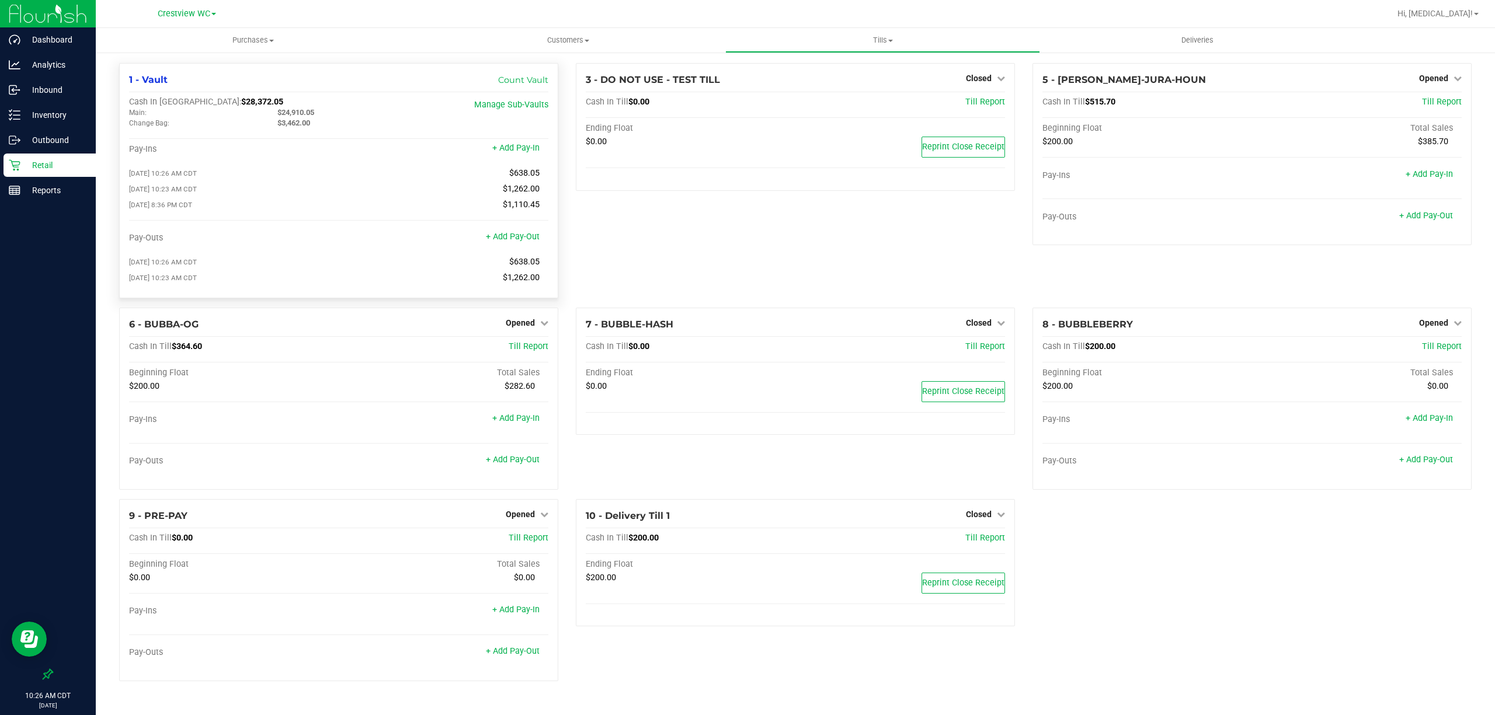
drag, startPoint x: 271, startPoint y: 113, endPoint x: 328, endPoint y: 113, distance: 57.2
click at [328, 113] on div "$24,910.05" at bounding box center [343, 112] width 148 height 11
click at [365, 130] on div "Cash In Vault: $28,372.05 Main: $24,910.05 Change Bag: $3,462.00 Manage Sub-Vau…" at bounding box center [338, 115] width 419 height 37
drag, startPoint x: 342, startPoint y: 110, endPoint x: 251, endPoint y: 115, distance: 91.3
click at [251, 115] on div "Main: $24,910.05" at bounding box center [268, 112] width 297 height 11
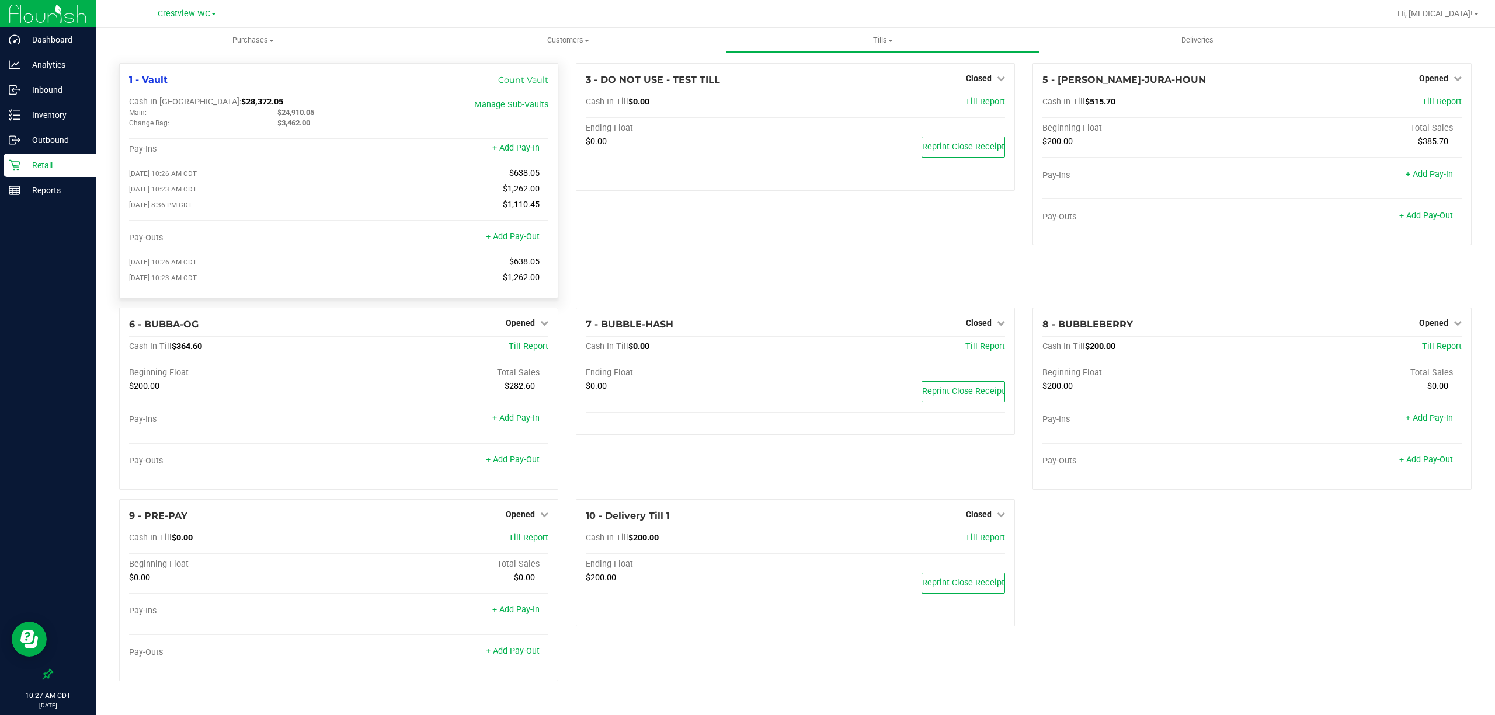
drag, startPoint x: 372, startPoint y: 119, endPoint x: 373, endPoint y: 132, distance: 12.9
click at [373, 132] on div "Cash In Vault: $28,372.05 Main: $24,910.05 Change Bag: $3,462.00 Manage Sub-Vau…" at bounding box center [338, 115] width 419 height 37
drag, startPoint x: 260, startPoint y: 106, endPoint x: 370, endPoint y: 113, distance: 109.4
click at [370, 113] on div "Cash In Vault: $28,372.05 Main: $24,910.05 Change Bag: $3,462.00" at bounding box center [269, 113] width 280 height 32
click at [369, 113] on div "$24,910.05" at bounding box center [343, 112] width 148 height 11
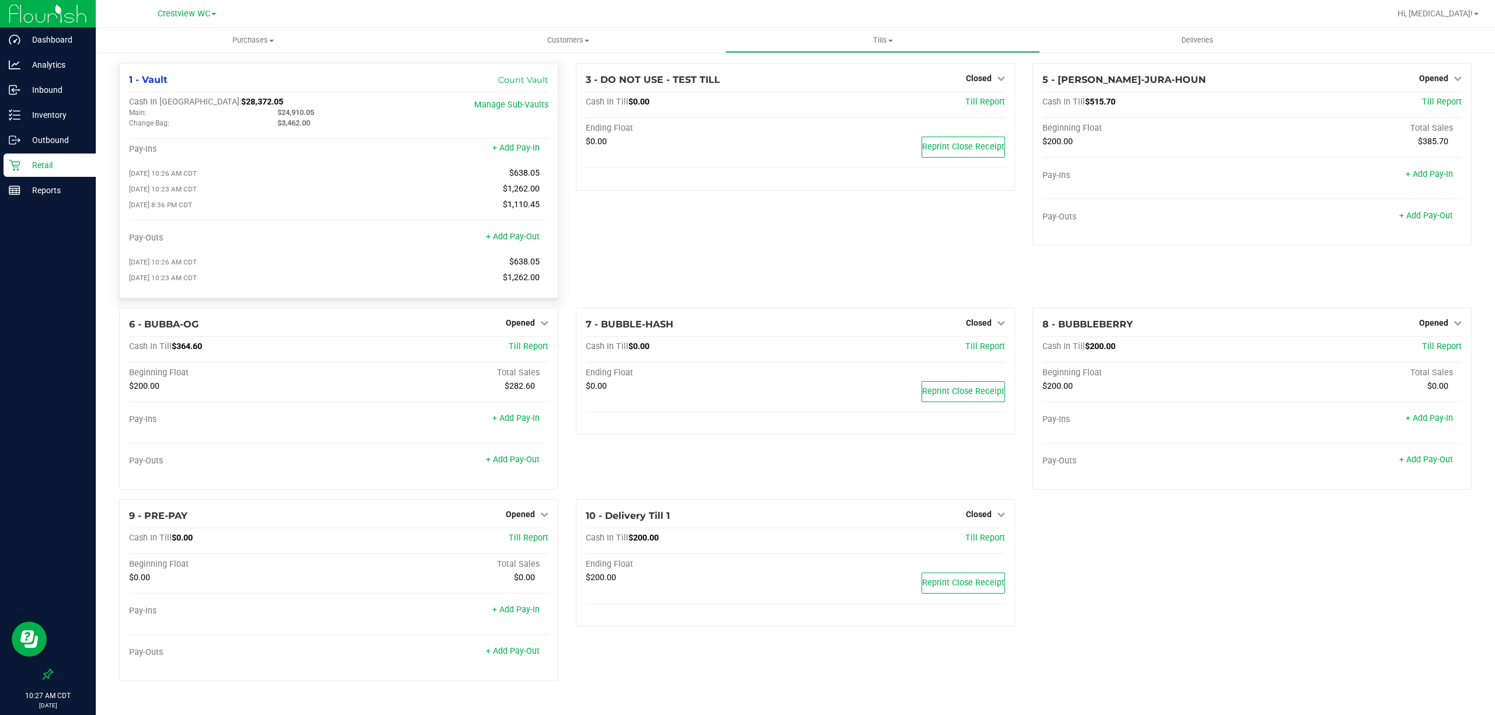
click at [263, 112] on div "Main: $24,910.05" at bounding box center [268, 112] width 297 height 11
click at [797, 221] on div "3 - DO NOT USE - TEST TILL Closed Open Till Cash In Till $0.00 Till Report Endi…" at bounding box center [795, 185] width 457 height 245
drag, startPoint x: 274, startPoint y: 120, endPoint x: 349, endPoint y: 141, distance: 77.7
click at [349, 141] on div "Cash In Vault: $28,372.05 Main: $24,910.05 Change Bag: $3,462.00 Manage Sub-Vau…" at bounding box center [338, 193] width 419 height 192
click at [355, 123] on div "$3,462.00" at bounding box center [343, 123] width 148 height 11
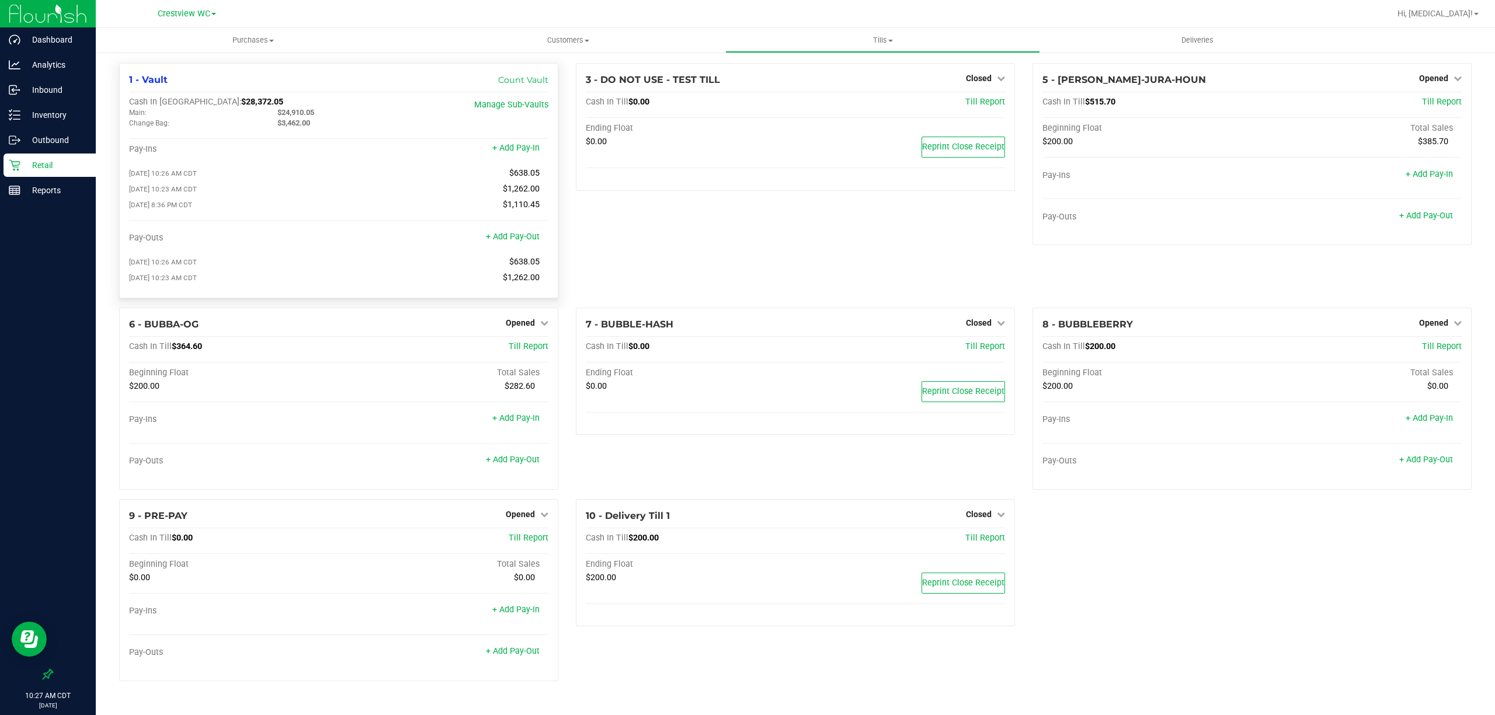
click at [505, 246] on div "Pay-Outs + Add Pay-Out" at bounding box center [338, 241] width 419 height 16
click at [509, 236] on link "+ Add Pay-Out" at bounding box center [513, 237] width 54 height 10
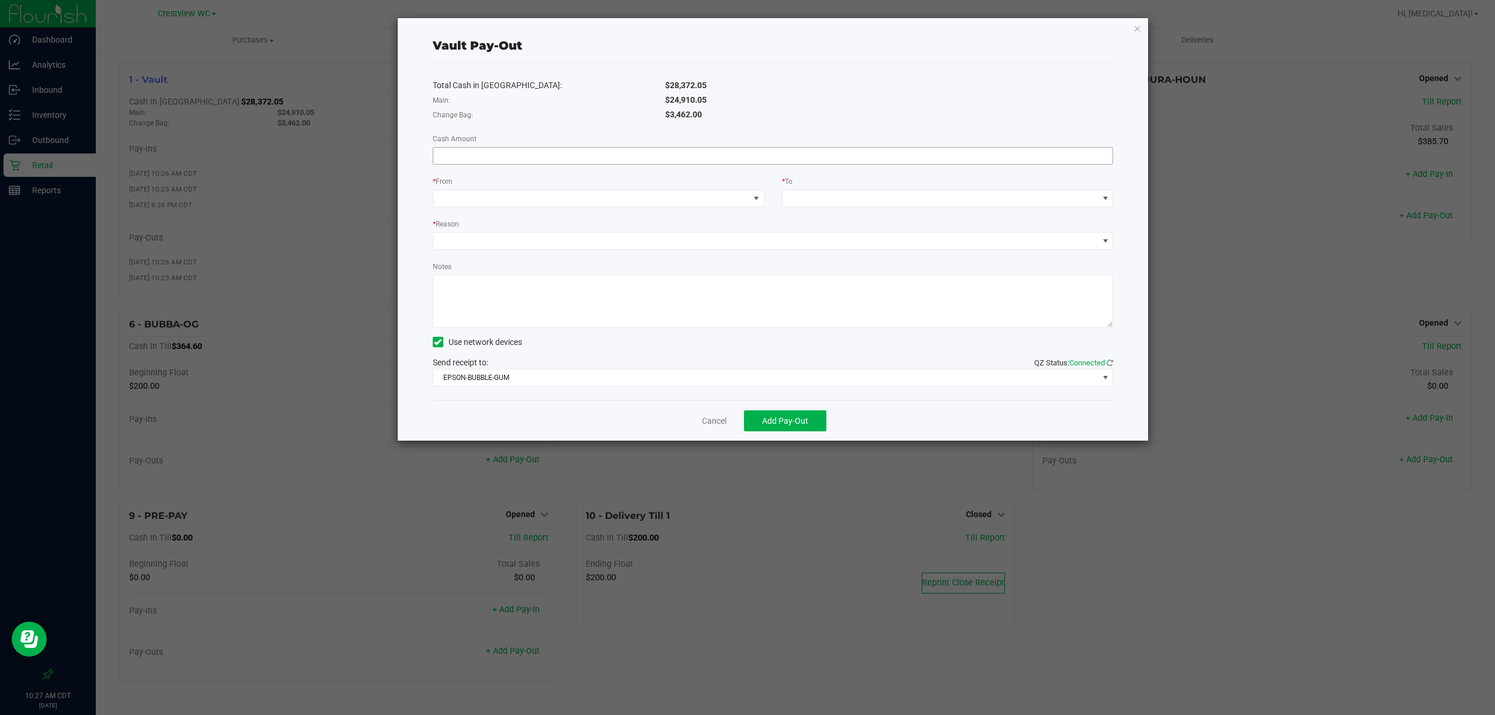
click at [519, 147] on span at bounding box center [773, 156] width 681 height 18
click at [516, 155] on input at bounding box center [773, 156] width 680 height 16
type input "$1,262.00"
click at [570, 200] on span at bounding box center [591, 198] width 316 height 16
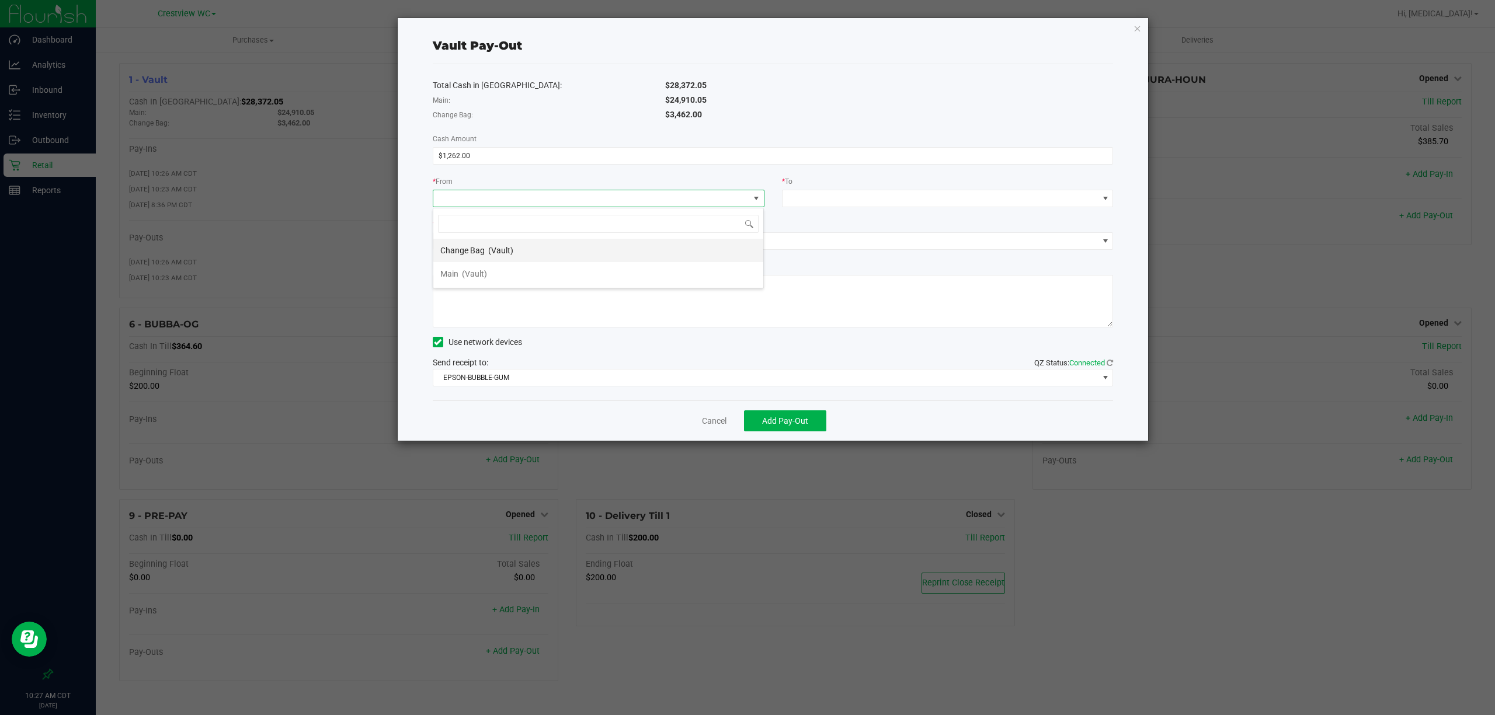
click at [508, 246] on span "(Vault)" at bounding box center [500, 250] width 25 height 9
click at [813, 199] on span at bounding box center [941, 198] width 316 height 16
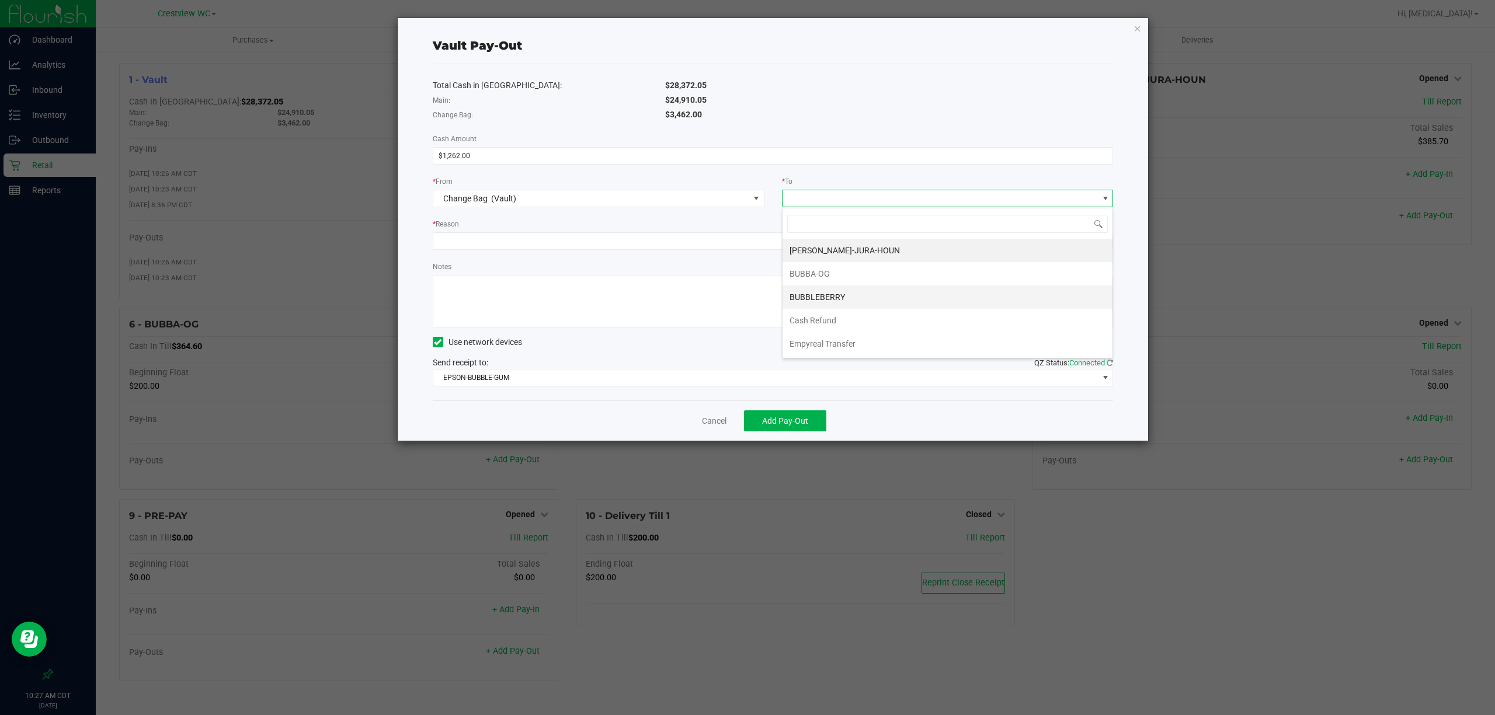
scroll to position [49, 0]
click at [890, 294] on li "Empyreal Transfer" at bounding box center [948, 297] width 330 height 23
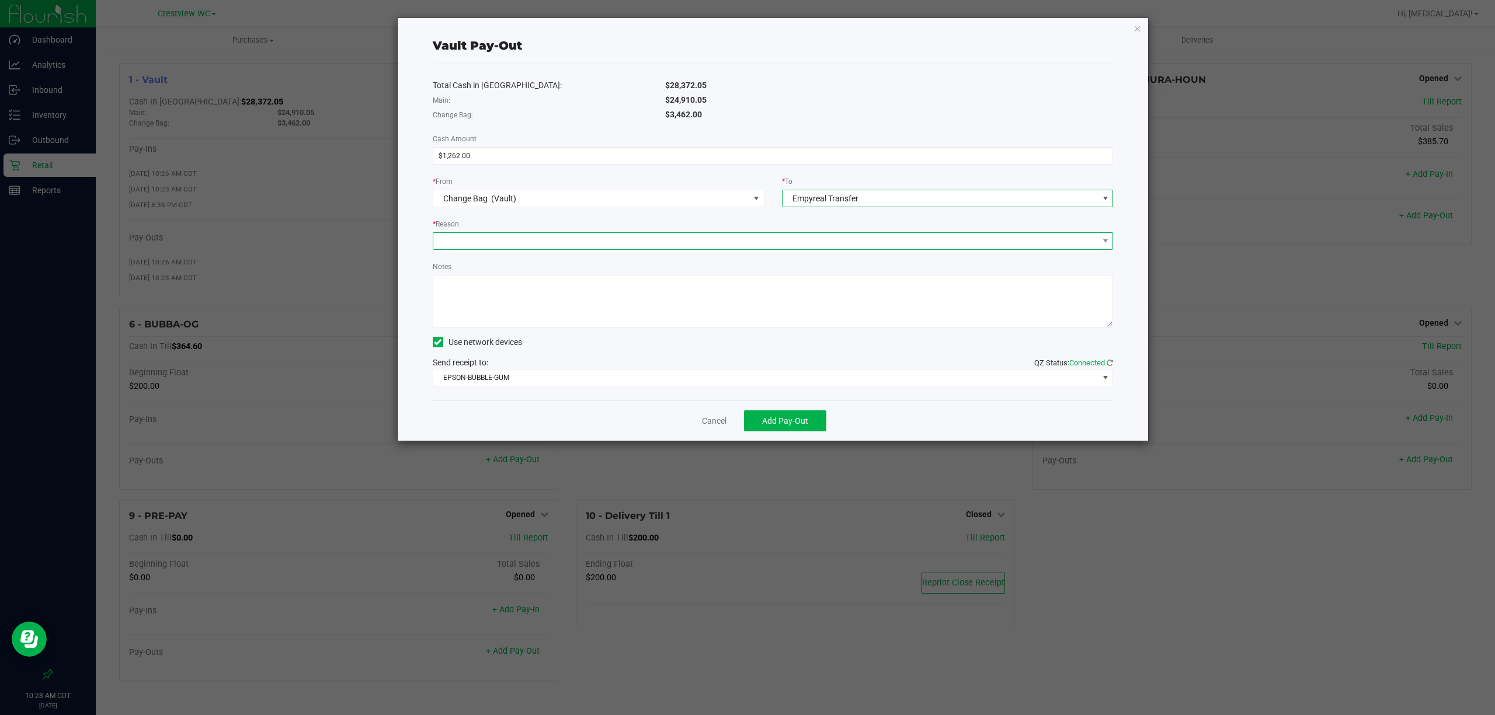
click at [647, 242] on span at bounding box center [765, 241] width 665 height 16
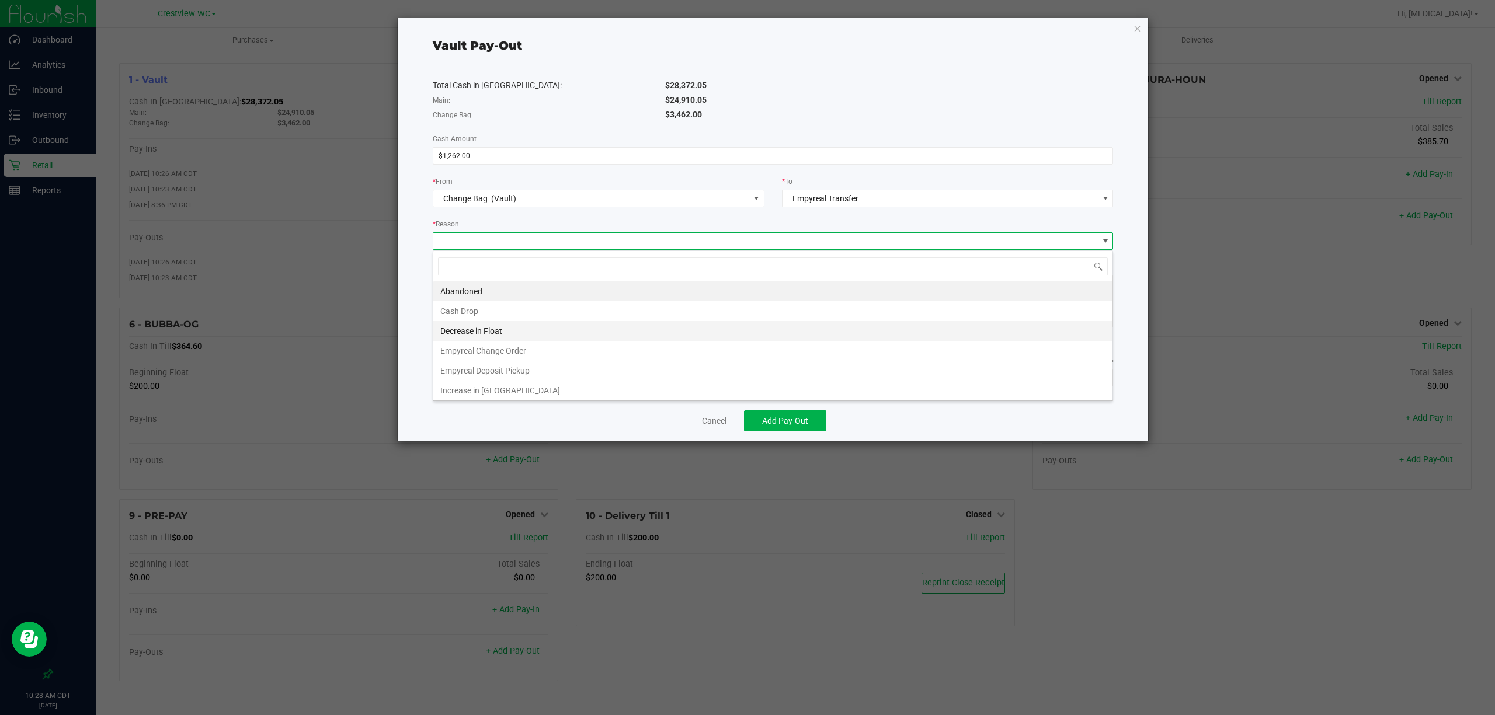
scroll to position [5, 0]
click at [543, 346] on li "Empyreal Change Order" at bounding box center [772, 349] width 679 height 20
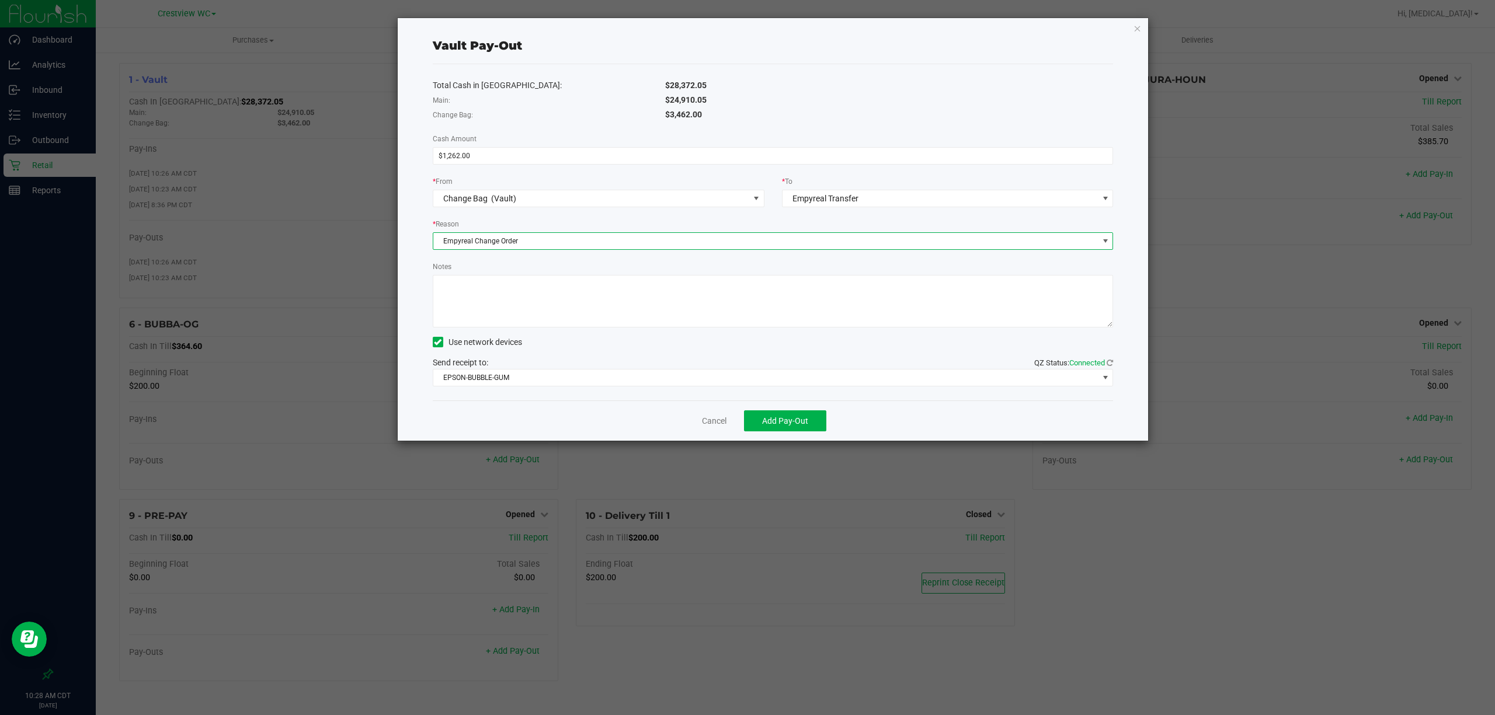
click at [554, 299] on textarea "Notes" at bounding box center [773, 301] width 681 height 53
type textarea "1262 change order"
click at [808, 424] on button "Add Pay-Out" at bounding box center [785, 421] width 82 height 21
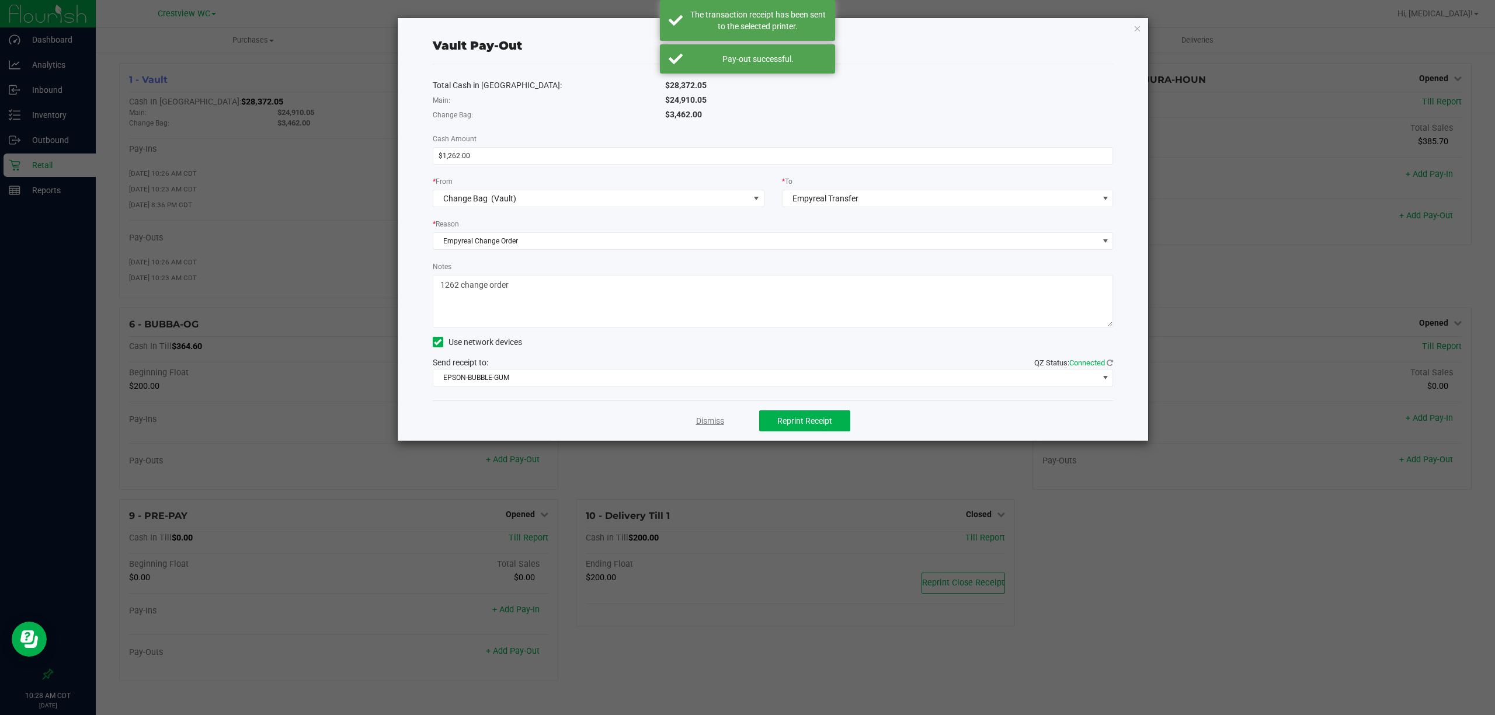
click at [708, 419] on link "Dismiss" at bounding box center [710, 421] width 28 height 12
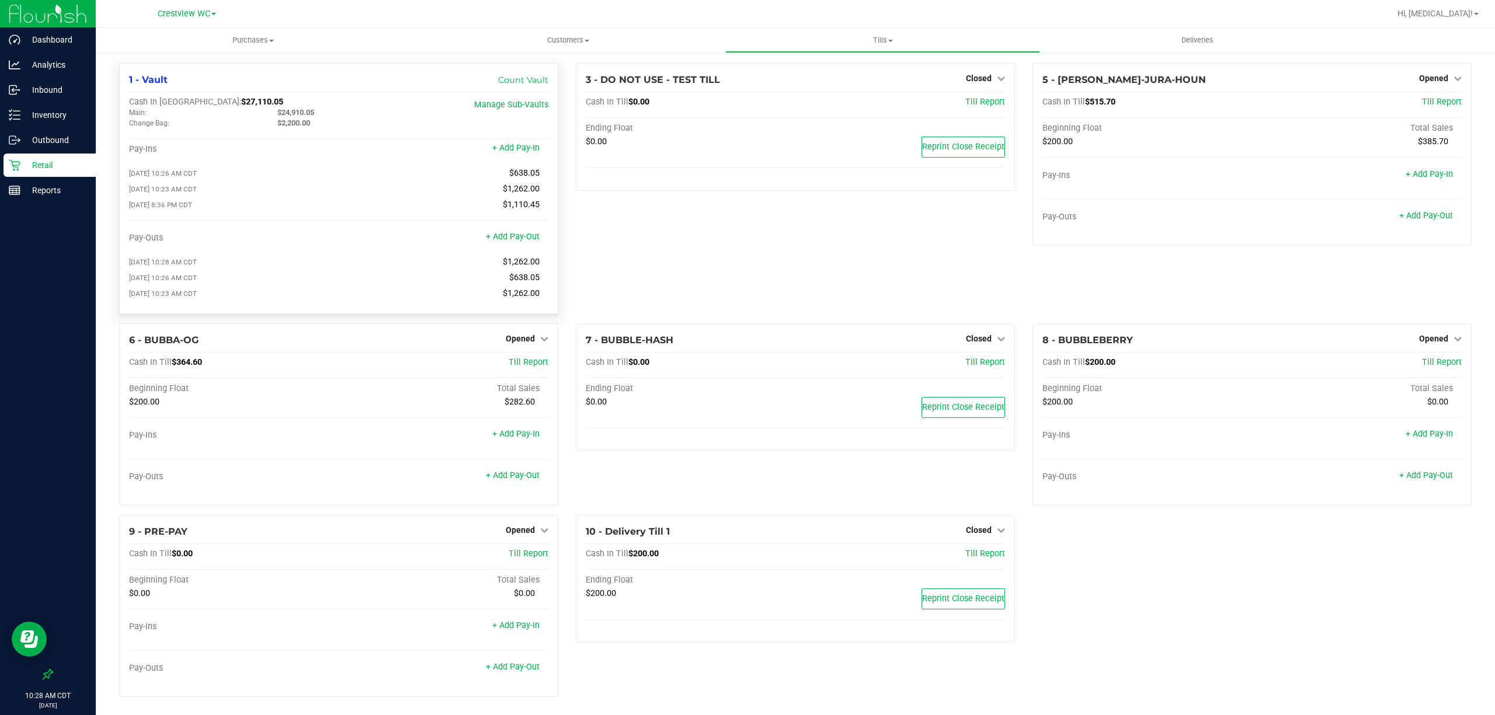
drag, startPoint x: 224, startPoint y: 123, endPoint x: 437, endPoint y: 123, distance: 213.2
click at [437, 123] on div "Cash In Vault: $27,110.05 Main: $24,910.05 Change Bag: $2,200.00 Manage Sub-Vau…" at bounding box center [338, 115] width 419 height 37
click at [380, 132] on div "Cash In Vault: $27,110.05 Main: $24,910.05 Change Bag: $2,200.00 Manage Sub-Vau…" at bounding box center [338, 115] width 419 height 37
drag, startPoint x: 273, startPoint y: 110, endPoint x: 327, endPoint y: 110, distance: 53.7
click at [327, 110] on div "$24,910.05" at bounding box center [343, 112] width 148 height 11
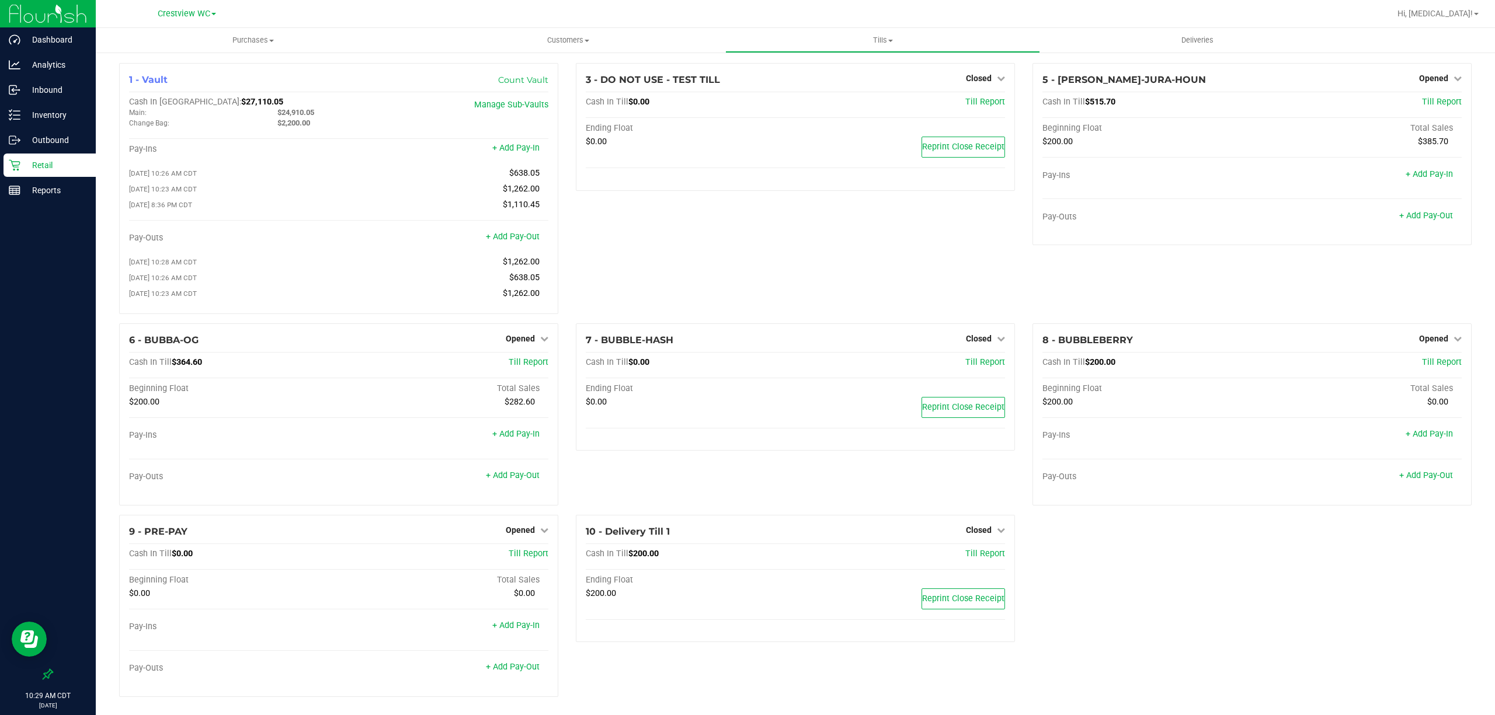
click at [659, 260] on div "3 - DO NOT USE - TEST TILL Closed Open Till Cash In Till $0.00 Till Report Endi…" at bounding box center [795, 193] width 457 height 260
click at [828, 303] on div "3 - DO NOT USE - TEST TILL Closed Open Till Cash In Till $0.00 Till Report Endi…" at bounding box center [795, 193] width 457 height 260
drag, startPoint x: 269, startPoint y: 124, endPoint x: 364, endPoint y: 127, distance: 95.2
click at [364, 127] on div "$2,200.00" at bounding box center [343, 123] width 148 height 11
click at [356, 126] on div "$2,200.00" at bounding box center [343, 123] width 148 height 11
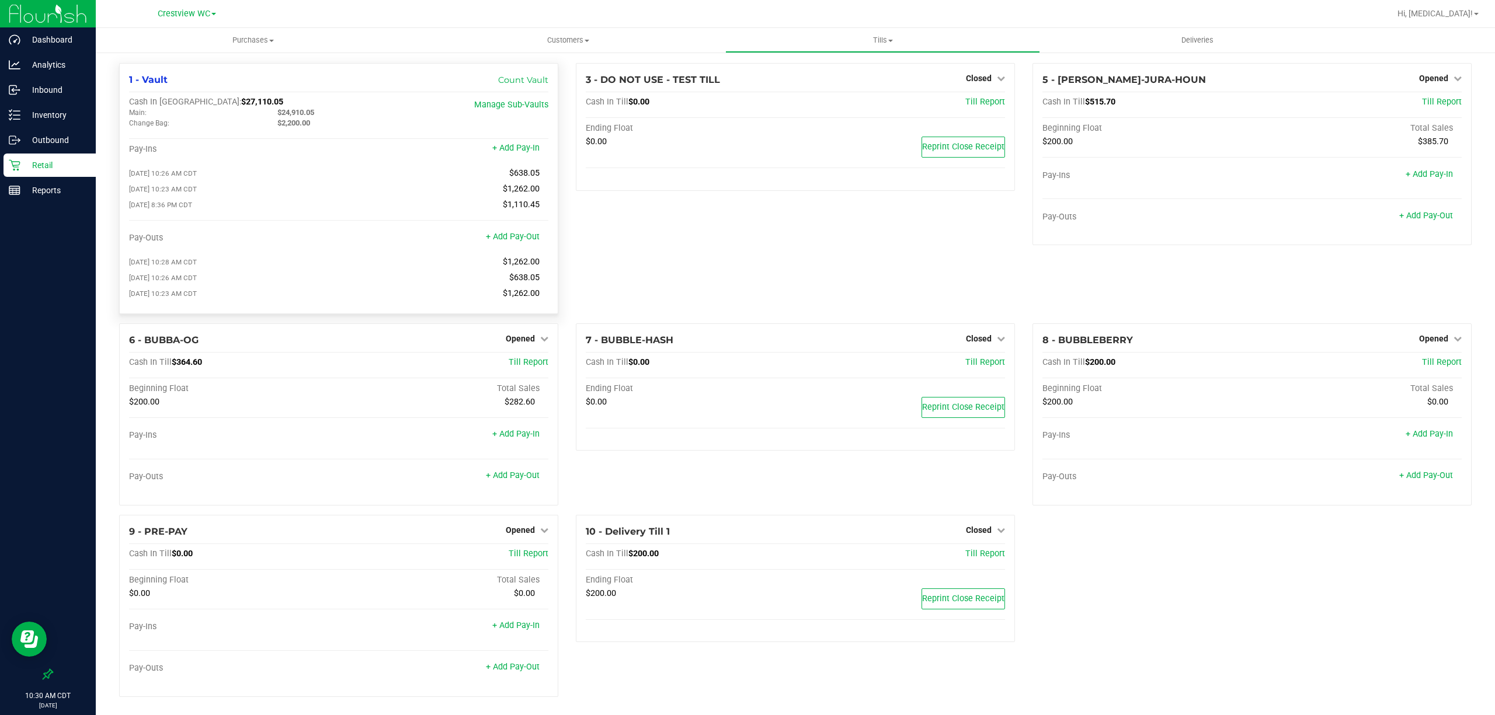
drag, startPoint x: 269, startPoint y: 111, endPoint x: 339, endPoint y: 110, distance: 70.7
click at [339, 110] on div "$24,910.05" at bounding box center [343, 112] width 148 height 11
drag, startPoint x: 271, startPoint y: 124, endPoint x: 367, endPoint y: 124, distance: 95.8
click at [367, 124] on div "$2,200.00" at bounding box center [343, 123] width 148 height 11
drag, startPoint x: 269, startPoint y: 116, endPoint x: 330, endPoint y: 108, distance: 61.8
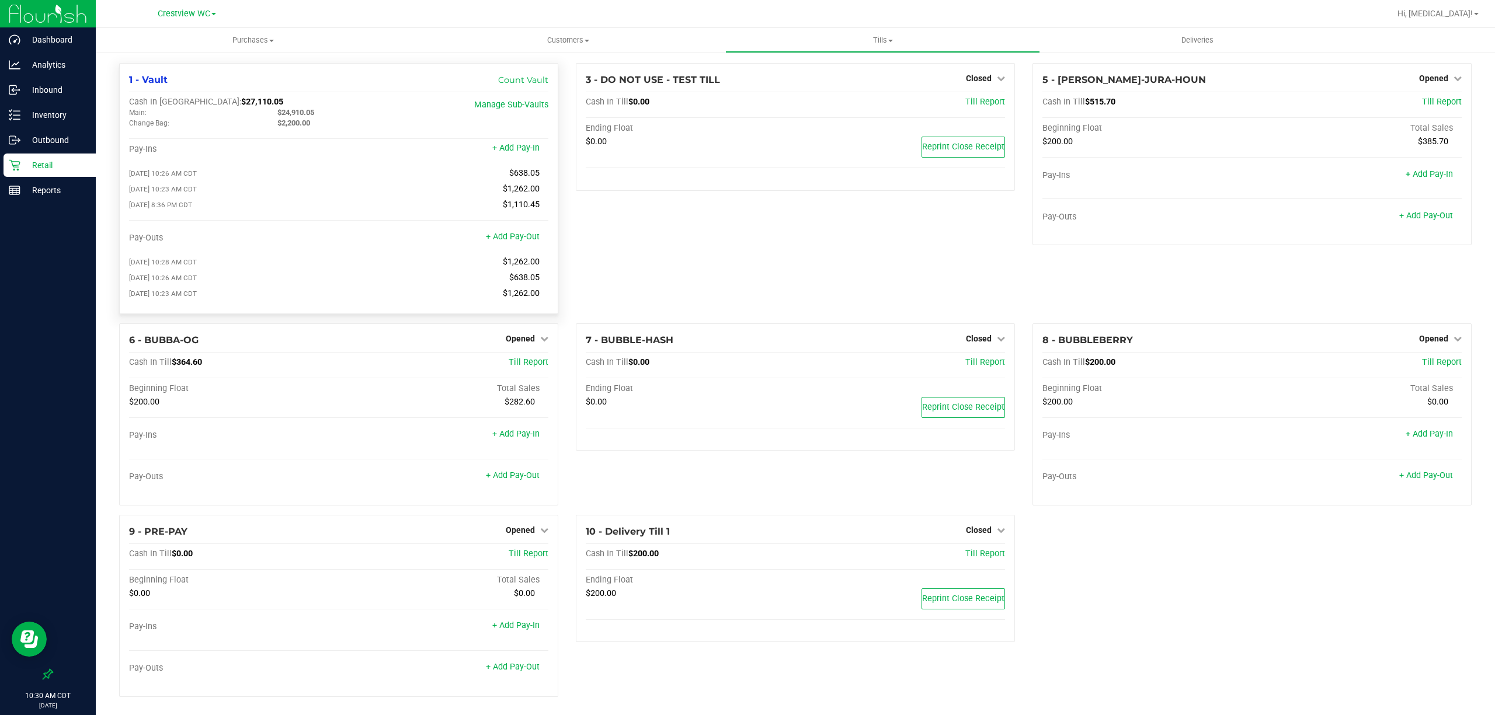
click at [330, 108] on div "$24,910.05" at bounding box center [343, 112] width 148 height 11
click at [290, 128] on div "$2,200.00" at bounding box center [343, 123] width 148 height 11
click at [152, 121] on span "Change Bag:" at bounding box center [149, 123] width 40 height 8
drag, startPoint x: 118, startPoint y: 112, endPoint x: 287, endPoint y: 113, distance: 169.4
click at [287, 113] on div "1 - Vault Count Vault Cash In Vault: $27,110.05 Main: $24,910.05 Change Bag: $2…" at bounding box center [338, 193] width 457 height 260
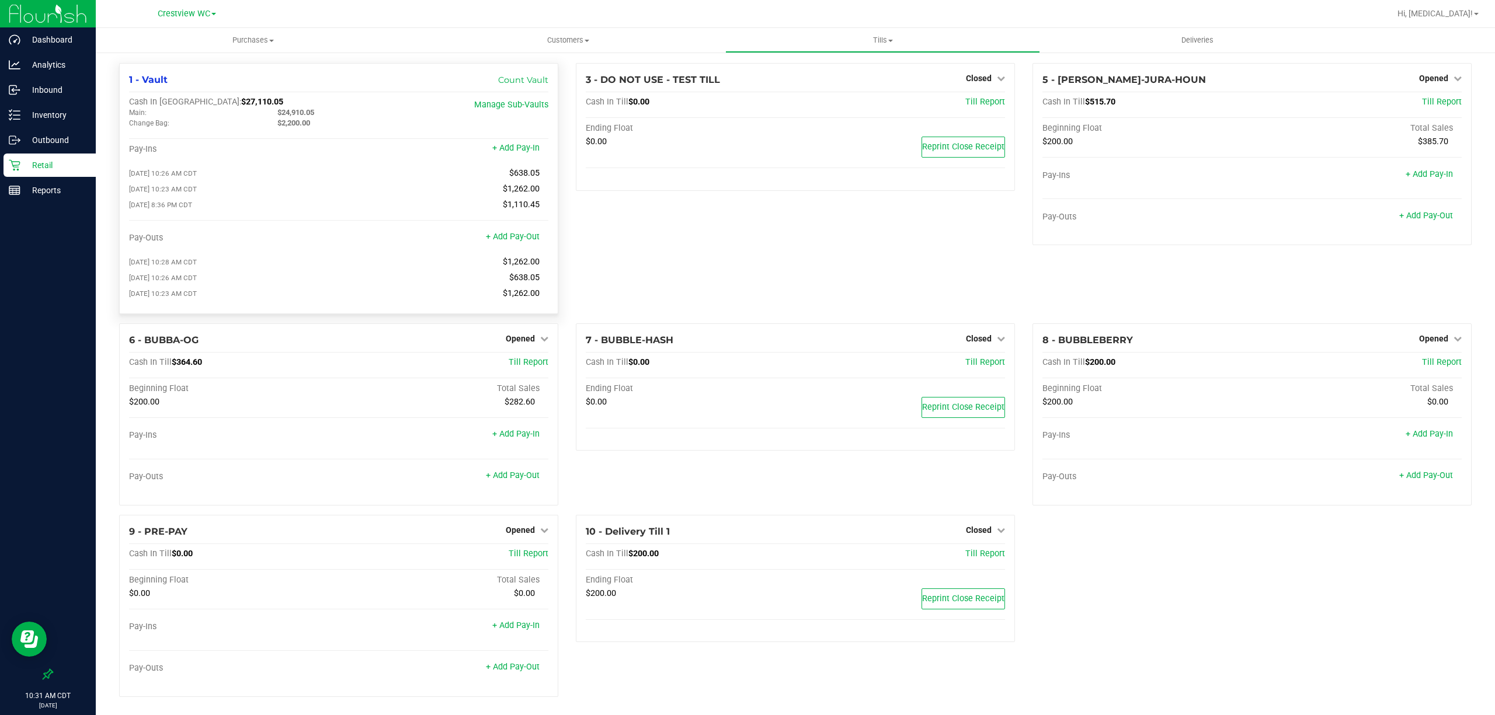
click at [309, 113] on span "$24,910.05" at bounding box center [295, 112] width 37 height 9
drag, startPoint x: 346, startPoint y: 109, endPoint x: 255, endPoint y: 109, distance: 90.5
click at [255, 109] on div "Main: $24,910.05" at bounding box center [268, 112] width 297 height 11
click at [711, 262] on div "3 - DO NOT USE - TEST TILL Closed Open Till Cash In Till $0.00 Till Report Endi…" at bounding box center [795, 193] width 457 height 260
drag, startPoint x: 272, startPoint y: 123, endPoint x: 335, endPoint y: 130, distance: 62.9
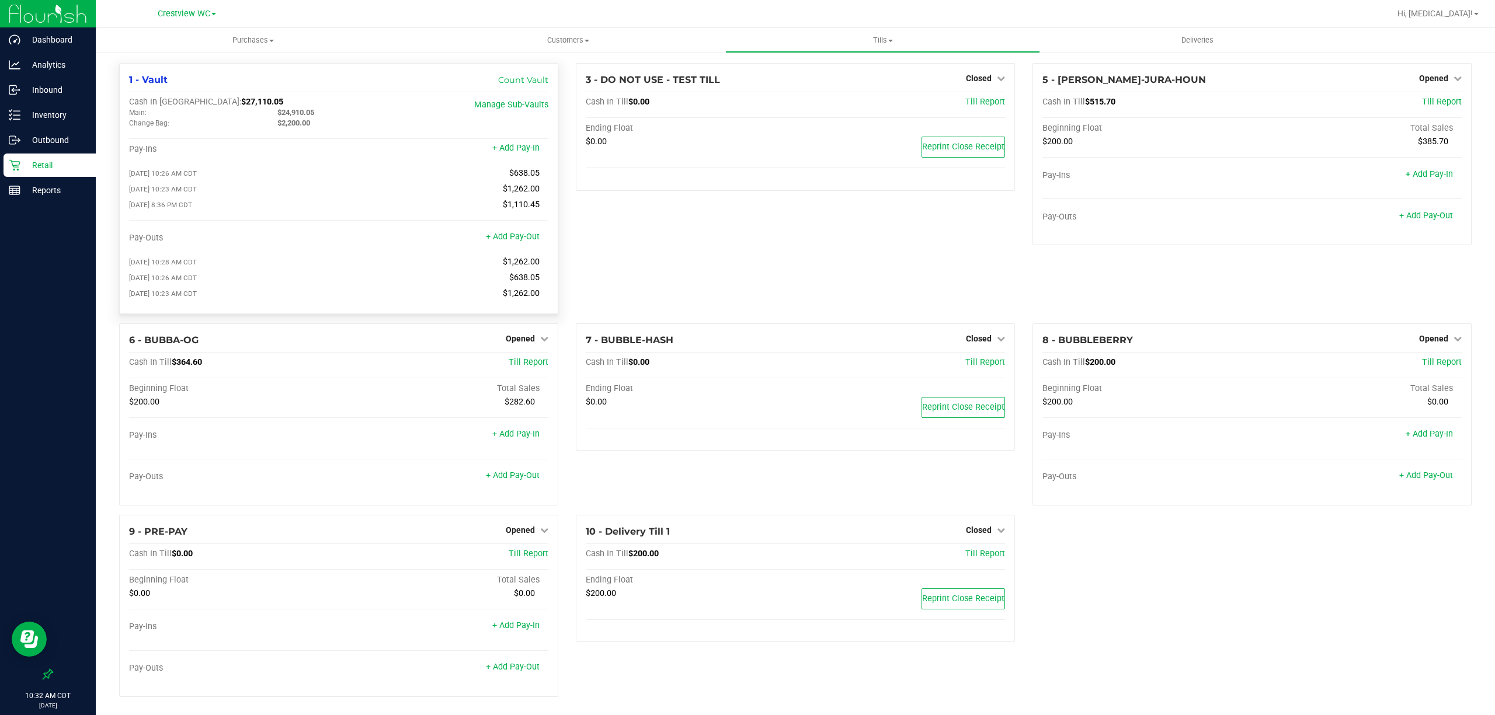
click at [335, 130] on div "Cash In Vault: $27,110.05 Main: $24,910.05 Change Bag: $2,200.00 Manage Sub-Vau…" at bounding box center [338, 115] width 419 height 37
click at [230, 134] on div "Cash In Vault: $27,110.05 Main: $24,910.05 Change Bag: $2,200.00 Manage Sub-Vau…" at bounding box center [338, 200] width 419 height 207
drag, startPoint x: 279, startPoint y: 123, endPoint x: 339, endPoint y: 131, distance: 60.8
click at [339, 131] on div "Cash In Vault: $27,110.05 Main: $24,910.05 Change Bag: $2,200.00 Manage Sub-Vau…" at bounding box center [338, 115] width 419 height 37
click at [311, 125] on div "$2,200.00" at bounding box center [343, 123] width 148 height 11
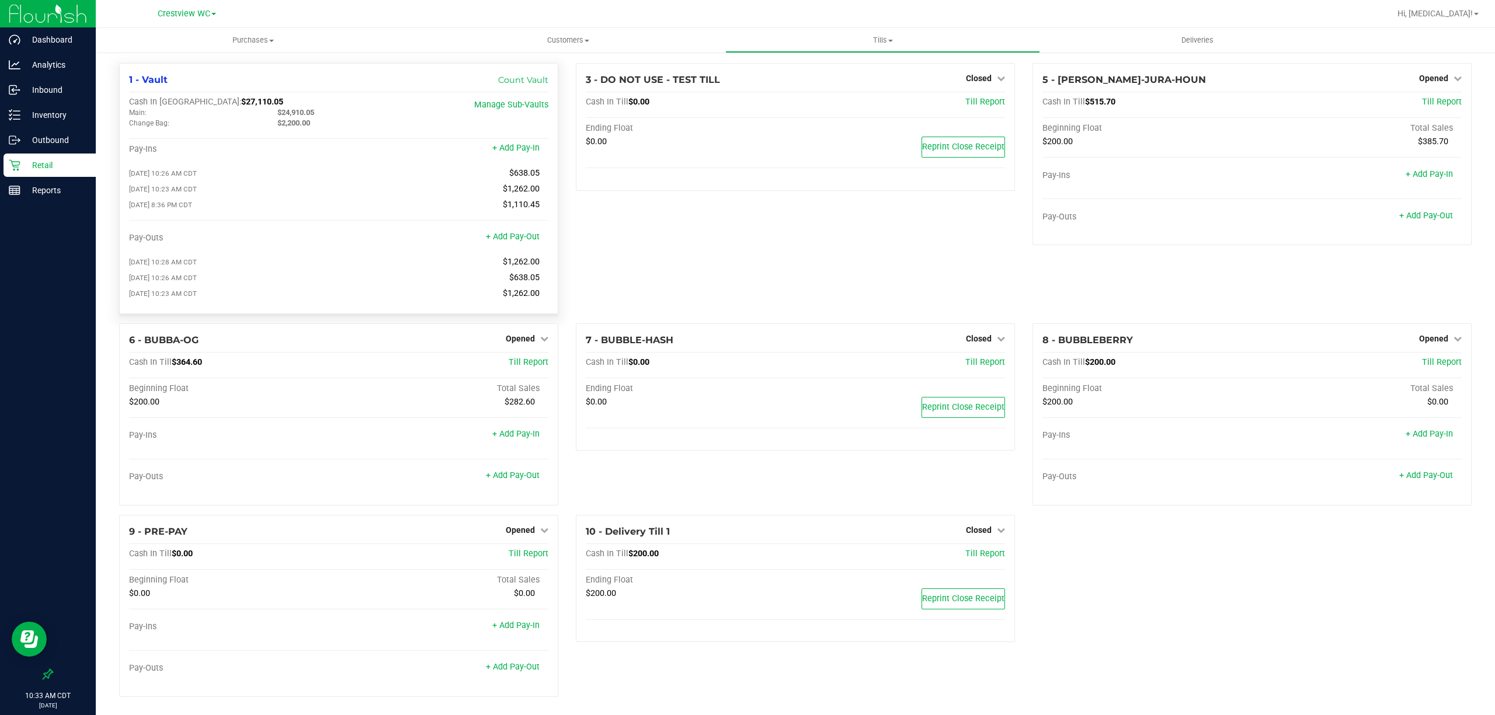
drag, startPoint x: 272, startPoint y: 120, endPoint x: 369, endPoint y: 120, distance: 97.0
click at [369, 120] on div "$2,200.00" at bounding box center [343, 123] width 148 height 11
click at [260, 108] on div "Main:" at bounding box center [194, 112] width 148 height 11
drag, startPoint x: 262, startPoint y: 115, endPoint x: 350, endPoint y: 111, distance: 88.3
click at [350, 111] on div "Main: $24,910.05" at bounding box center [268, 112] width 297 height 11
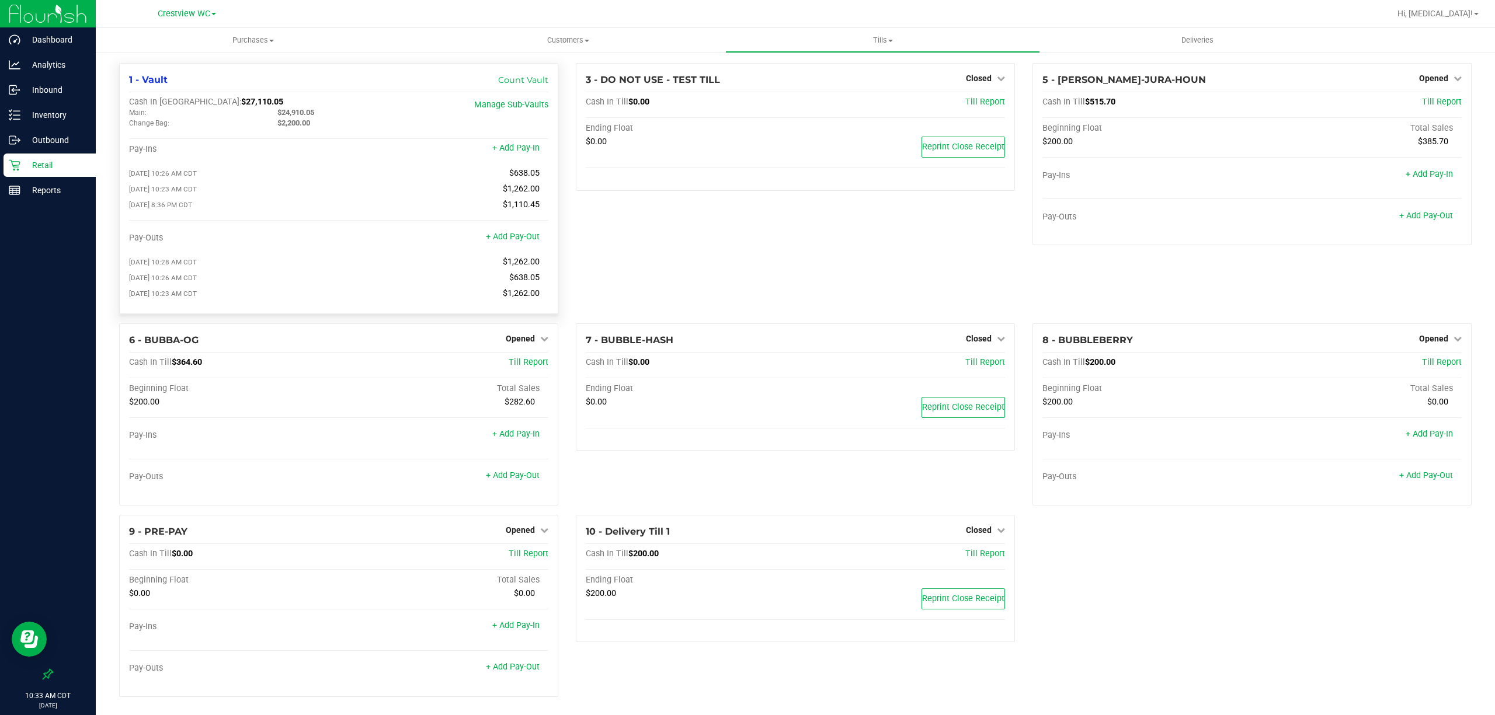
click at [265, 128] on div "Change Bag:" at bounding box center [194, 123] width 148 height 11
drag, startPoint x: 265, startPoint y: 126, endPoint x: 354, endPoint y: 128, distance: 89.4
click at [354, 128] on div "Change Bag: $2,200.00" at bounding box center [268, 123] width 297 height 11
click at [692, 221] on div "3 - DO NOT USE - TEST TILL Closed Open Till Cash In Till $0.00 Till Report Endi…" at bounding box center [795, 193] width 457 height 260
drag, startPoint x: 276, startPoint y: 111, endPoint x: 329, endPoint y: 111, distance: 53.7
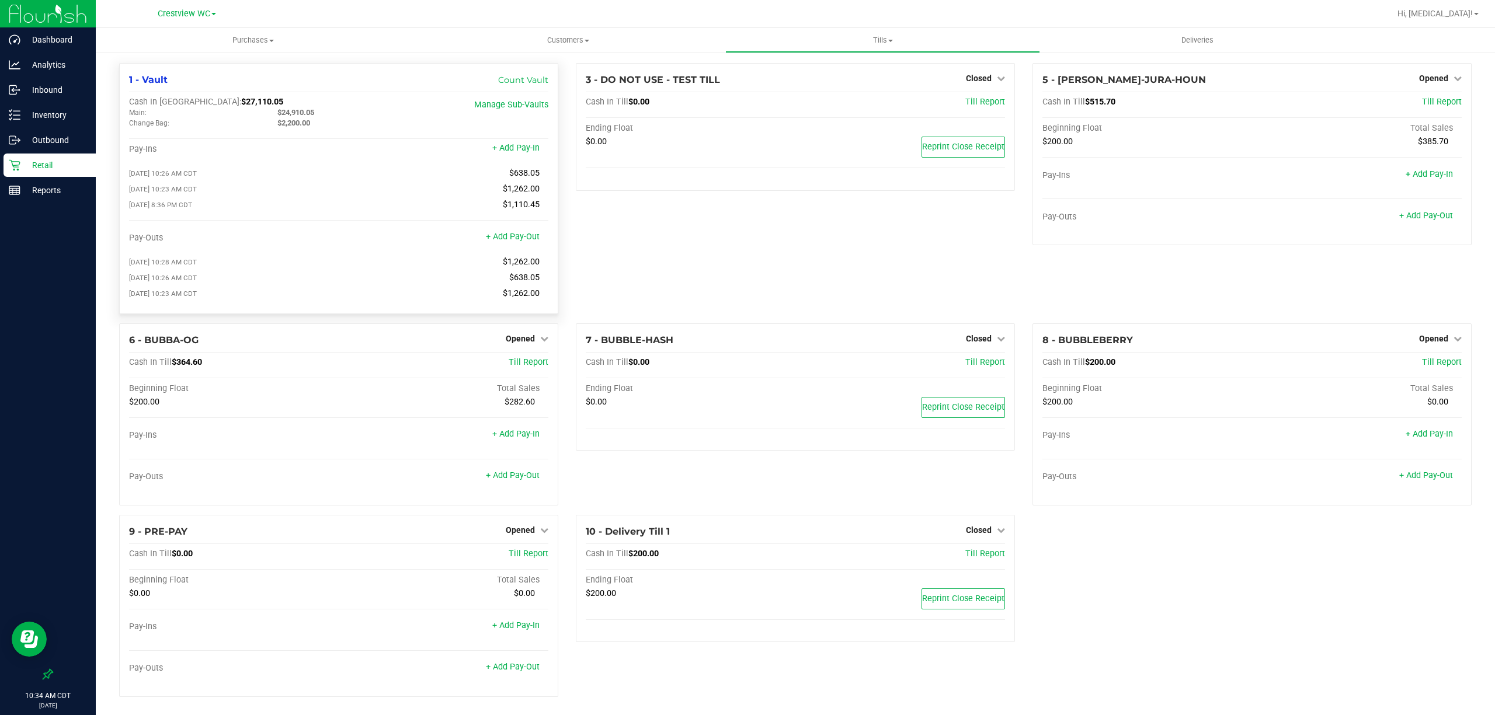
click at [329, 111] on div "$24,910.05" at bounding box center [343, 112] width 148 height 11
drag, startPoint x: 252, startPoint y: 125, endPoint x: 367, endPoint y: 133, distance: 115.4
click at [367, 133] on div "Cash In Vault: $27,110.05 Main: $24,910.05 Change Bag: $2,200.00 Manage Sub-Vau…" at bounding box center [338, 115] width 419 height 37
drag, startPoint x: 342, startPoint y: 138, endPoint x: 315, endPoint y: 134, distance: 26.5
click at [339, 138] on div "Cash In Vault: $27,110.05 Main: $24,910.05 Change Bag: $2,200.00 Manage Sub-Vau…" at bounding box center [338, 200] width 419 height 207
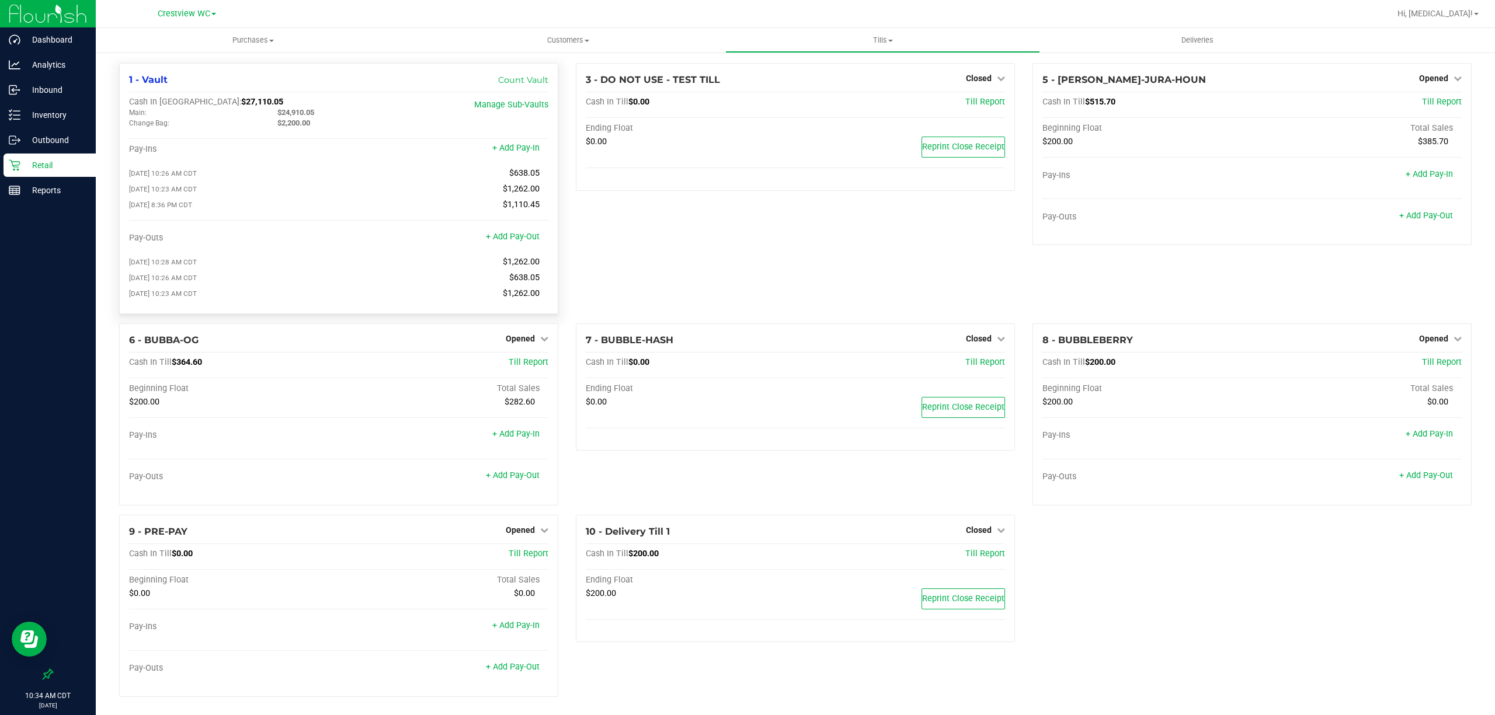
drag, startPoint x: 291, startPoint y: 125, endPoint x: 323, endPoint y: 127, distance: 32.2
click at [323, 127] on div "$2,200.00" at bounding box center [343, 123] width 148 height 11
drag, startPoint x: 270, startPoint y: 110, endPoint x: 328, endPoint y: 112, distance: 57.9
click at [328, 112] on div "$24,910.05" at bounding box center [343, 112] width 148 height 11
click at [339, 133] on div "Cash In Vault: $27,110.05 Main: $24,910.05 Change Bag: $2,200.00 Manage Sub-Vau…" at bounding box center [338, 115] width 419 height 37
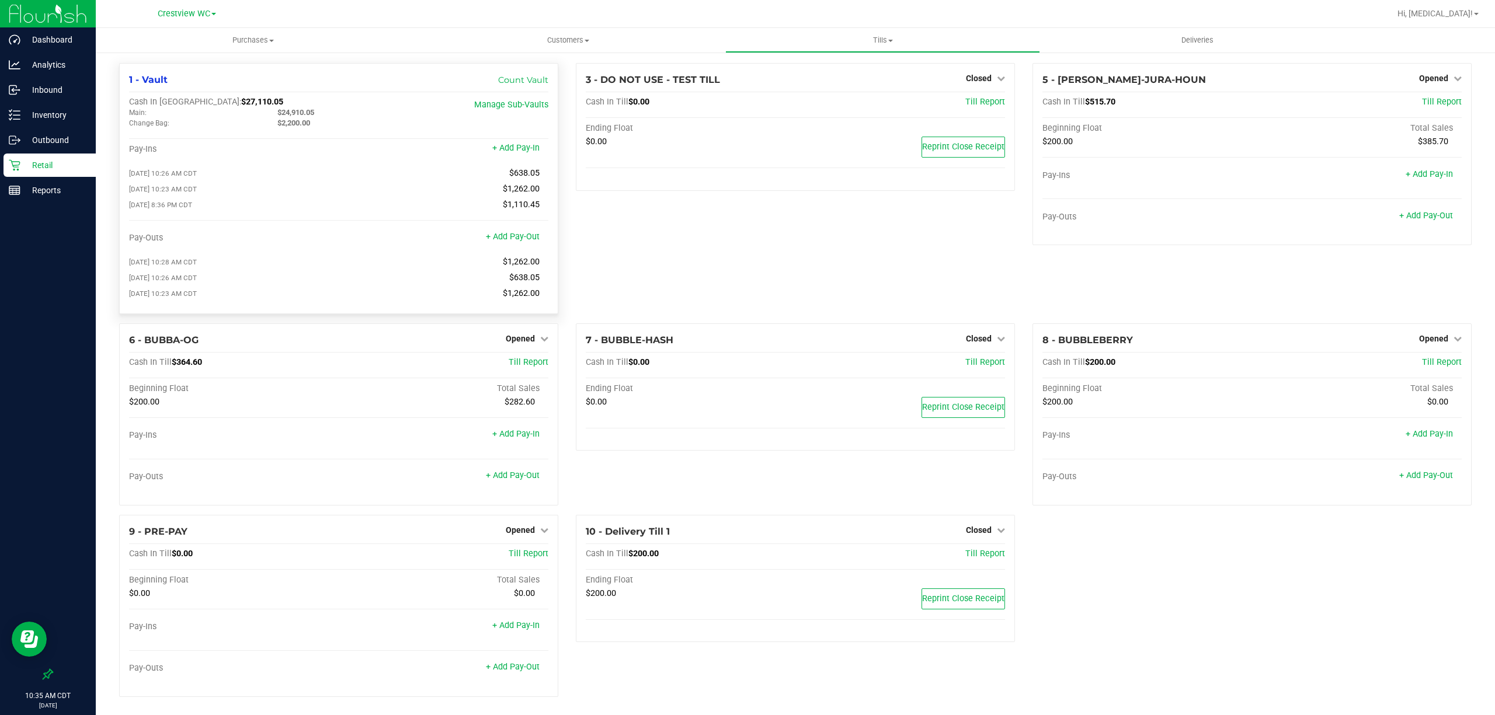
drag, startPoint x: 269, startPoint y: 113, endPoint x: 335, endPoint y: 113, distance: 66.6
click at [335, 113] on div "$24,910.05" at bounding box center [343, 112] width 148 height 11
click at [966, 272] on div "3 - DO NOT USE - TEST TILL Closed Open Till Cash In Till $0.00 Till Report Endi…" at bounding box center [795, 193] width 457 height 260
drag, startPoint x: 718, startPoint y: 262, endPoint x: 718, endPoint y: 246, distance: 15.8
click at [718, 258] on div "3 - DO NOT USE - TEST TILL Closed Open Till Cash In Till $0.00 Till Report Endi…" at bounding box center [795, 193] width 457 height 260
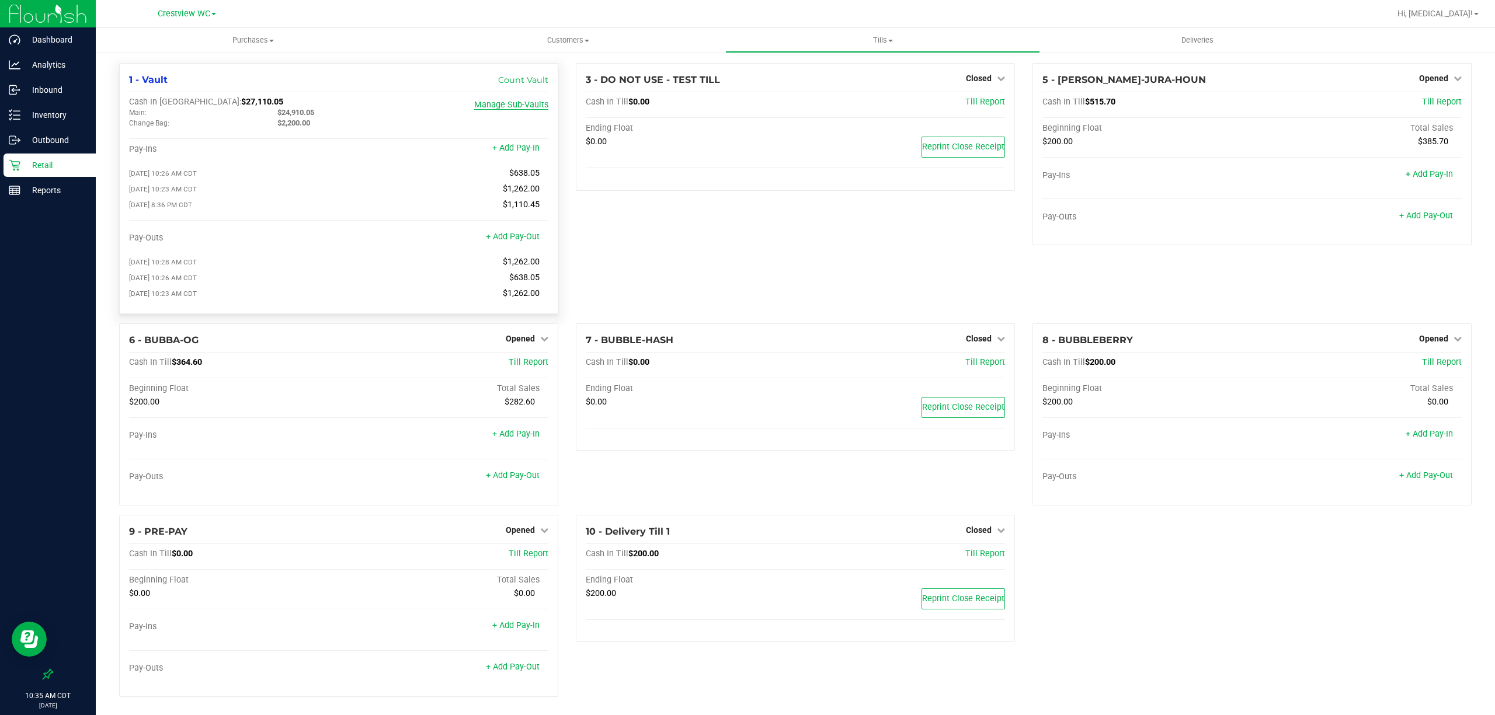
click at [510, 105] on link "Manage Sub-Vaults" at bounding box center [511, 105] width 74 height 10
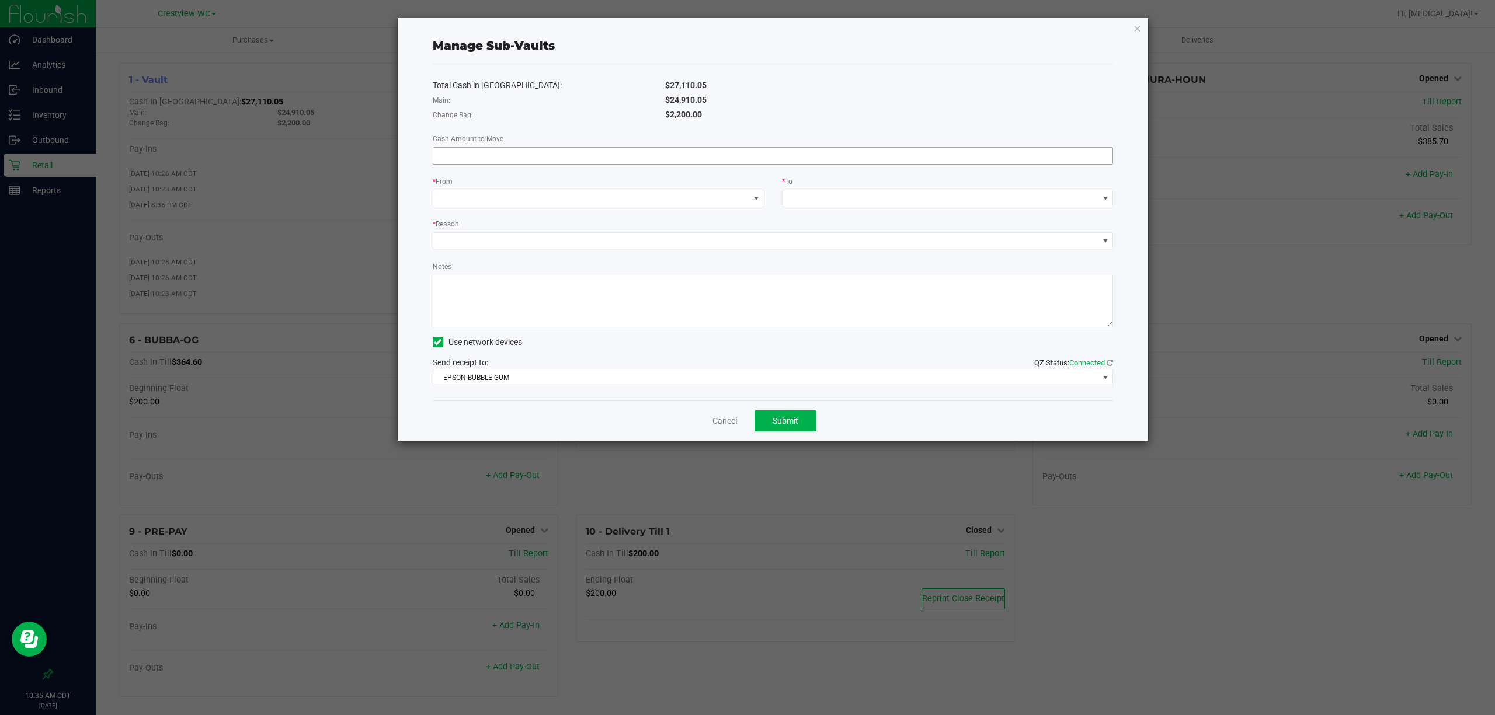
click at [515, 155] on input at bounding box center [773, 156] width 680 height 16
type input "$1,262.00"
click at [539, 190] on span at bounding box center [591, 198] width 316 height 16
click at [851, 293] on textarea "Notes" at bounding box center [773, 301] width 681 height 53
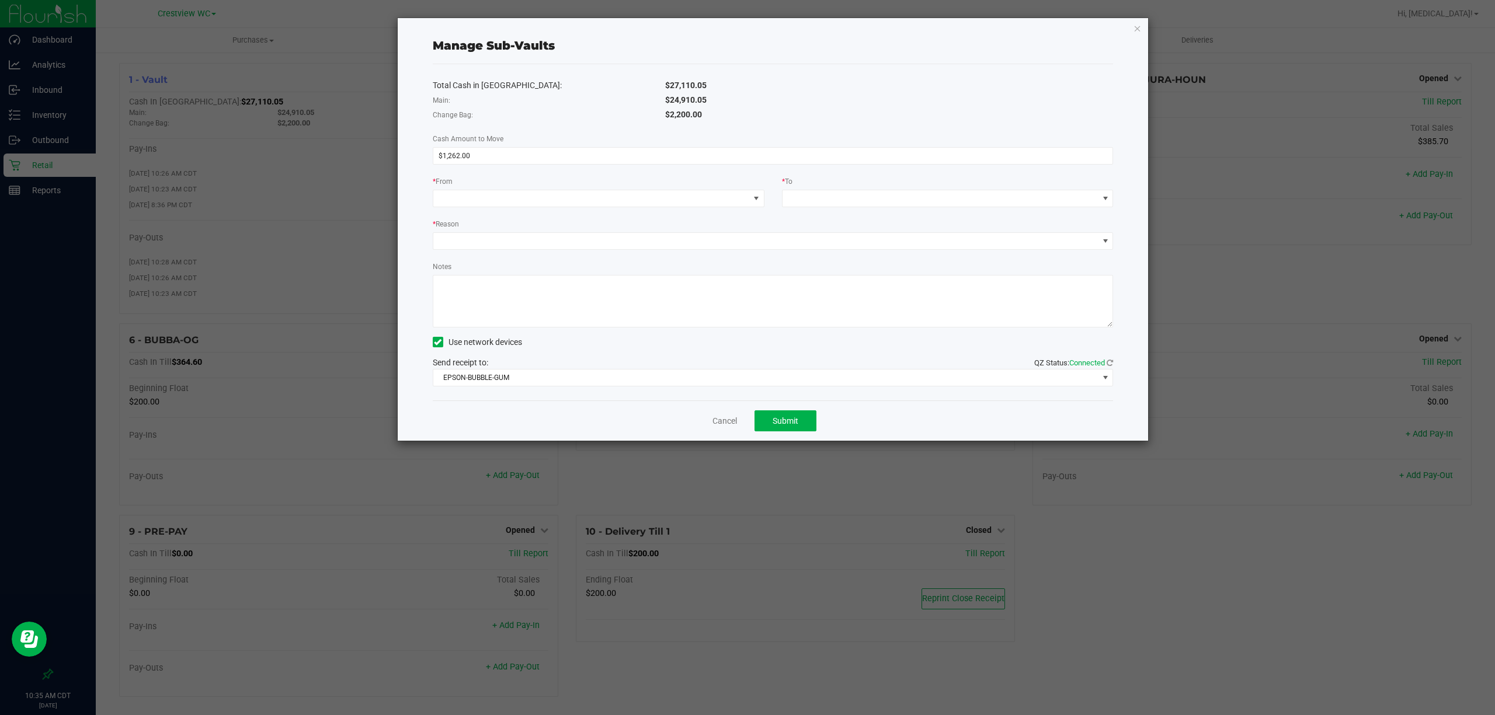
click at [585, 179] on div "* From" at bounding box center [599, 182] width 332 height 15
click at [701, 167] on div "Total Cash in [GEOGRAPHIC_DATA]: $27,110.05 Main: $24,910.05 Change Bag: $2,200…" at bounding box center [773, 232] width 681 height 336
click at [536, 194] on span at bounding box center [591, 198] width 316 height 16
click at [651, 182] on div "* From" at bounding box center [599, 182] width 332 height 15
click at [1139, 23] on icon "button" at bounding box center [1138, 28] width 8 height 14
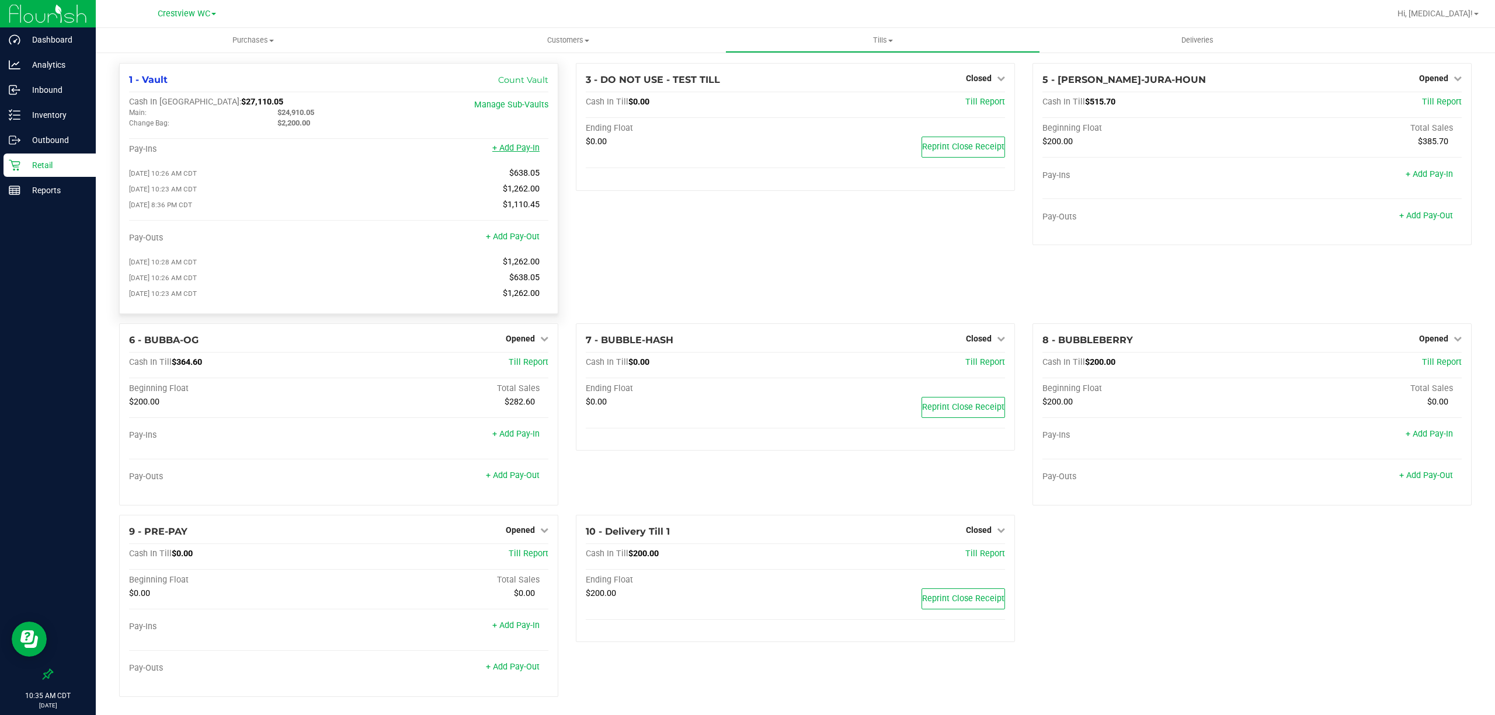
click at [520, 150] on link "+ Add Pay-In" at bounding box center [515, 148] width 47 height 10
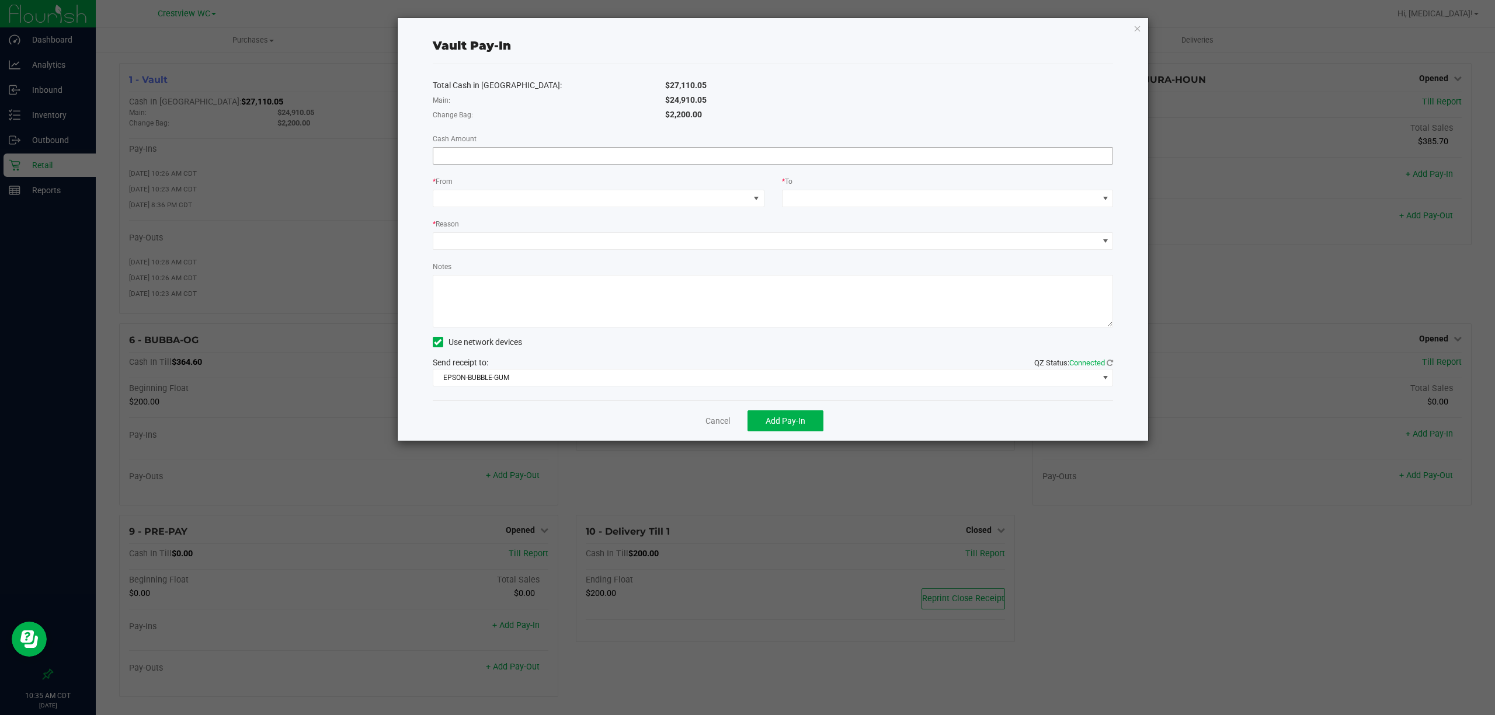
click at [524, 154] on input at bounding box center [773, 156] width 680 height 16
type input "$1,262.00"
click at [540, 196] on span at bounding box center [591, 198] width 316 height 16
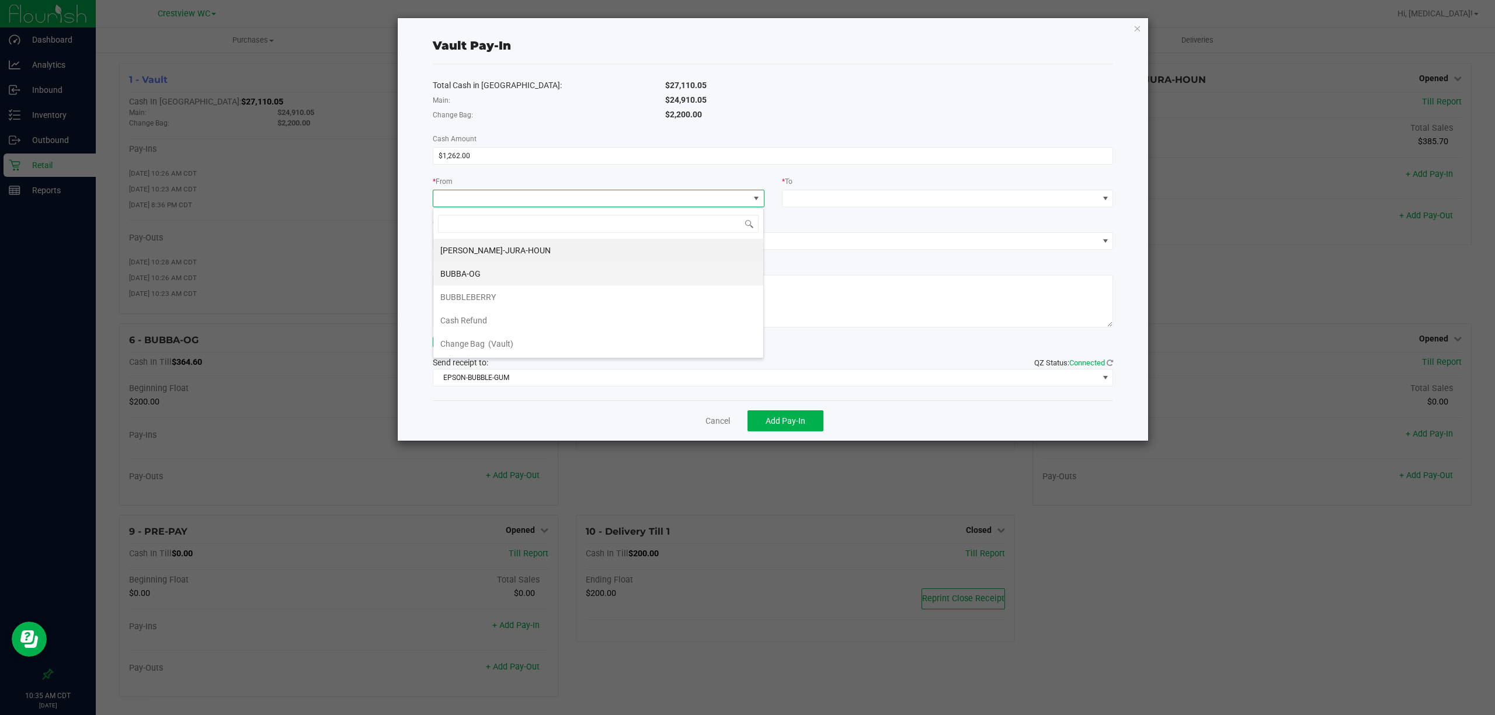
scroll to position [49, 0]
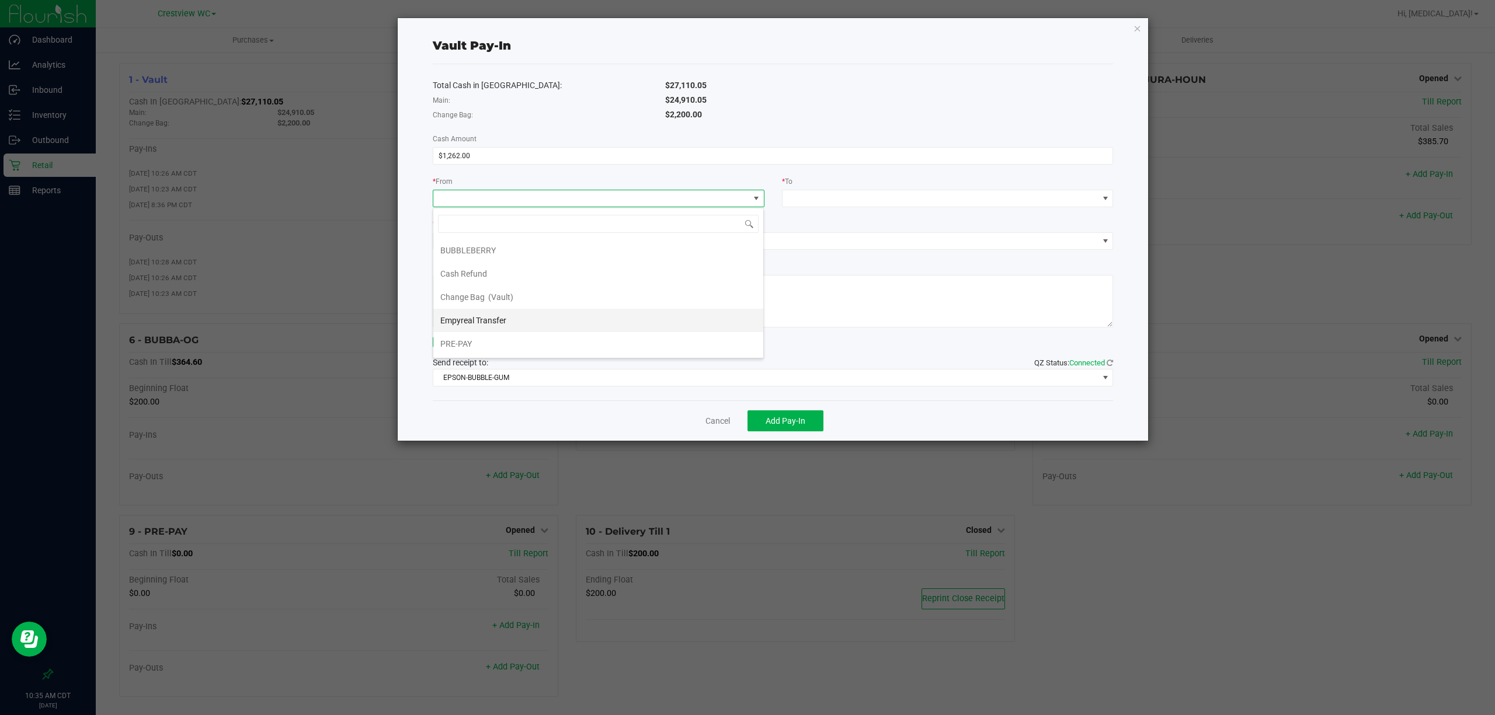
click at [519, 323] on li "Empyreal Transfer" at bounding box center [598, 320] width 330 height 23
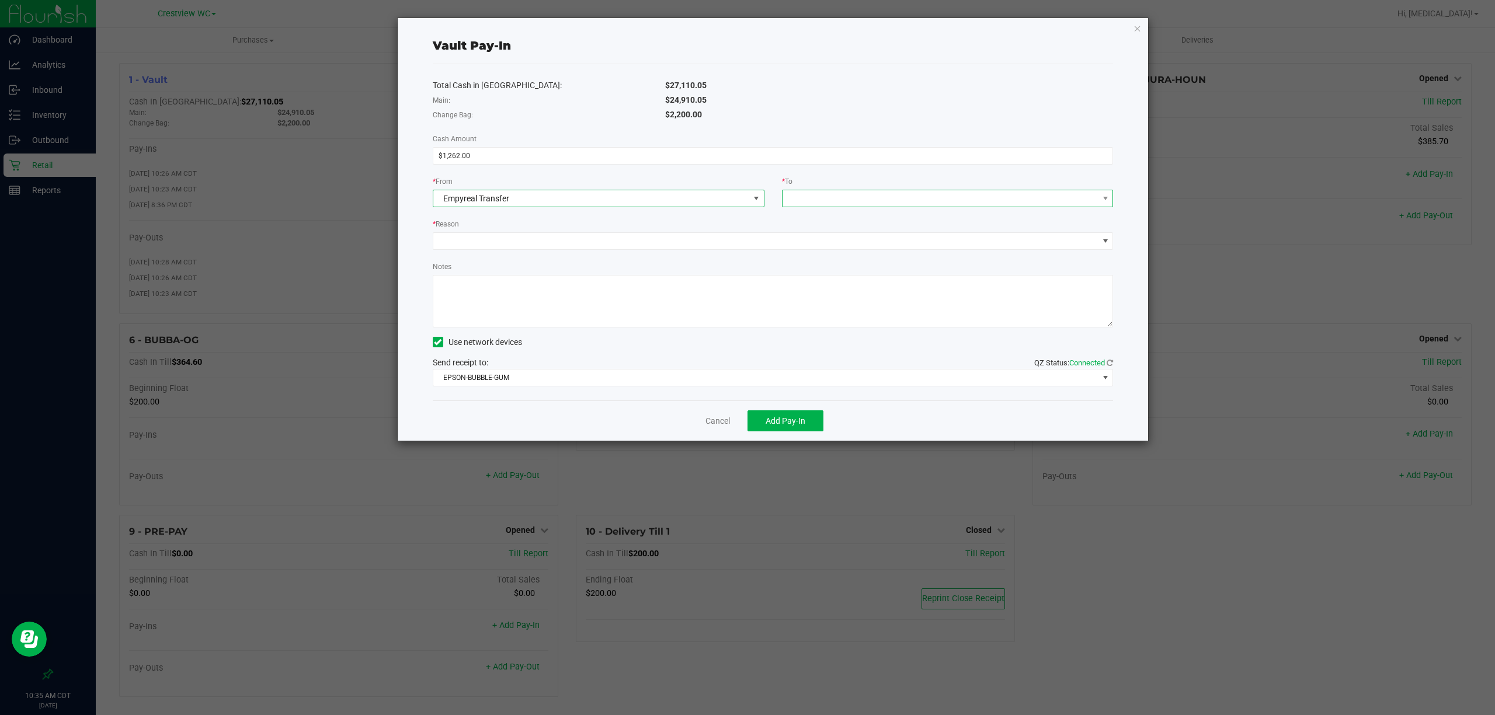
click at [819, 190] on span at bounding box center [941, 198] width 316 height 16
click at [830, 273] on span "(Vault)" at bounding box center [823, 273] width 25 height 9
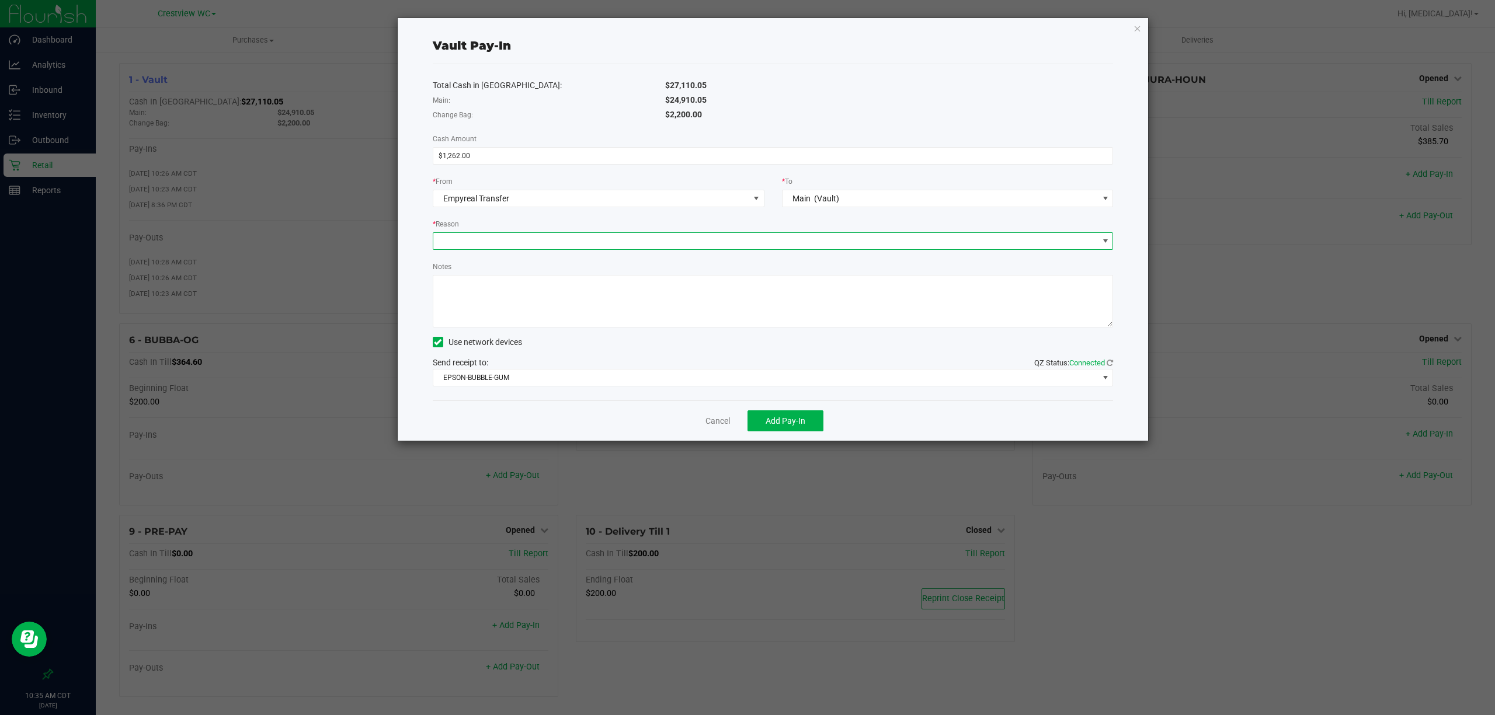
click at [794, 239] on span at bounding box center [765, 241] width 665 height 16
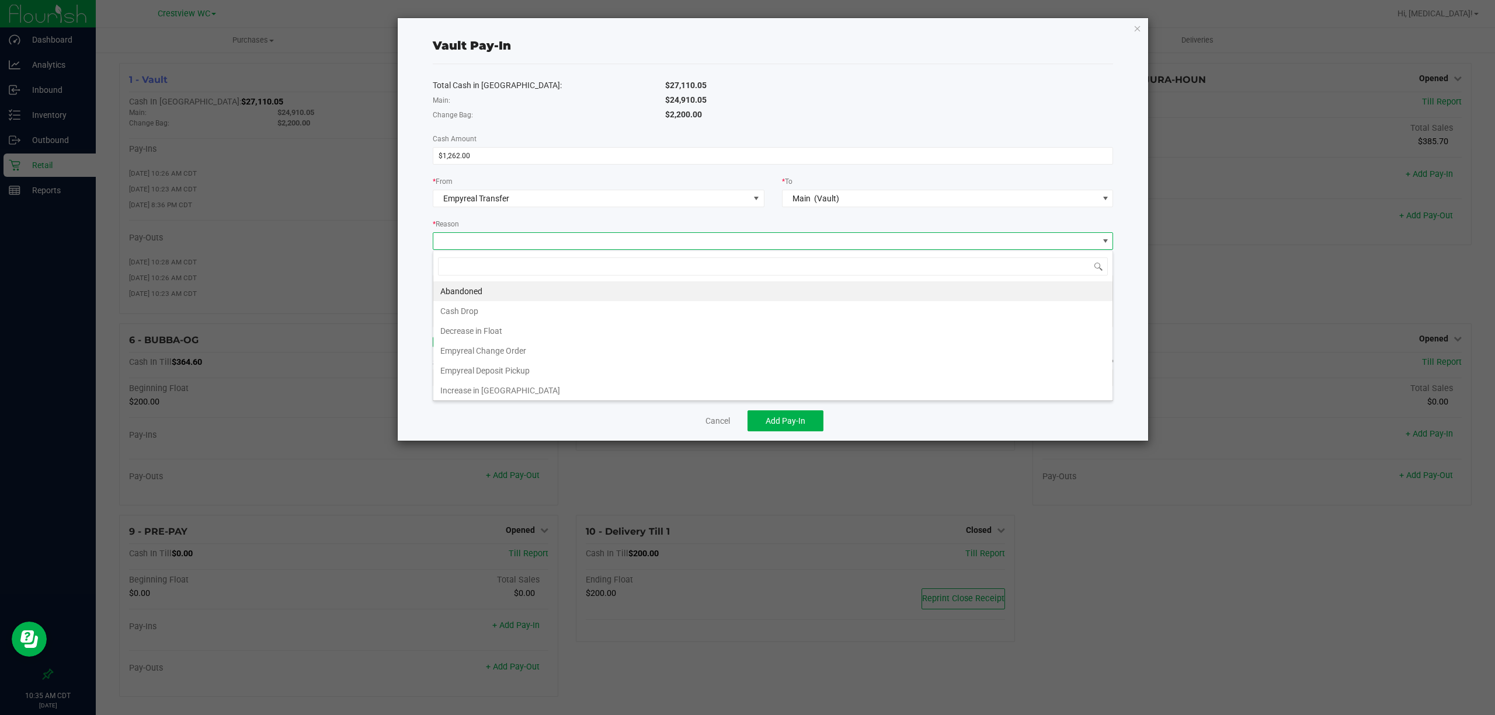
scroll to position [18, 680]
click at [496, 353] on li "Empyreal Change Order" at bounding box center [772, 351] width 679 height 20
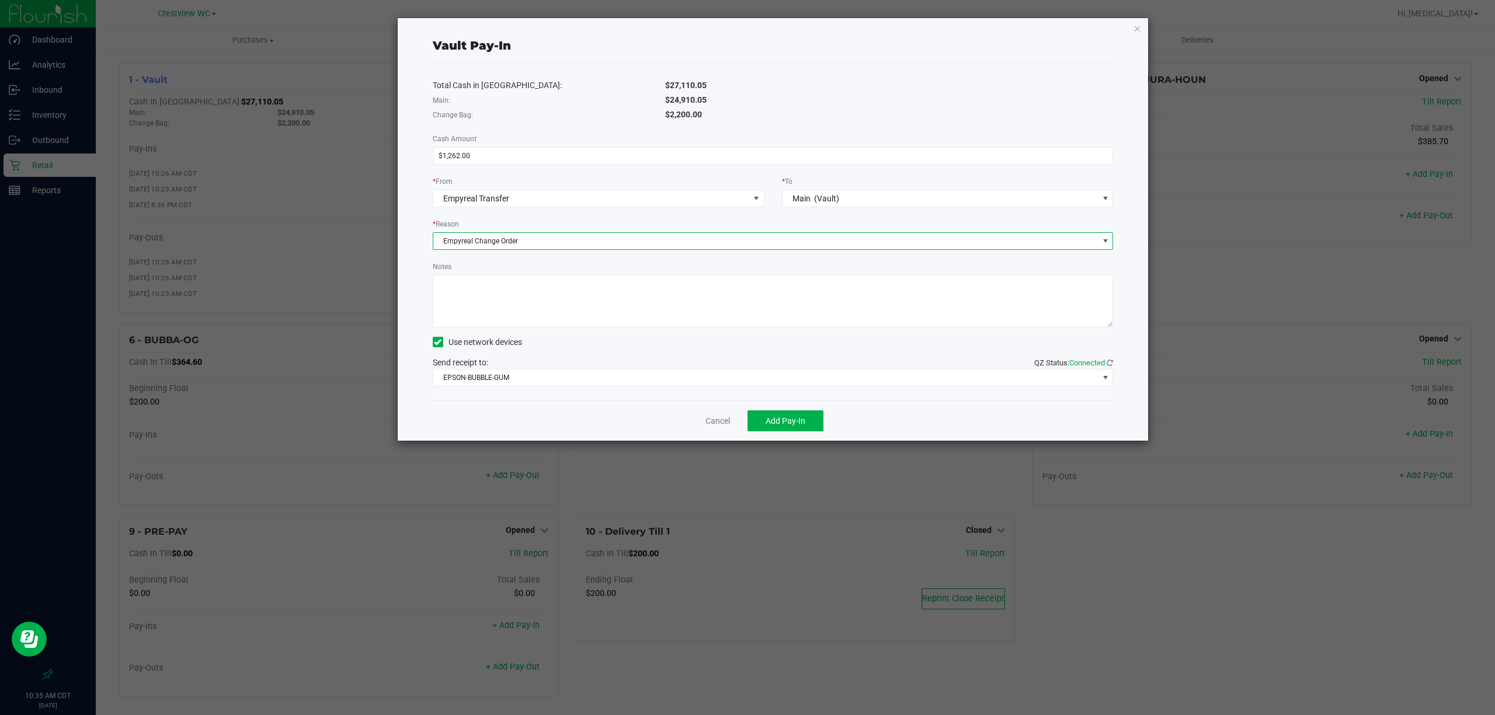
click at [515, 317] on textarea "Notes" at bounding box center [773, 301] width 681 height 53
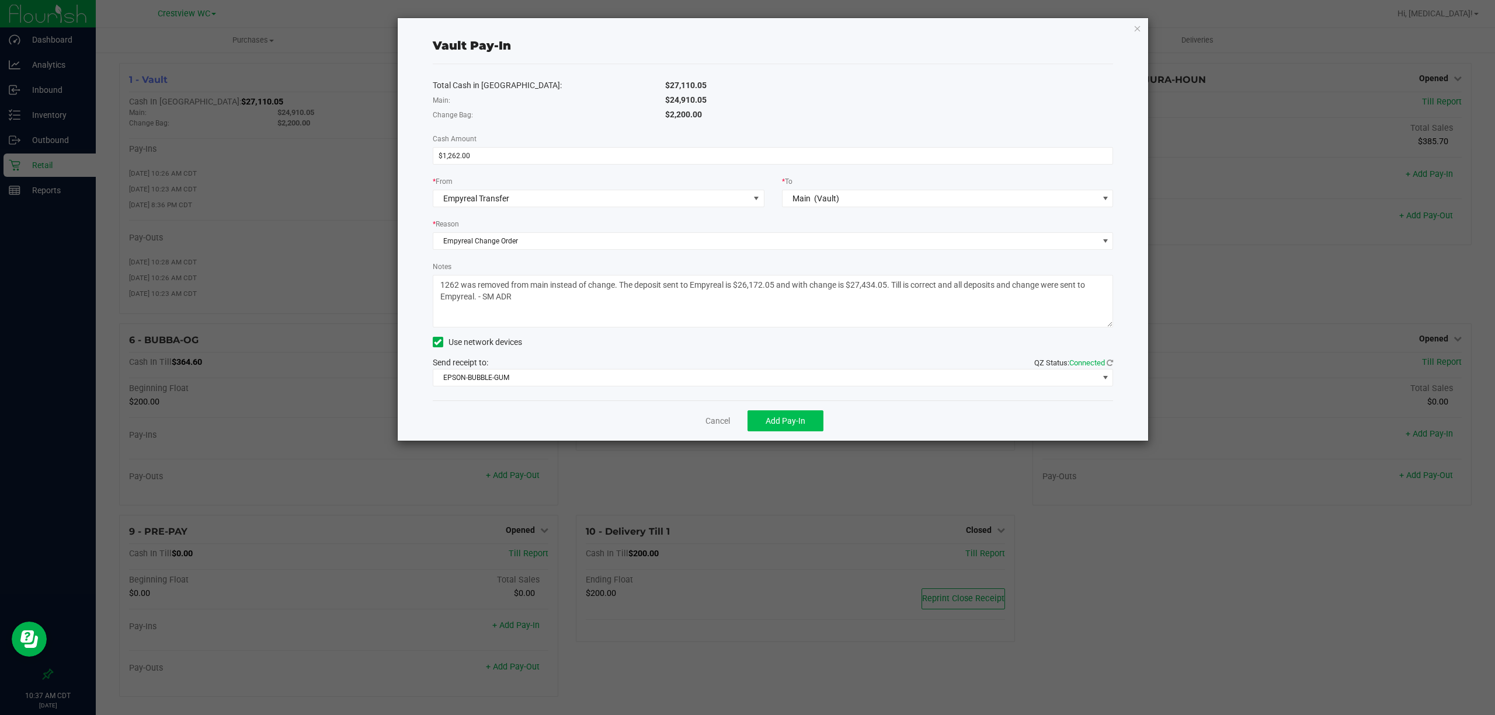
type textarea "1262 was removed from main instead of change. The deposit sent to Empyreal is $…"
click at [791, 423] on span "Add Pay-In" at bounding box center [786, 420] width 40 height 9
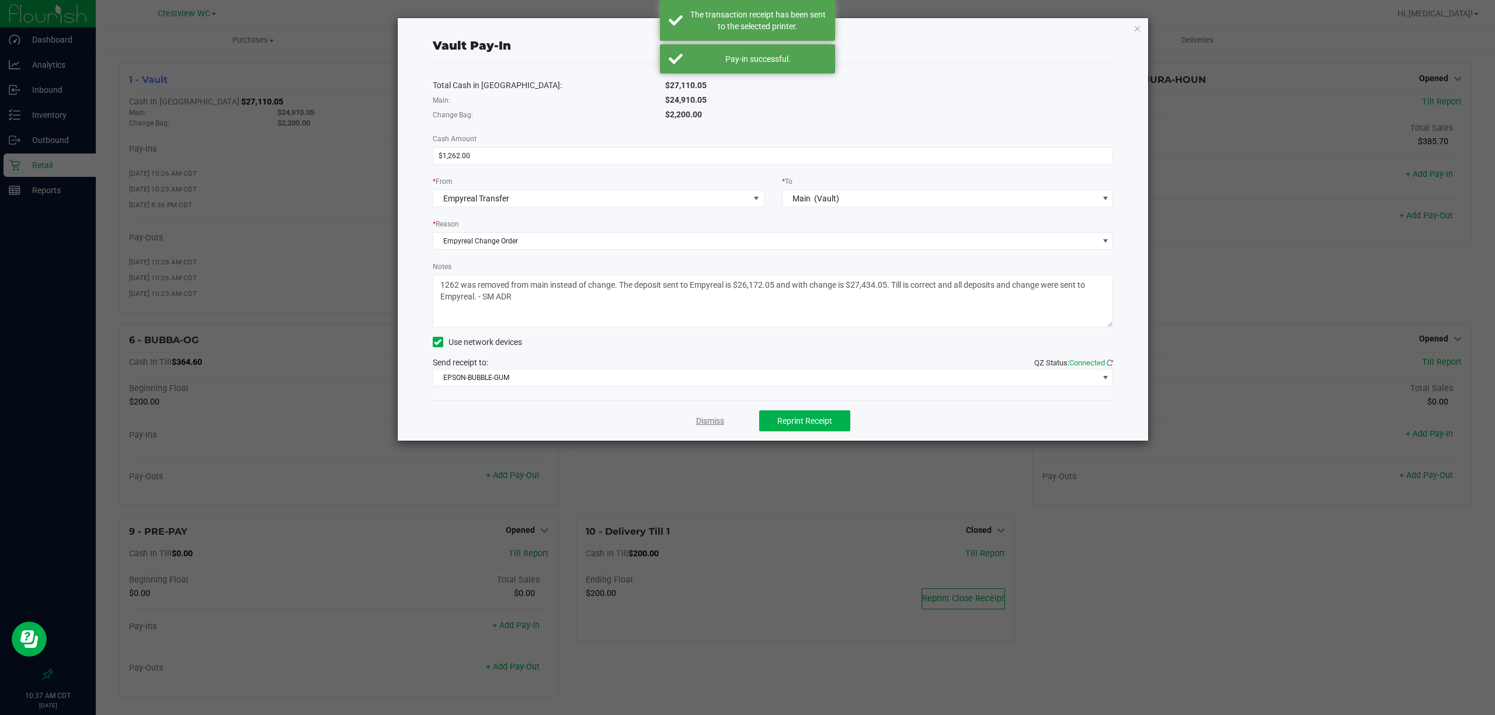
click at [715, 424] on link "Dismiss" at bounding box center [710, 421] width 28 height 12
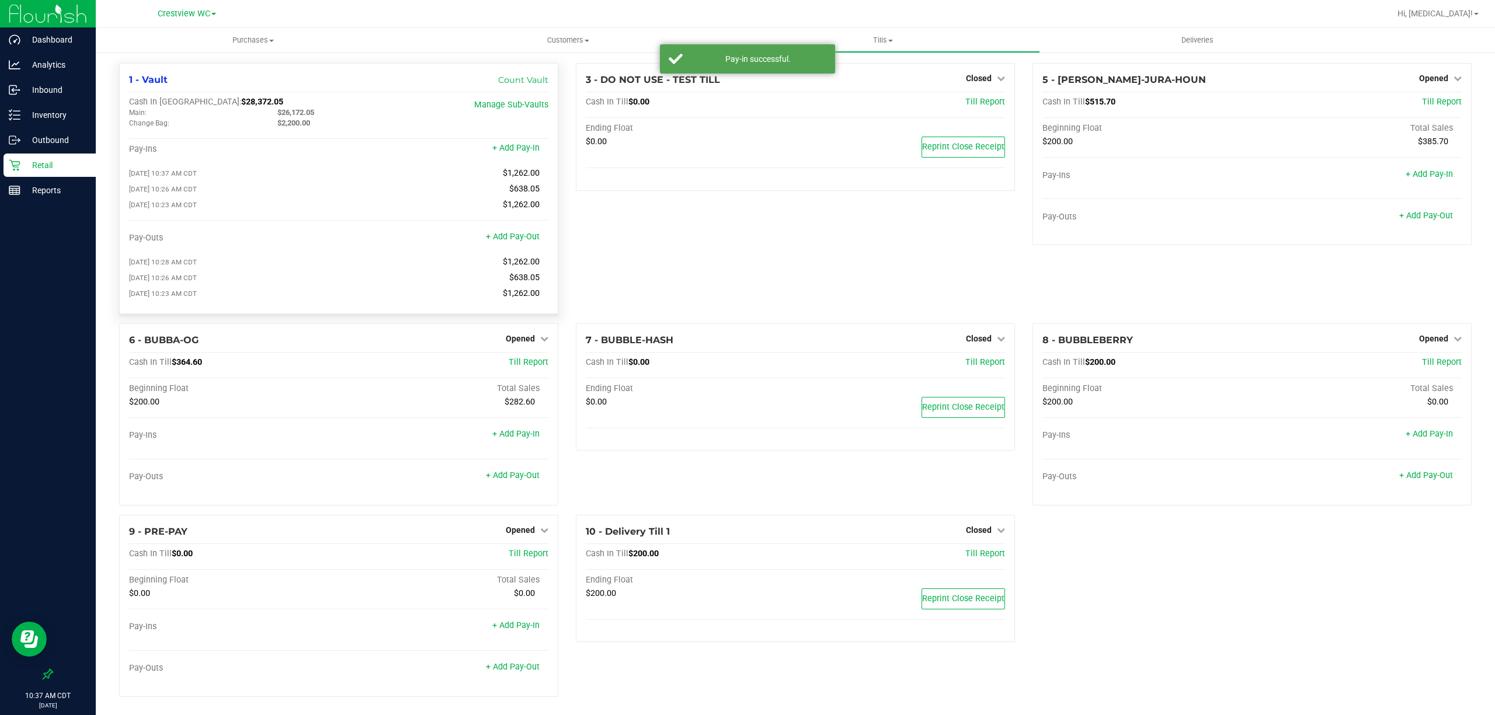
drag, startPoint x: 266, startPoint y: 123, endPoint x: 356, endPoint y: 128, distance: 89.6
click at [356, 128] on div "Change Bag: $2,200.00" at bounding box center [268, 123] width 297 height 11
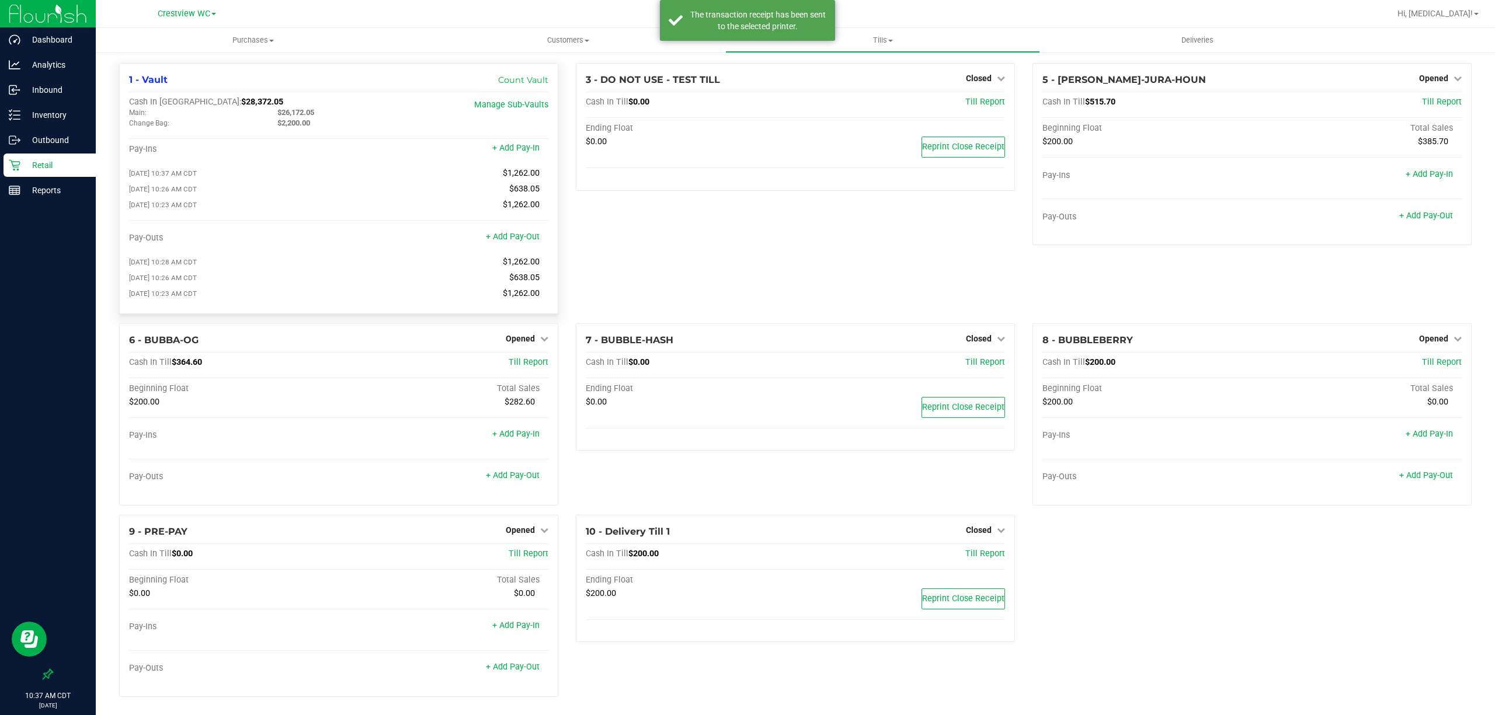
click at [360, 127] on div "$2,200.00" at bounding box center [343, 123] width 148 height 11
drag, startPoint x: 265, startPoint y: 110, endPoint x: 344, endPoint y: 107, distance: 79.5
click at [344, 107] on div "Main: $26,172.05" at bounding box center [268, 112] width 297 height 11
click at [381, 122] on div "$2,200.00" at bounding box center [343, 123] width 148 height 11
click at [501, 238] on link "+ Add Pay-Out" at bounding box center [513, 237] width 54 height 10
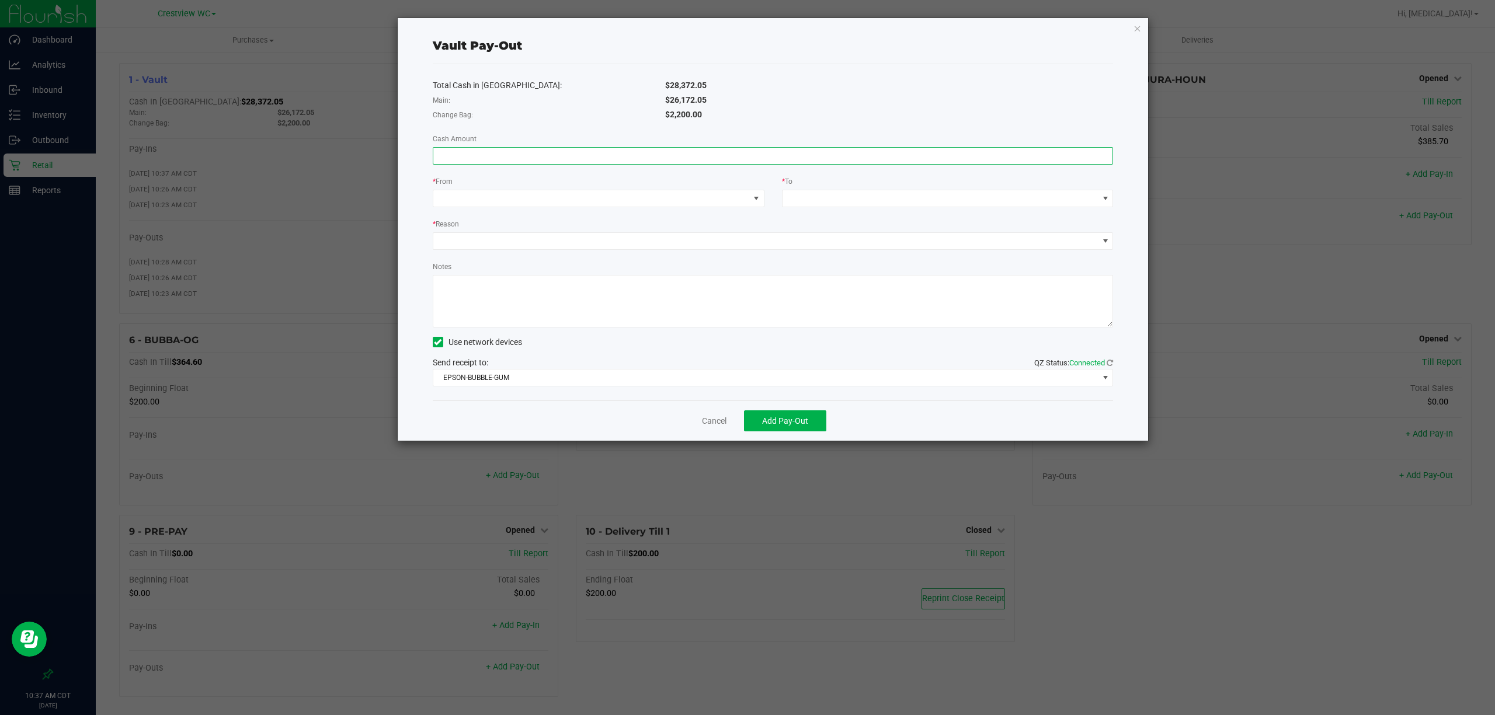
click at [494, 153] on input at bounding box center [773, 156] width 680 height 16
type input "$26,172.05"
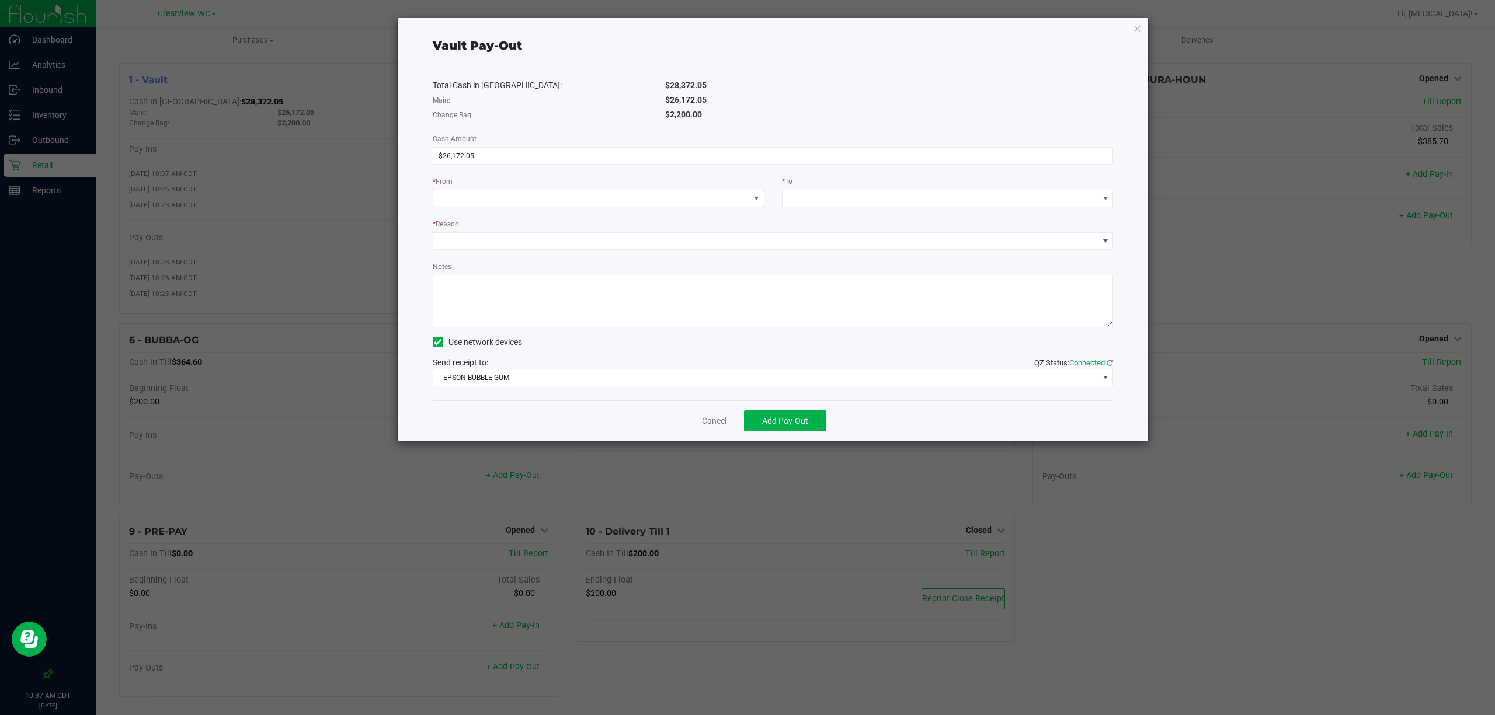
click at [600, 203] on span at bounding box center [591, 198] width 316 height 16
drag, startPoint x: 493, startPoint y: 272, endPoint x: 500, endPoint y: 272, distance: 7.0
click at [500, 272] on li "Main (Vault)" at bounding box center [598, 273] width 330 height 23
click at [874, 197] on span at bounding box center [941, 198] width 316 height 16
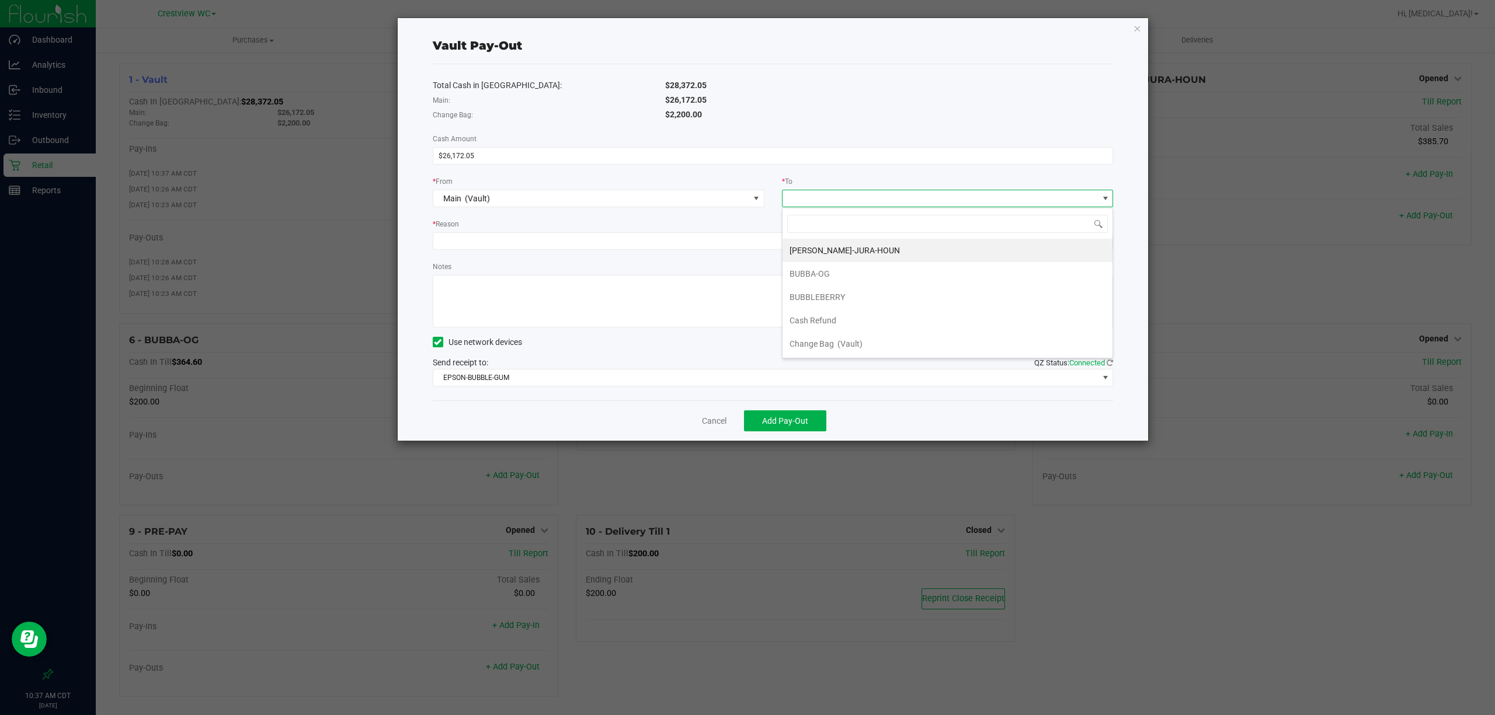
scroll to position [49, 0]
click at [849, 321] on span "Empyreal Transfer" at bounding box center [823, 320] width 66 height 9
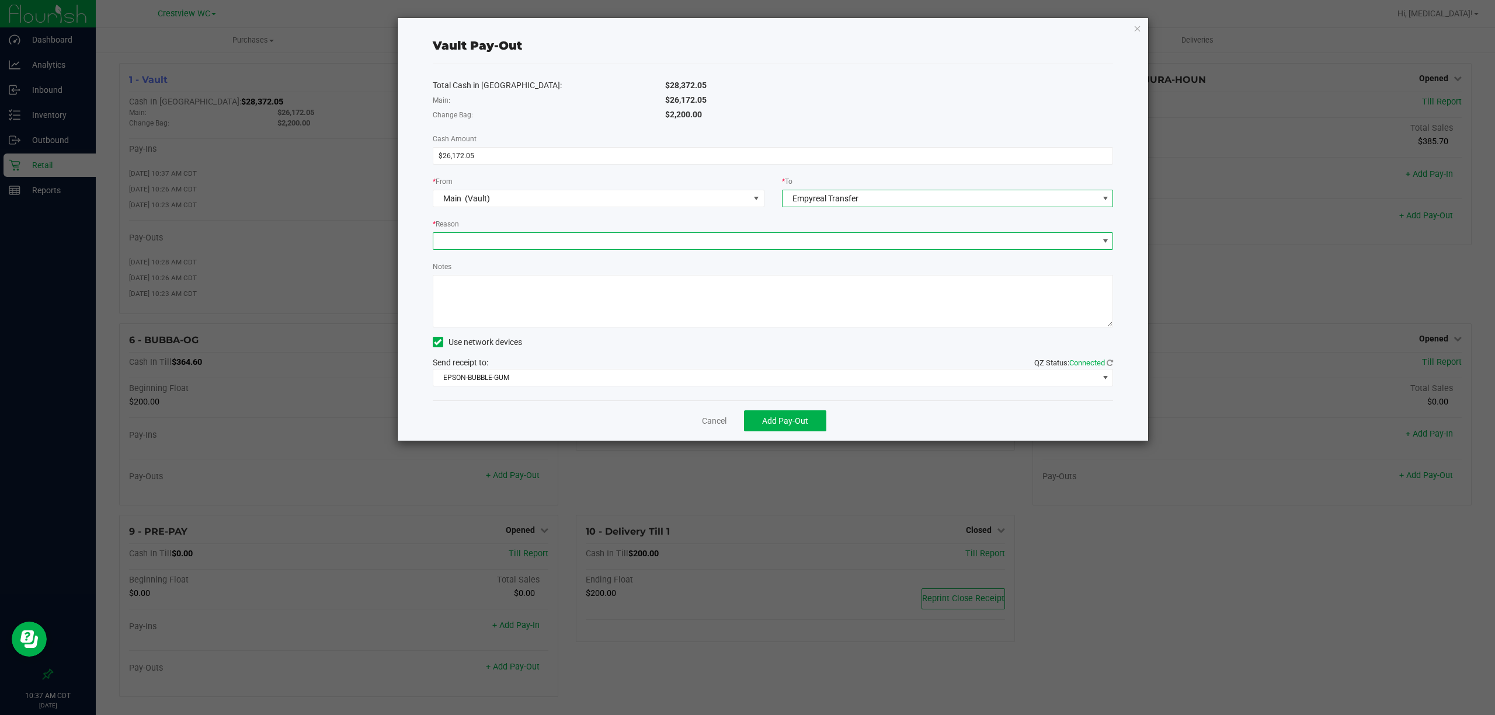
click at [471, 248] on span at bounding box center [765, 241] width 665 height 16
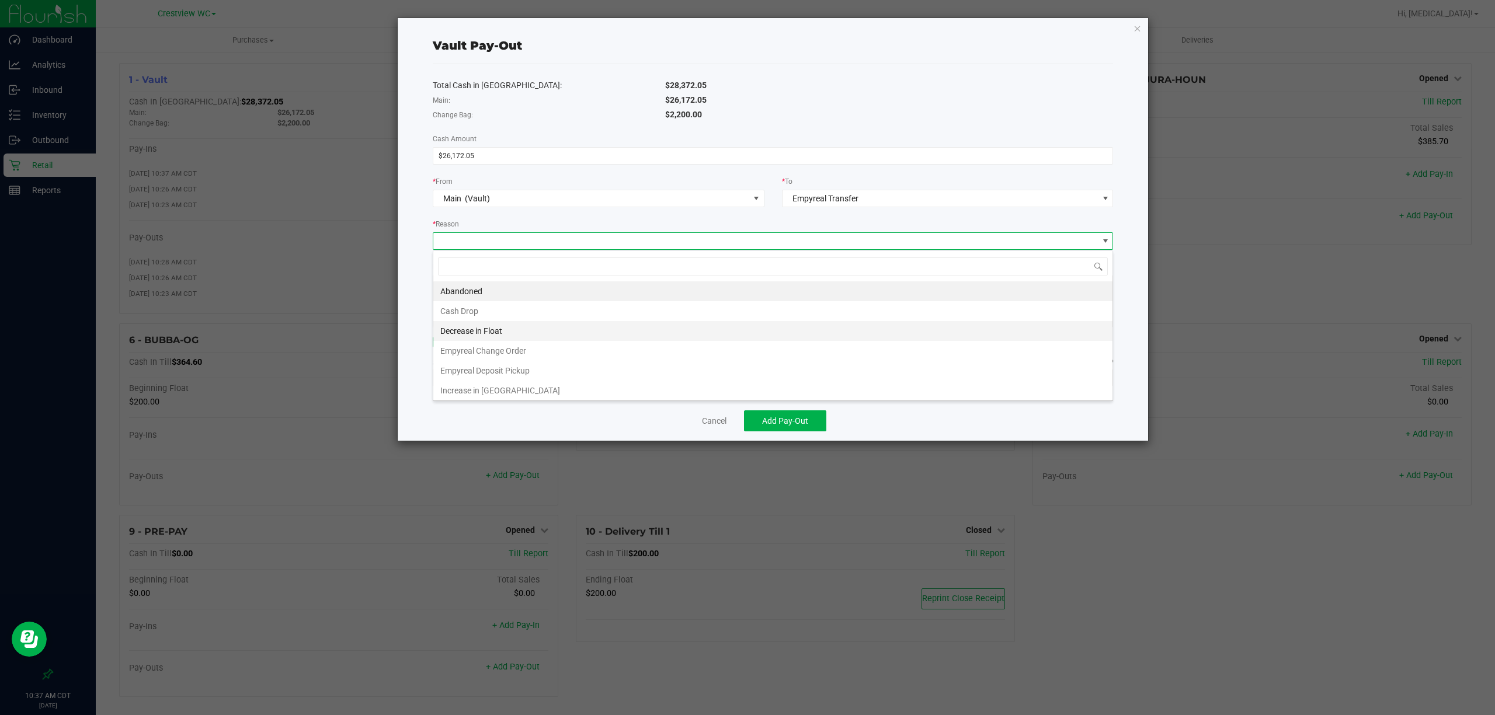
scroll to position [5, 0]
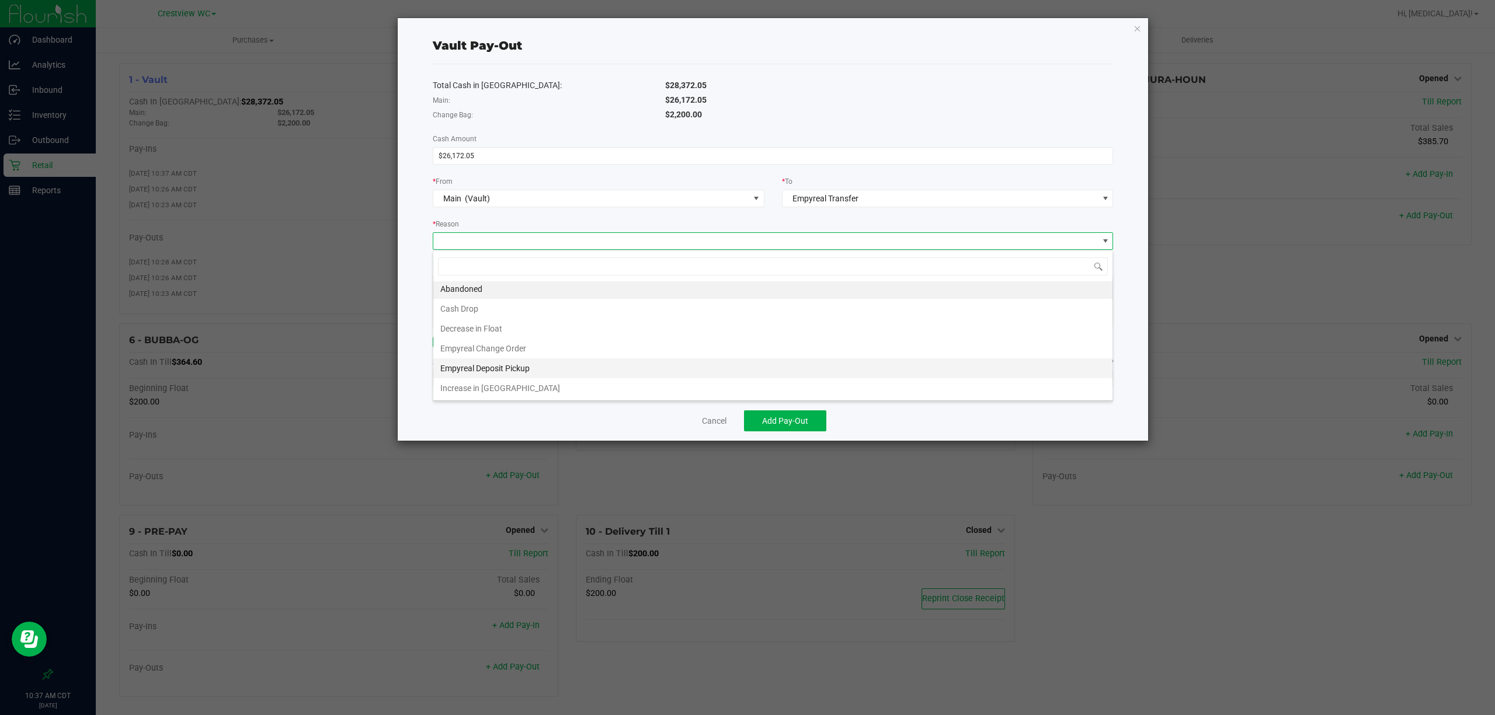
click at [550, 365] on li "Empyreal Deposit Pickup" at bounding box center [772, 369] width 679 height 20
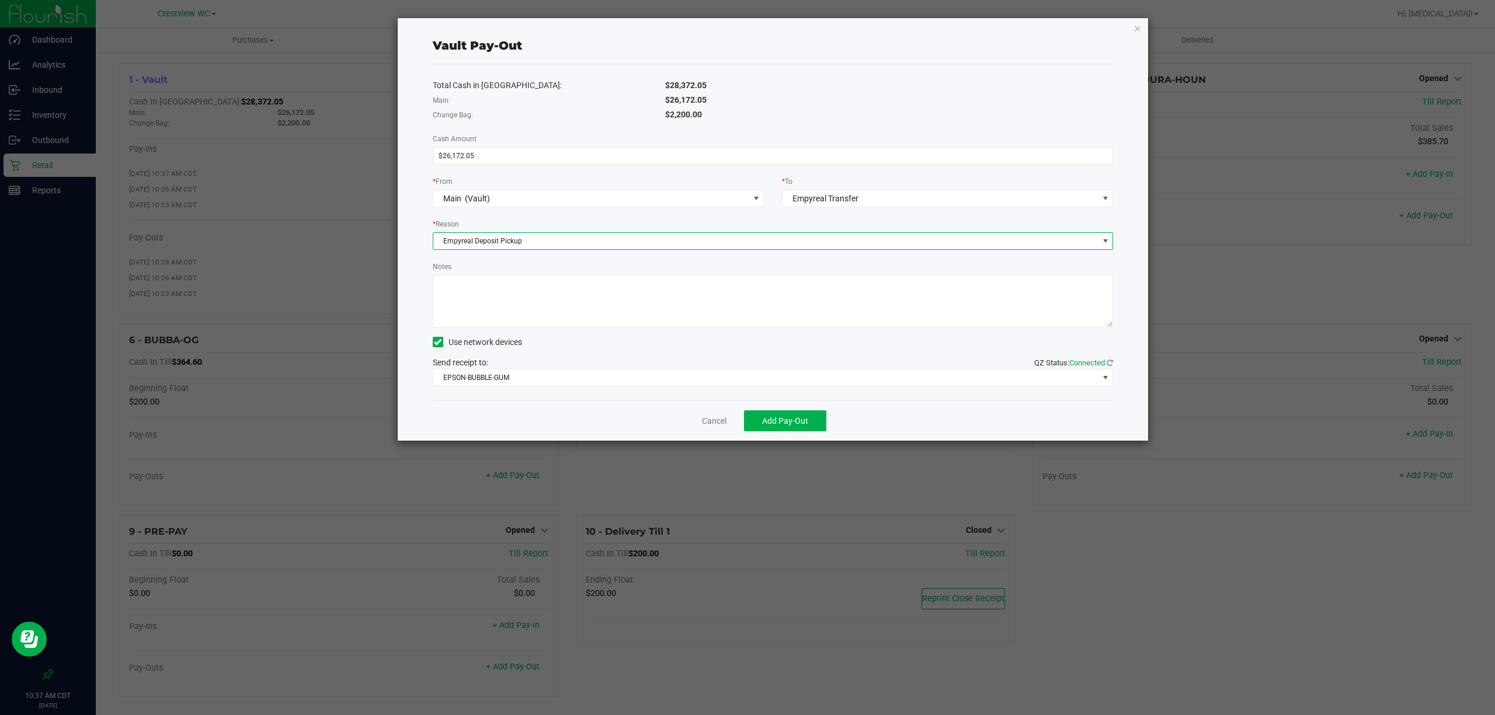
click at [536, 300] on textarea "Notes" at bounding box center [773, 301] width 681 height 53
type textarea "5x pickups totaling $26,172.05"
click at [800, 421] on span "Add Pay-Out" at bounding box center [785, 420] width 46 height 9
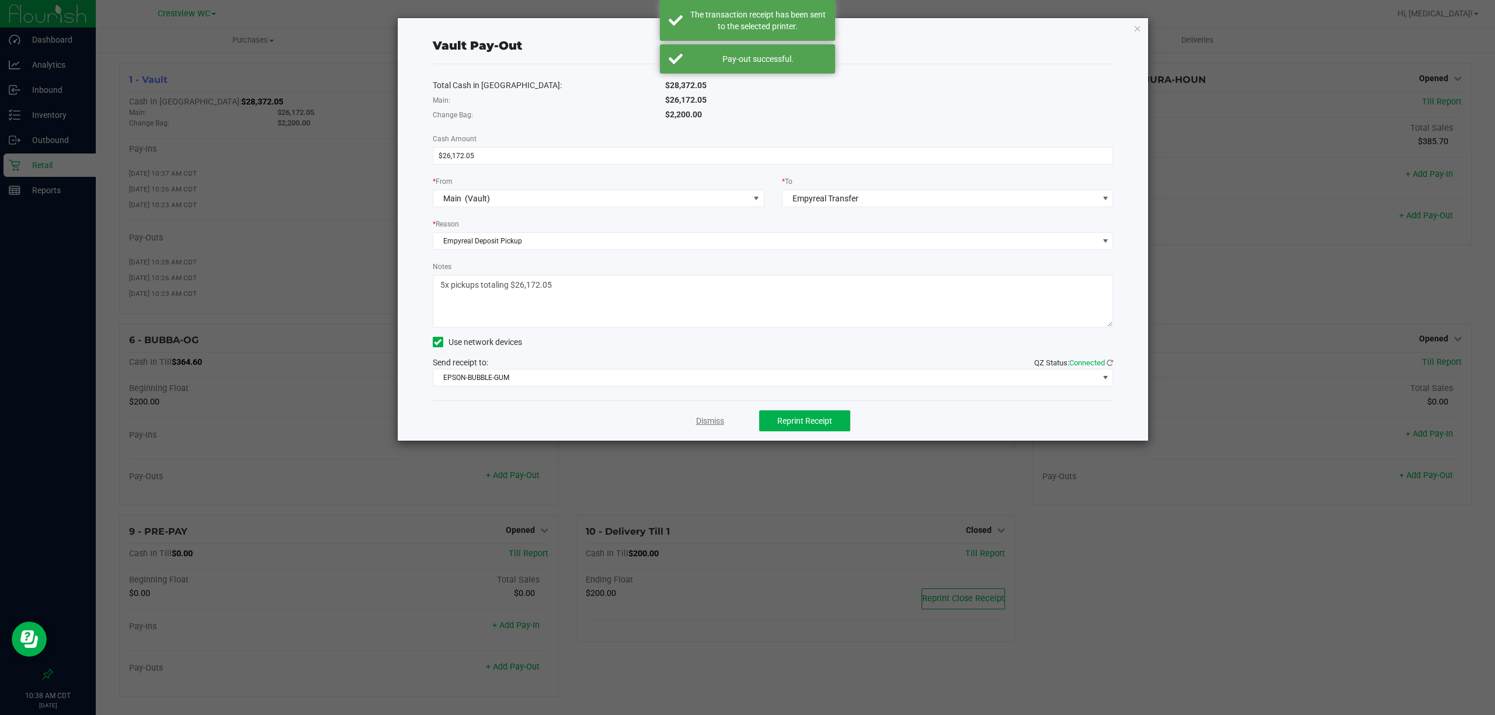
click at [706, 425] on link "Dismiss" at bounding box center [710, 421] width 28 height 12
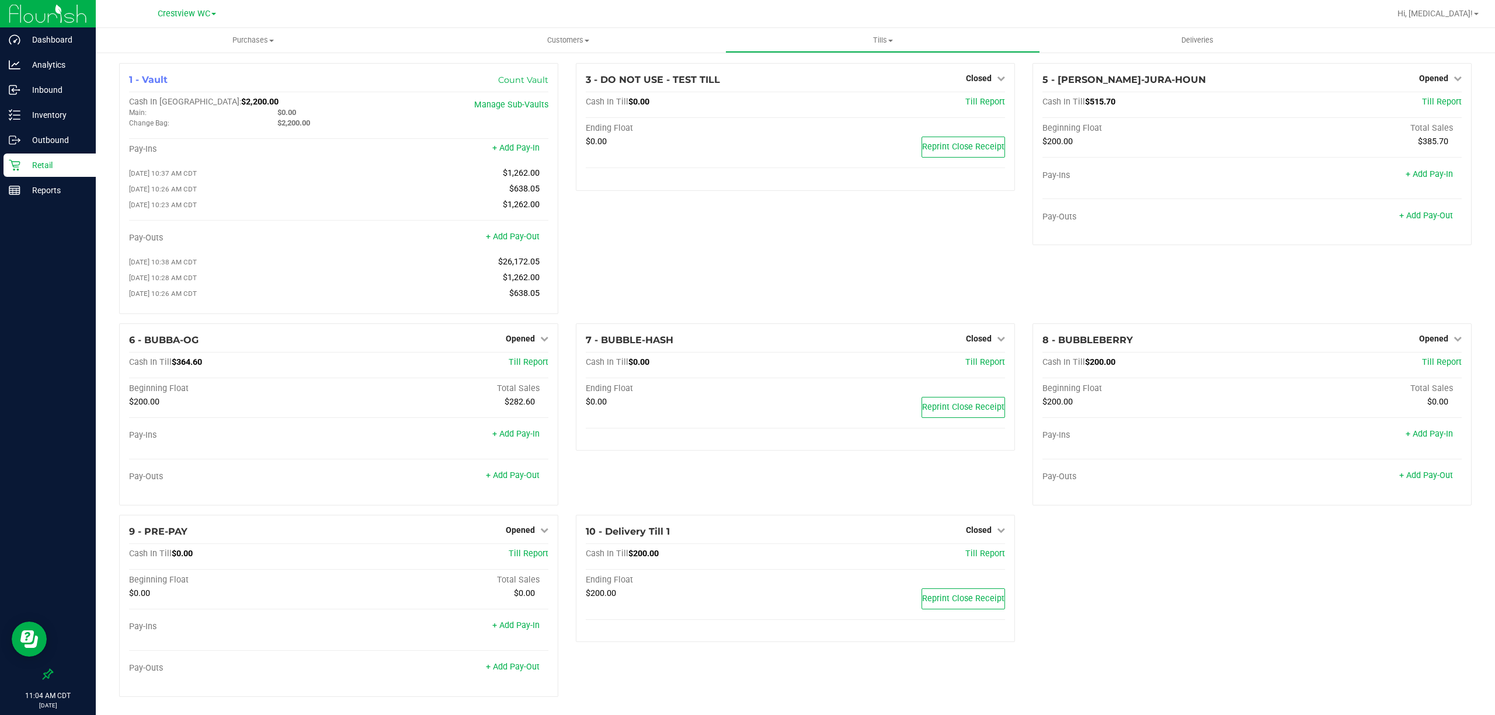
click at [47, 169] on p "Retail" at bounding box center [55, 165] width 70 height 14
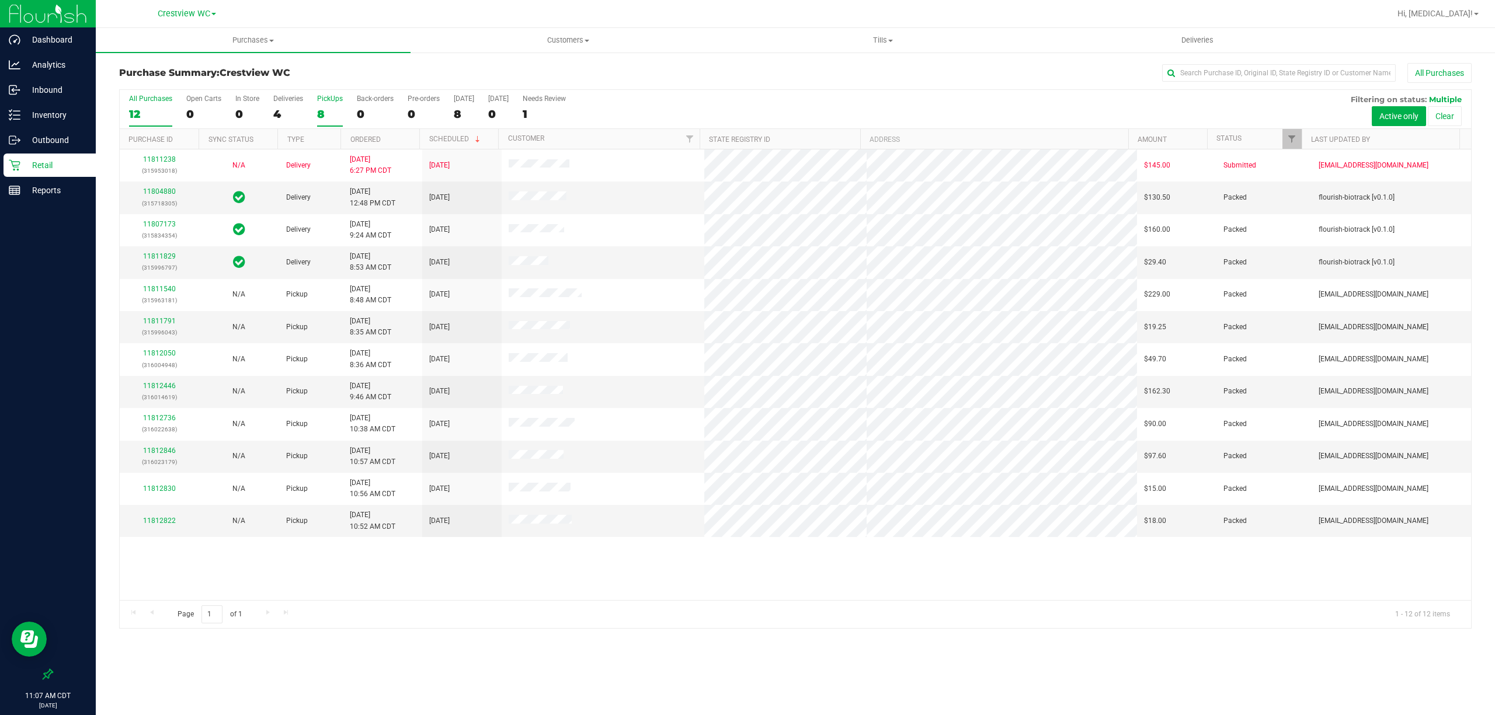
click at [327, 114] on div "8" at bounding box center [330, 113] width 26 height 13
click at [0, 0] on input "PickUps 8" at bounding box center [0, 0] width 0 height 0
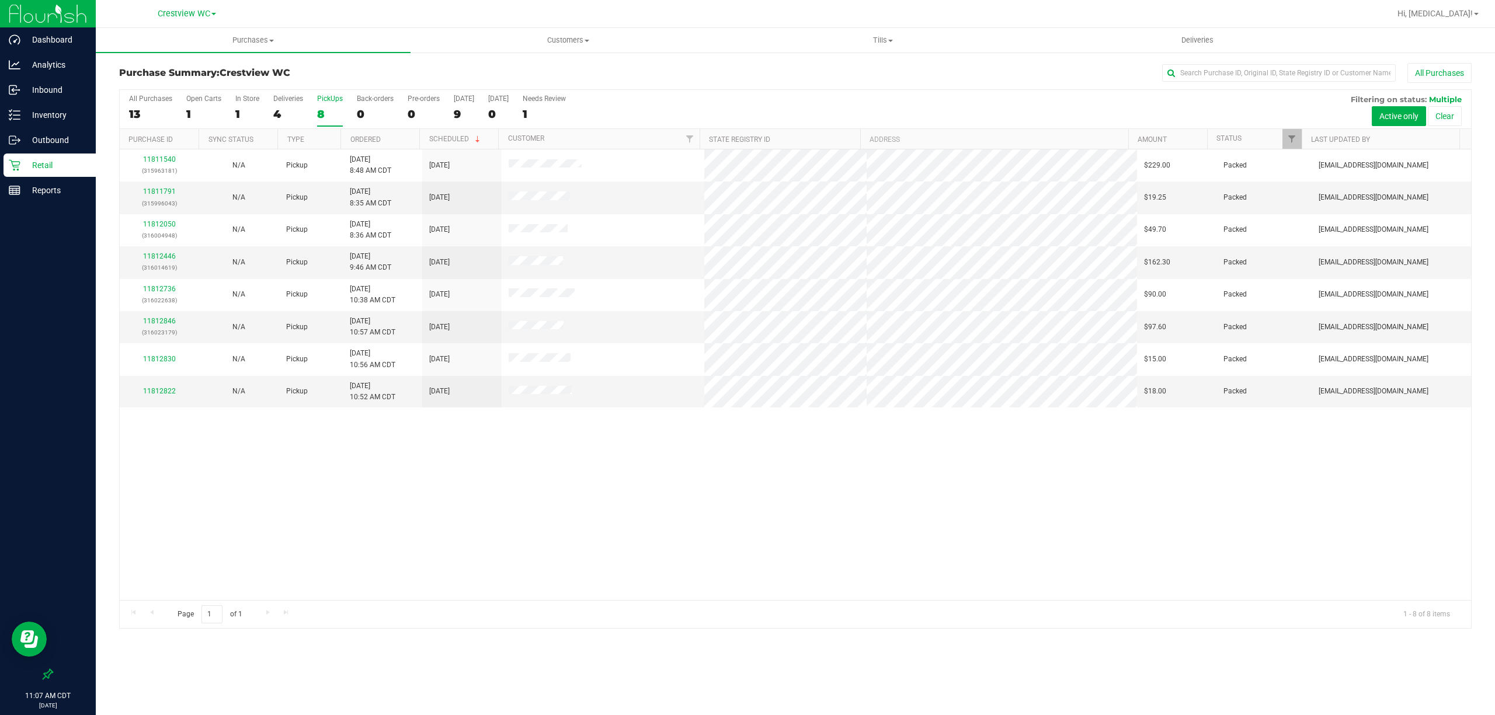
click at [526, 536] on div "11811540 (315963181) N/A Pickup [DATE] 8:48 AM CDT 8/19/2025 $229.00 Packed [EM…" at bounding box center [796, 375] width 1352 height 451
click at [41, 186] on p "Reports" at bounding box center [55, 190] width 70 height 14
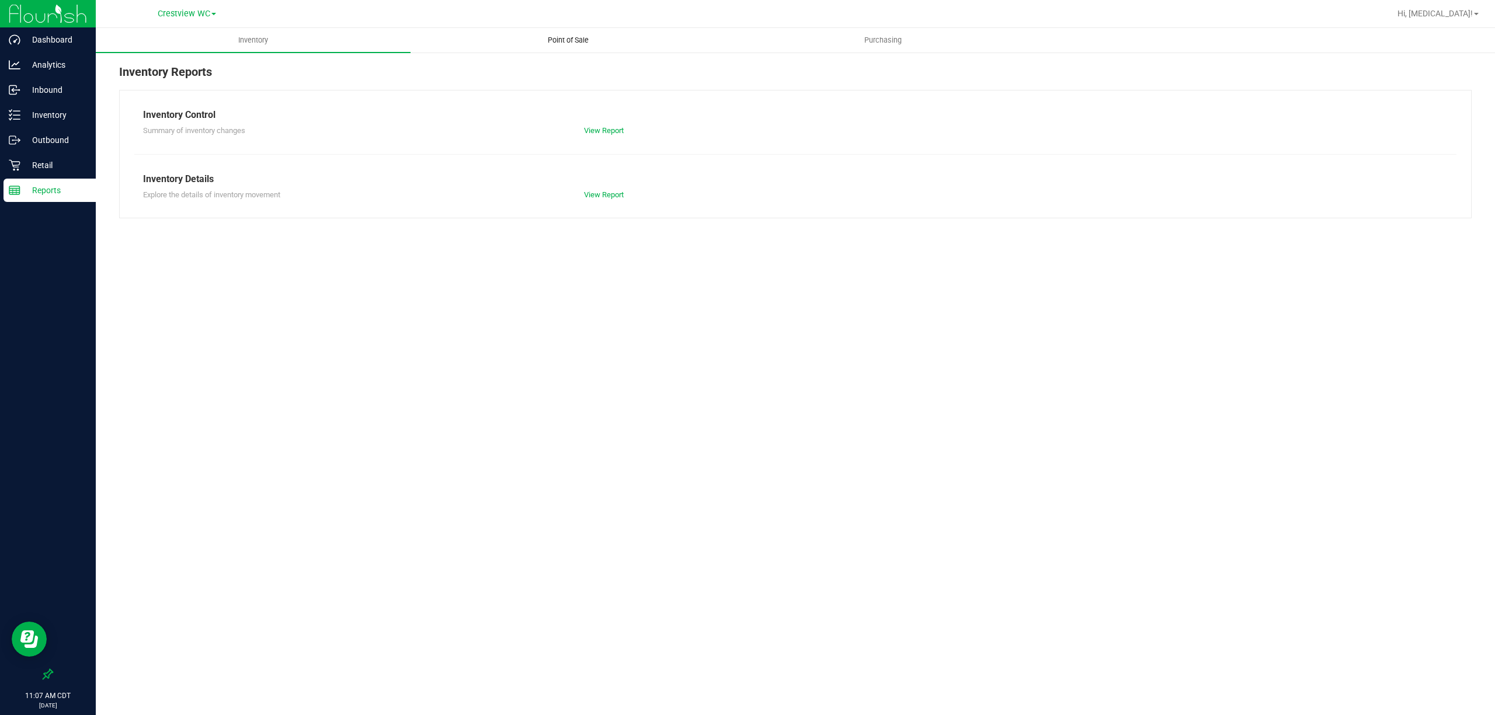
click at [564, 40] on span "Point of Sale" at bounding box center [568, 40] width 72 height 11
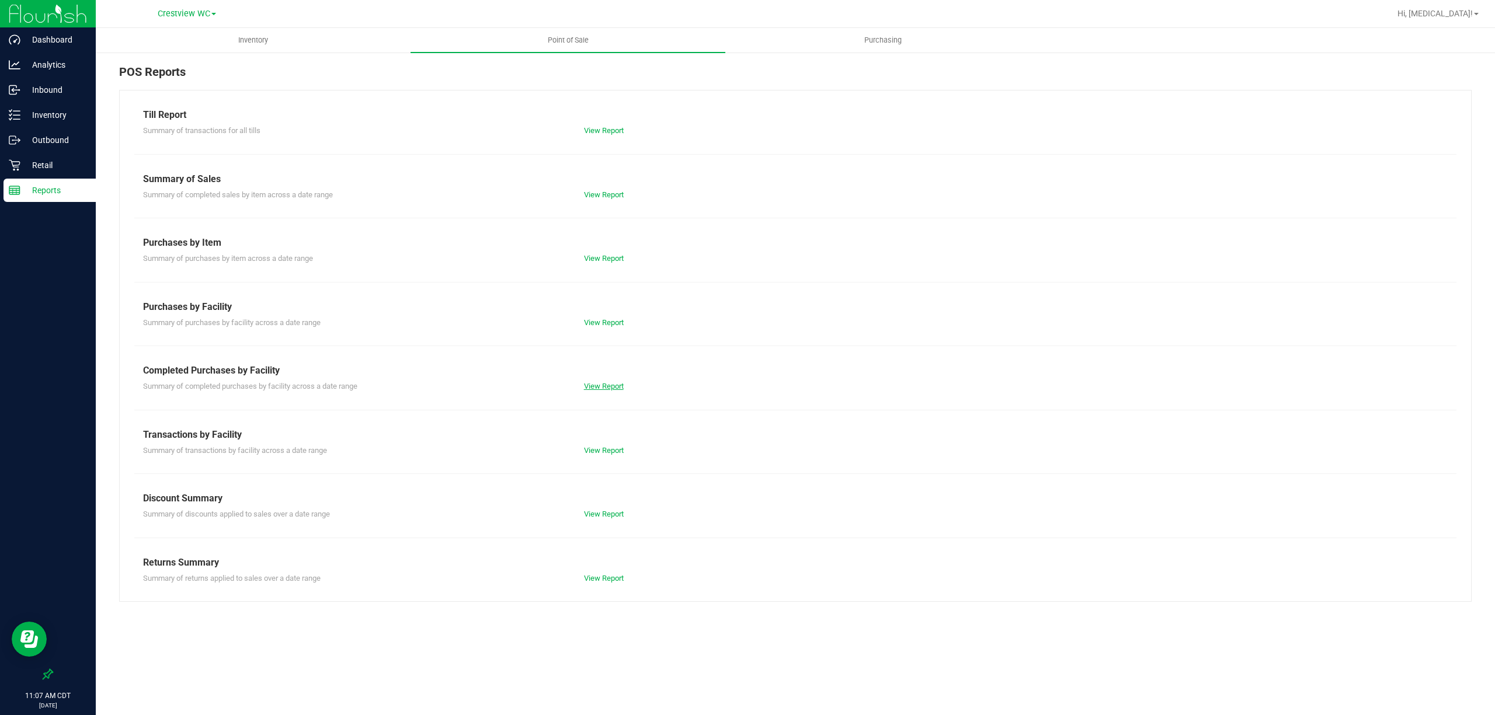
click at [609, 385] on link "View Report" at bounding box center [604, 386] width 40 height 9
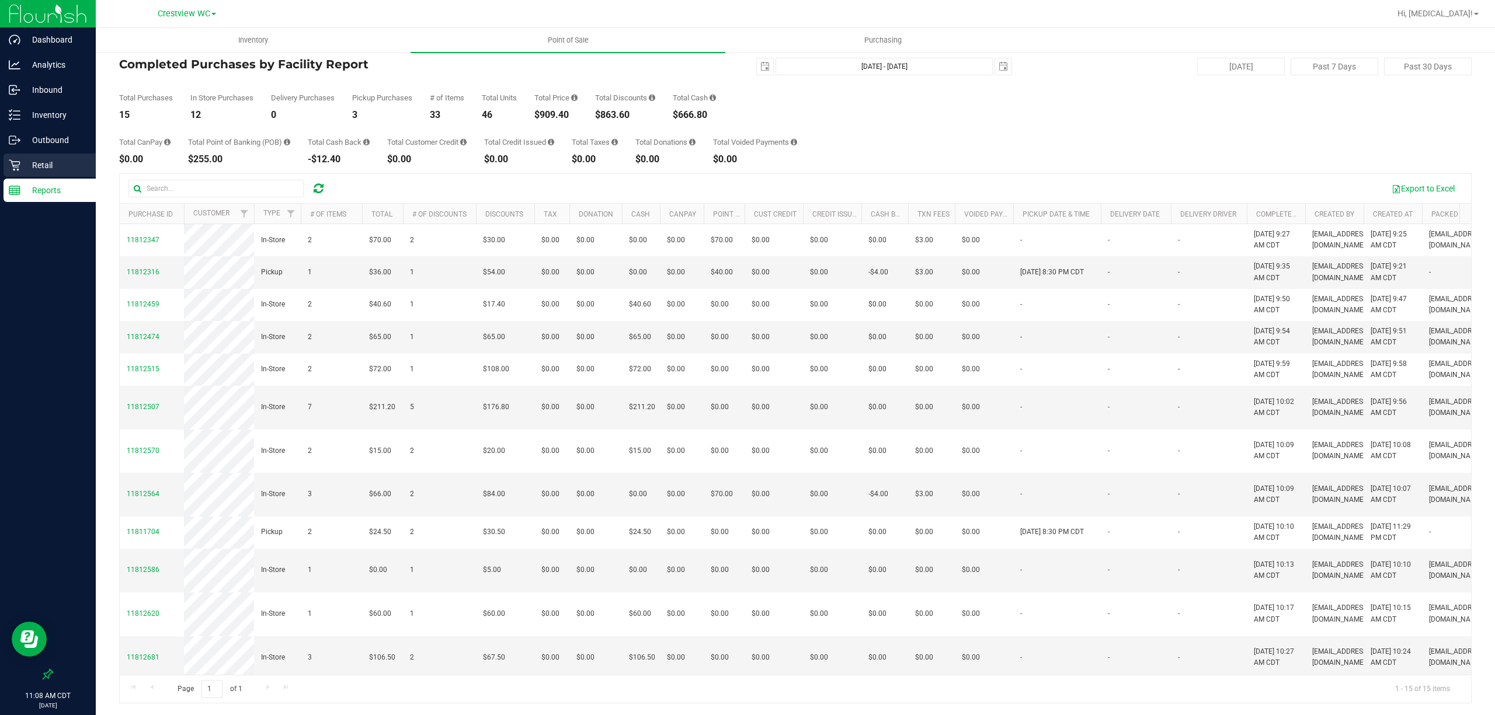
click at [34, 169] on p "Retail" at bounding box center [55, 165] width 70 height 14
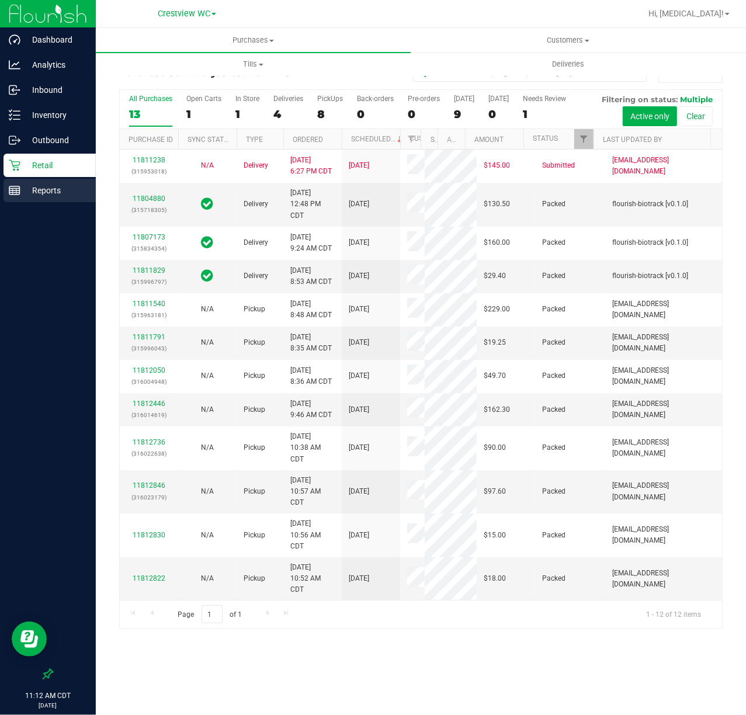
click at [54, 190] on p "Reports" at bounding box center [55, 190] width 70 height 14
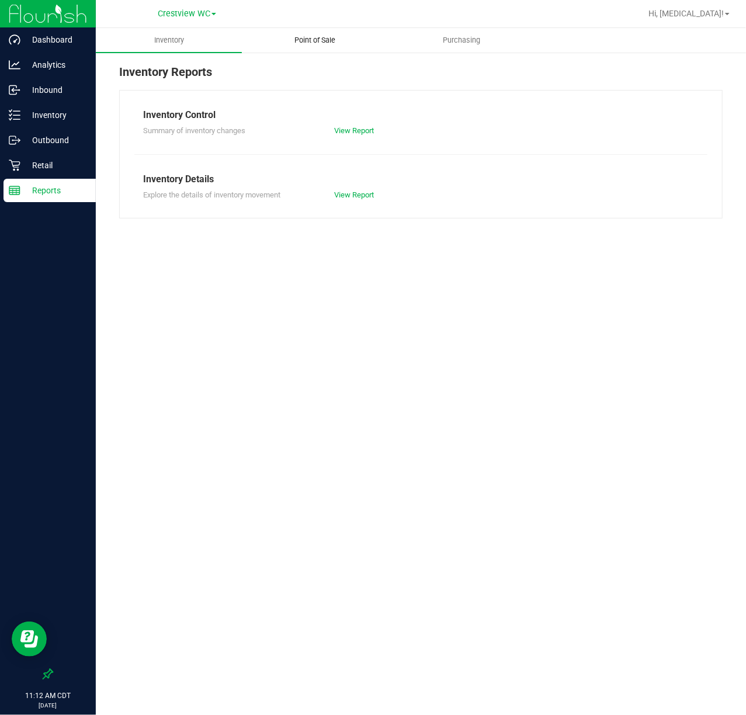
click at [299, 43] on span "Point of Sale" at bounding box center [315, 40] width 72 height 11
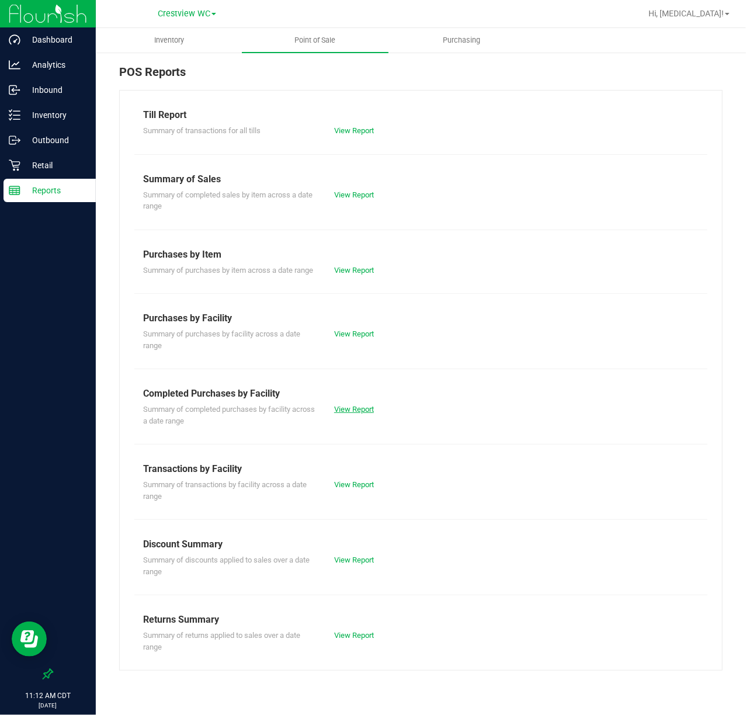
click at [354, 412] on link "View Report" at bounding box center [354, 409] width 40 height 9
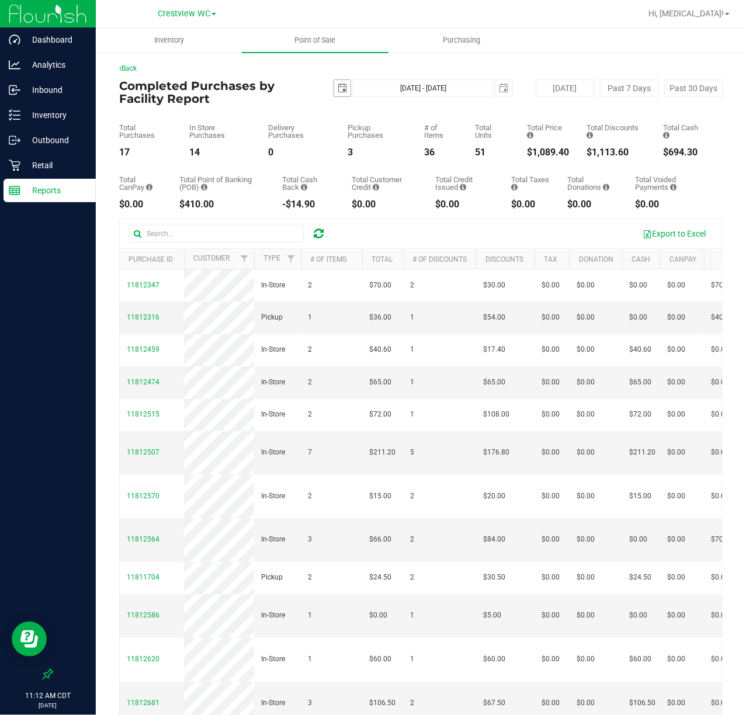
click at [339, 86] on span "select" at bounding box center [342, 88] width 9 height 9
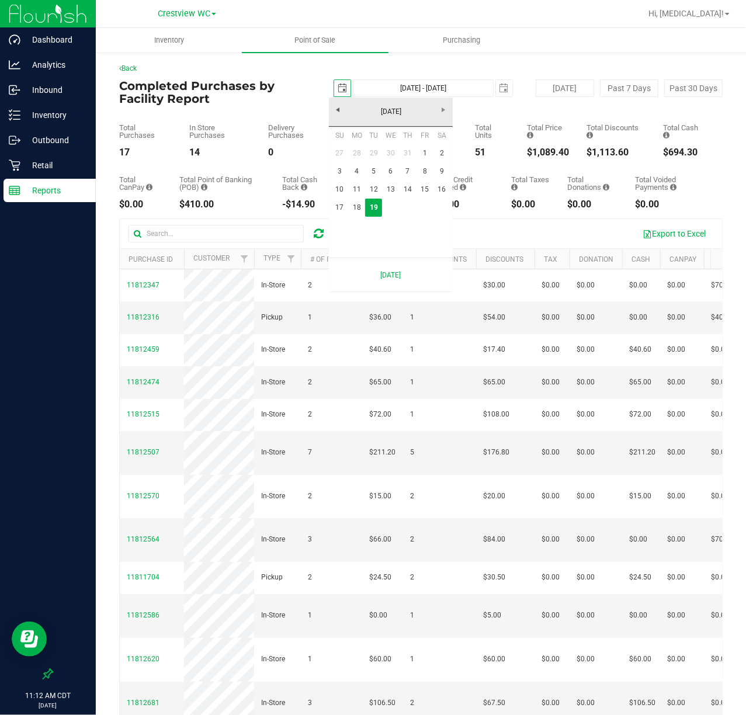
scroll to position [0, 29]
click at [357, 189] on link "11" at bounding box center [356, 189] width 17 height 18
type input "[DATE]"
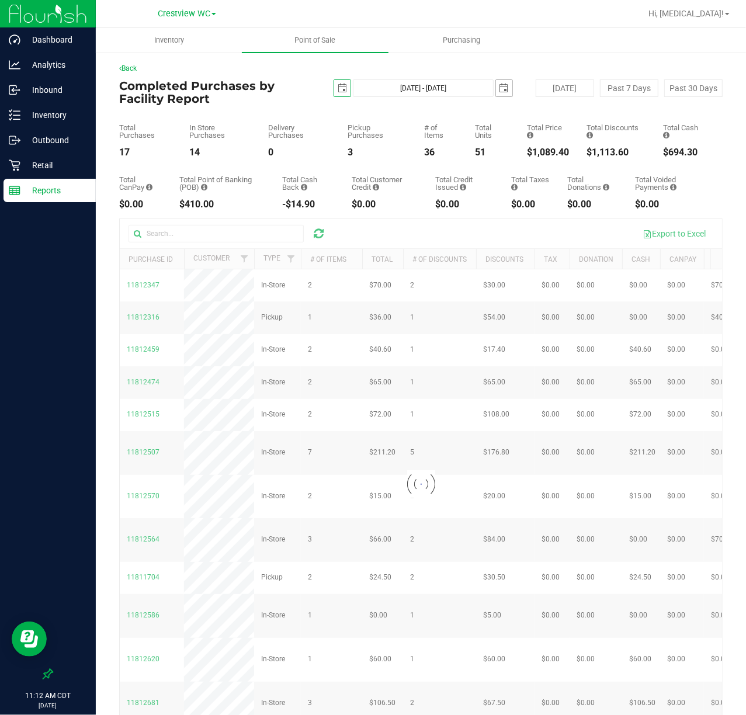
click at [499, 86] on span "select" at bounding box center [503, 88] width 9 height 9
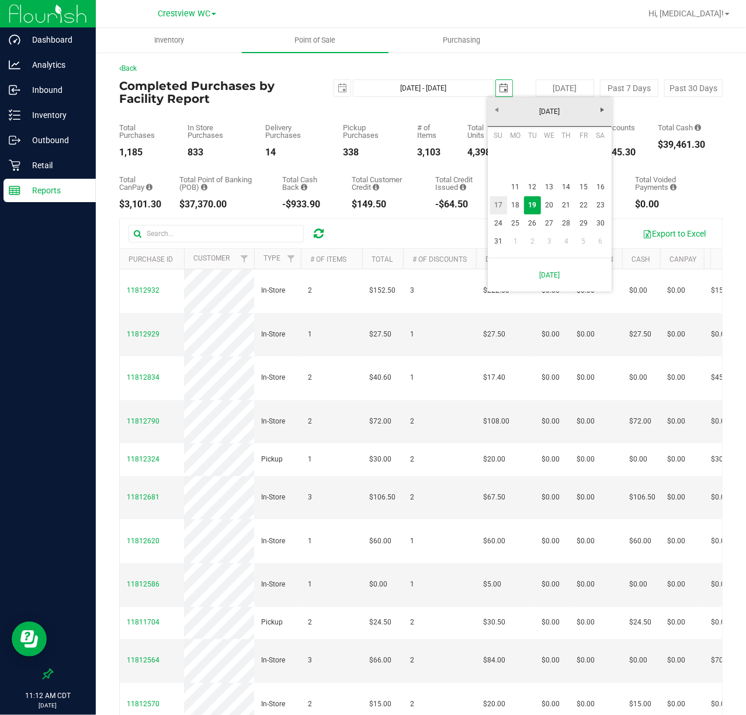
click at [501, 202] on link "17" at bounding box center [498, 205] width 17 height 18
type input "[DATE] - [DATE]"
type input "[DATE]"
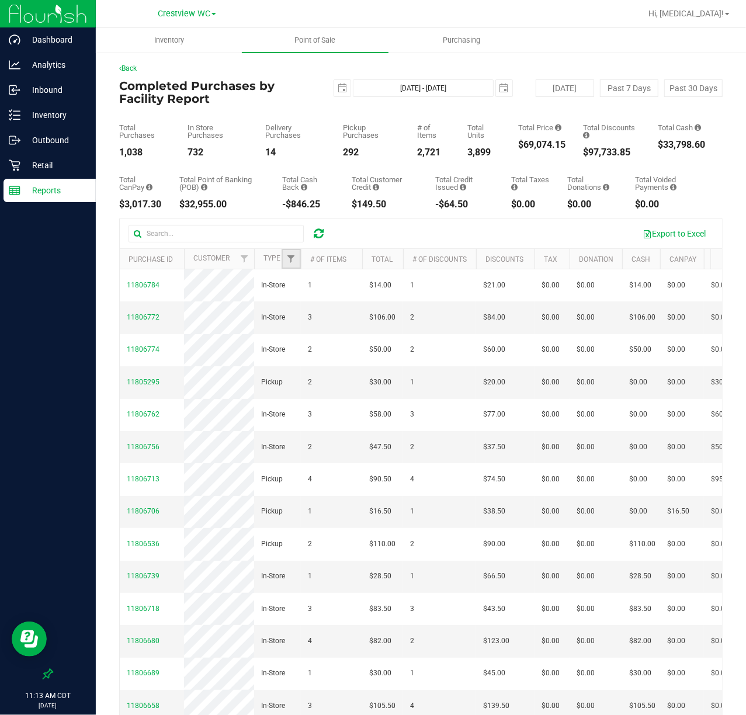
click at [284, 259] on link "Filter" at bounding box center [291, 259] width 19 height 20
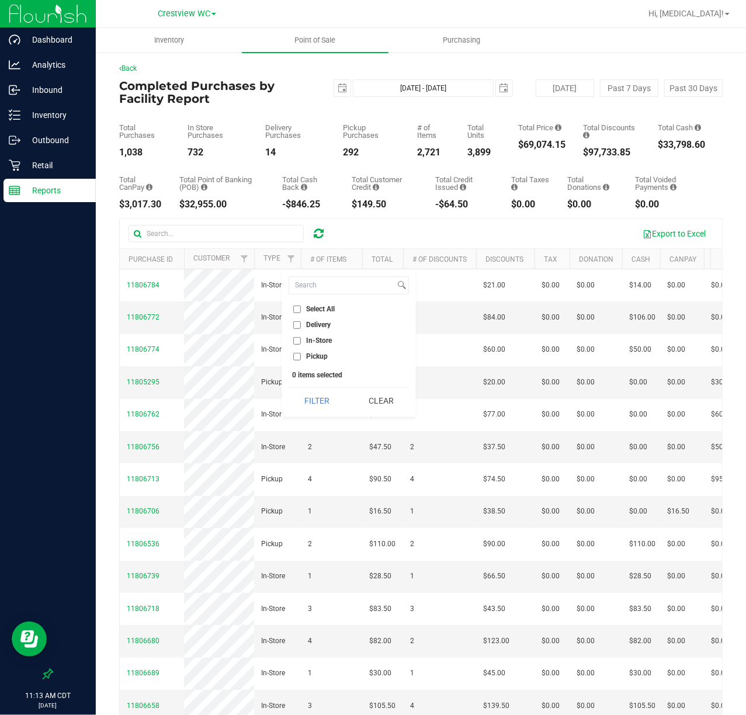
click at [320, 325] on span "Delivery" at bounding box center [318, 324] width 25 height 7
click at [301, 325] on input "Delivery" at bounding box center [297, 325] width 8 height 8
checkbox input "true"
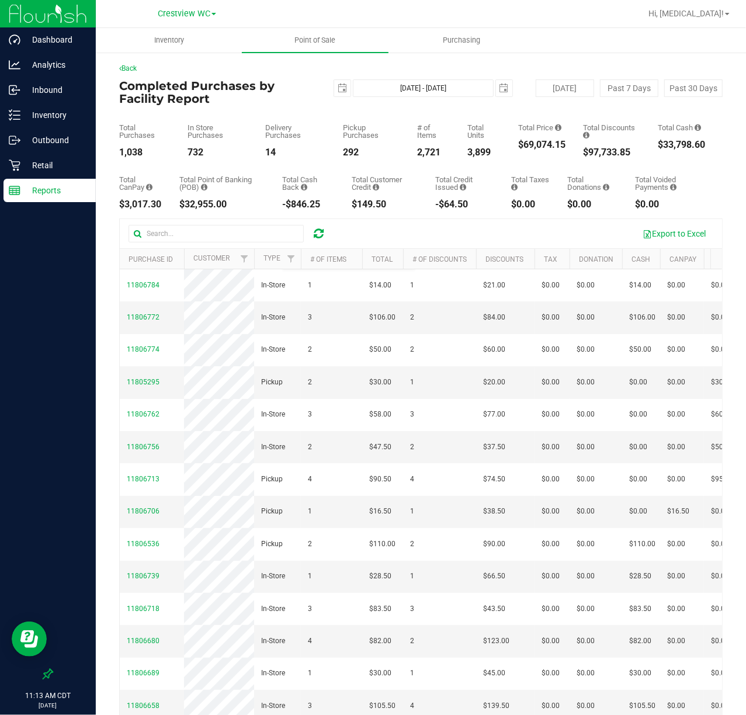
click at [320, 236] on icon at bounding box center [319, 234] width 10 height 12
click at [297, 257] on link "Filter" at bounding box center [291, 259] width 19 height 20
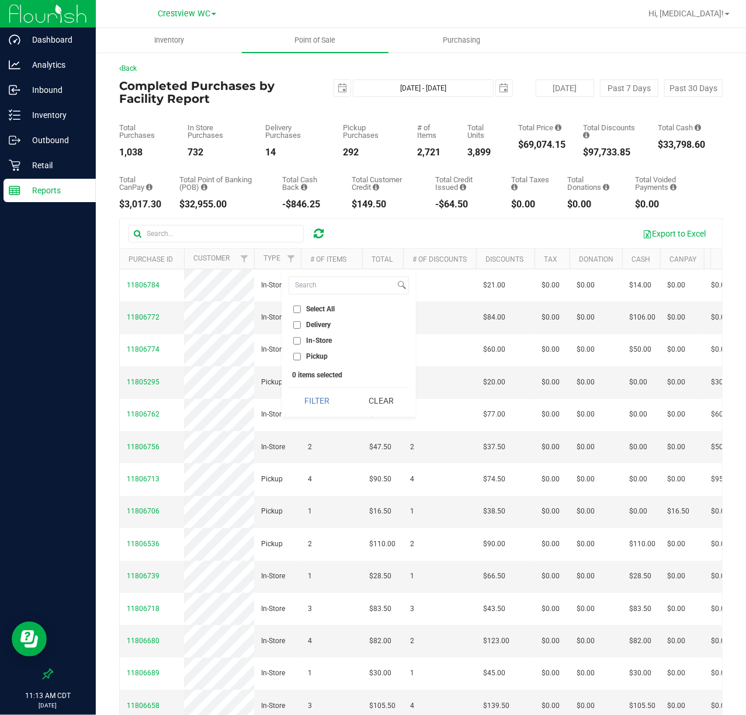
click at [310, 327] on span "Delivery" at bounding box center [318, 324] width 25 height 7
click at [301, 327] on input "Delivery" at bounding box center [297, 325] width 8 height 8
checkbox input "true"
click at [316, 402] on button "Filter" at bounding box center [317, 401] width 56 height 26
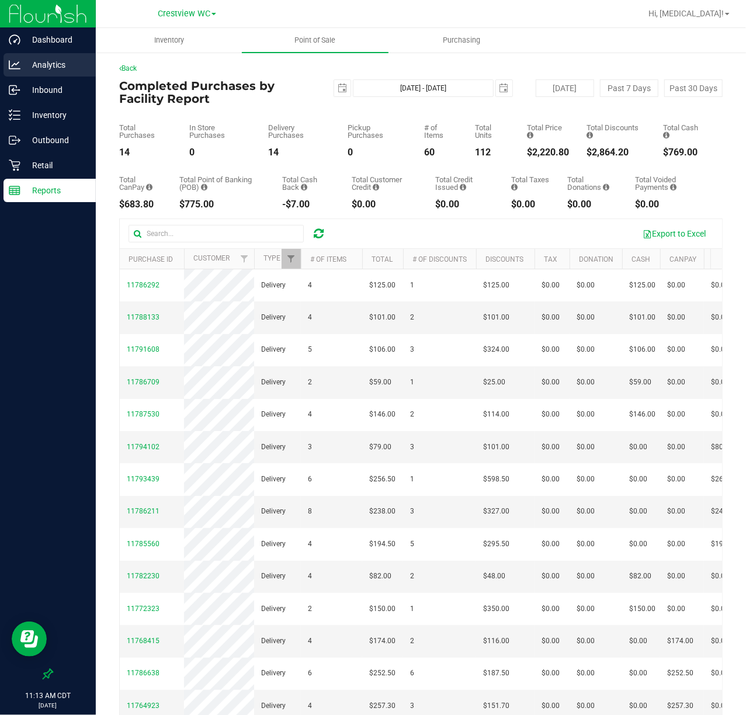
click at [64, 71] on p "Analytics" at bounding box center [55, 65] width 70 height 14
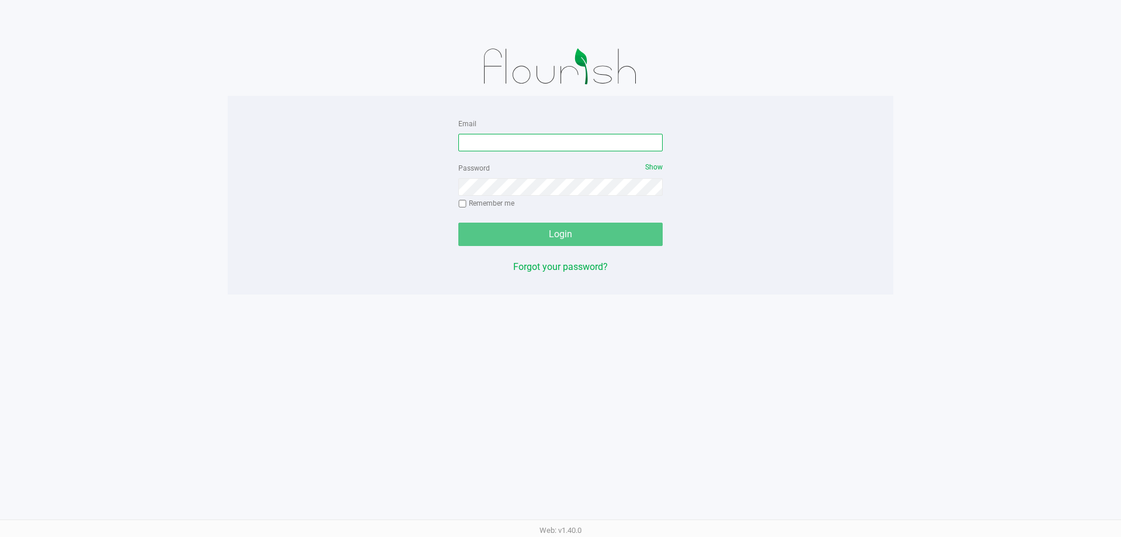
click at [544, 147] on input "Email" at bounding box center [560, 143] width 204 height 18
type input "[EMAIL_ADDRESS][DOMAIN_NAME]"
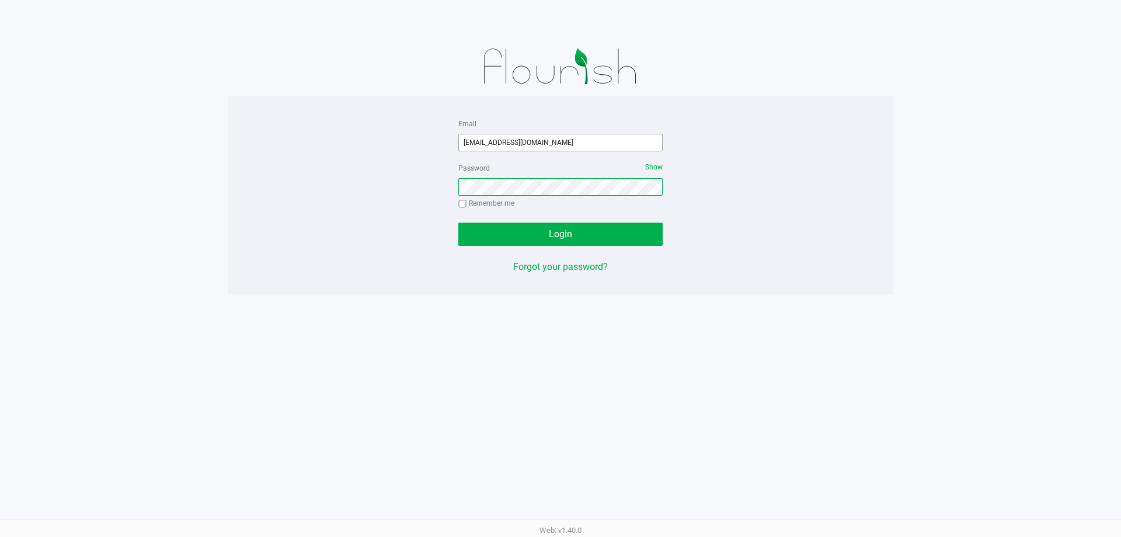
click at [458, 223] on button "Login" at bounding box center [560, 234] width 204 height 23
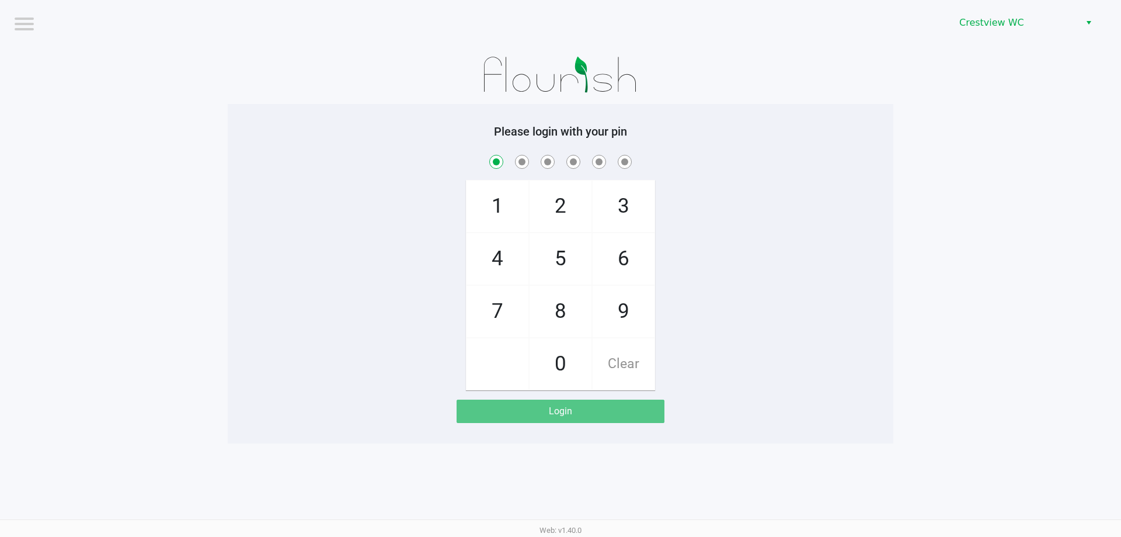
checkbox input "true"
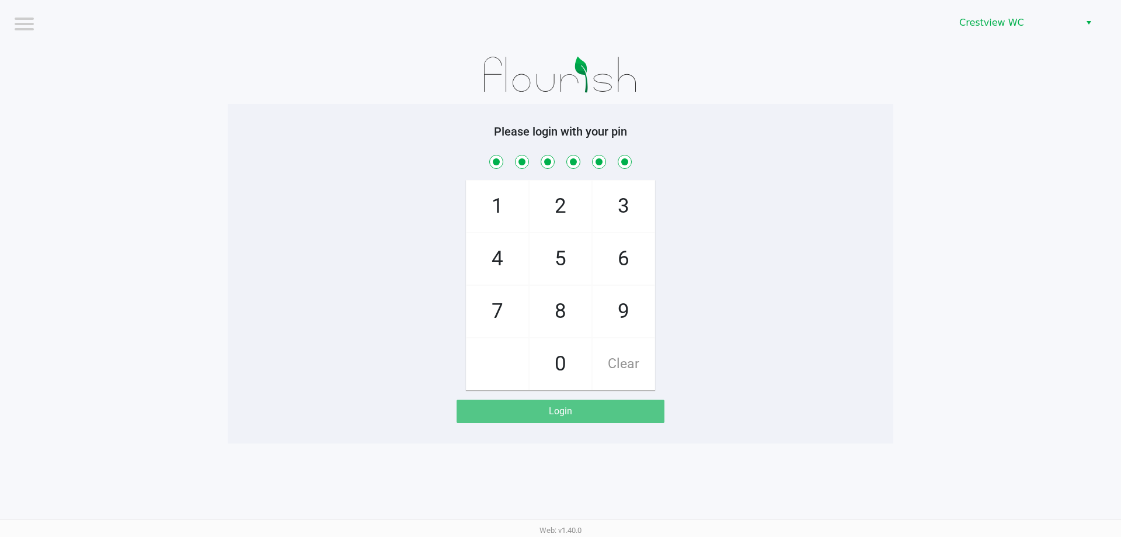
checkbox input "true"
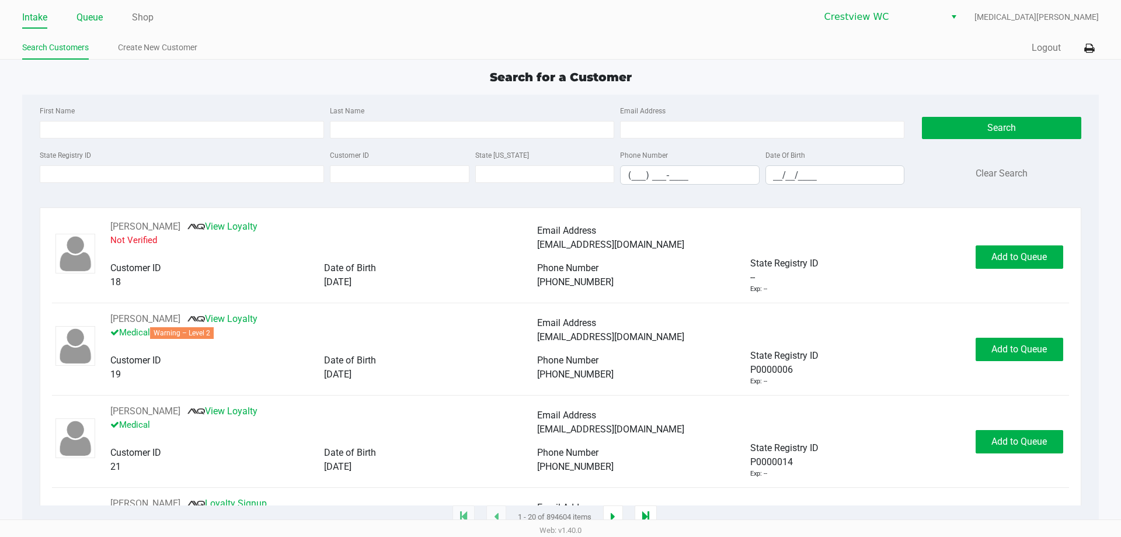
click at [102, 18] on link "Queue" at bounding box center [90, 17] width 26 height 16
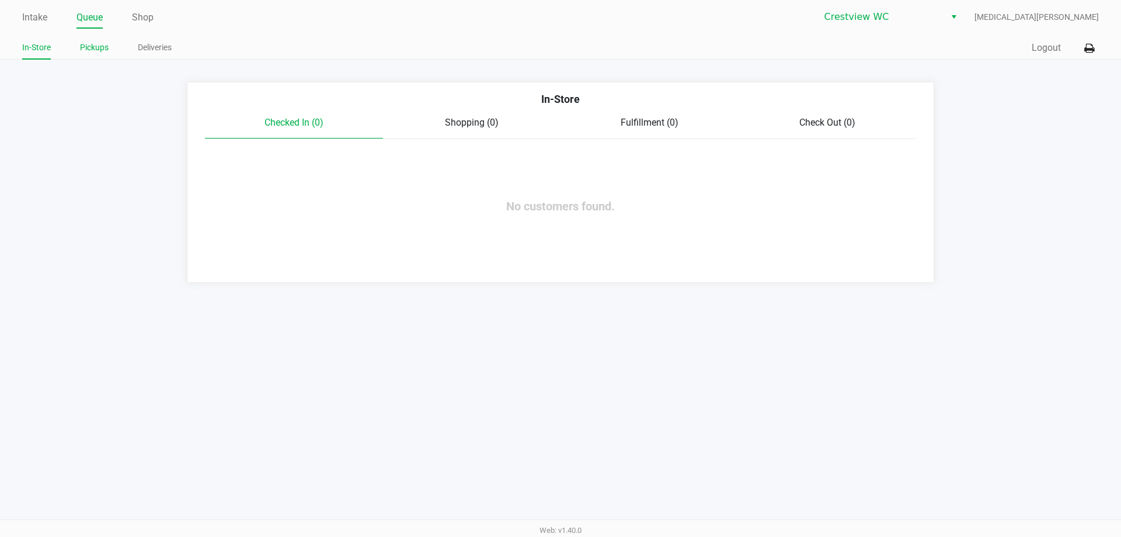
click at [88, 44] on link "Pickups" at bounding box center [94, 47] width 29 height 15
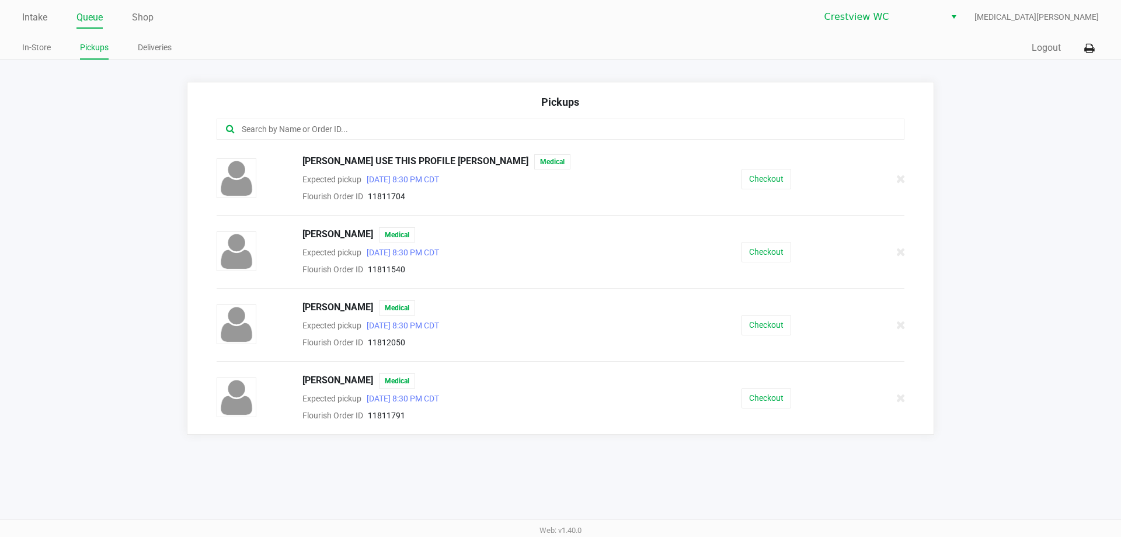
click at [529, 464] on div "Intake Queue Shop Crestview WC Alora Ross In-Store Pickups Deliveries Quick Sal…" at bounding box center [560, 268] width 1121 height 537
click at [530, 461] on div "Intake Queue Shop Crestview WC Alora Ross In-Store Pickups Deliveries Quick Sal…" at bounding box center [560, 268] width 1121 height 537
click at [349, 234] on span "JAYSON CRUTCHFIELD" at bounding box center [338, 234] width 71 height 15
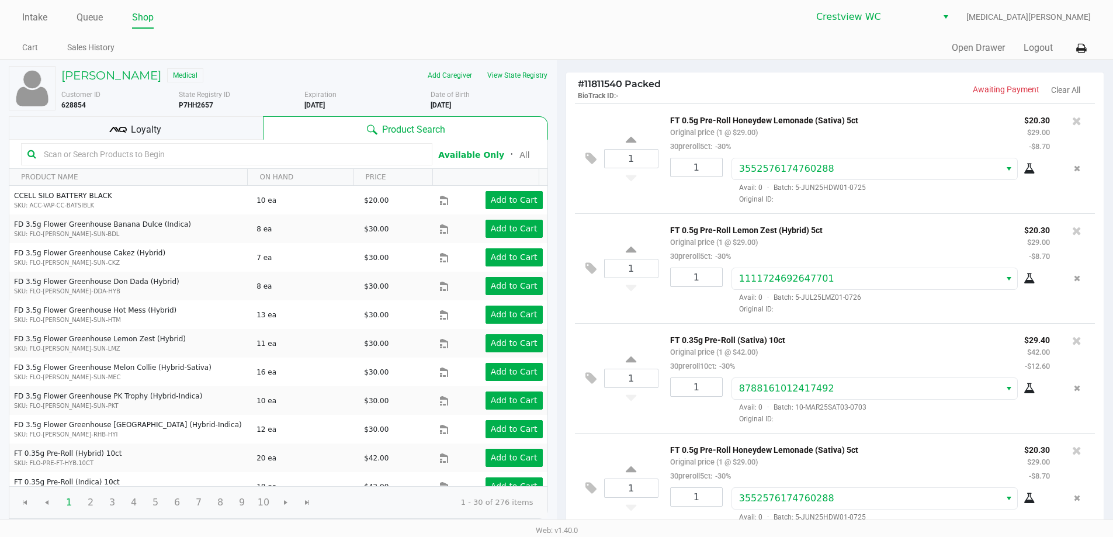
scroll to position [58, 0]
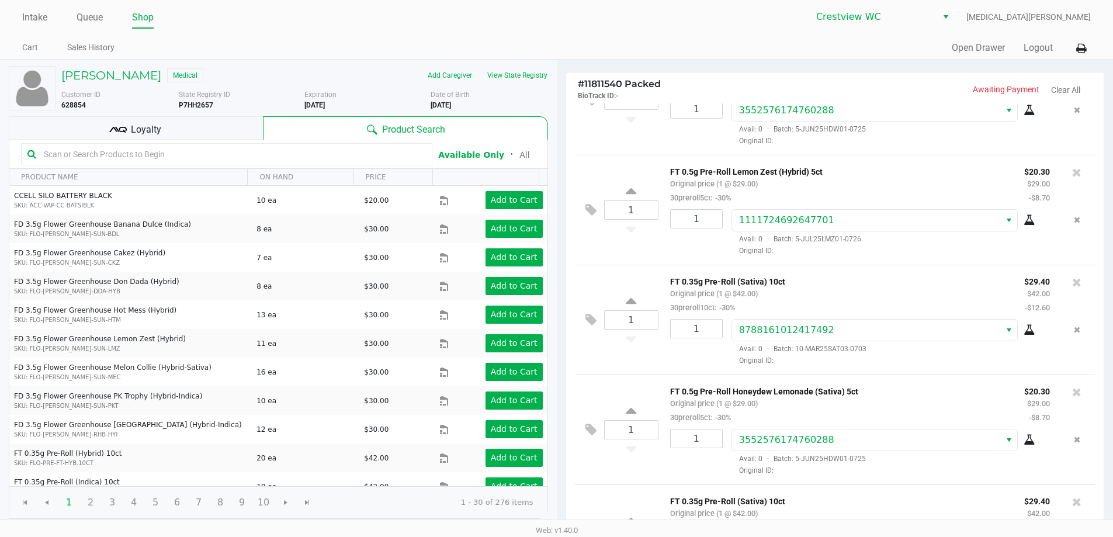
click at [162, 137] on div "Loyalty" at bounding box center [136, 127] width 254 height 23
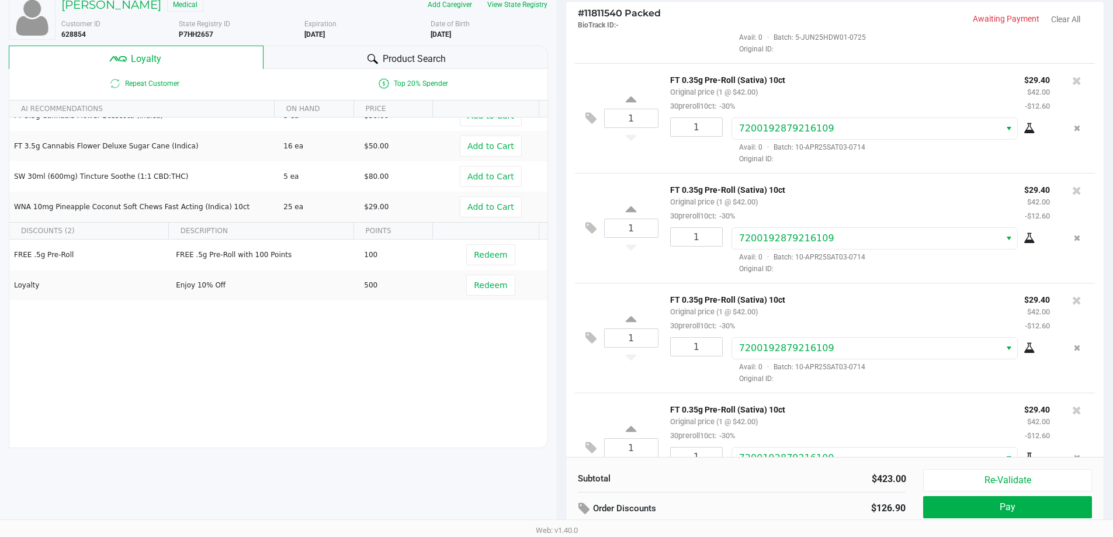
scroll to position [134, 0]
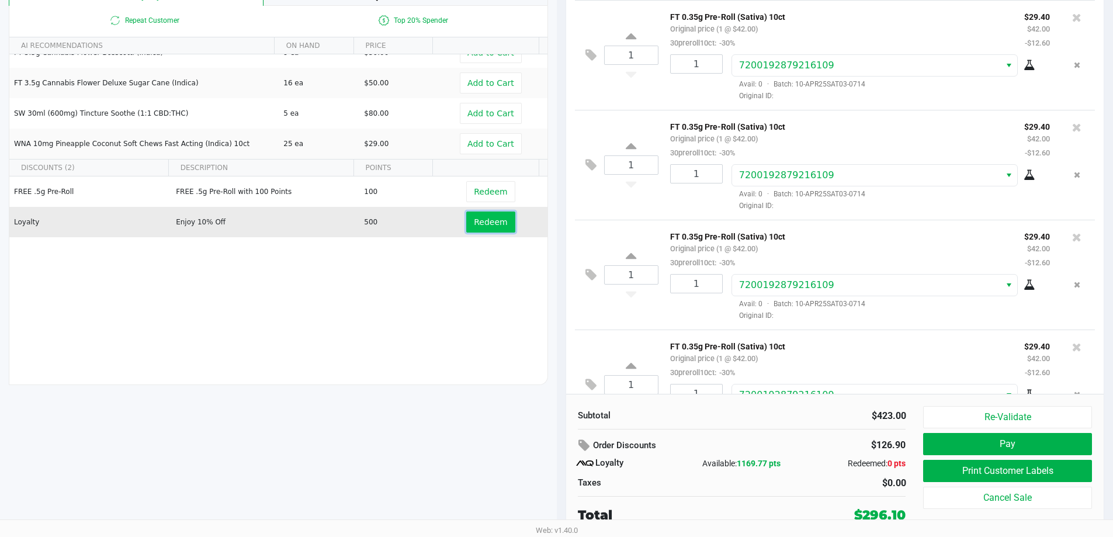
click at [489, 225] on span "Redeem" at bounding box center [490, 221] width 33 height 9
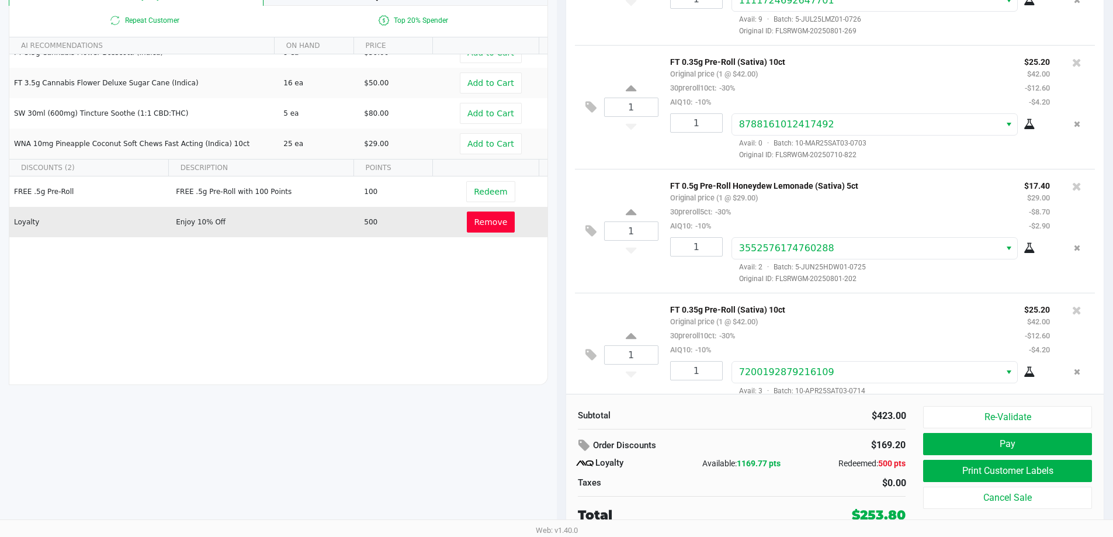
scroll to position [185, 0]
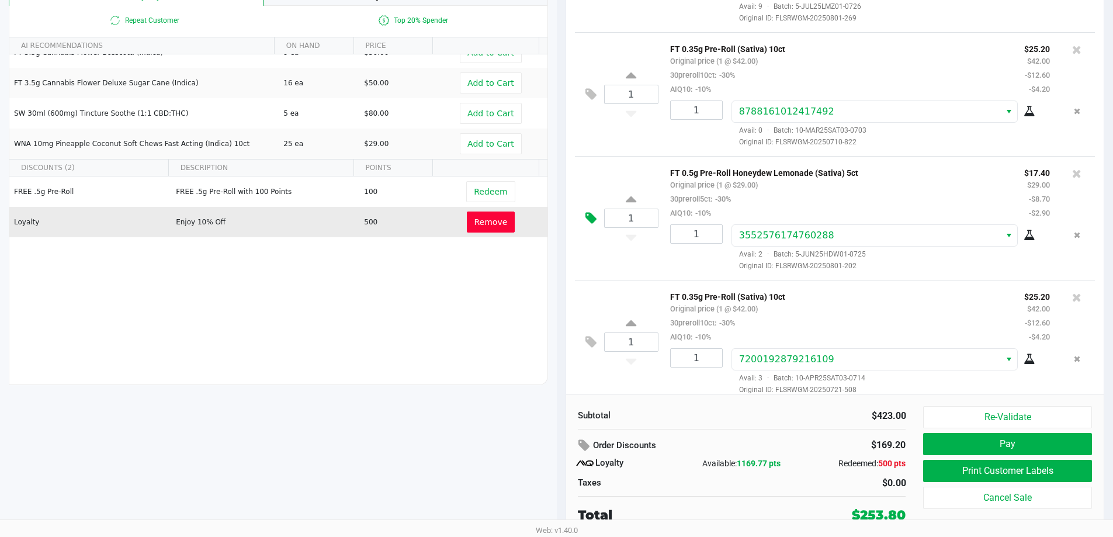
click at [590, 221] on icon at bounding box center [590, 217] width 11 height 13
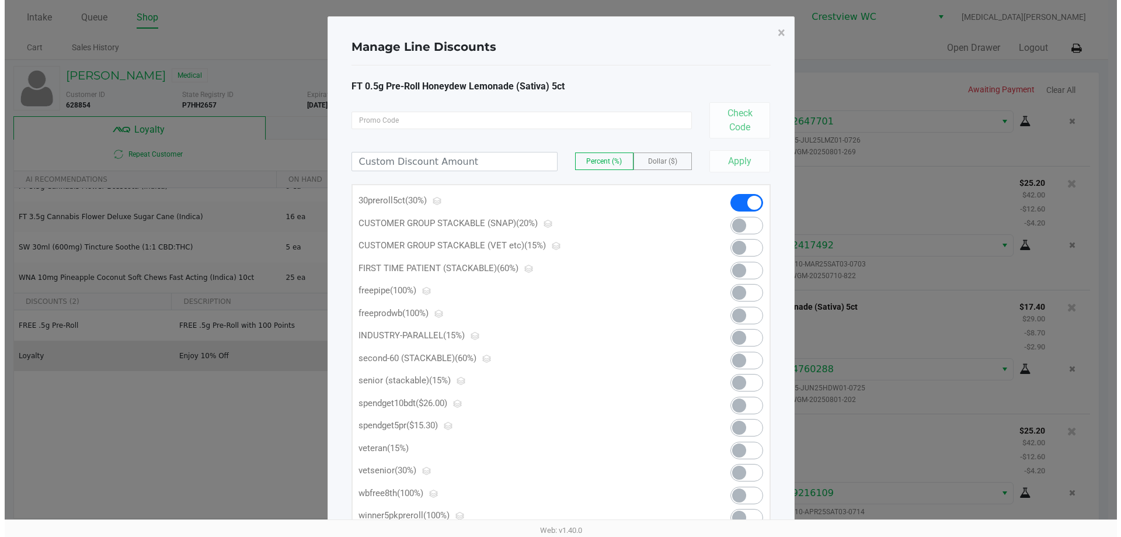
scroll to position [0, 0]
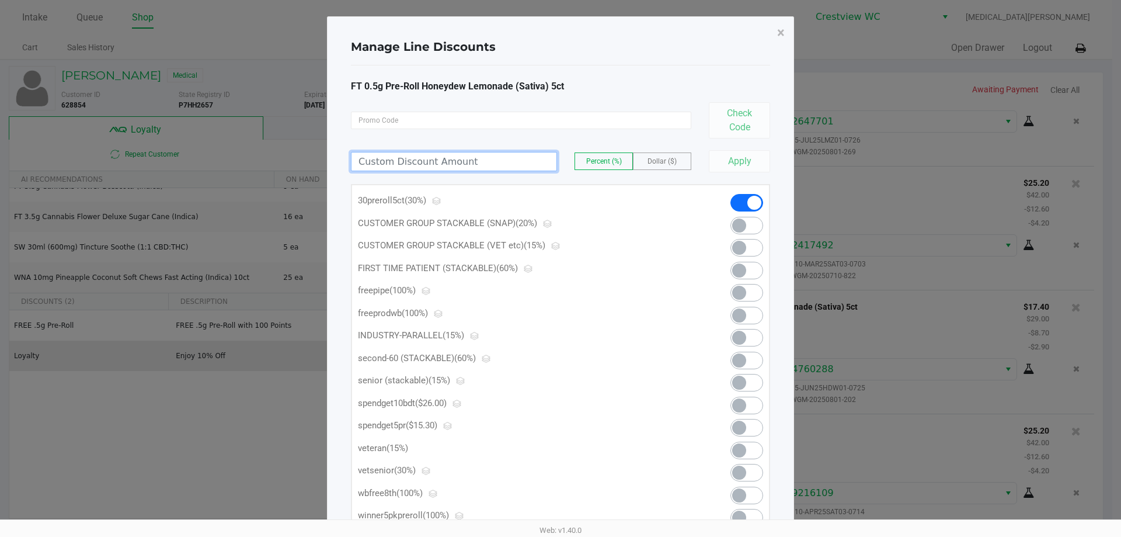
click at [448, 155] on input at bounding box center [454, 161] width 205 height 18
type input "12.40"
click at [649, 157] on label "Dollar ($)" at bounding box center [662, 161] width 57 height 16
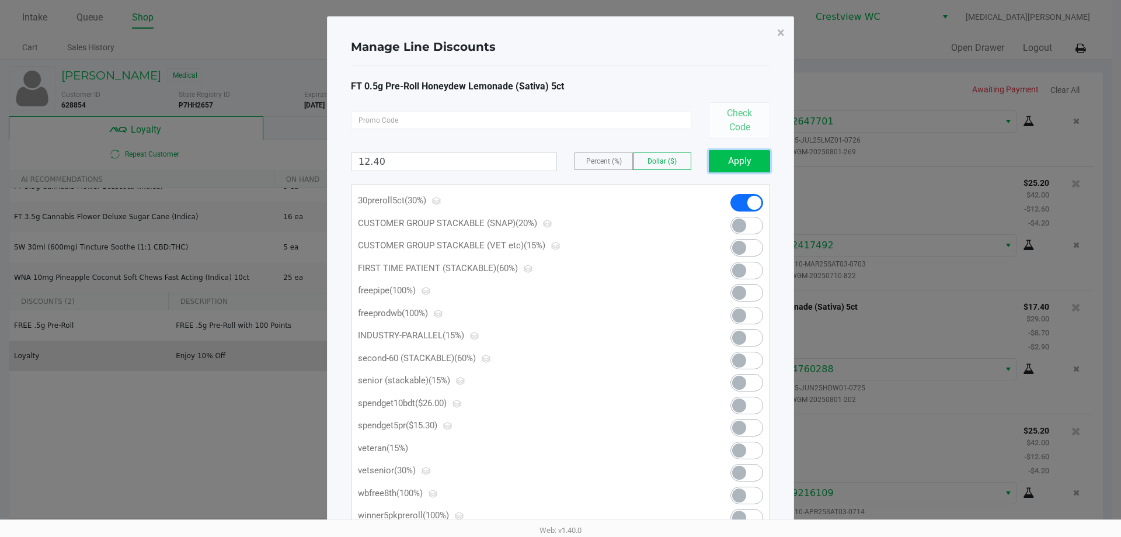
click at [745, 159] on button "Apply" at bounding box center [739, 161] width 61 height 22
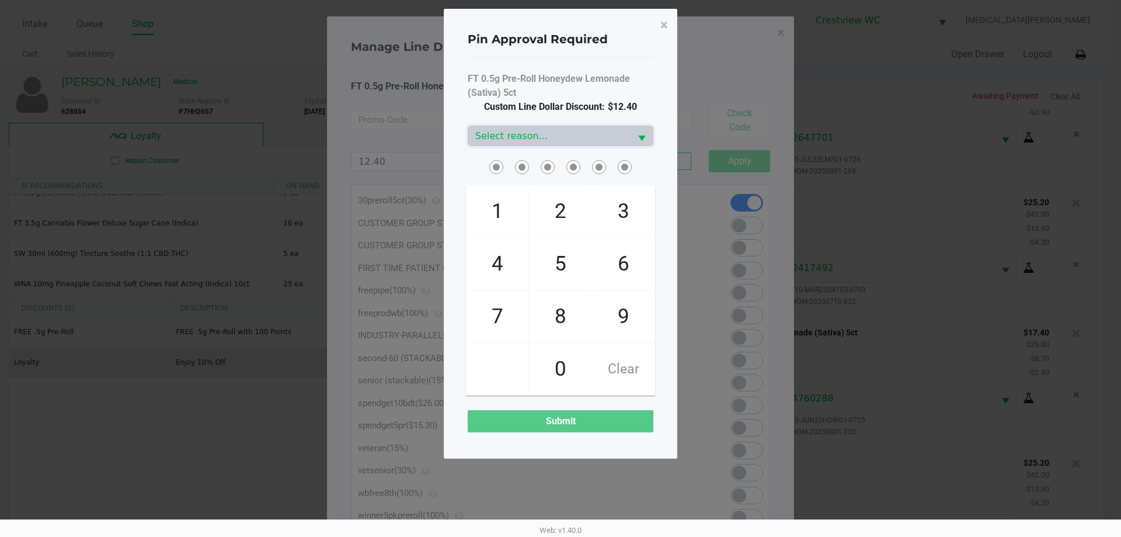
scroll to position [195, 0]
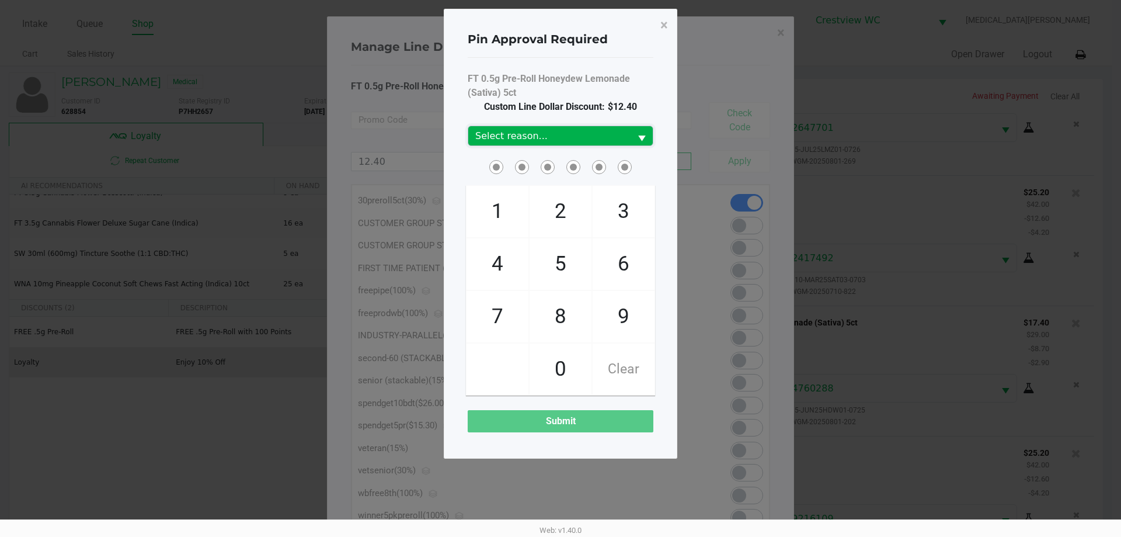
click at [522, 132] on span "Select reason..." at bounding box center [549, 136] width 148 height 14
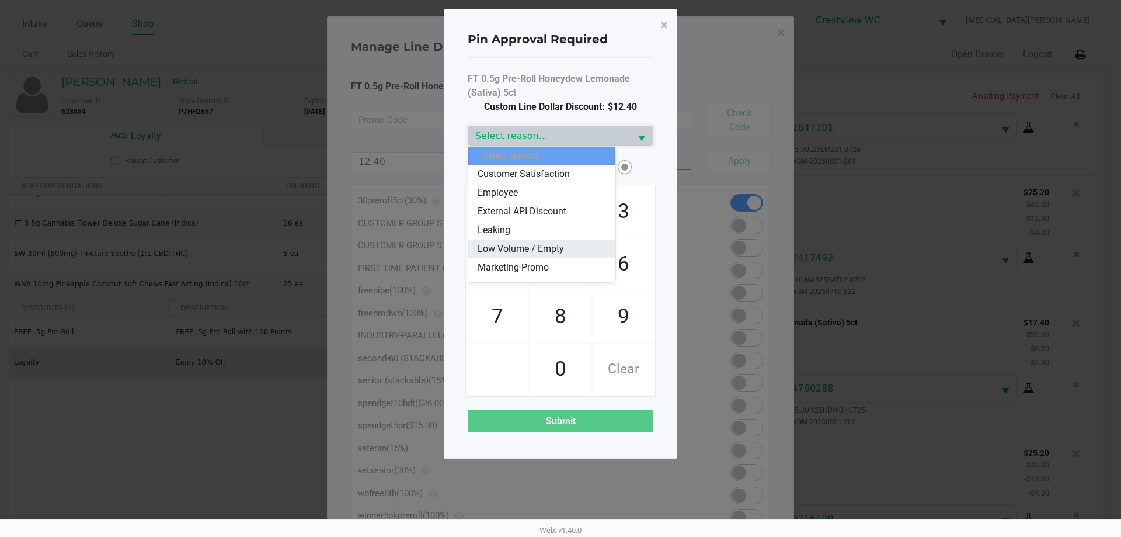
scroll to position [58, 0]
click at [521, 244] on span "Marketing-Promo" at bounding box center [513, 247] width 71 height 14
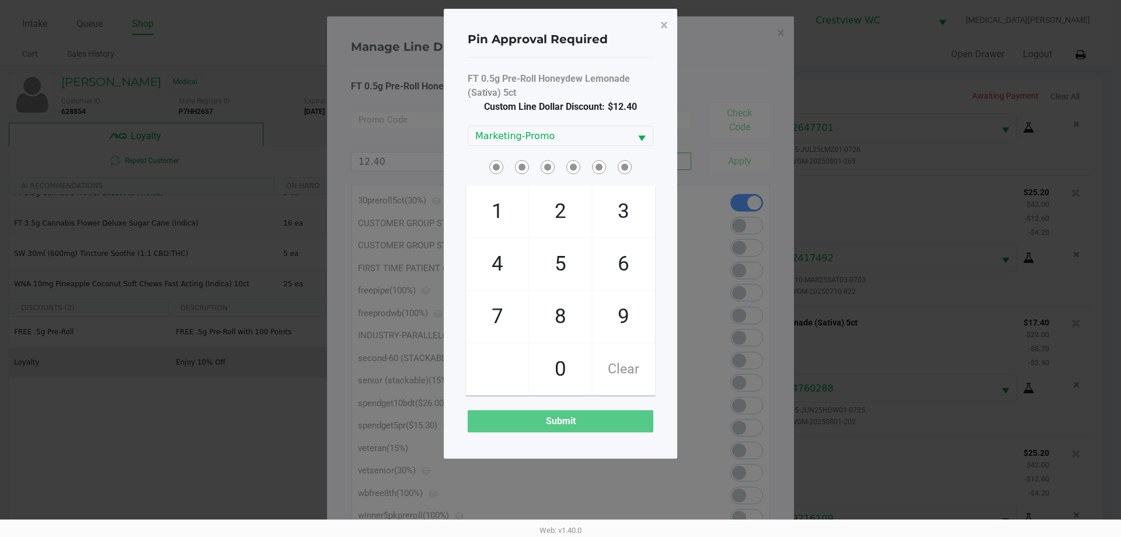
click at [520, 92] on span "FT 0.5g Pre-Roll Honeydew Lemonade (Sativa) 5ct" at bounding box center [561, 86] width 186 height 28
checkbox input "true"
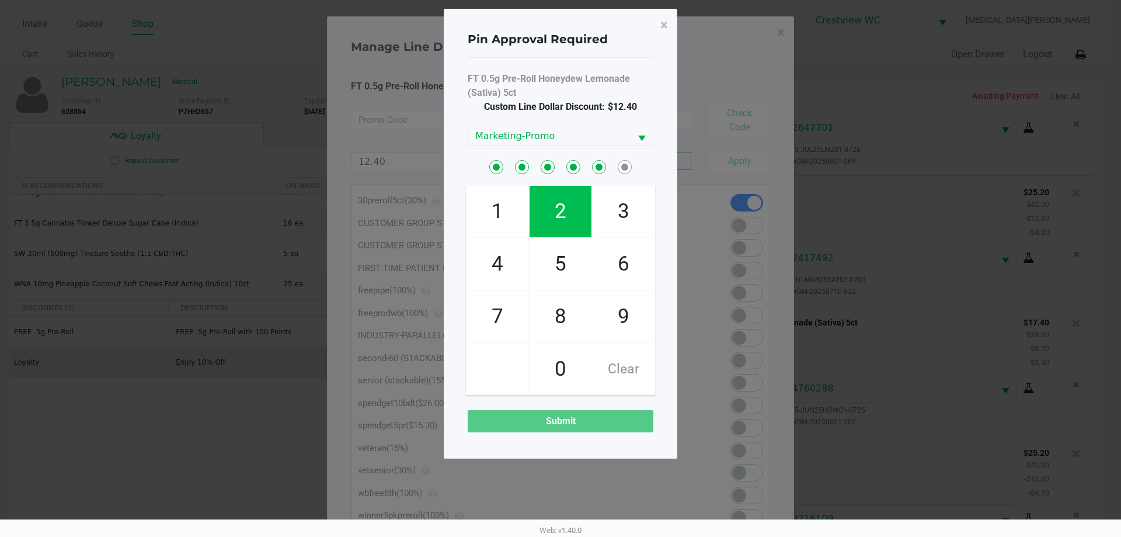
checkbox input "true"
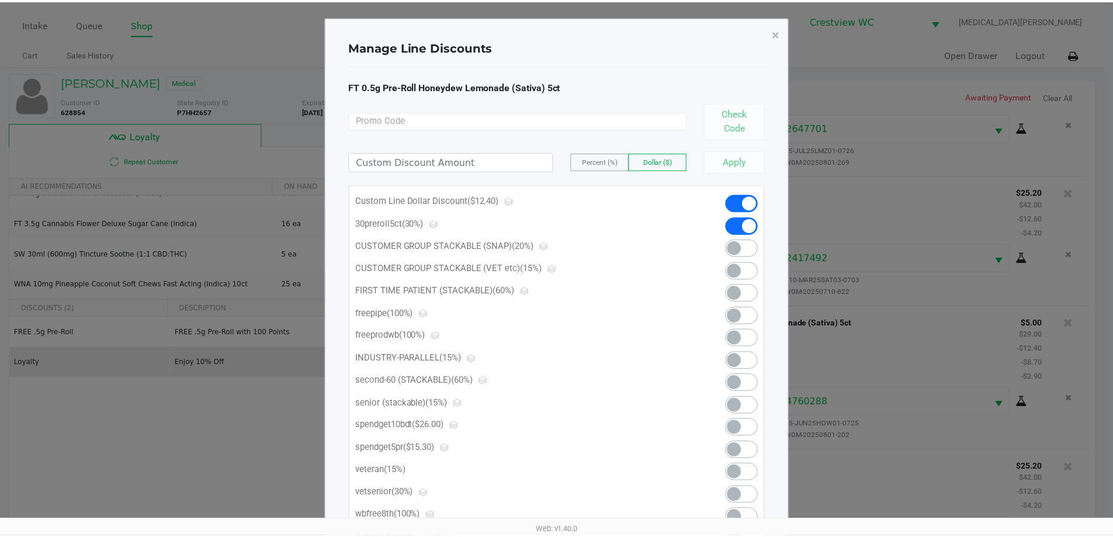
scroll to position [1015, 0]
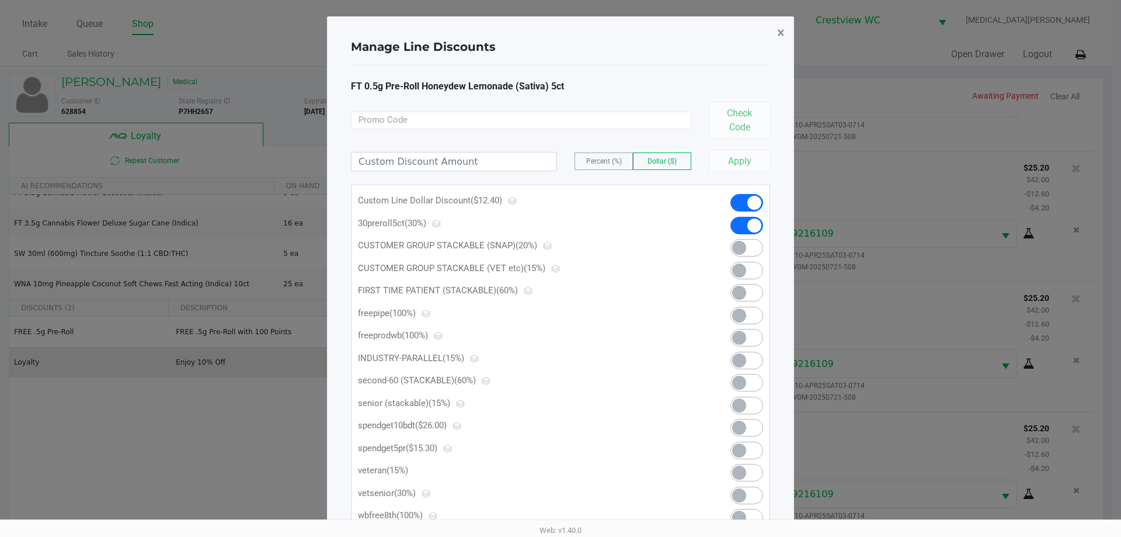
click at [783, 32] on span "×" at bounding box center [781, 33] width 8 height 16
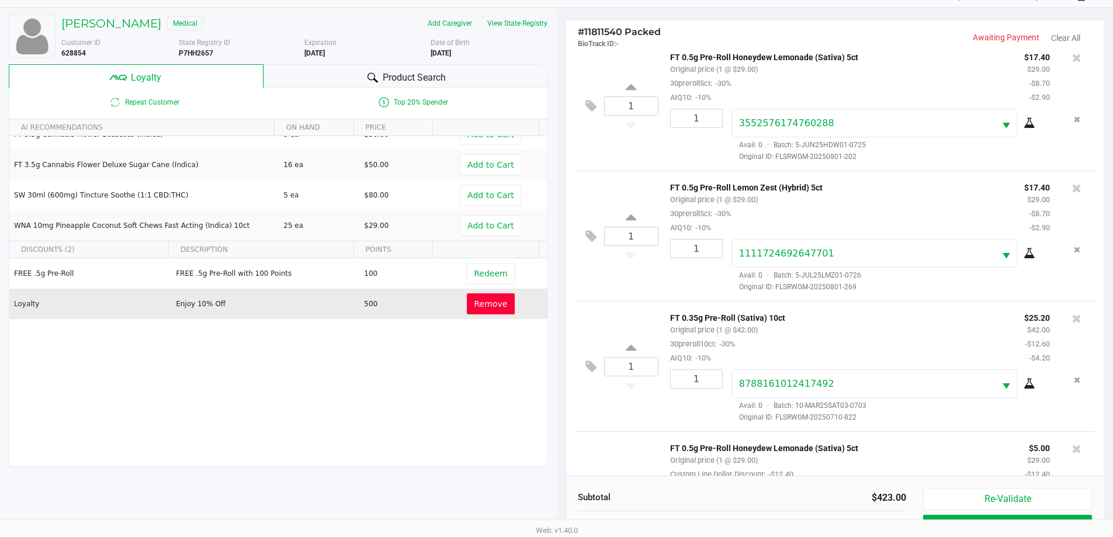
scroll to position [0, 0]
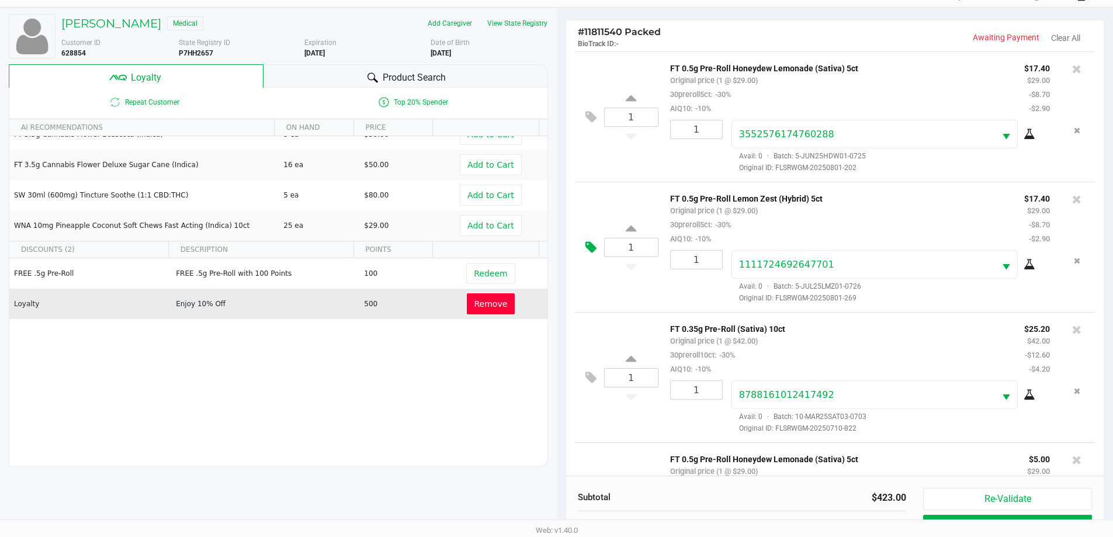
click at [588, 248] on icon at bounding box center [590, 247] width 11 height 13
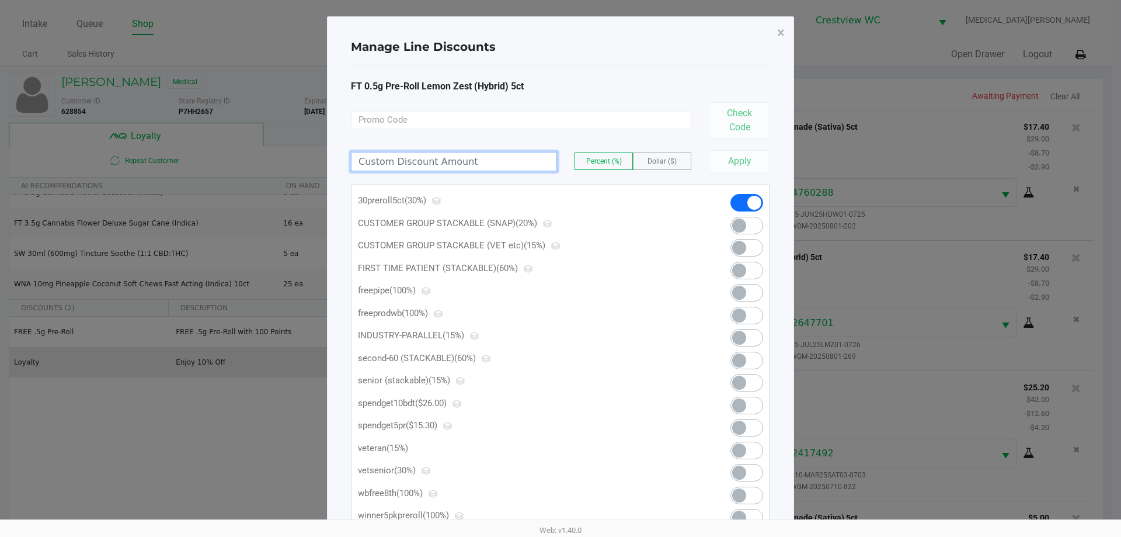
click at [474, 161] on input at bounding box center [454, 161] width 205 height 18
type input "12.40"
drag, startPoint x: 681, startPoint y: 164, endPoint x: 674, endPoint y: 164, distance: 7.0
click at [678, 164] on label "Dollar ($)" at bounding box center [662, 161] width 57 height 16
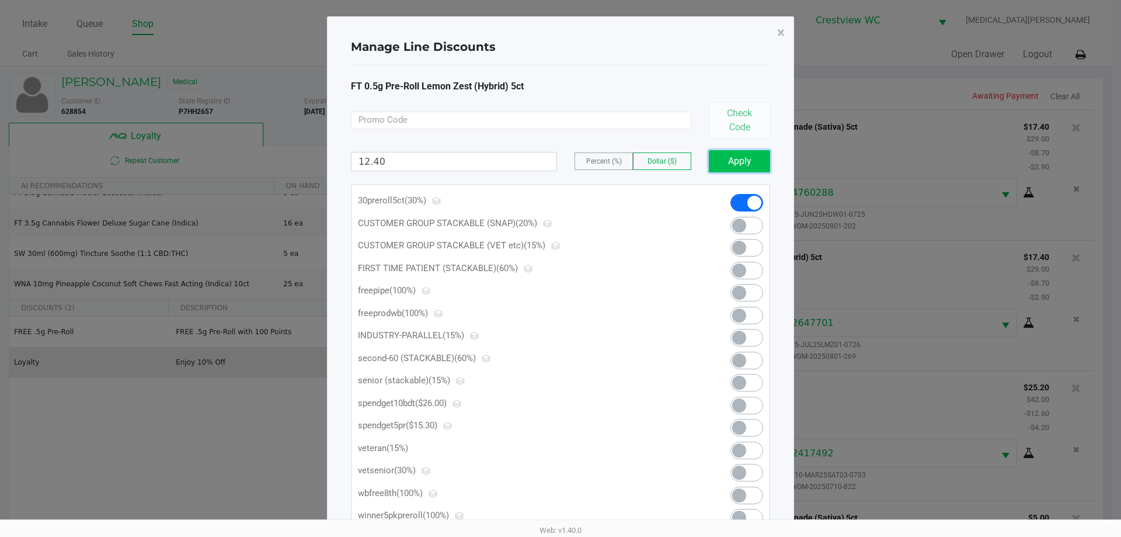
click at [752, 170] on button "Apply" at bounding box center [739, 161] width 61 height 22
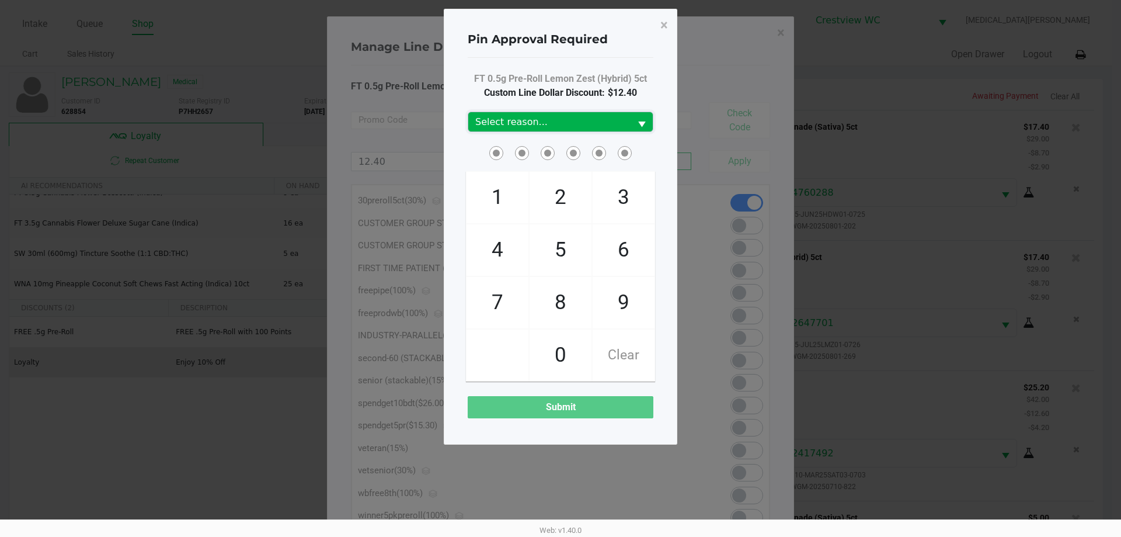
click at [530, 120] on span "Select reason..." at bounding box center [549, 122] width 148 height 14
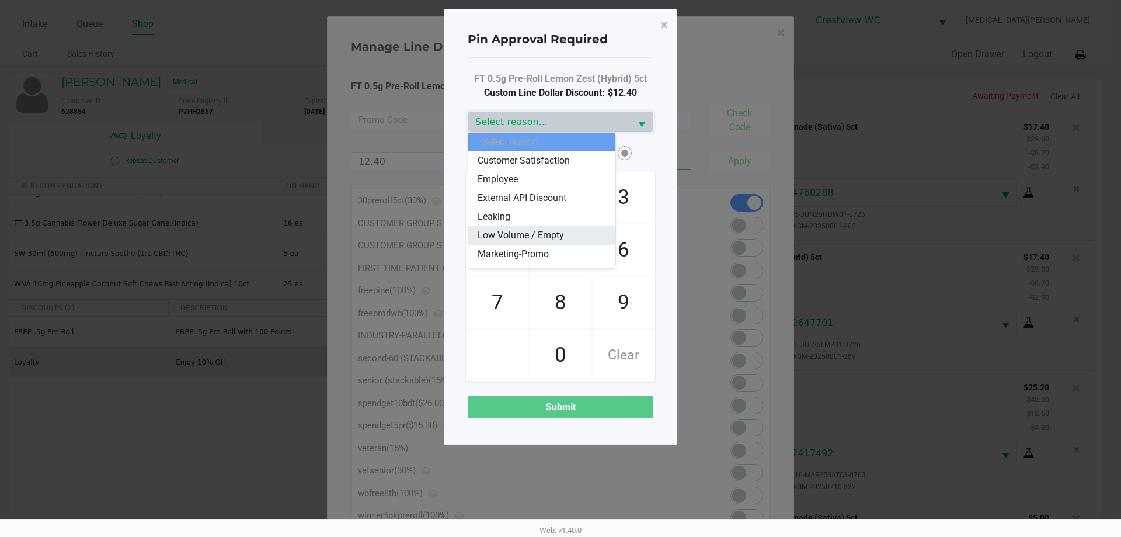
scroll to position [58, 0]
click at [536, 232] on span "Marketing-Promo" at bounding box center [513, 233] width 71 height 14
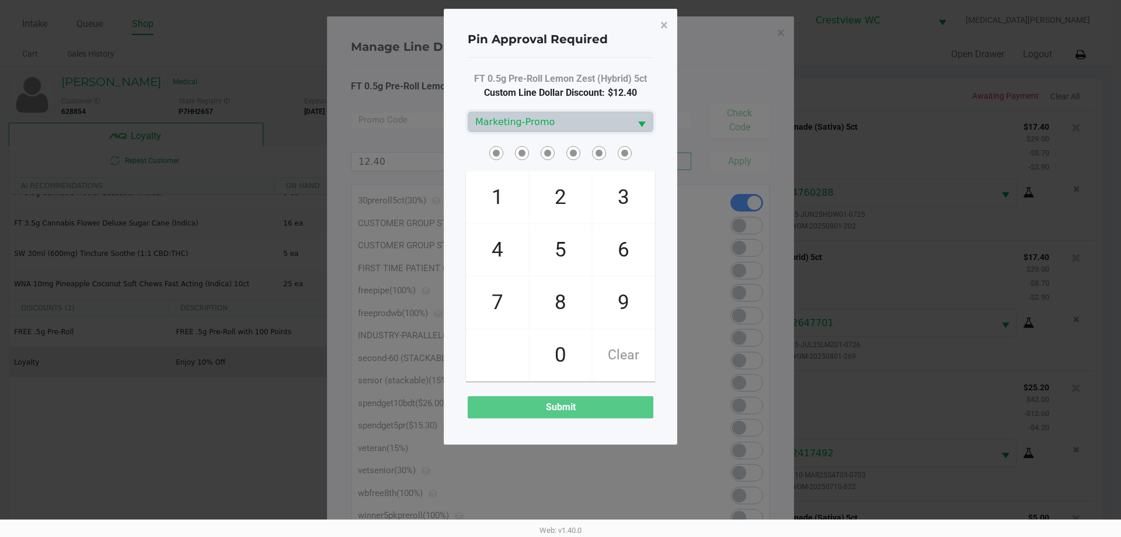
click at [555, 76] on span "FT 0.5g Pre-Roll Lemon Zest (Hybrid) 5ct" at bounding box center [560, 79] width 173 height 14
checkbox input "true"
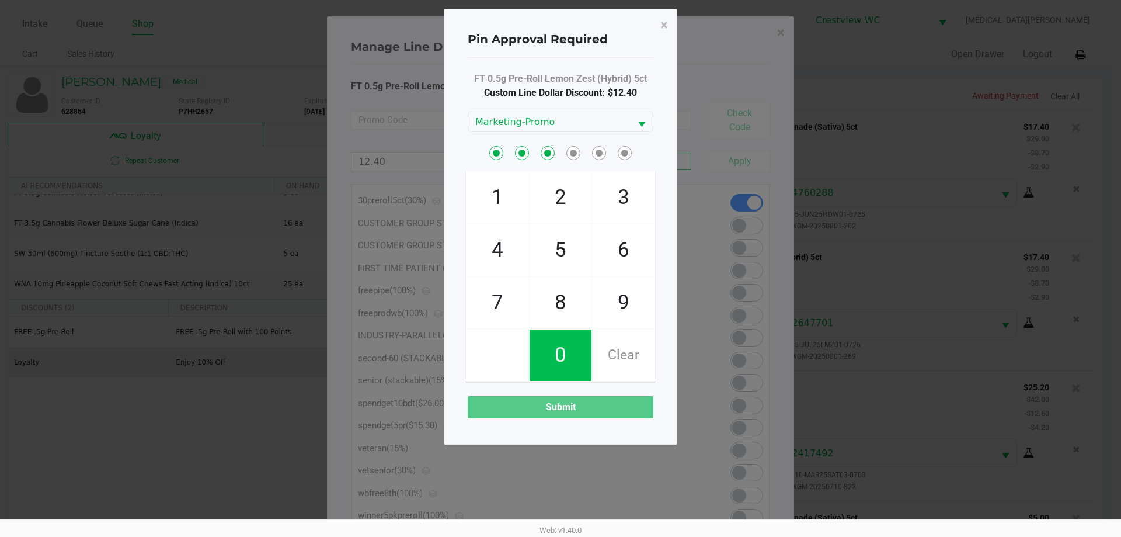
checkbox input "true"
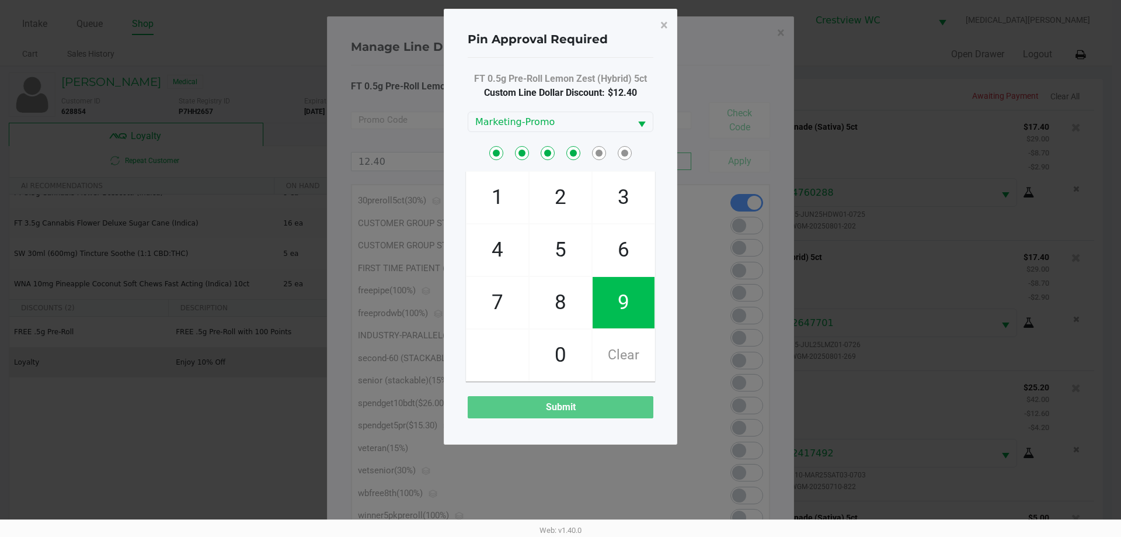
checkbox input "true"
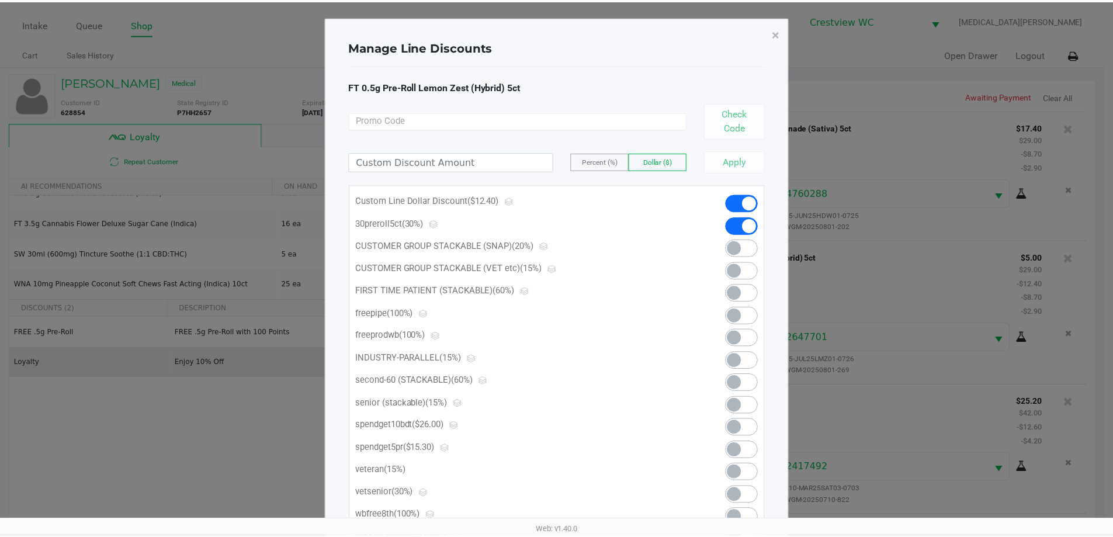
scroll to position [1029, 0]
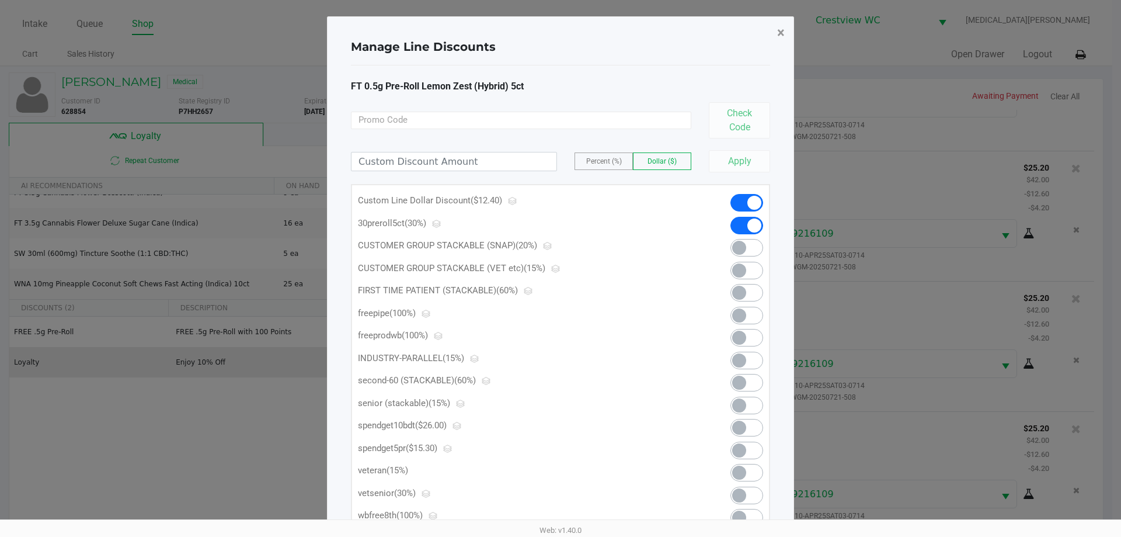
click at [782, 34] on span "×" at bounding box center [781, 33] width 8 height 16
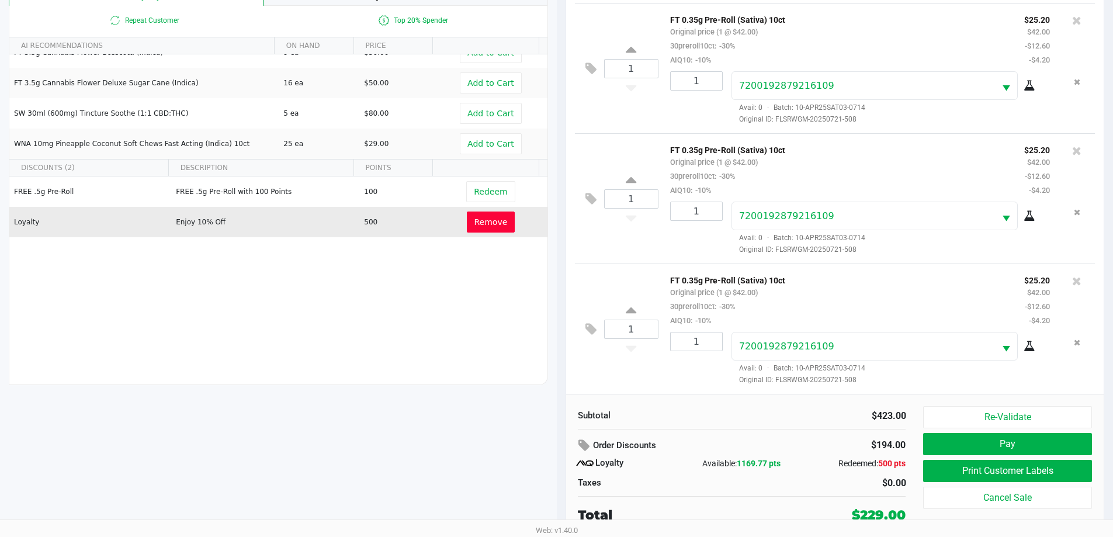
scroll to position [1043, 0]
click at [393, 467] on div "JAYSON CRUTCHFIELD Medical Add Caregiver View State Registry Customer ID 628854…" at bounding box center [278, 231] width 557 height 610
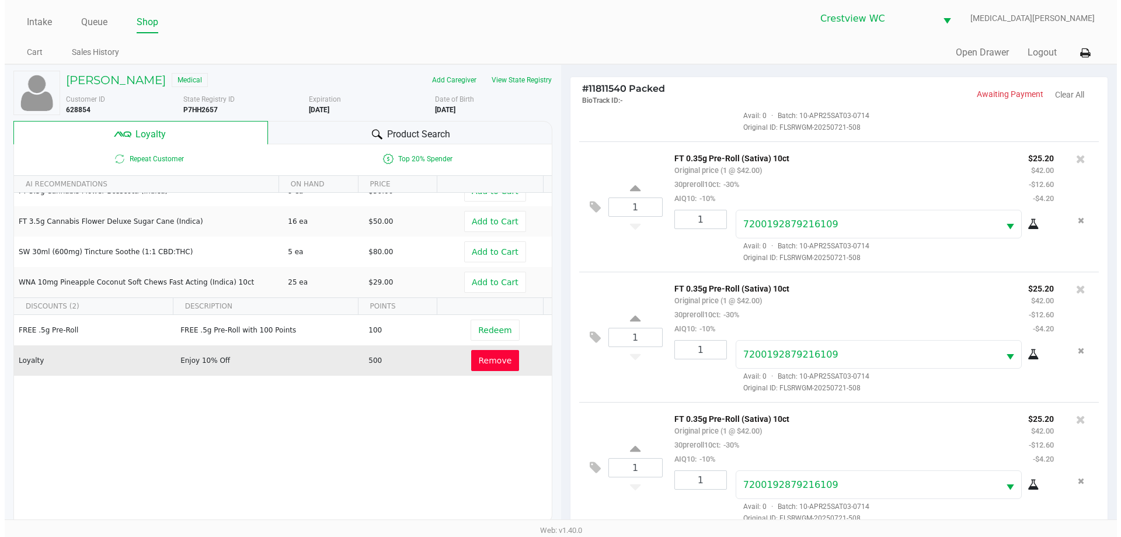
scroll to position [0, 0]
click at [121, 85] on h5 "JAYSON CRUTCHFIELD" at bounding box center [111, 82] width 100 height 14
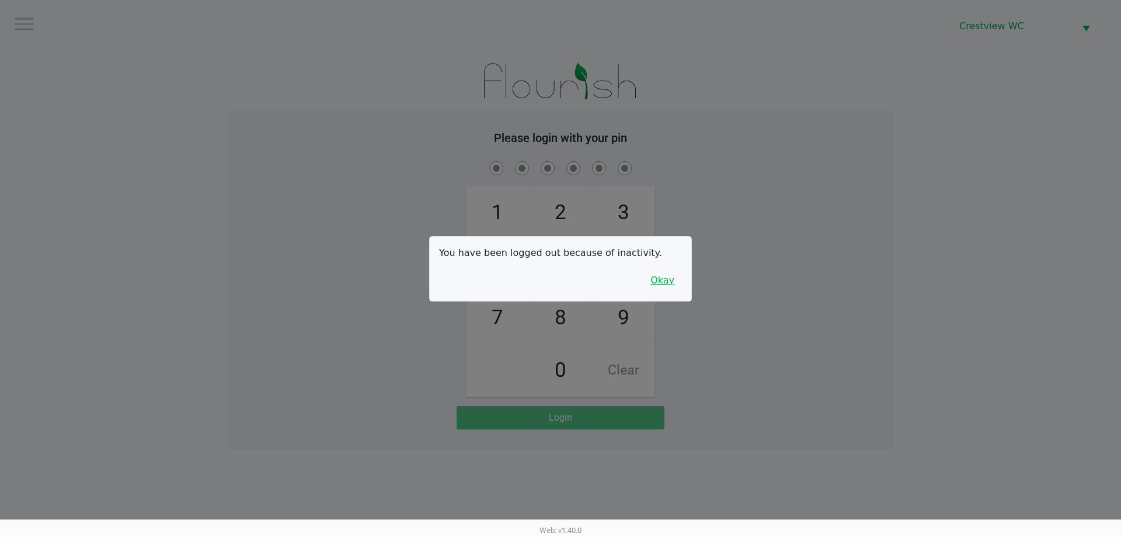
click at [673, 276] on button "Okay" at bounding box center [662, 280] width 39 height 22
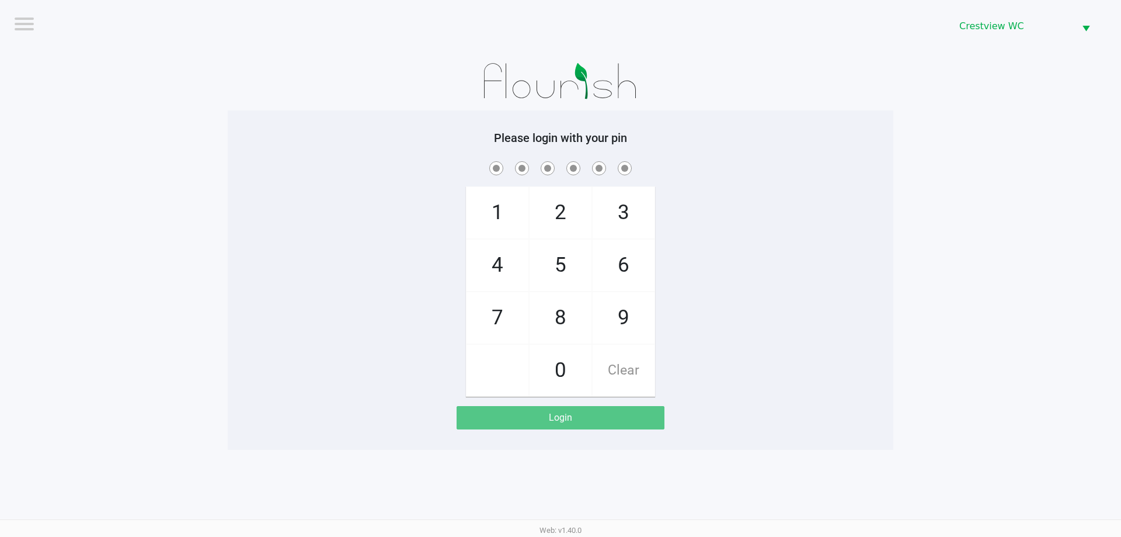
drag, startPoint x: 726, startPoint y: 243, endPoint x: 262, endPoint y: 52, distance: 501.5
click at [725, 243] on div "1 4 7 2 5 8 0 3 6 9 Clear" at bounding box center [561, 278] width 666 height 238
